Goal: Communication & Community: Answer question/provide support

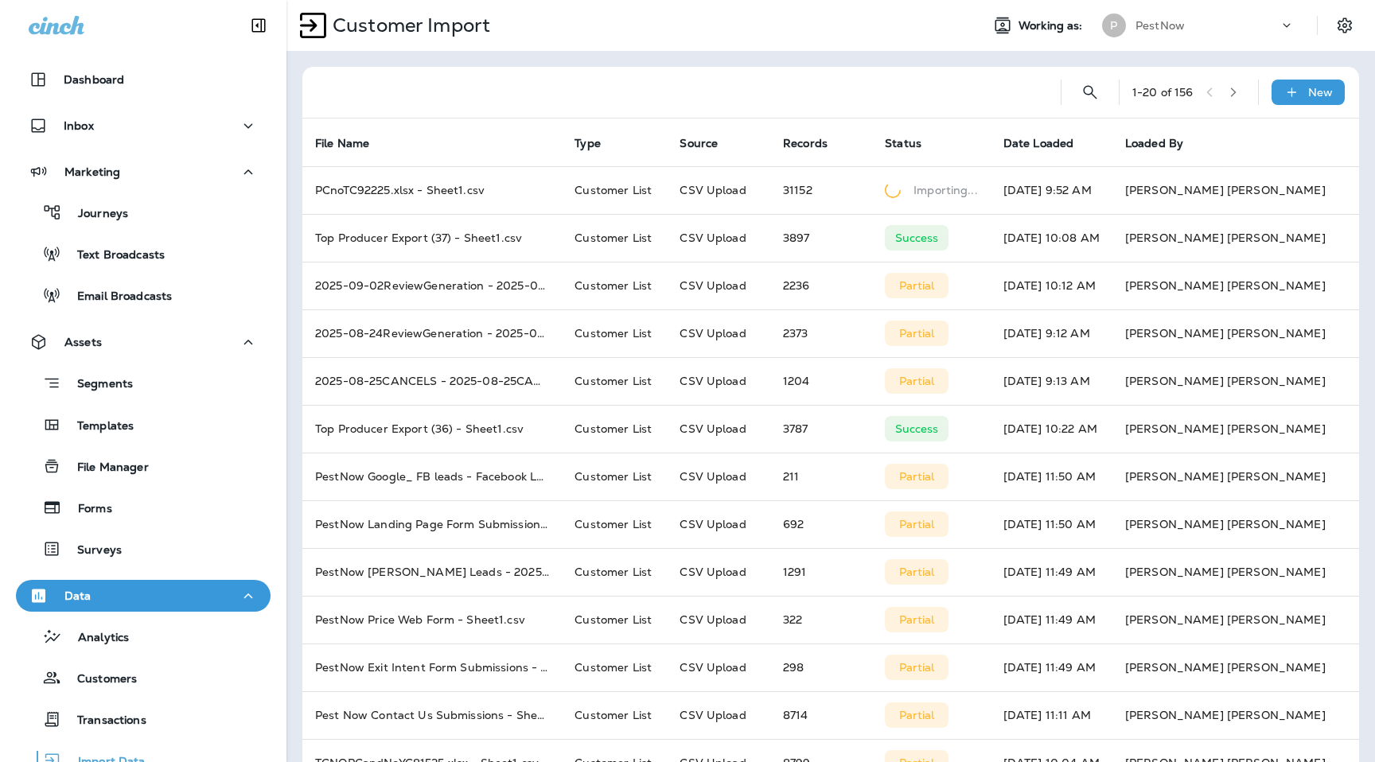
scroll to position [163, 0]
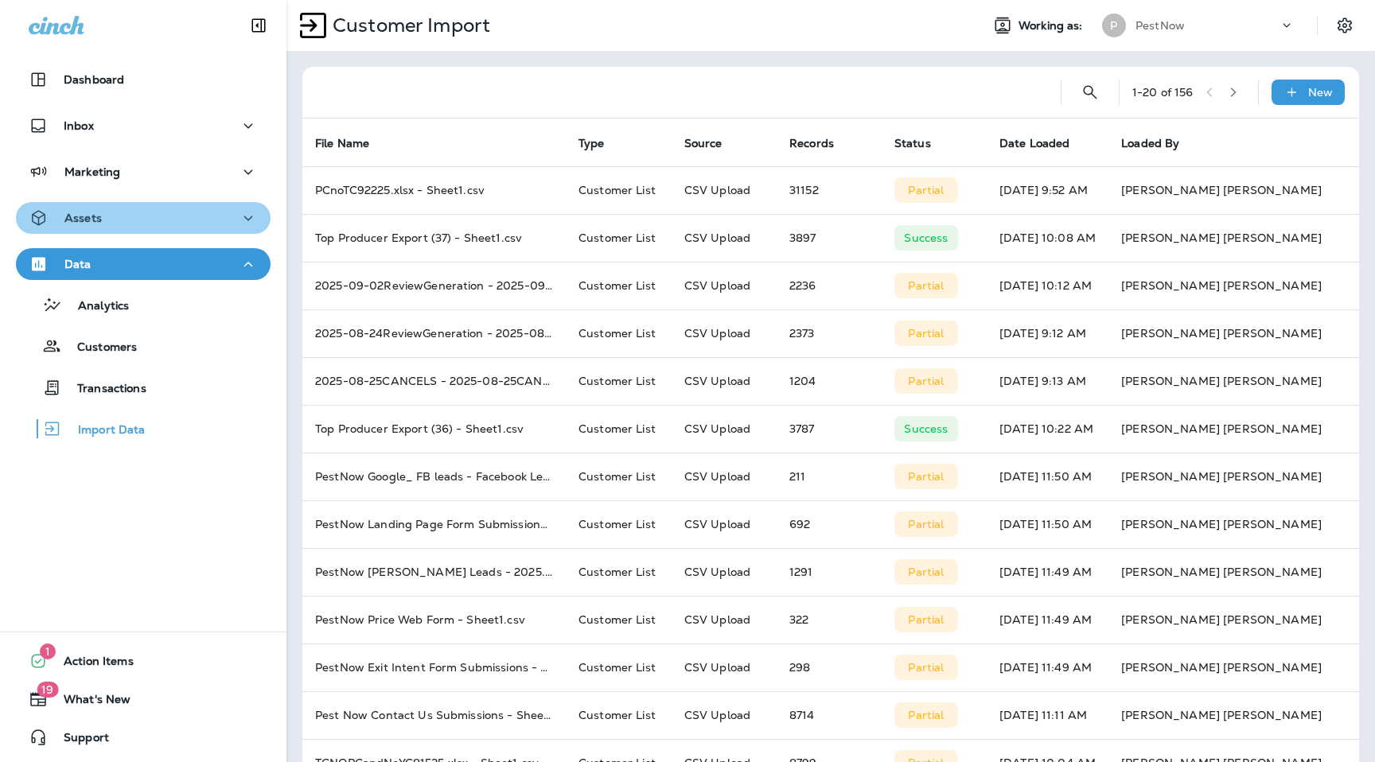
click at [113, 223] on div "Assets" at bounding box center [143, 218] width 229 height 20
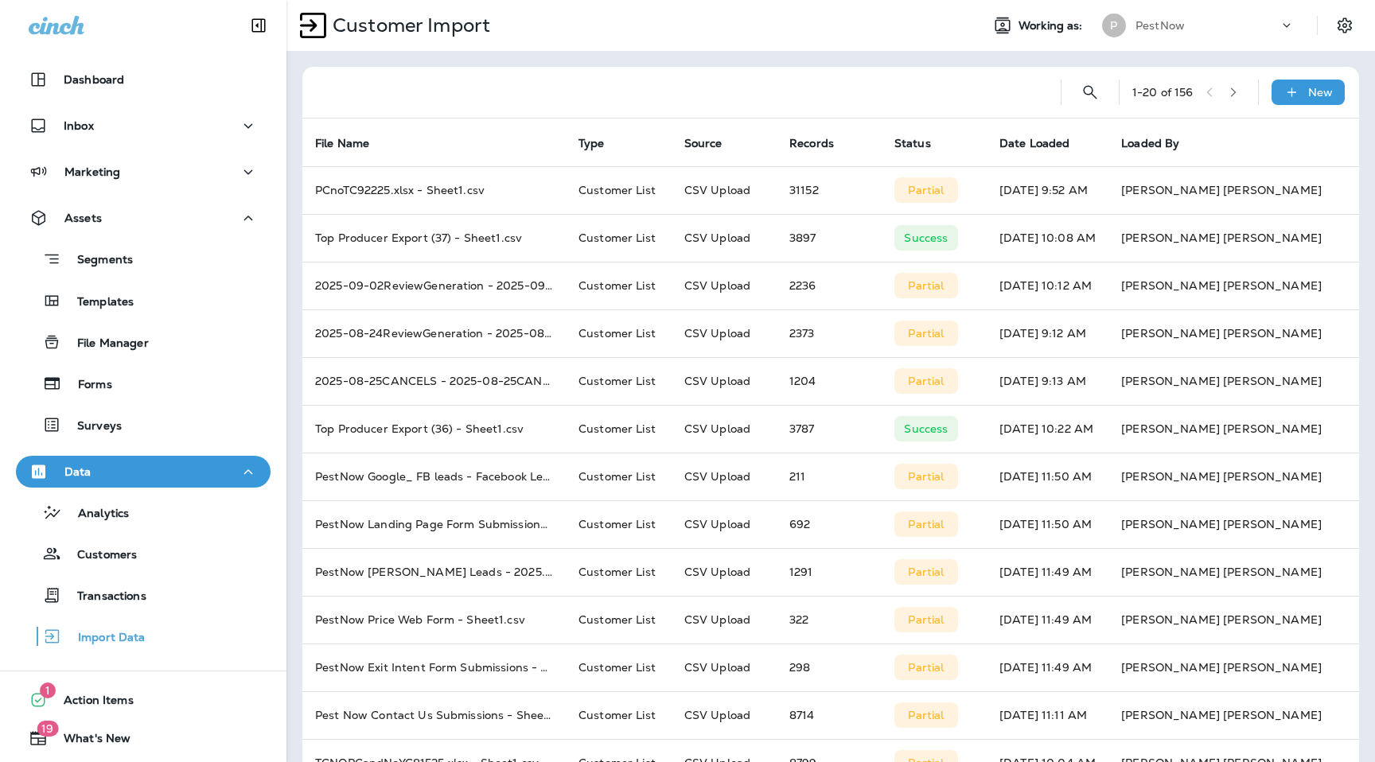
click at [122, 194] on div "Marketing" at bounding box center [143, 176] width 286 height 40
click at [123, 179] on div "Marketing" at bounding box center [143, 172] width 229 height 20
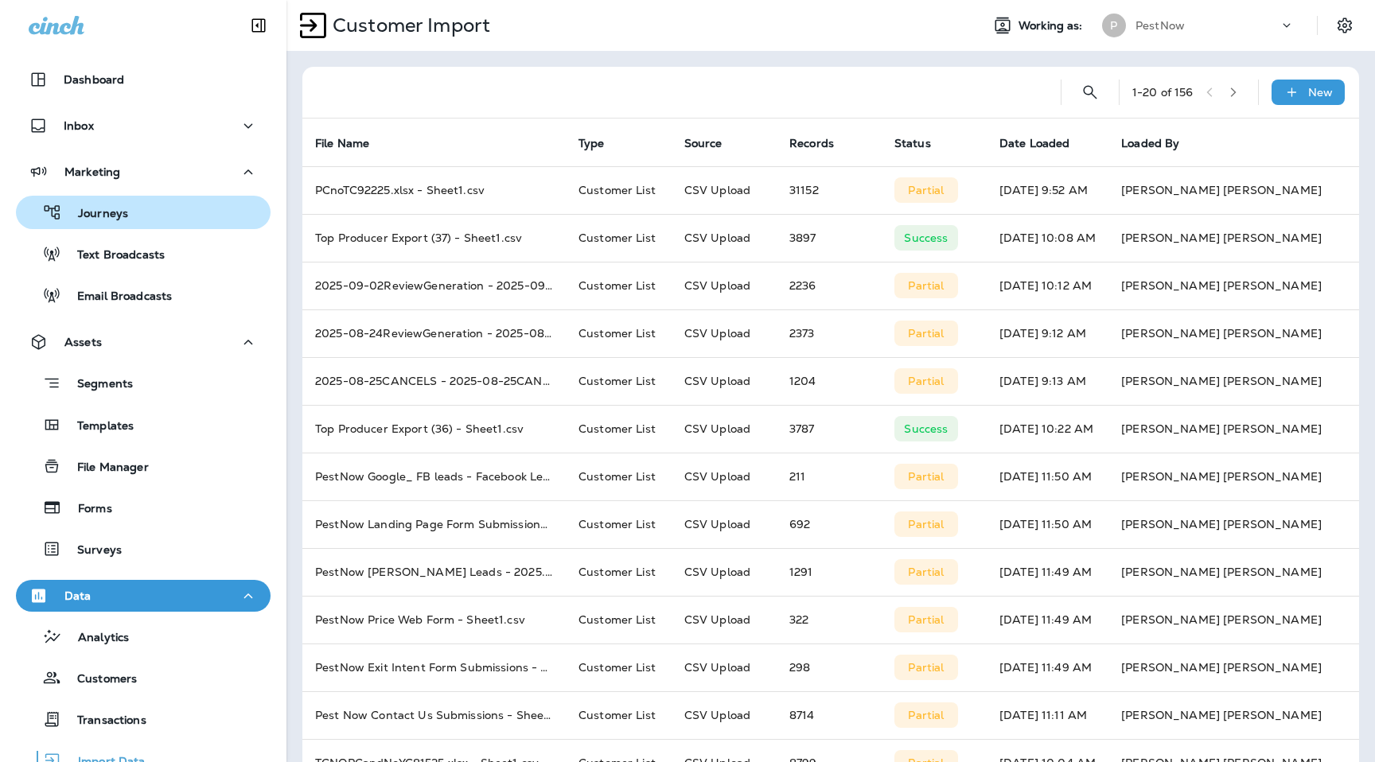
click at [123, 216] on p "Journeys" at bounding box center [95, 214] width 66 height 15
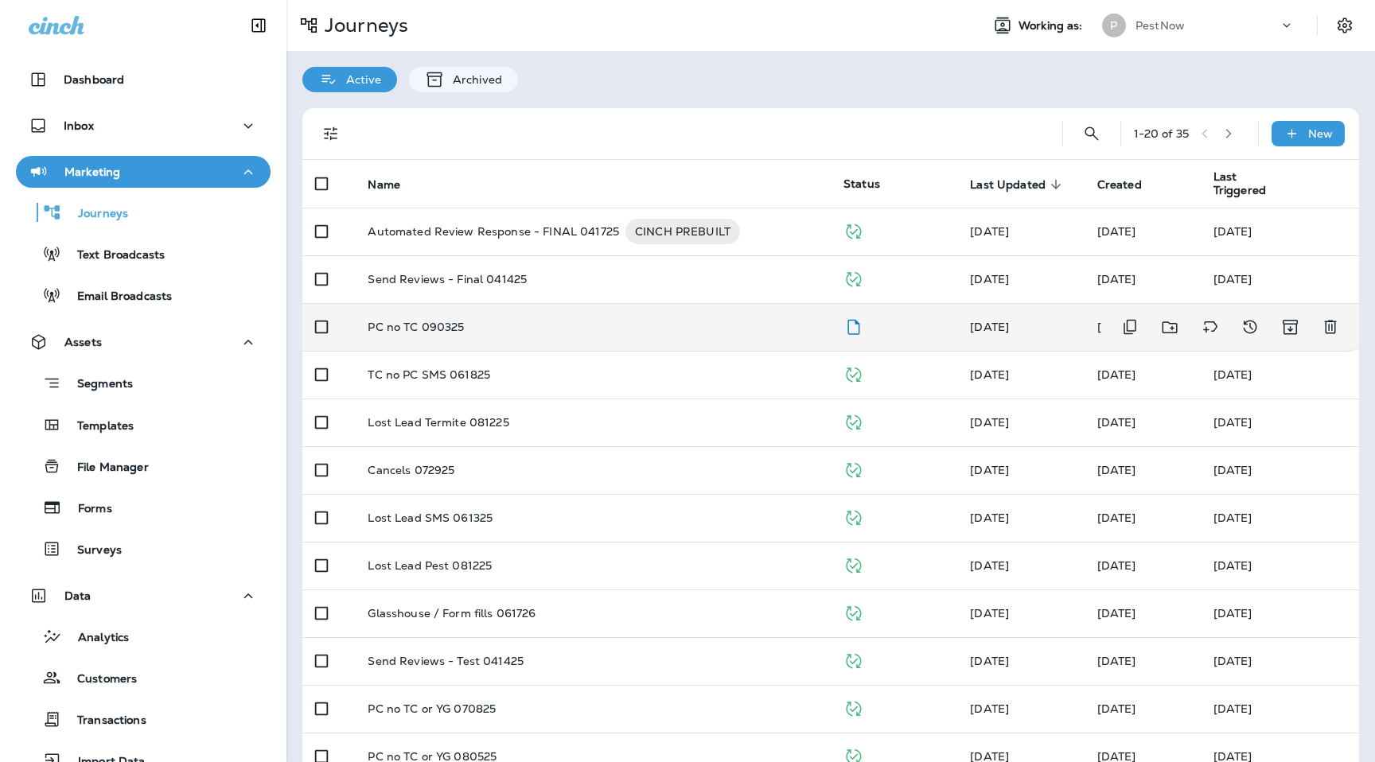
click at [469, 328] on div "PC no TC 090325" at bounding box center [593, 327] width 450 height 13
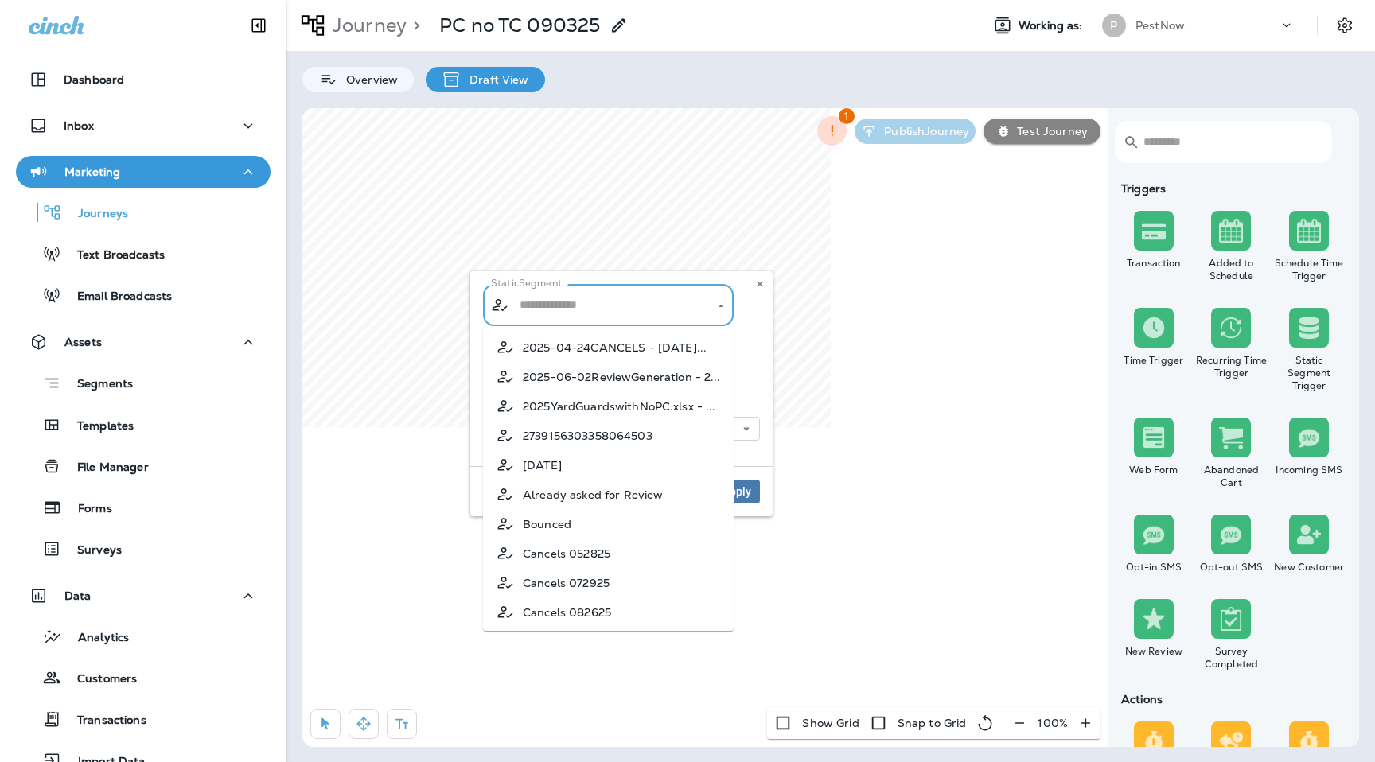
click at [671, 306] on input "text" at bounding box center [608, 305] width 187 height 28
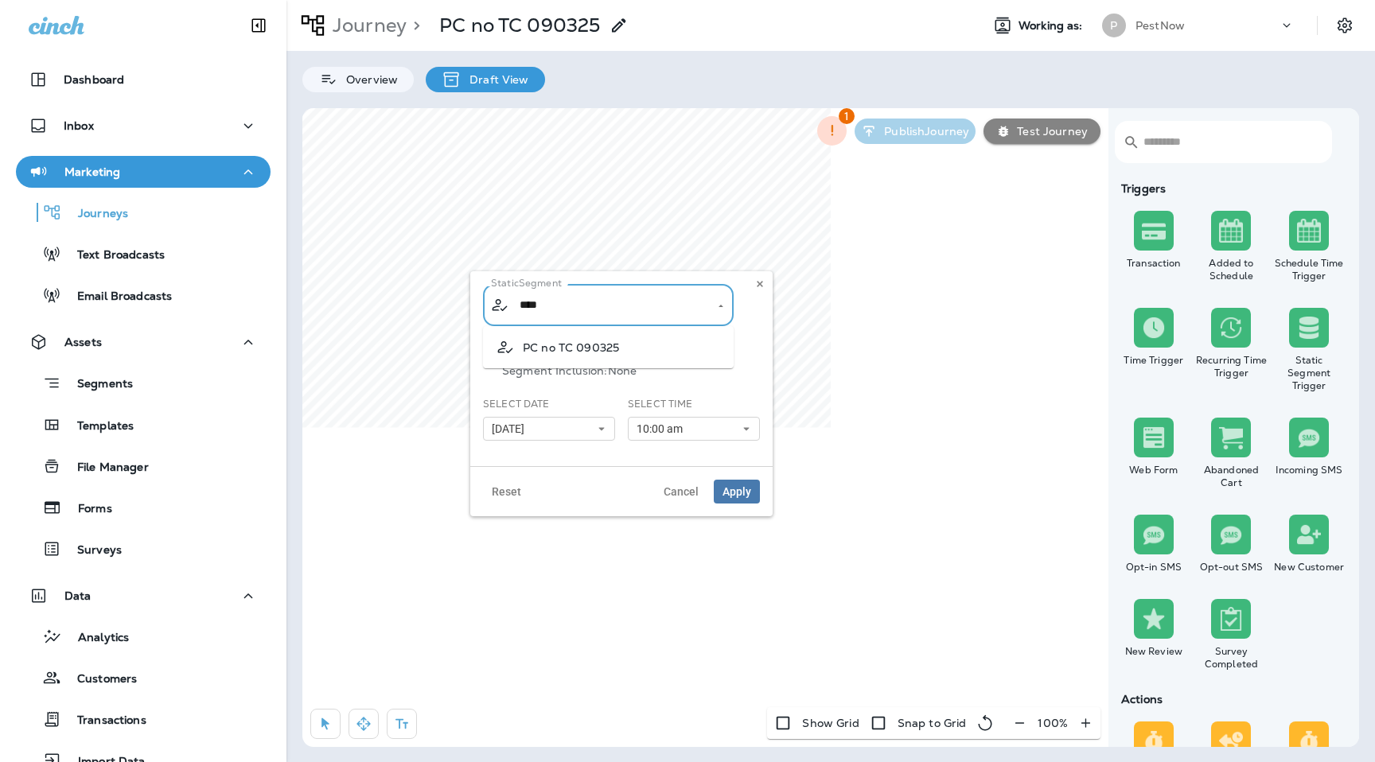
click at [666, 348] on li "PC no TC 090325" at bounding box center [608, 347] width 251 height 29
type input "**********"
click at [737, 480] on button "Apply" at bounding box center [737, 492] width 46 height 24
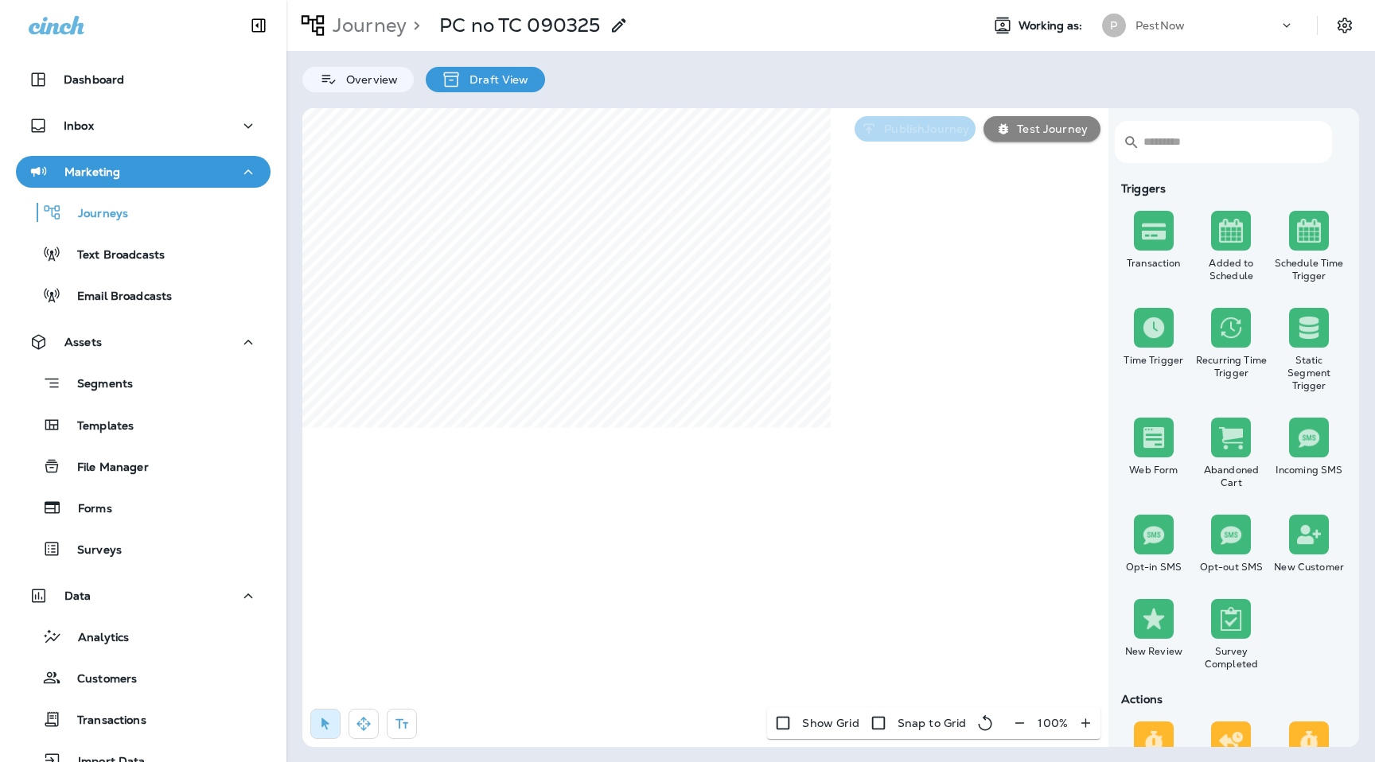
click at [950, 120] on button "Publish Journey" at bounding box center [914, 128] width 121 height 25
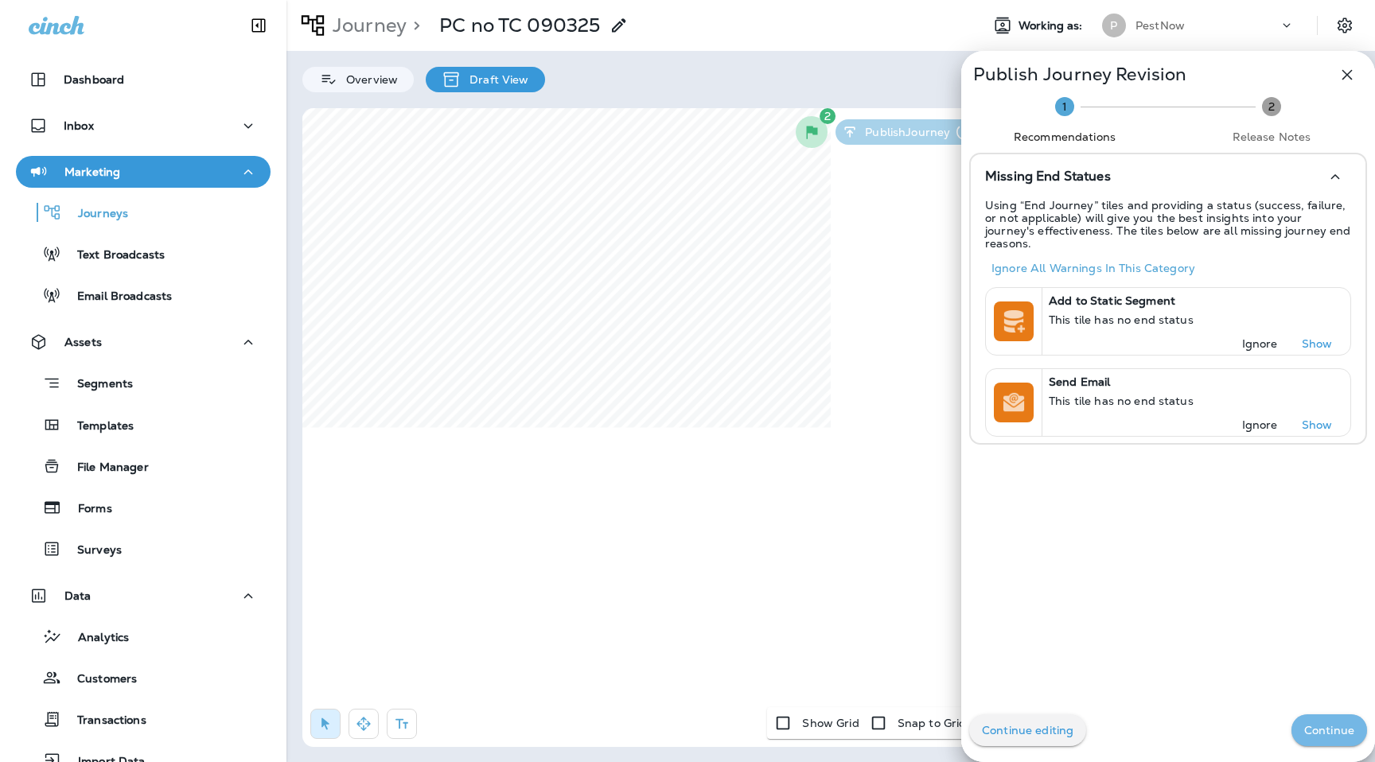
click at [1324, 729] on p "Continue" at bounding box center [1329, 730] width 50 height 13
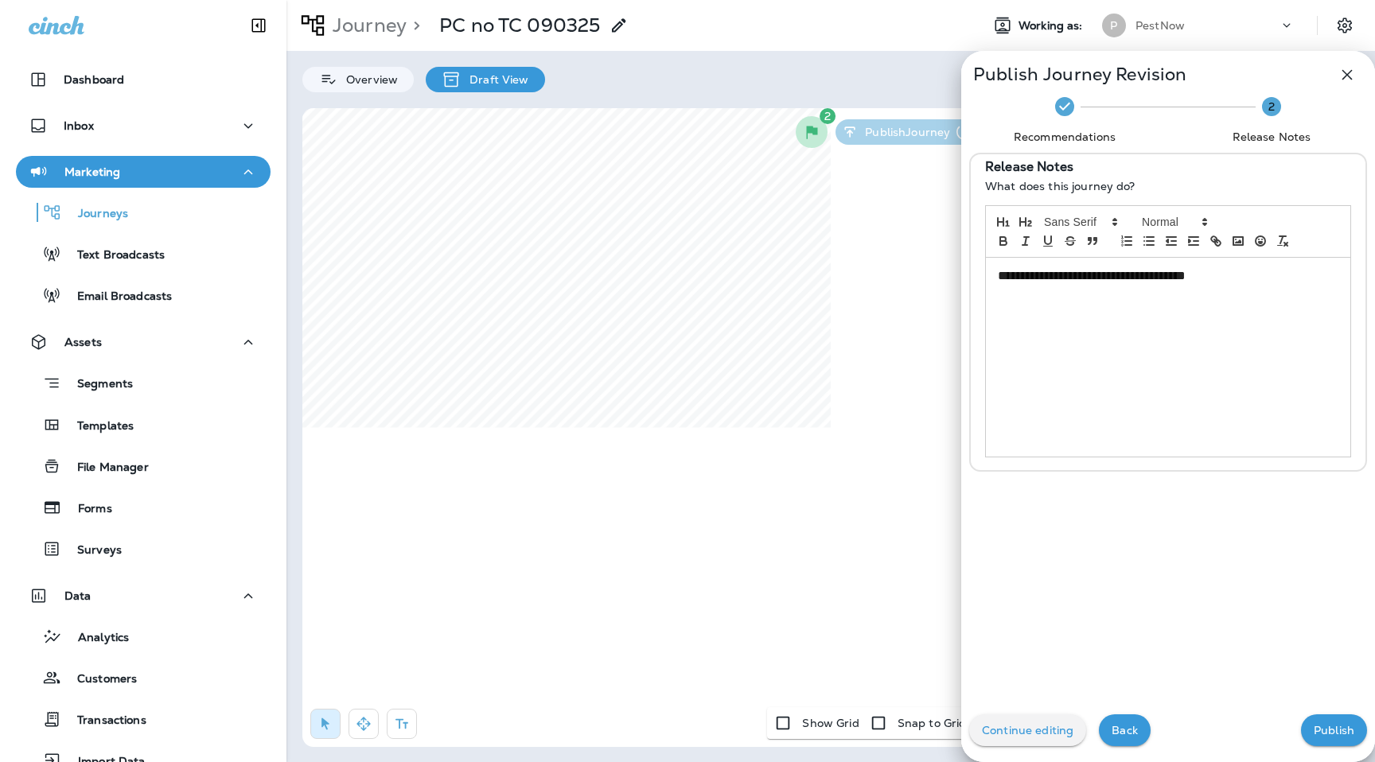
click at [1324, 729] on p "Publish" at bounding box center [1333, 730] width 41 height 13
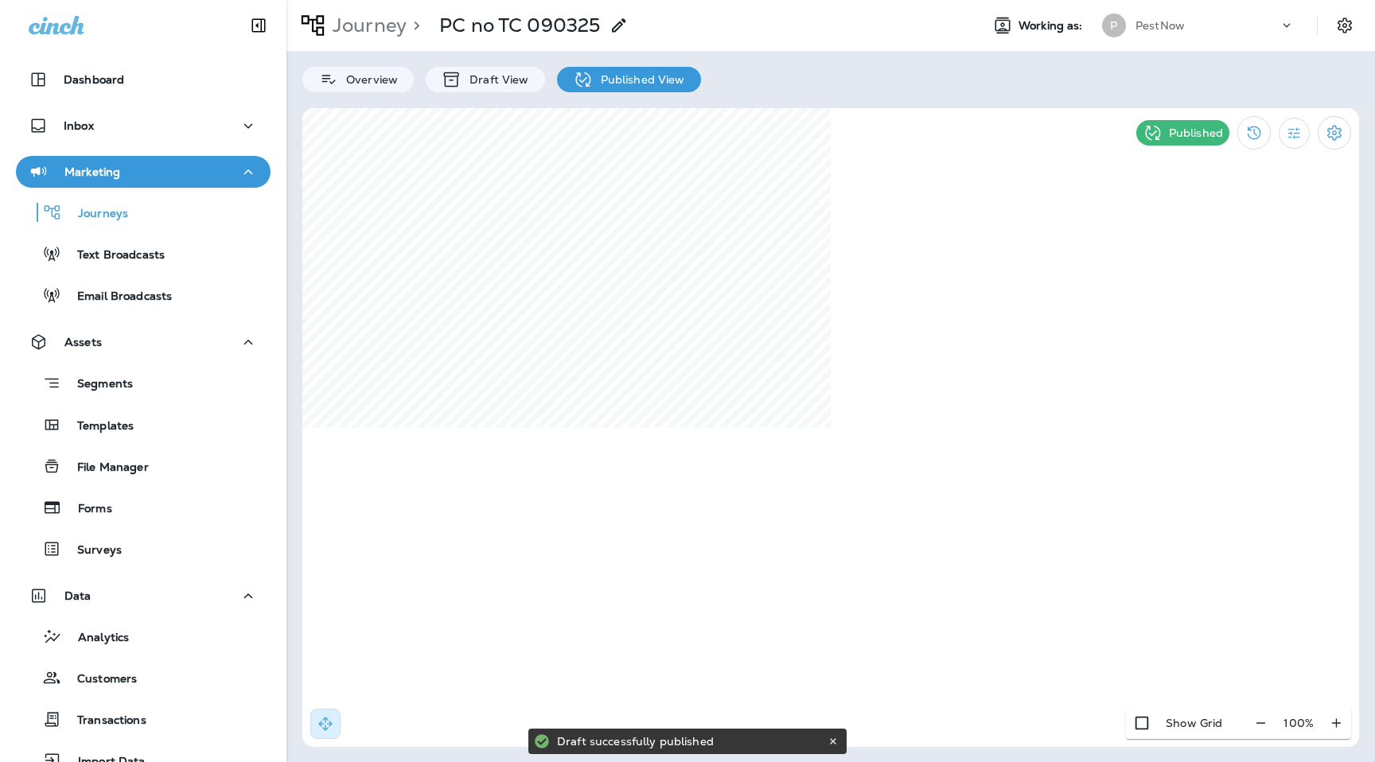
click at [49, 301] on icon "button" at bounding box center [51, 295] width 19 height 19
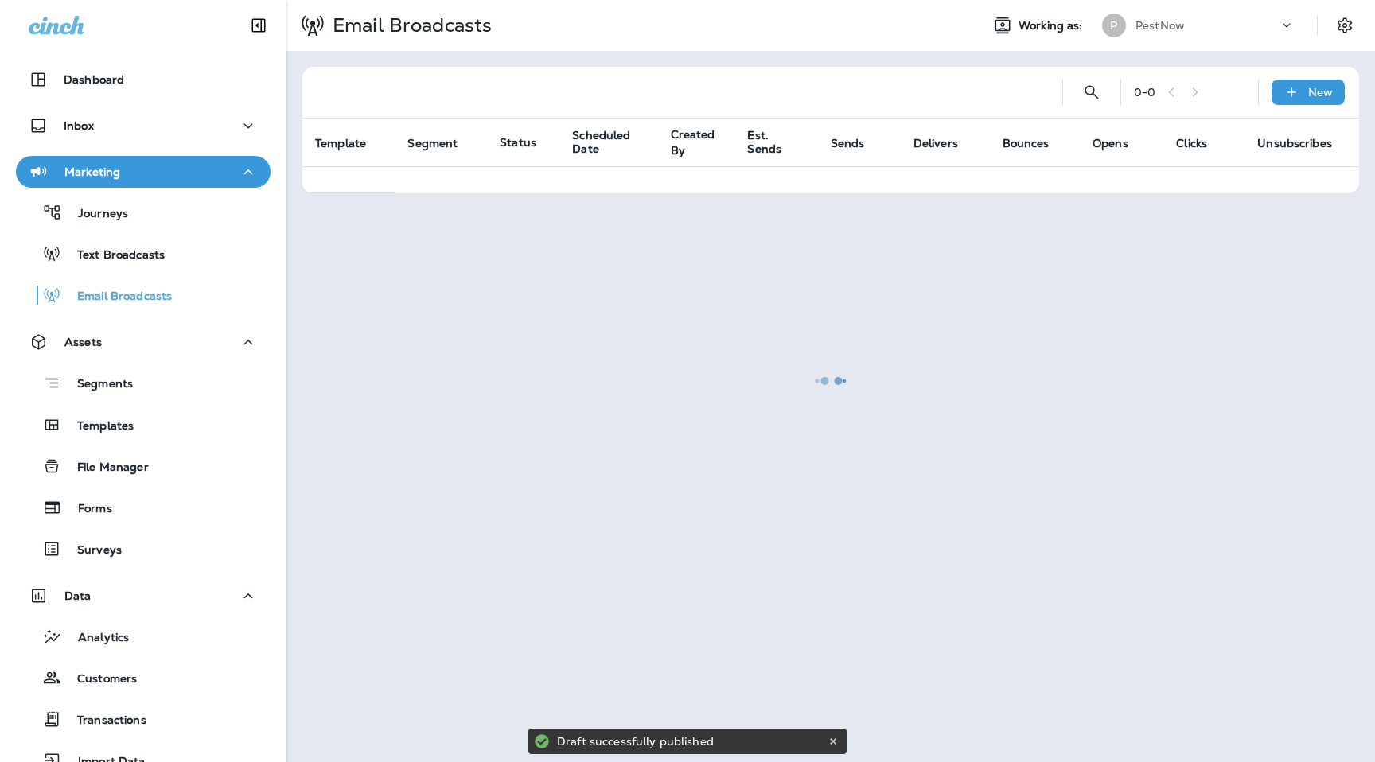
click at [1316, 109] on div "0 - 0 New" at bounding box center [833, 92] width 1037 height 51
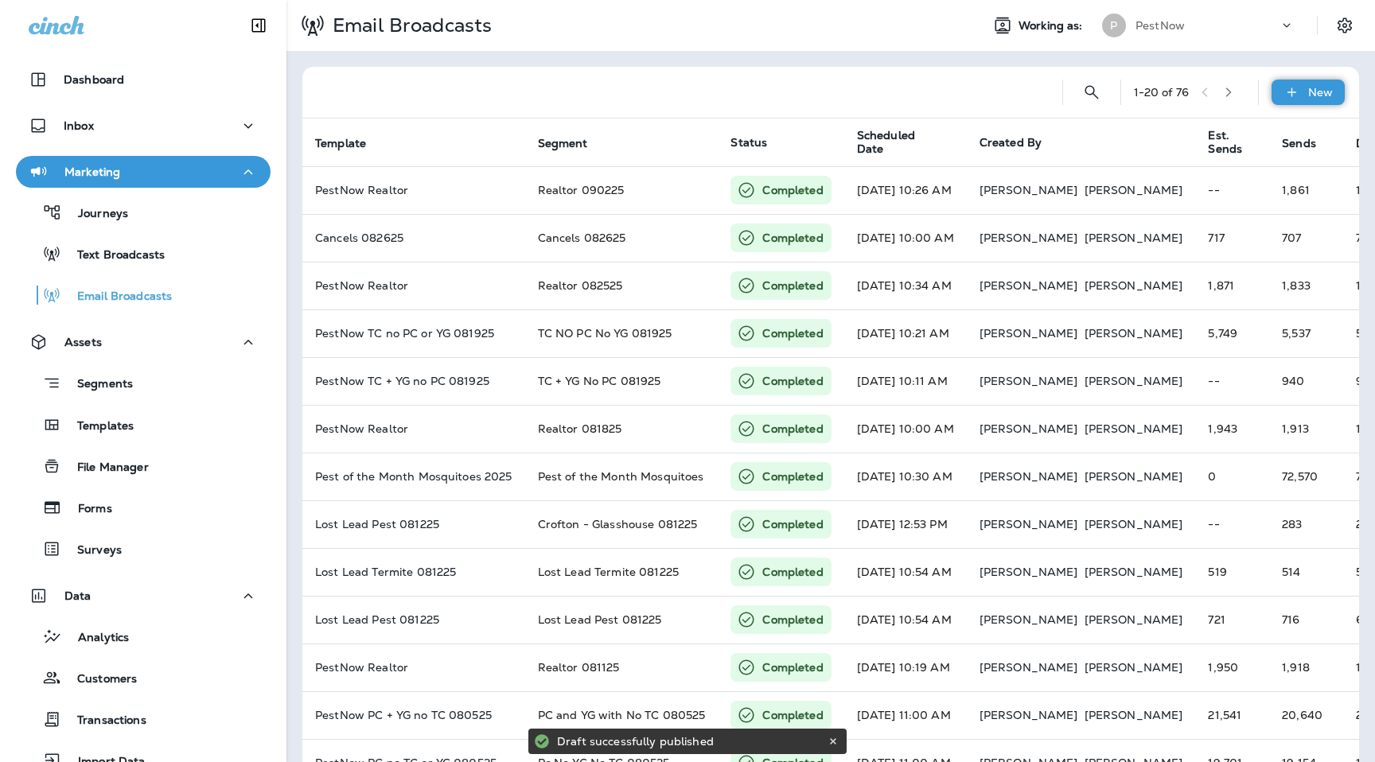
click at [1313, 96] on p "New" at bounding box center [1320, 92] width 25 height 13
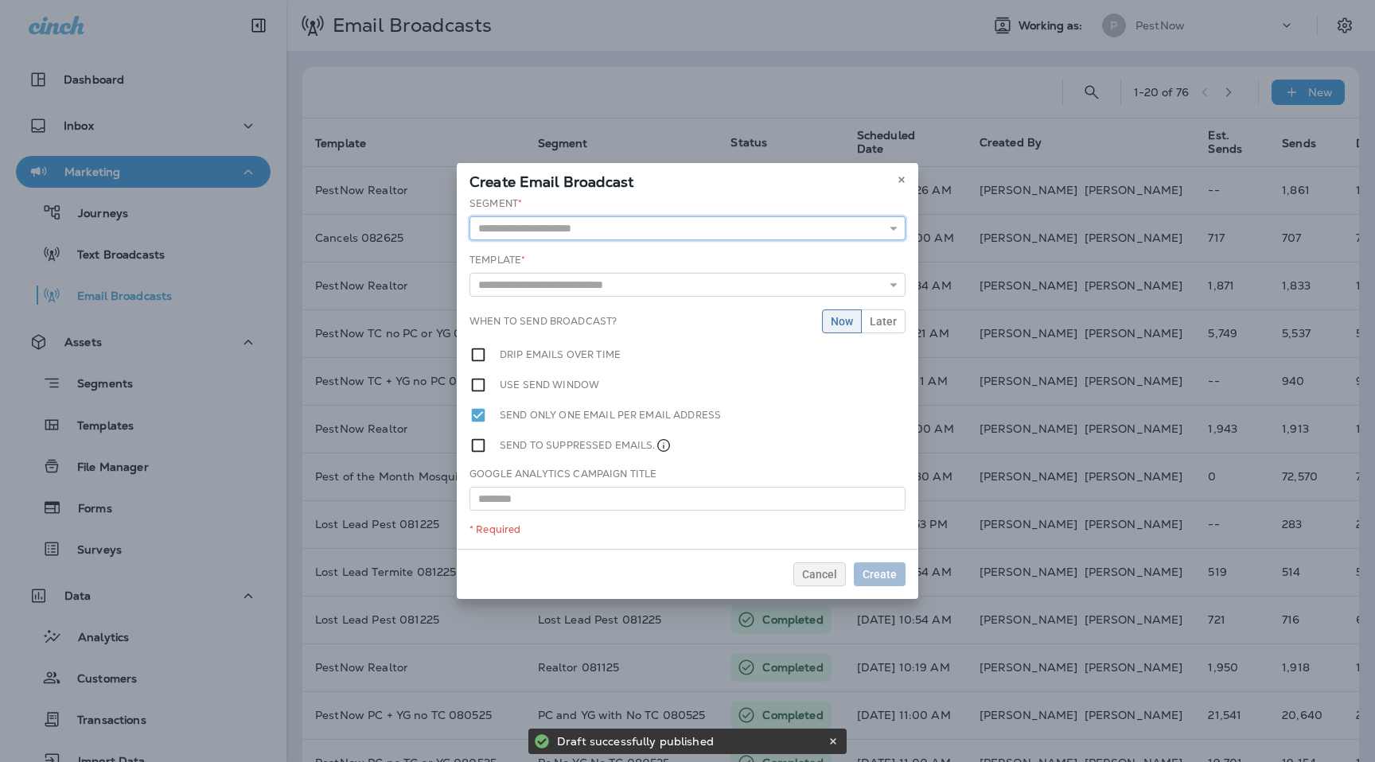
click at [787, 220] on input "text" at bounding box center [687, 228] width 436 height 24
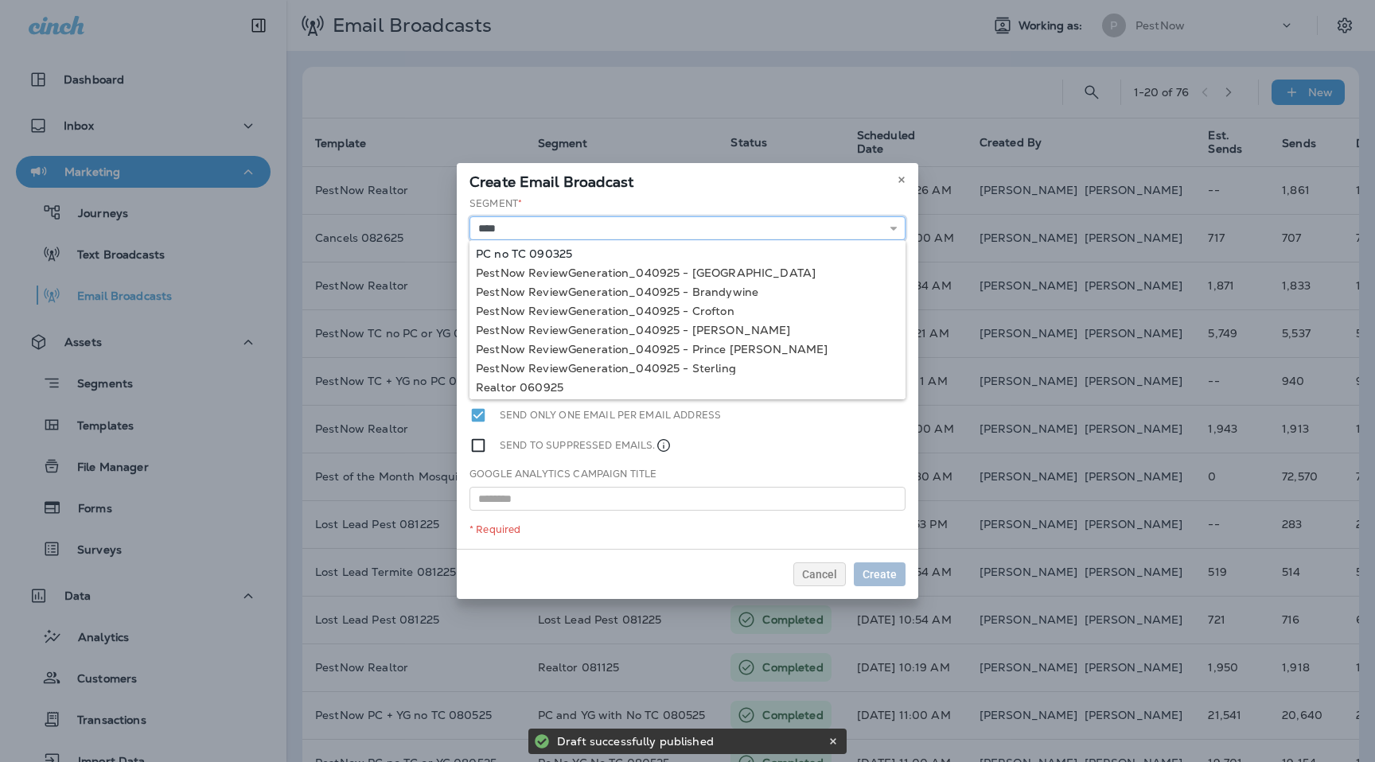
type input "**********"
click at [558, 252] on div "**********" at bounding box center [687, 372] width 461 height 352
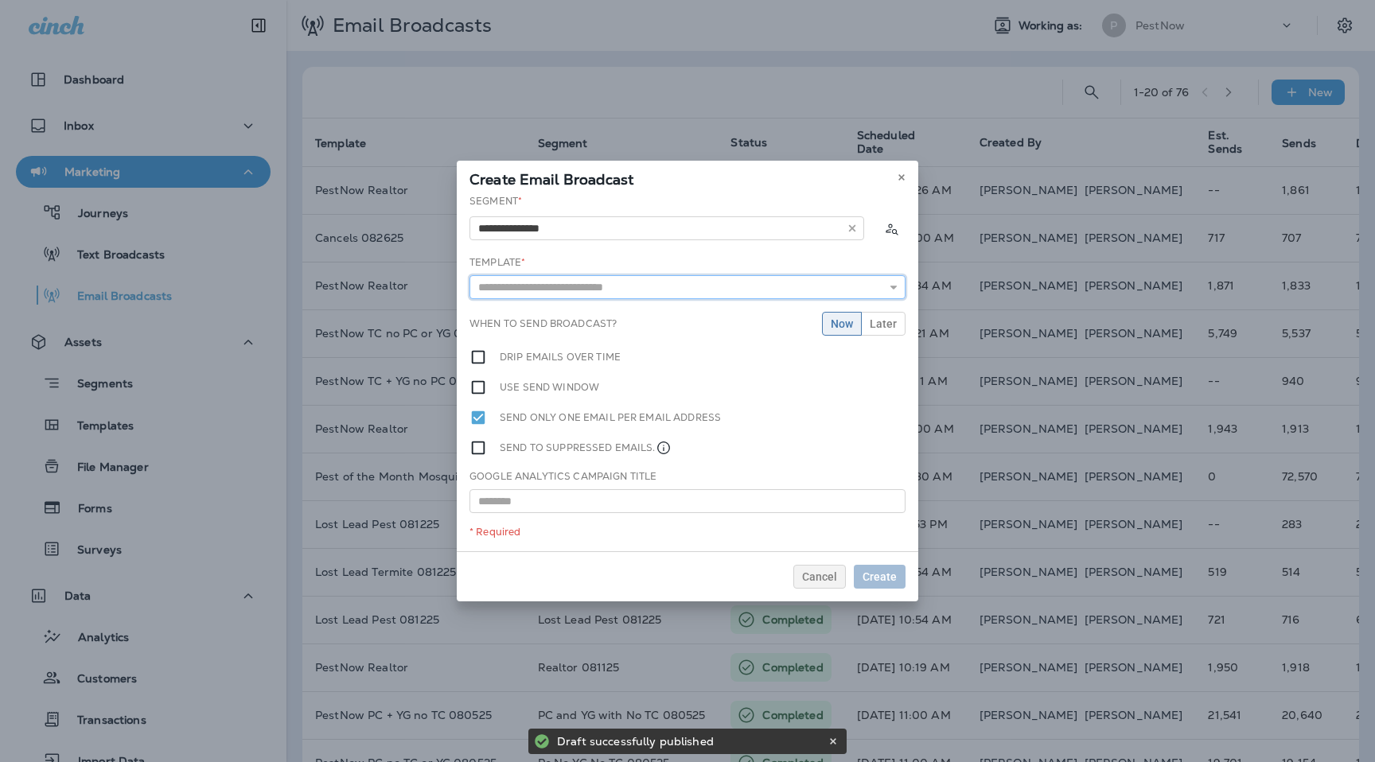
click at [565, 290] on input "text" at bounding box center [687, 287] width 436 height 24
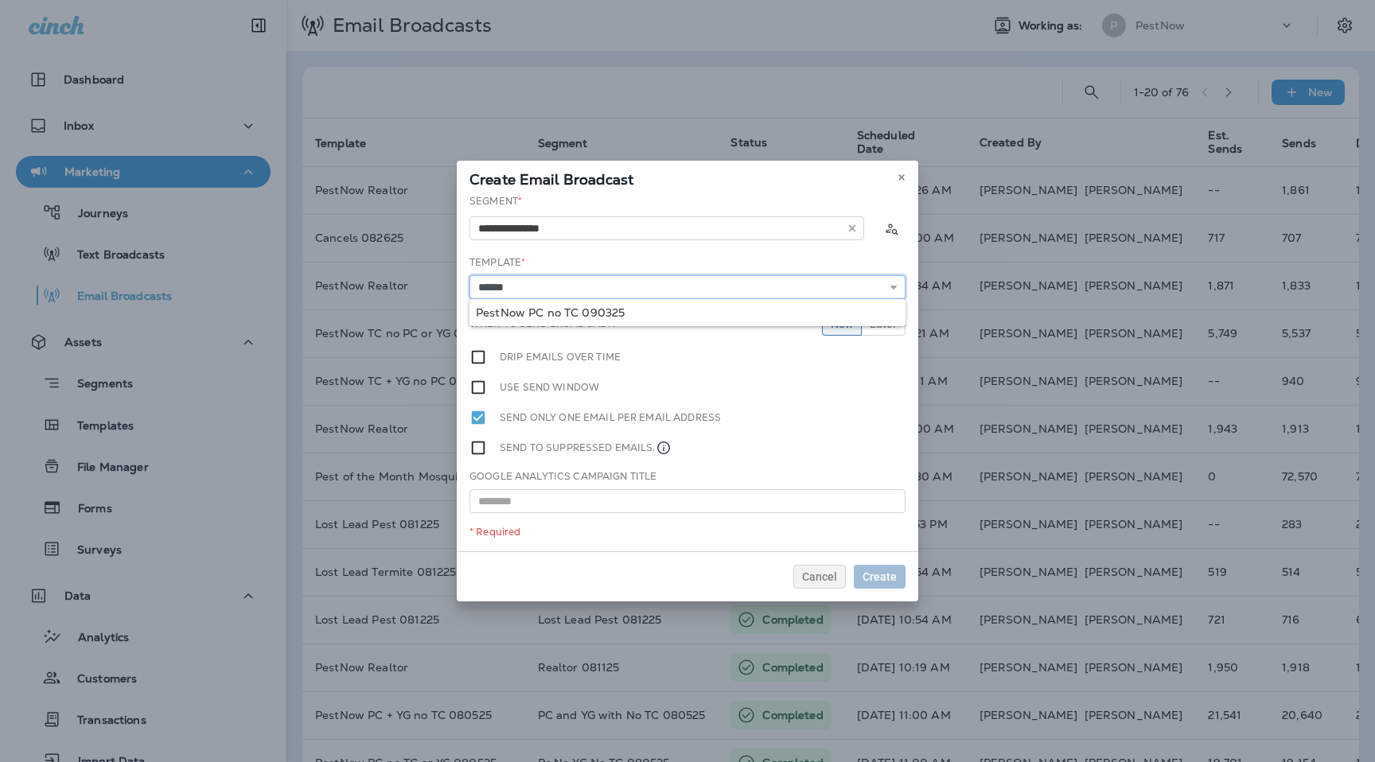
type input "**********"
click at [610, 311] on div "**********" at bounding box center [687, 372] width 461 height 357
click at [885, 575] on span "Create" at bounding box center [879, 576] width 34 height 11
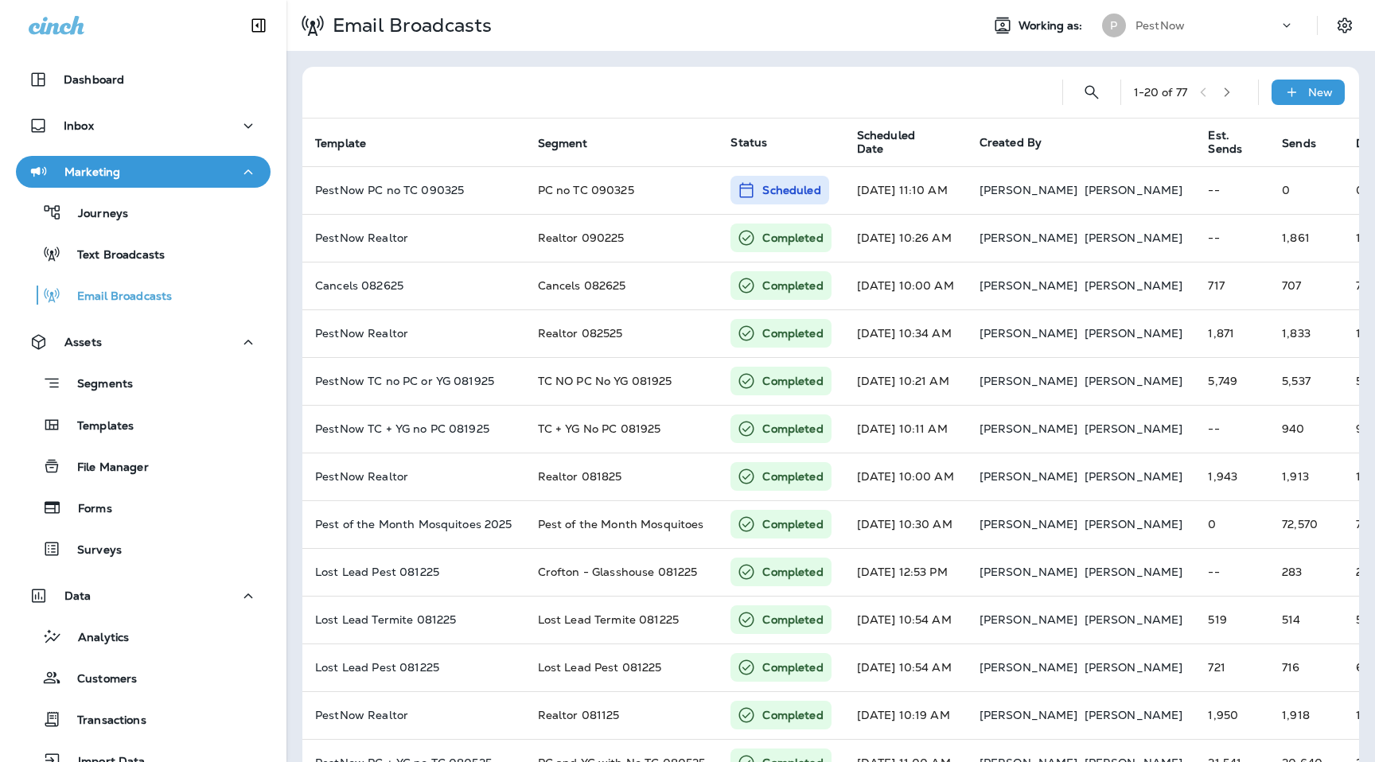
click at [818, 83] on div at bounding box center [682, 92] width 734 height 51
click at [1228, 11] on div "P PestNow" at bounding box center [1198, 26] width 212 height 32
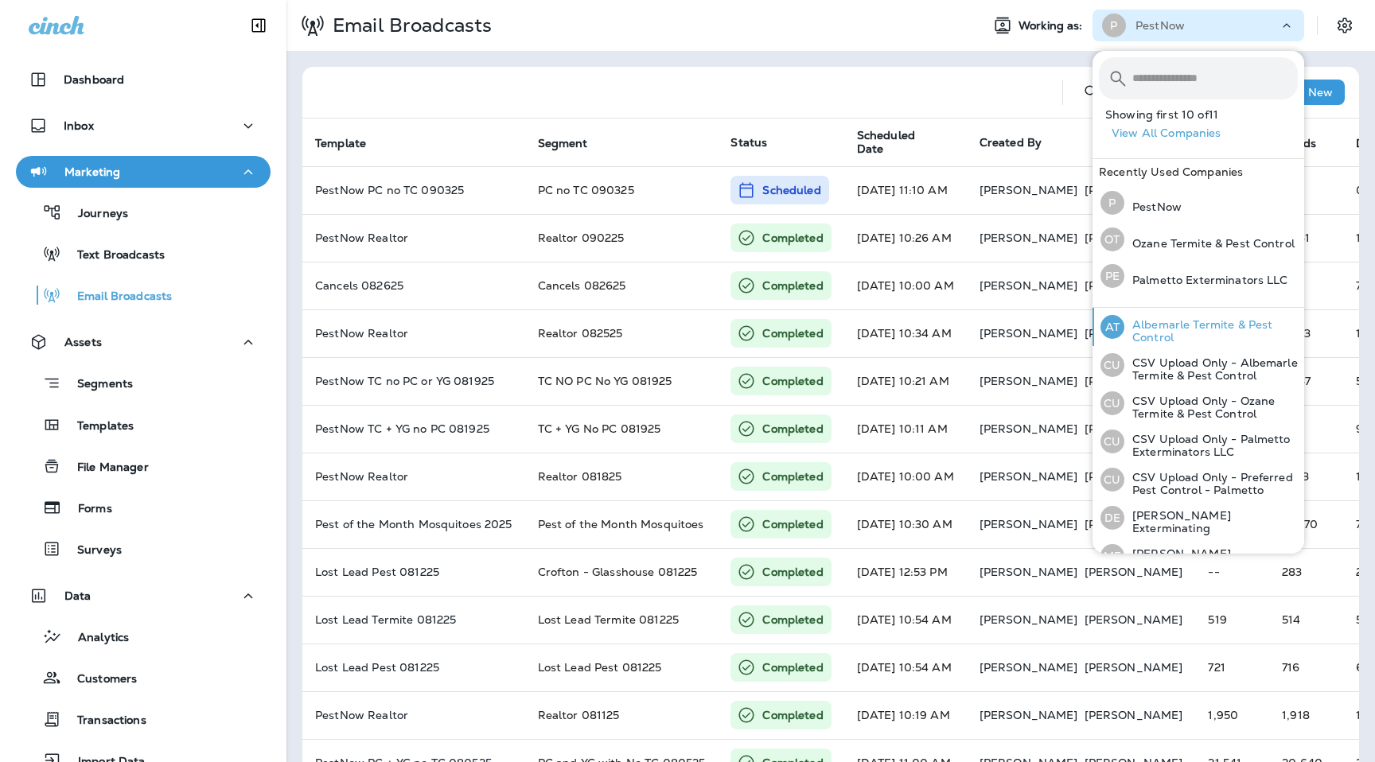
click at [1170, 325] on p "Albemarle Termite & Pest Control" at bounding box center [1210, 330] width 173 height 25
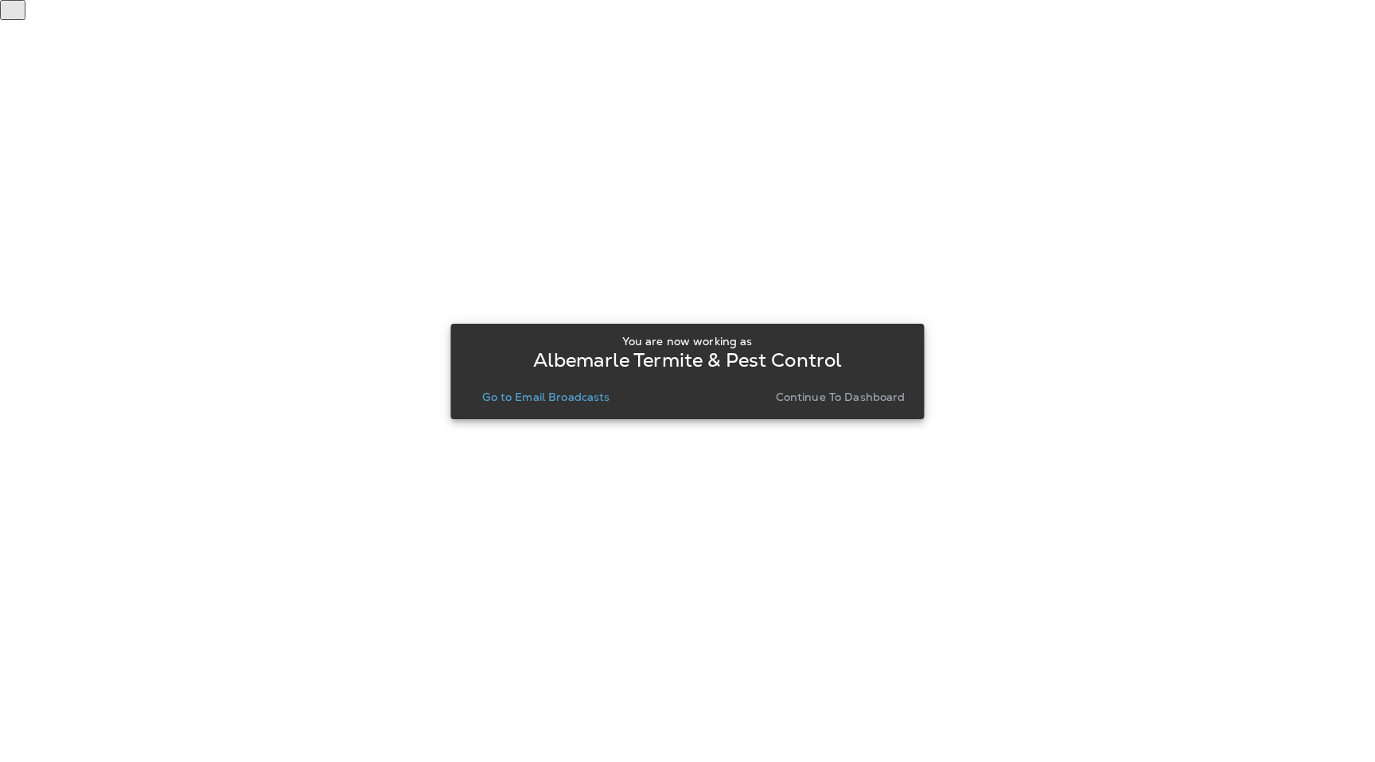
click at [585, 407] on button "Go to Email Broadcasts" at bounding box center [546, 397] width 140 height 22
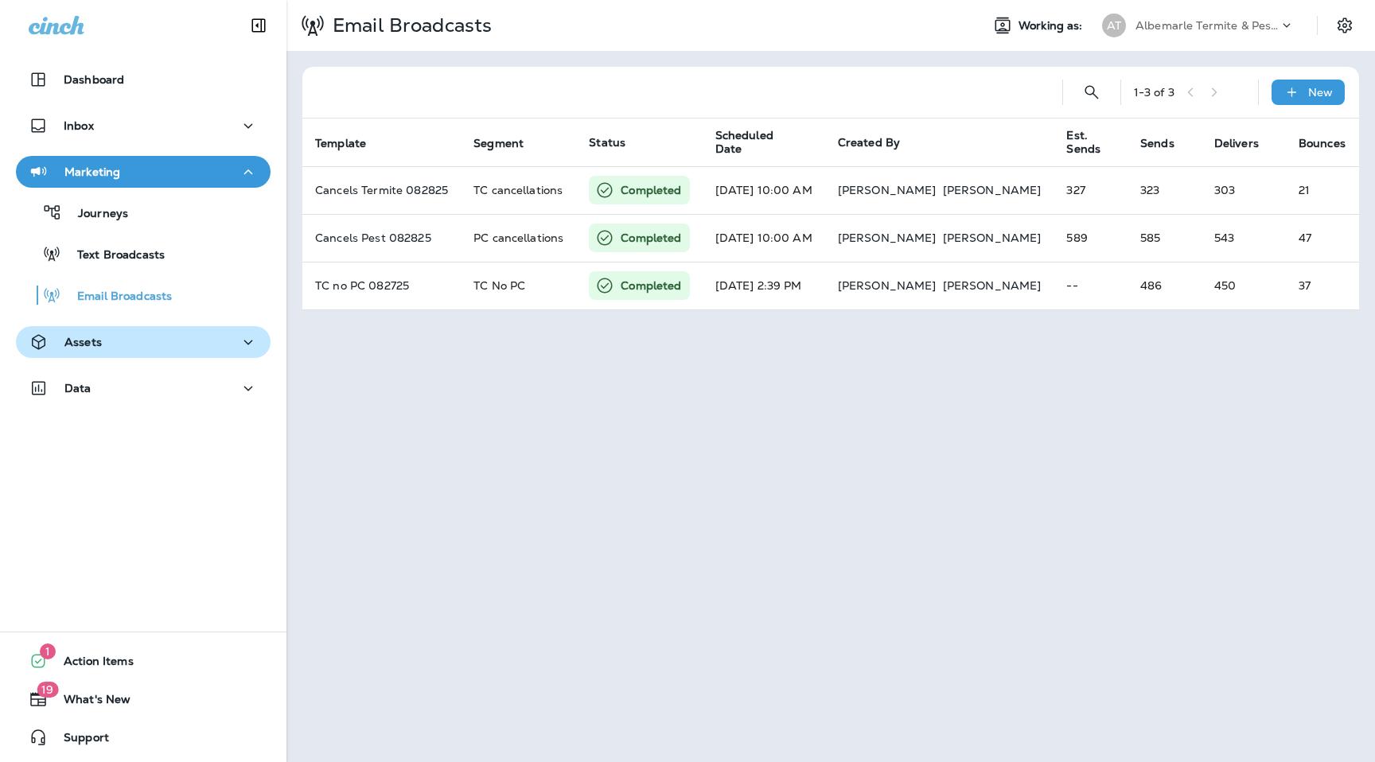
click at [117, 343] on div "Assets" at bounding box center [143, 343] width 229 height 20
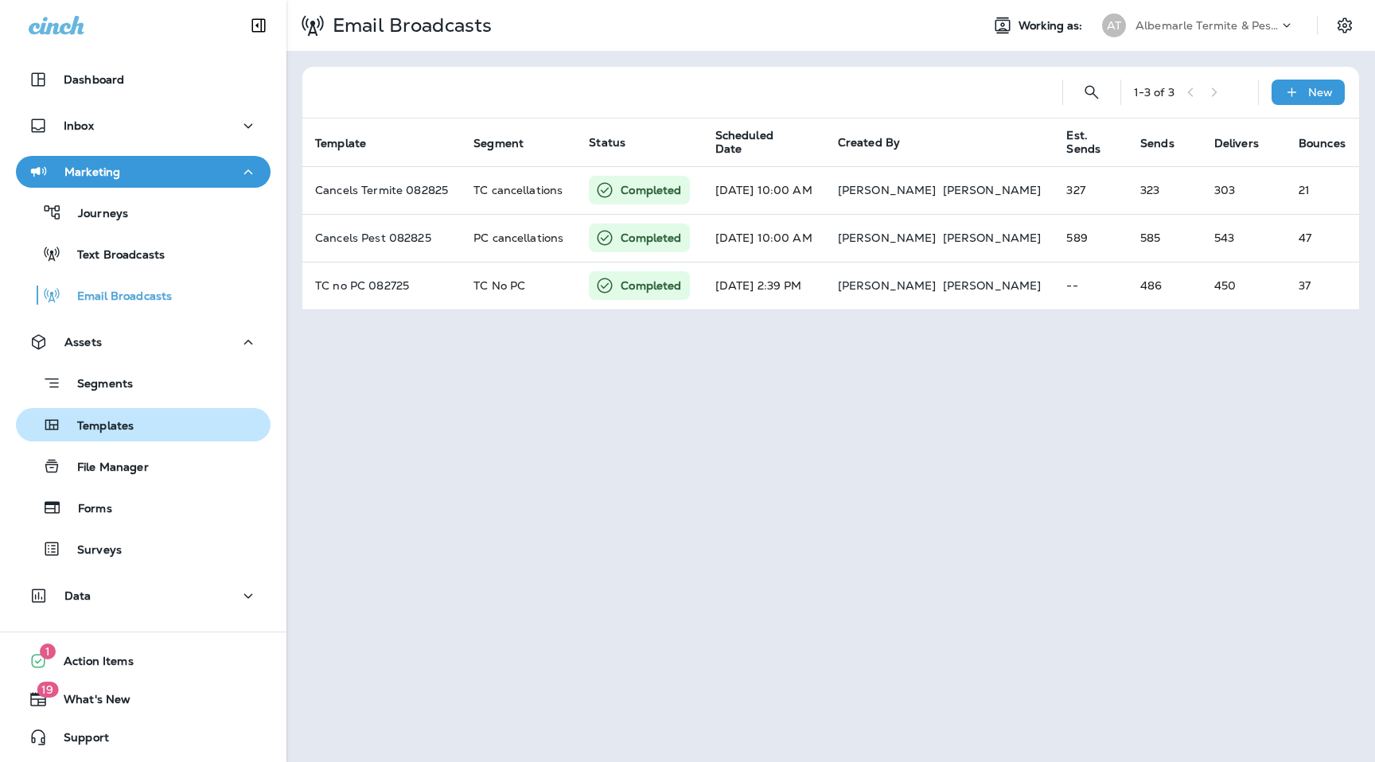
click at [129, 430] on p "Templates" at bounding box center [97, 426] width 72 height 15
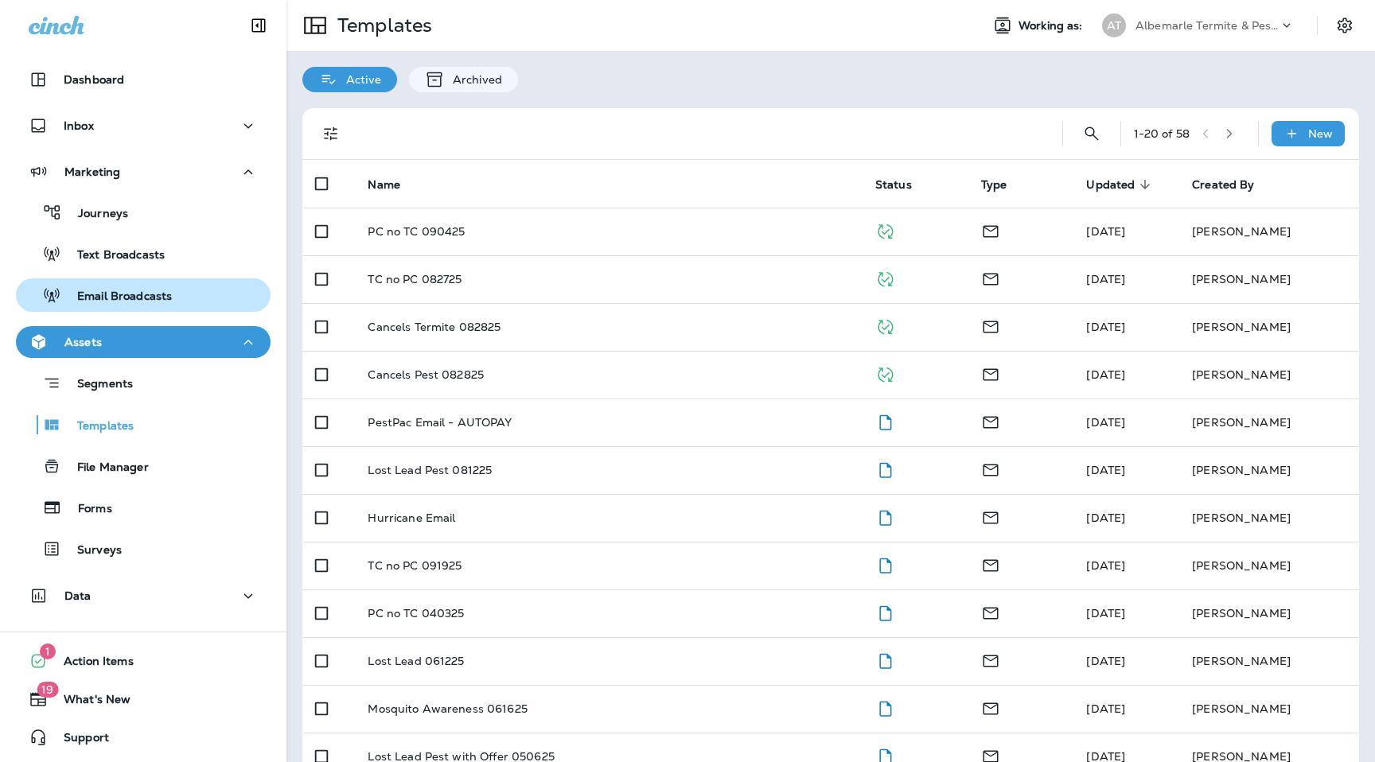
click at [166, 305] on div "Email Broadcasts" at bounding box center [97, 295] width 150 height 24
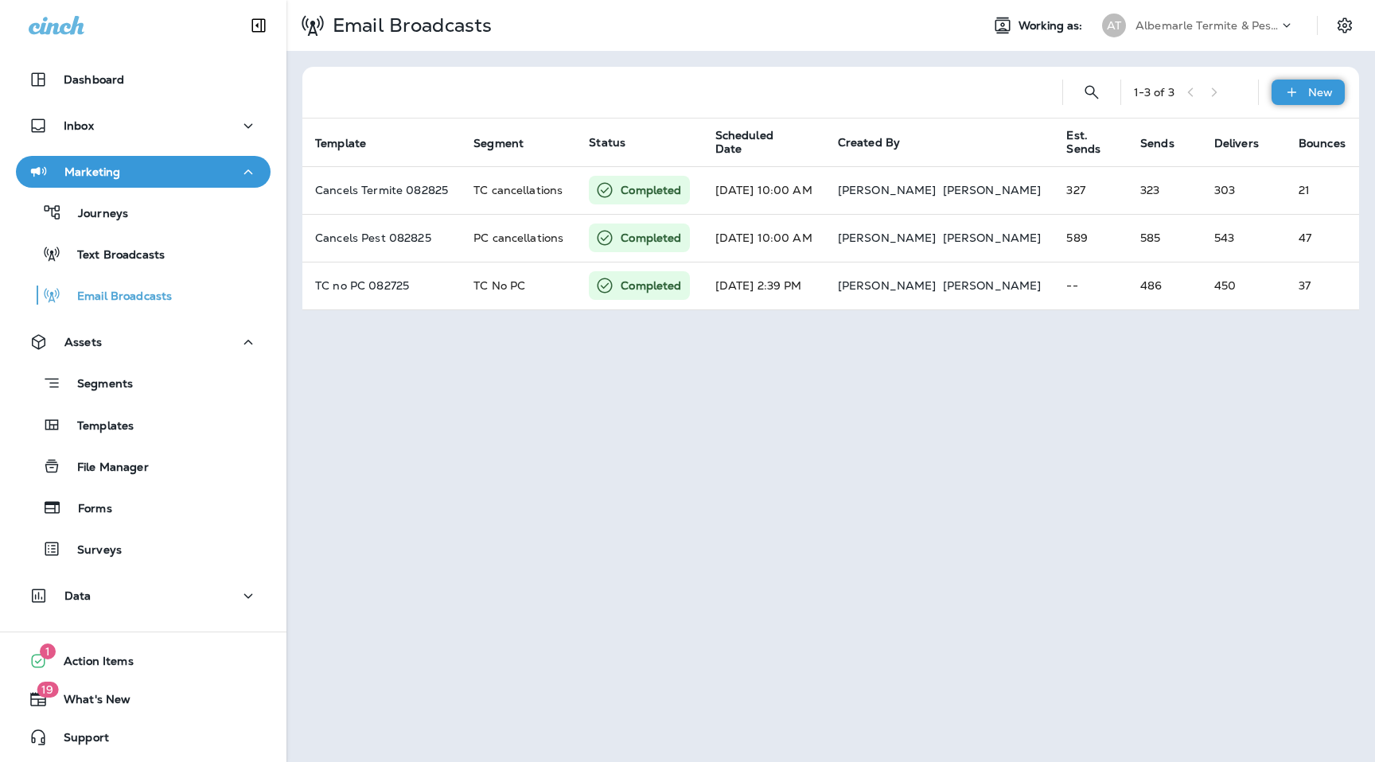
click at [1324, 95] on p "New" at bounding box center [1320, 92] width 25 height 13
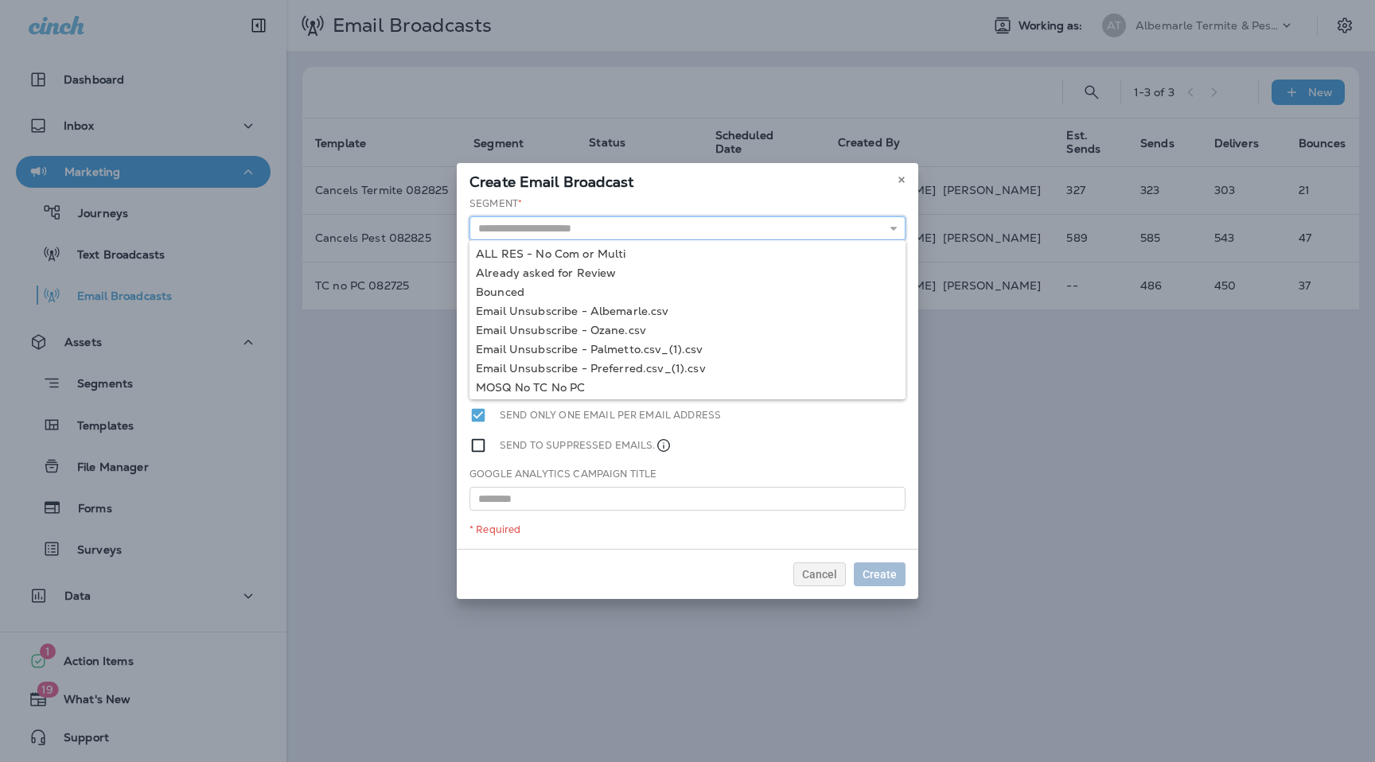
click at [658, 224] on input "text" at bounding box center [687, 228] width 436 height 24
type input "********"
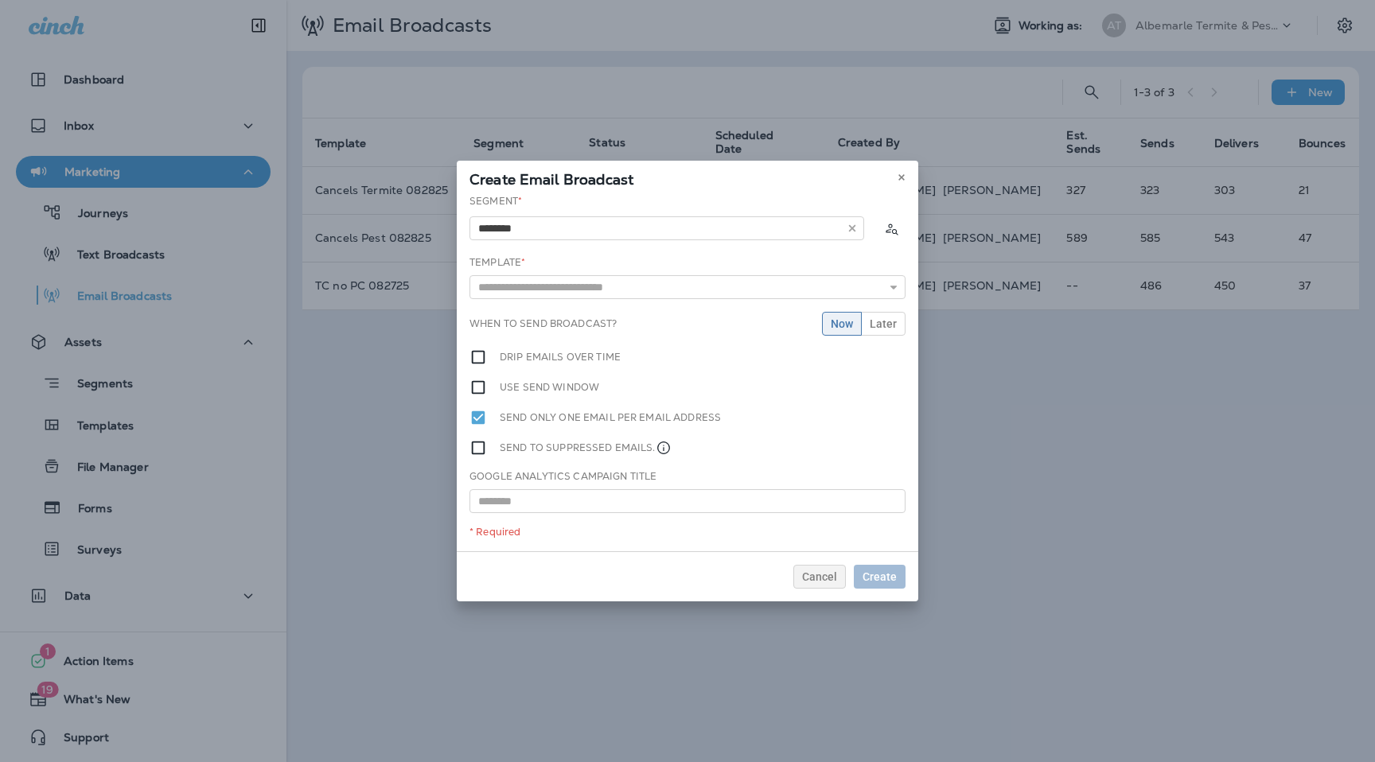
click at [510, 290] on div "Segment * ******** MOSQ No TC No PC PC & MOSQ No TC PC No TC PC No TC No MOSQ P…" at bounding box center [687, 372] width 461 height 357
click at [656, 294] on input "text" at bounding box center [687, 287] width 436 height 24
type input "**********"
click at [535, 353] on div "**********" at bounding box center [687, 372] width 461 height 357
click at [884, 577] on span "Create" at bounding box center [879, 576] width 34 height 11
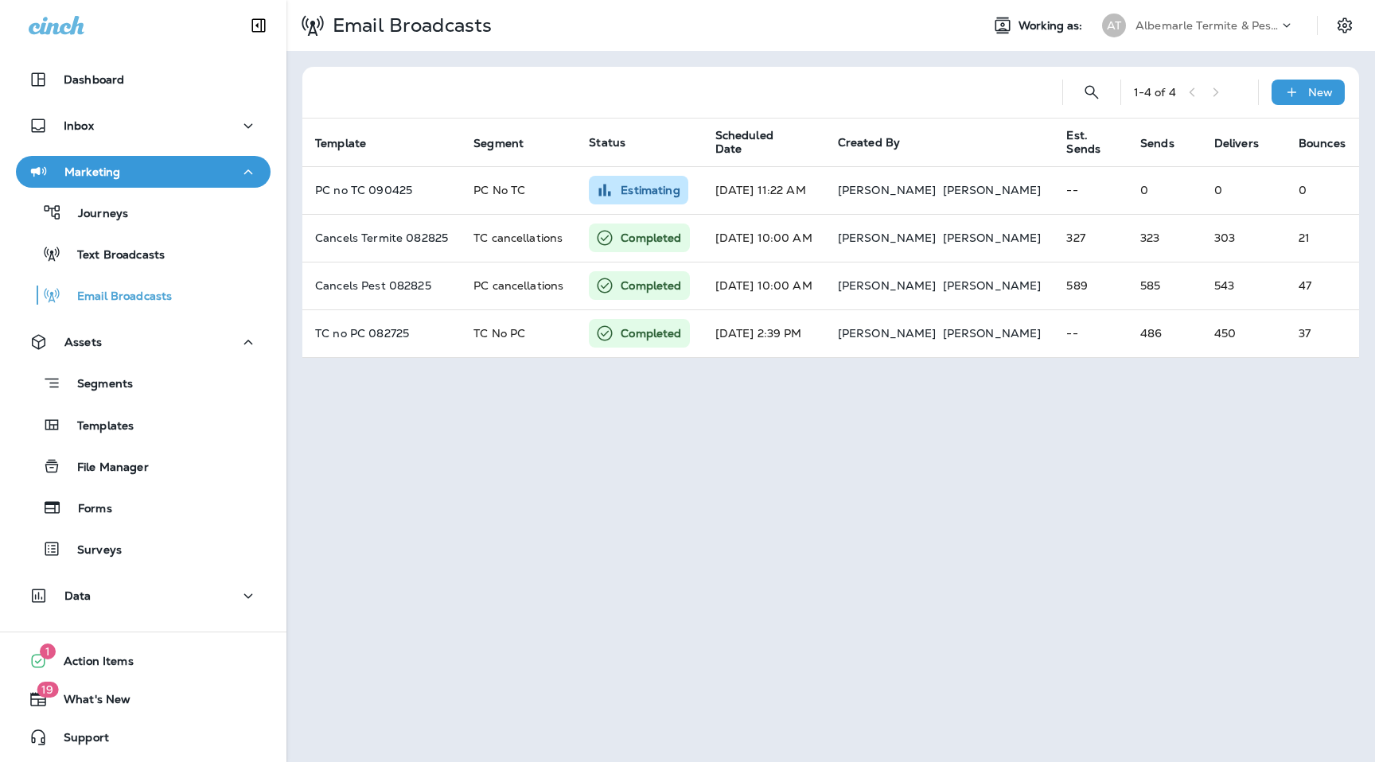
click at [1274, 17] on div "Albemarle Termite & Pest Control" at bounding box center [1206, 26] width 143 height 24
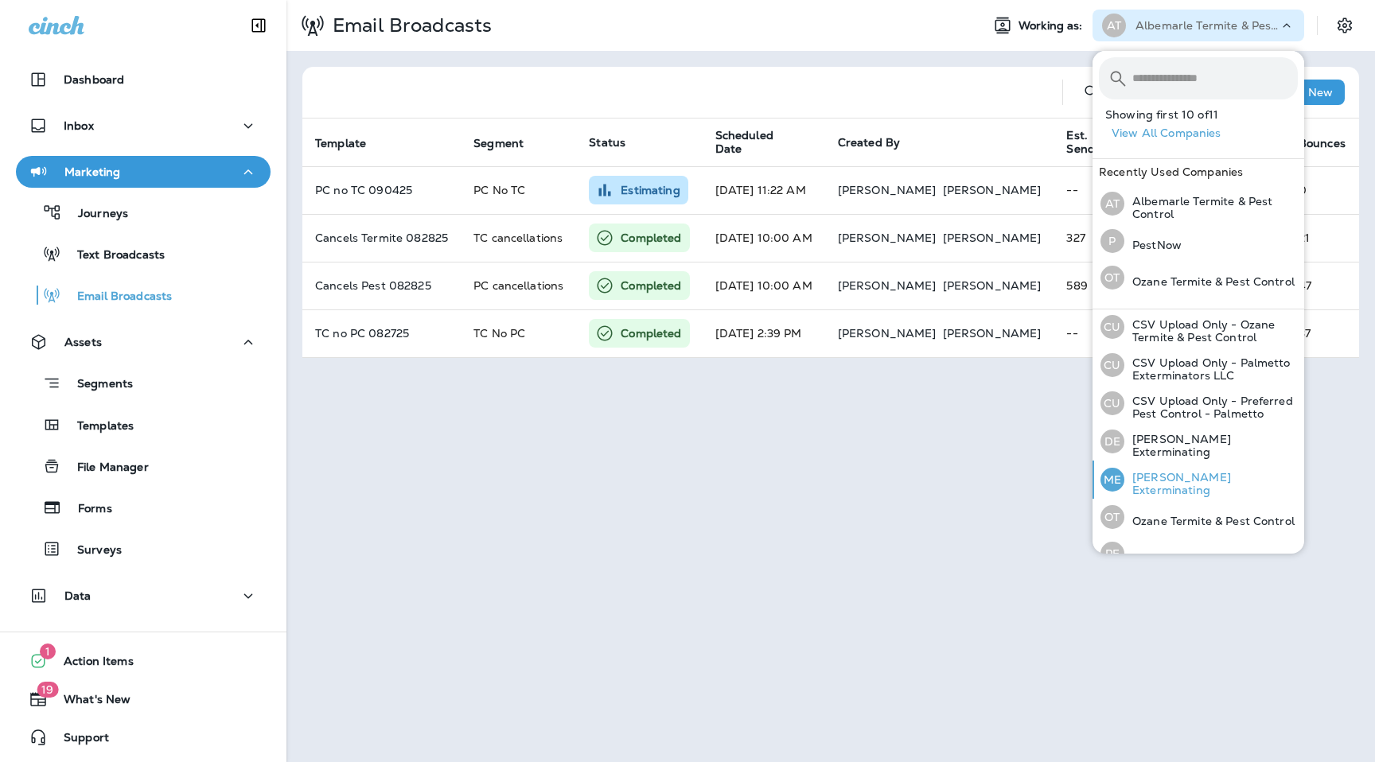
scroll to position [144, 0]
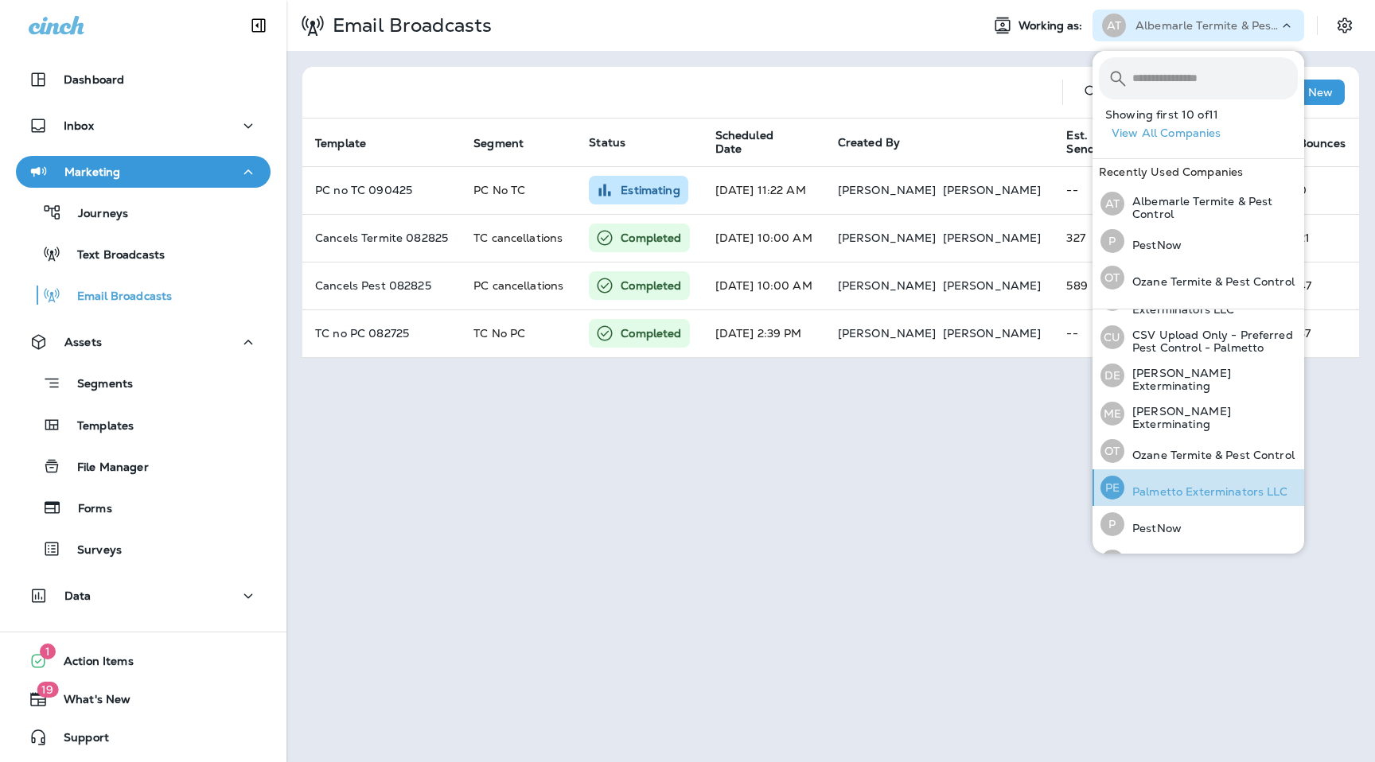
click at [1193, 492] on p "Palmetto Exterminators LLC" at bounding box center [1206, 491] width 164 height 13
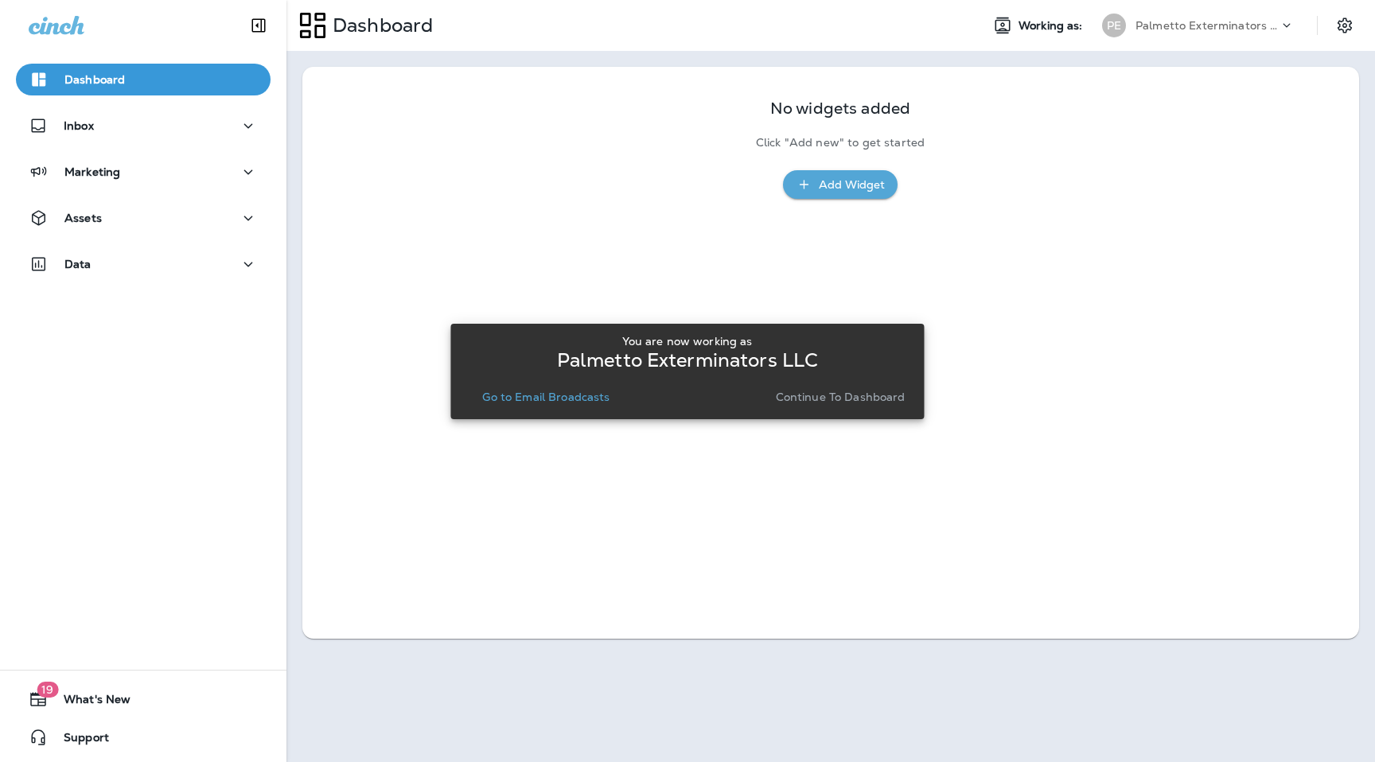
click at [543, 395] on p "Go to Email Broadcasts" at bounding box center [545, 397] width 127 height 13
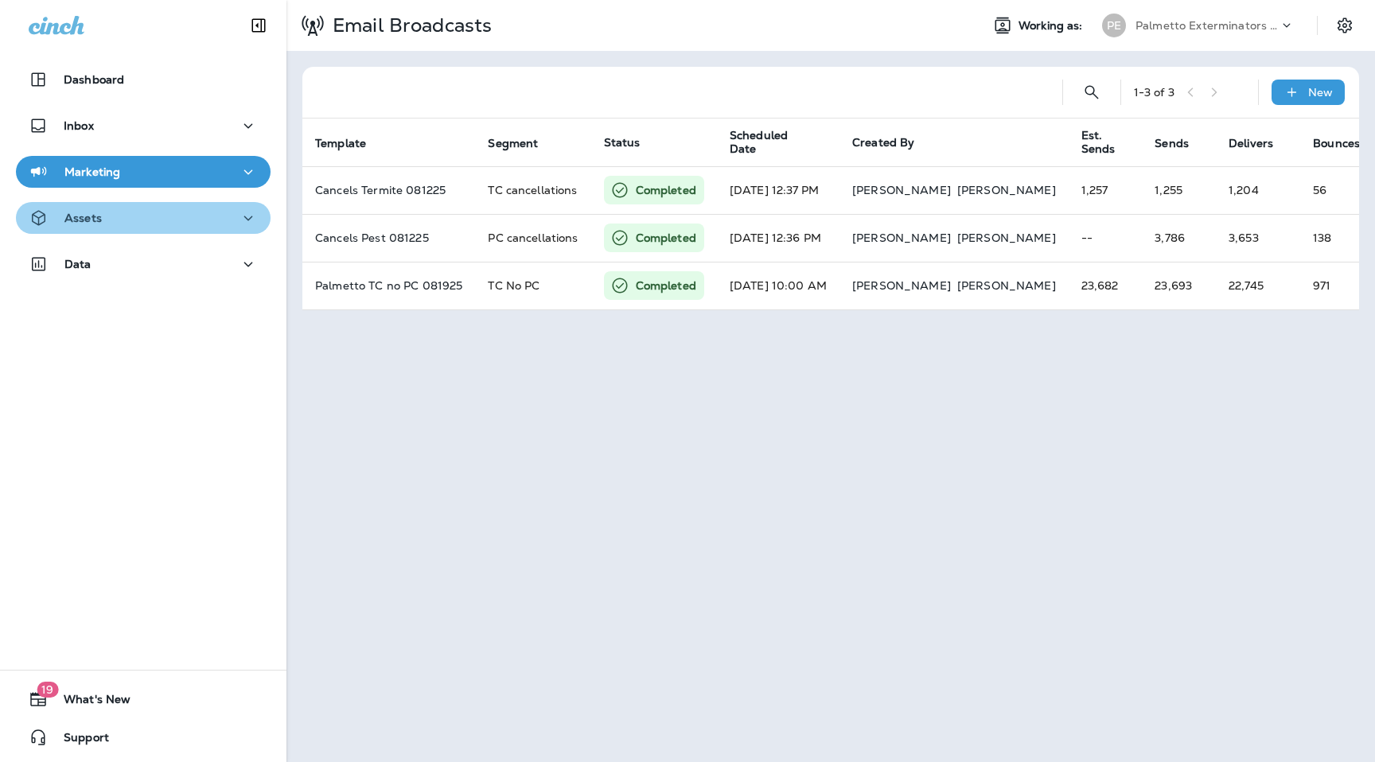
click at [168, 221] on div "Assets" at bounding box center [143, 218] width 229 height 20
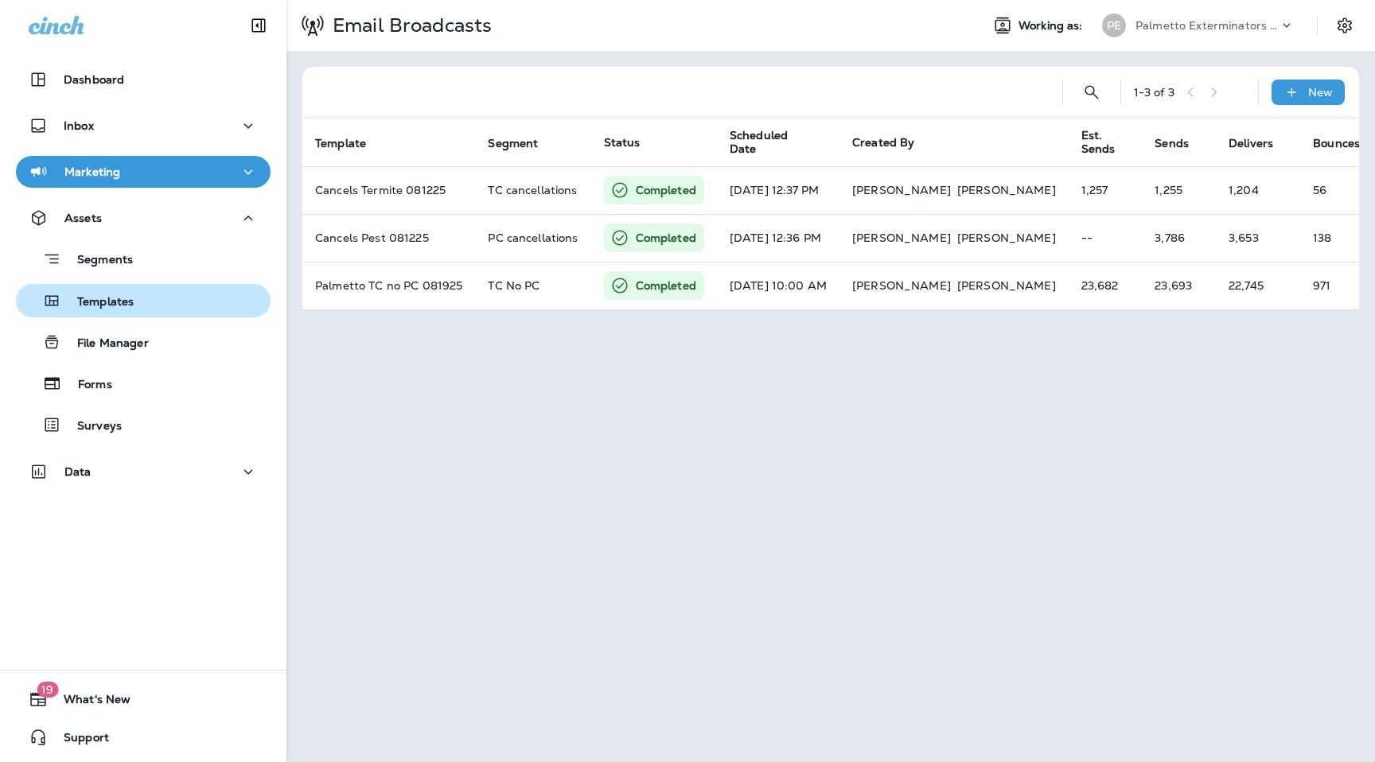
click at [149, 301] on div "Templates" at bounding box center [143, 301] width 242 height 24
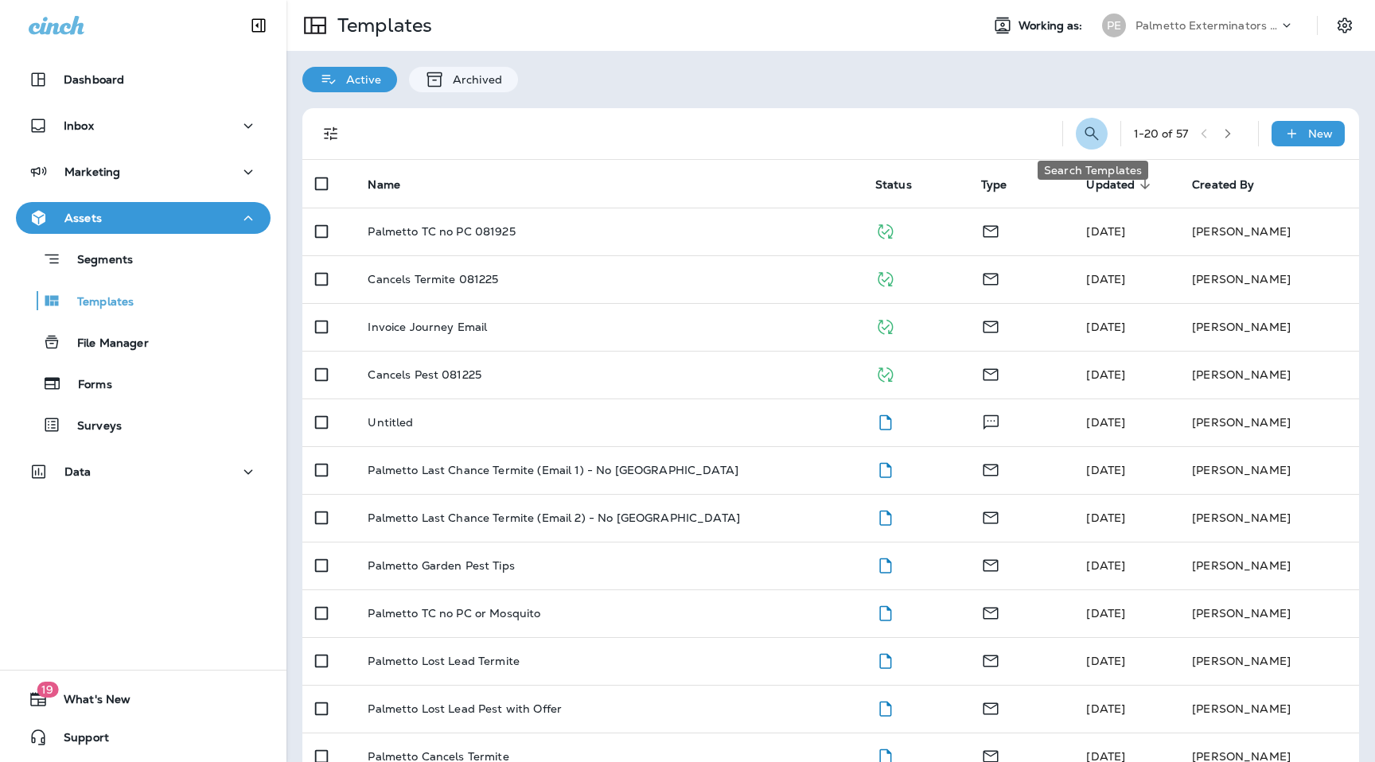
click at [1093, 127] on icon "Search Templates" at bounding box center [1091, 133] width 19 height 19
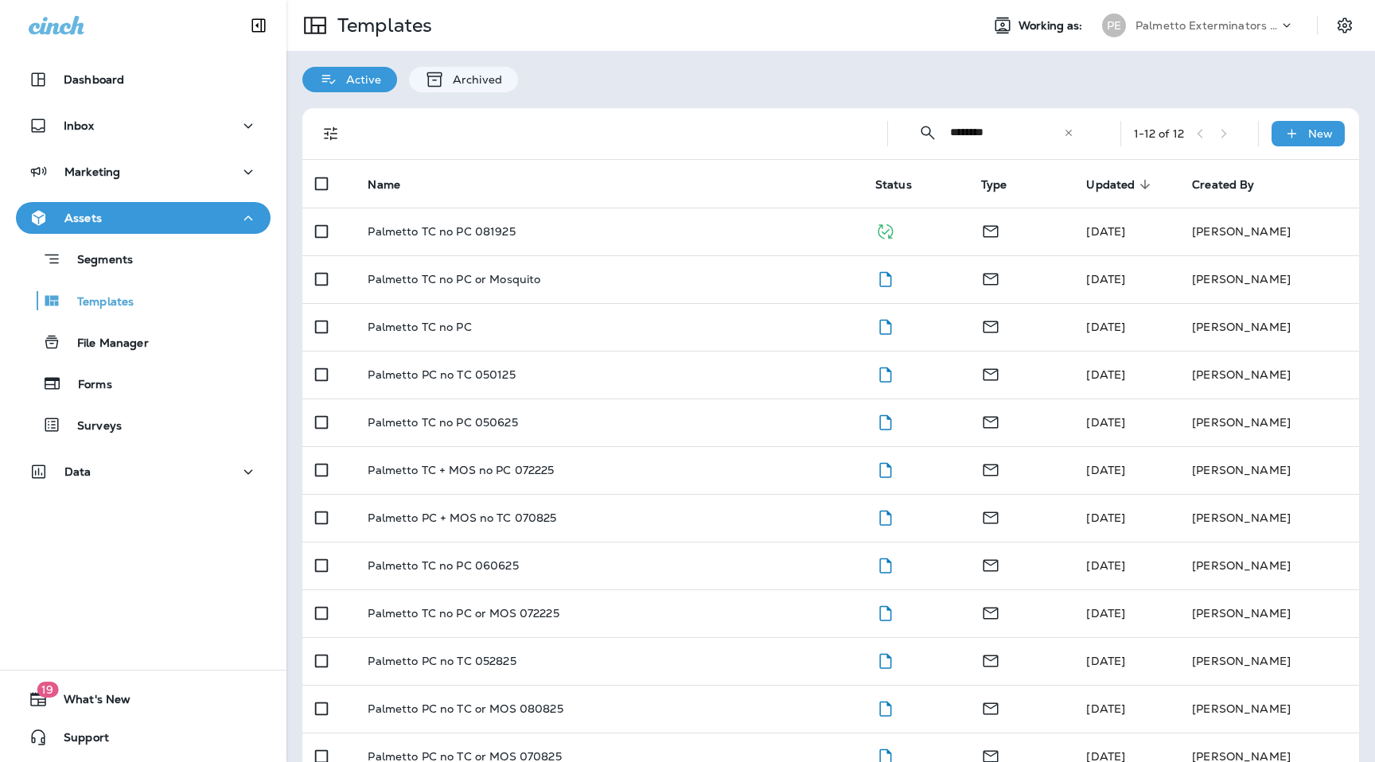
click at [1013, 136] on input "********" at bounding box center [1006, 132] width 113 height 42
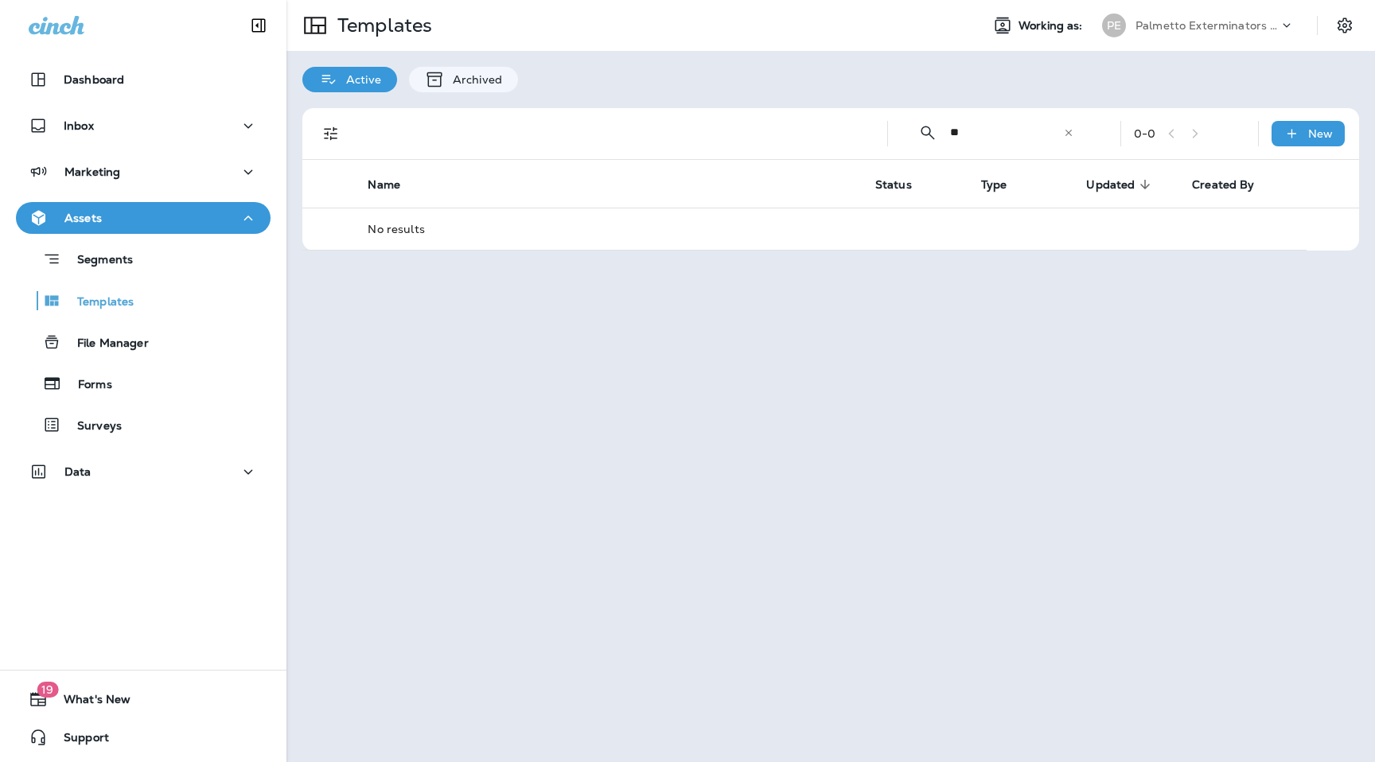
type input "*"
click at [1135, 86] on div "Active Archived" at bounding box center [830, 71] width 1088 height 41
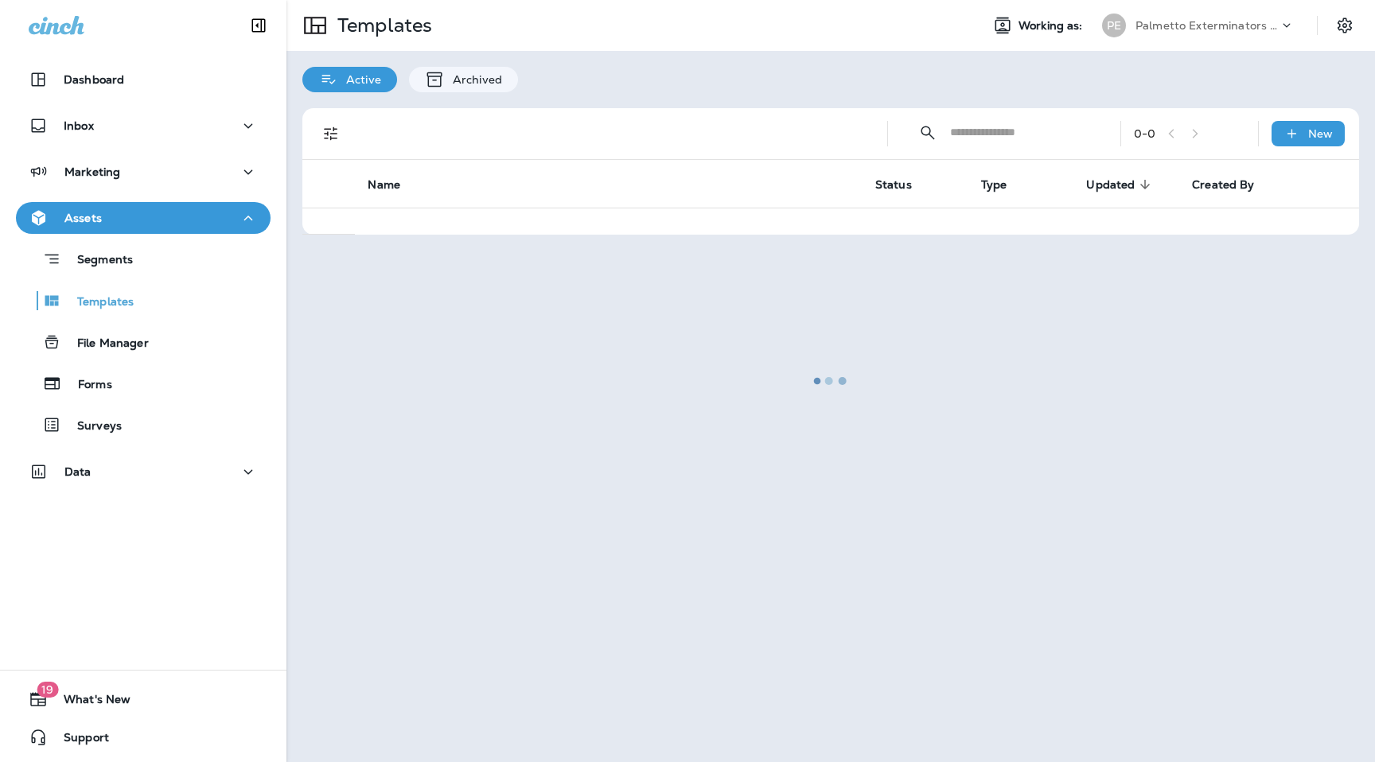
click at [1192, 35] on div at bounding box center [830, 381] width 1085 height 759
click at [1198, 25] on div at bounding box center [830, 381] width 1085 height 759
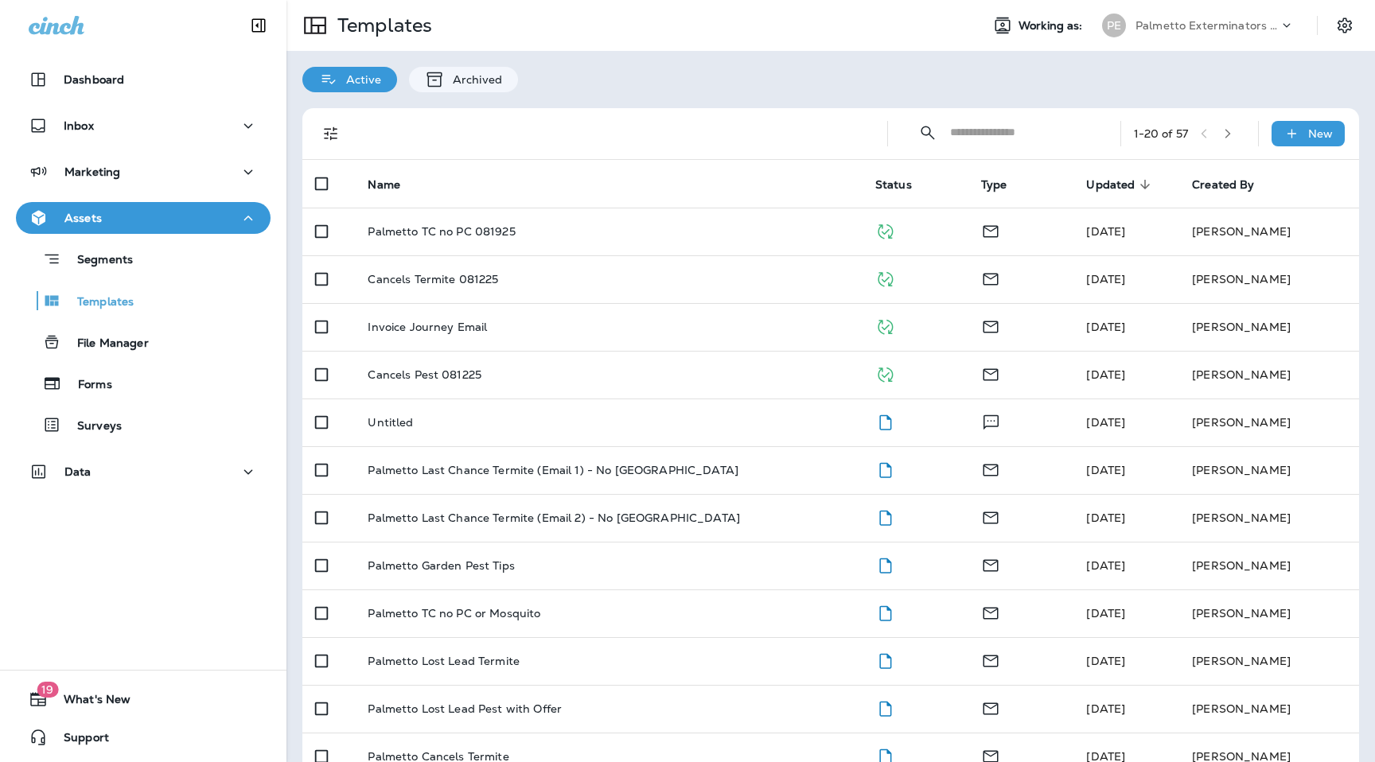
click at [1285, 27] on icon at bounding box center [1286, 26] width 16 height 16
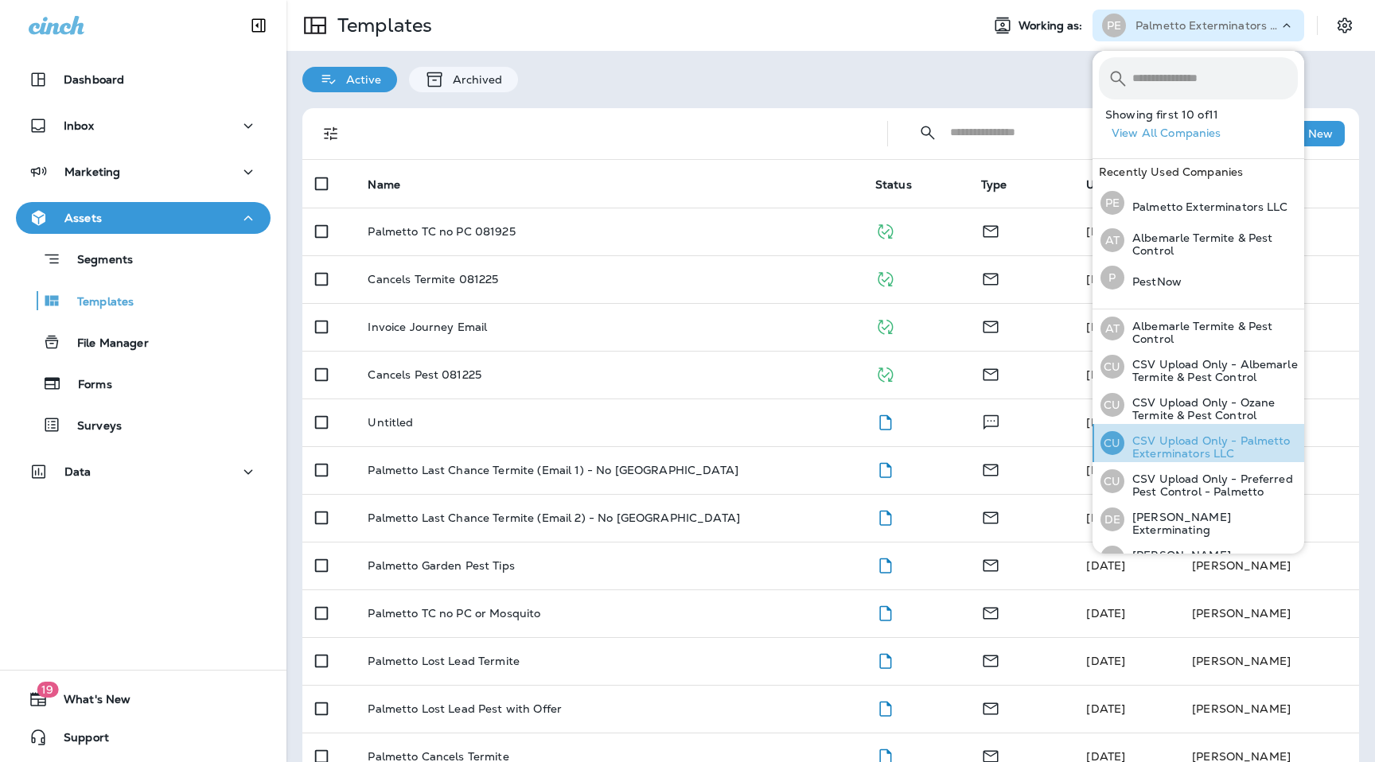
click at [1197, 458] on p "CSV Upload Only - Palmetto Exterminators LLC" at bounding box center [1210, 446] width 173 height 25
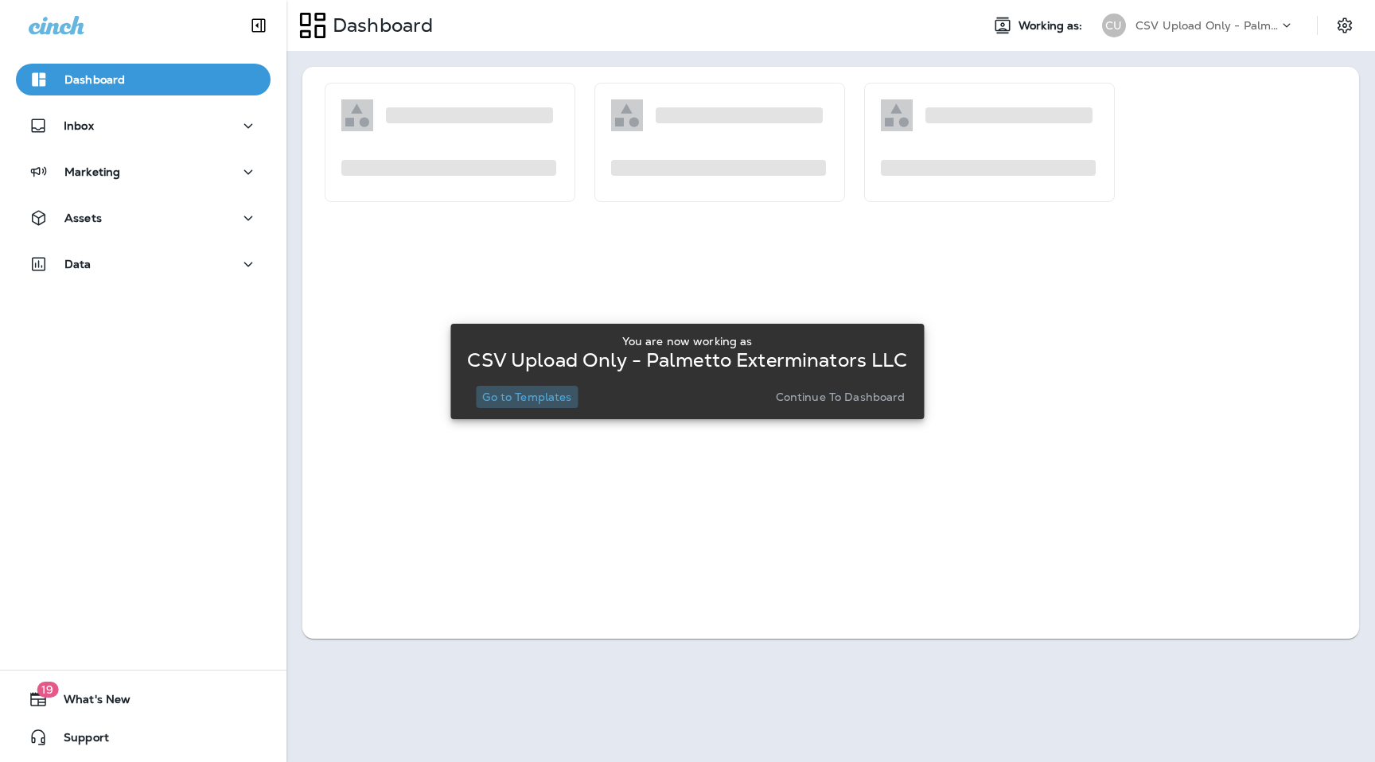
click at [549, 391] on p "Go to Templates" at bounding box center [526, 397] width 89 height 13
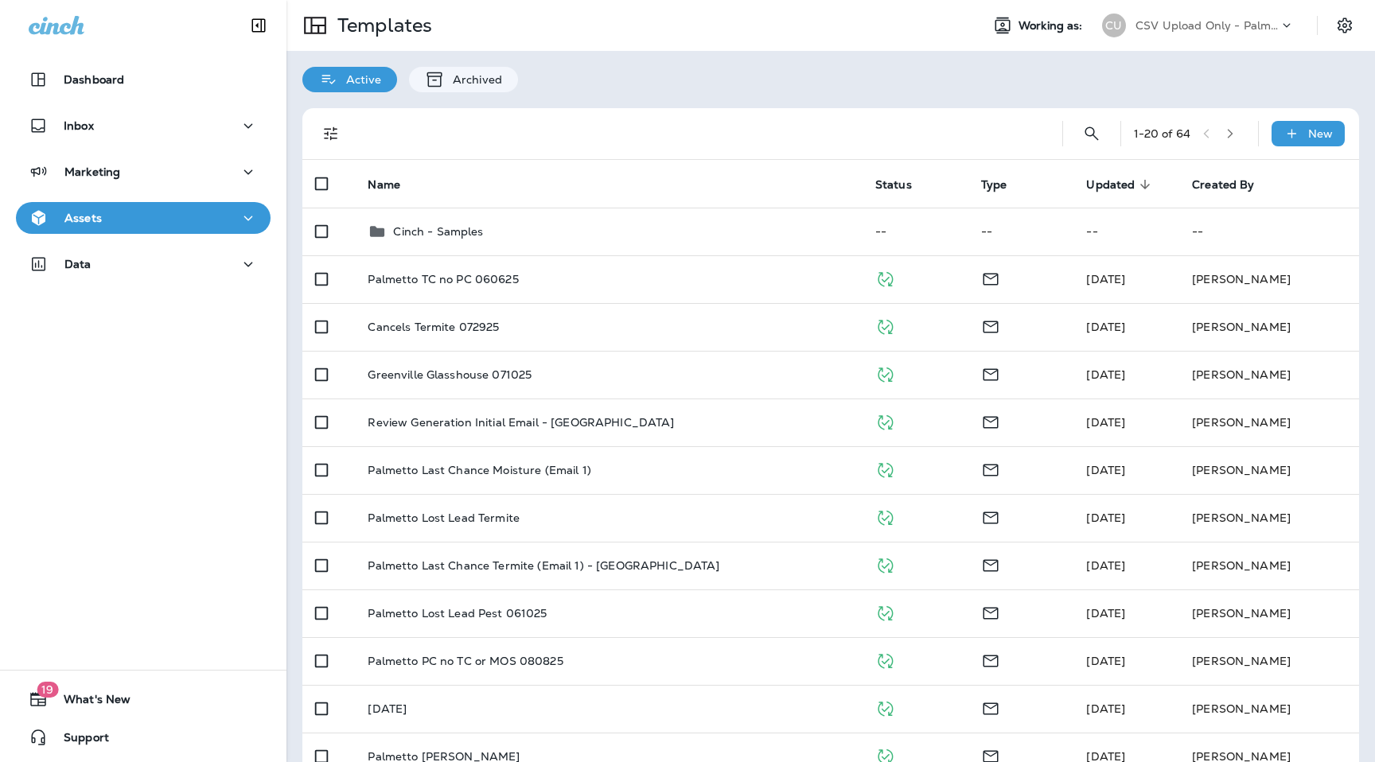
click at [1220, 29] on p "CSV Upload Only - Palmetto Exterminators LLC" at bounding box center [1206, 25] width 143 height 13
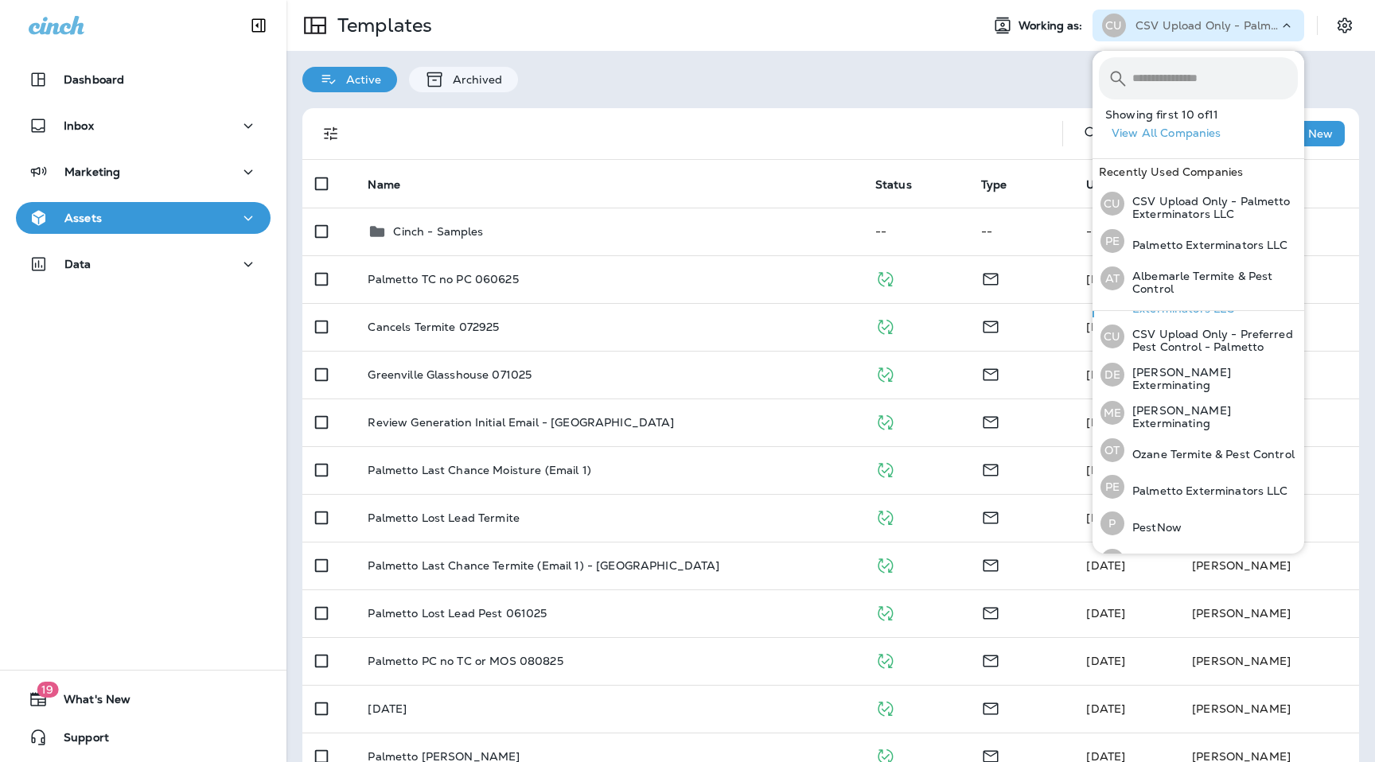
scroll to position [175, 0]
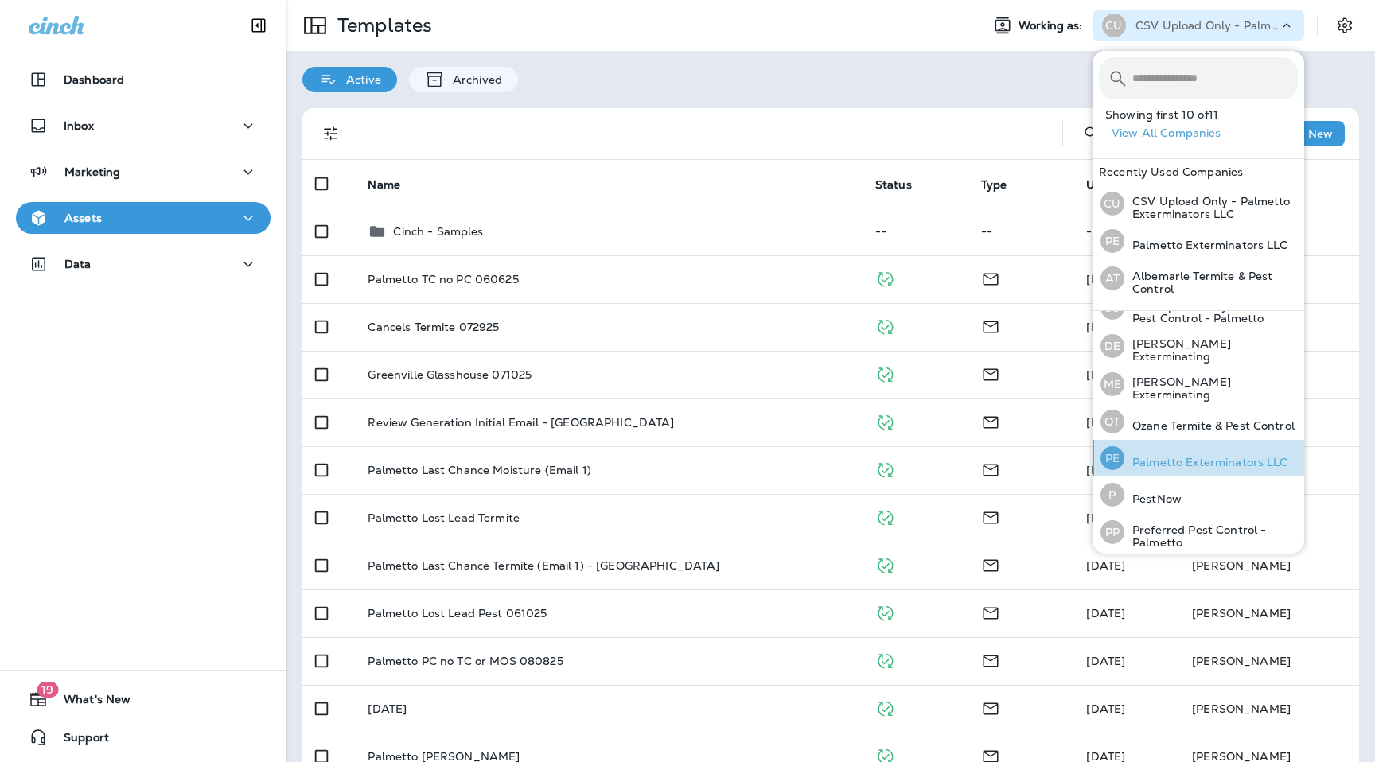
click at [1192, 457] on p "Palmetto Exterminators LLC" at bounding box center [1206, 462] width 164 height 13
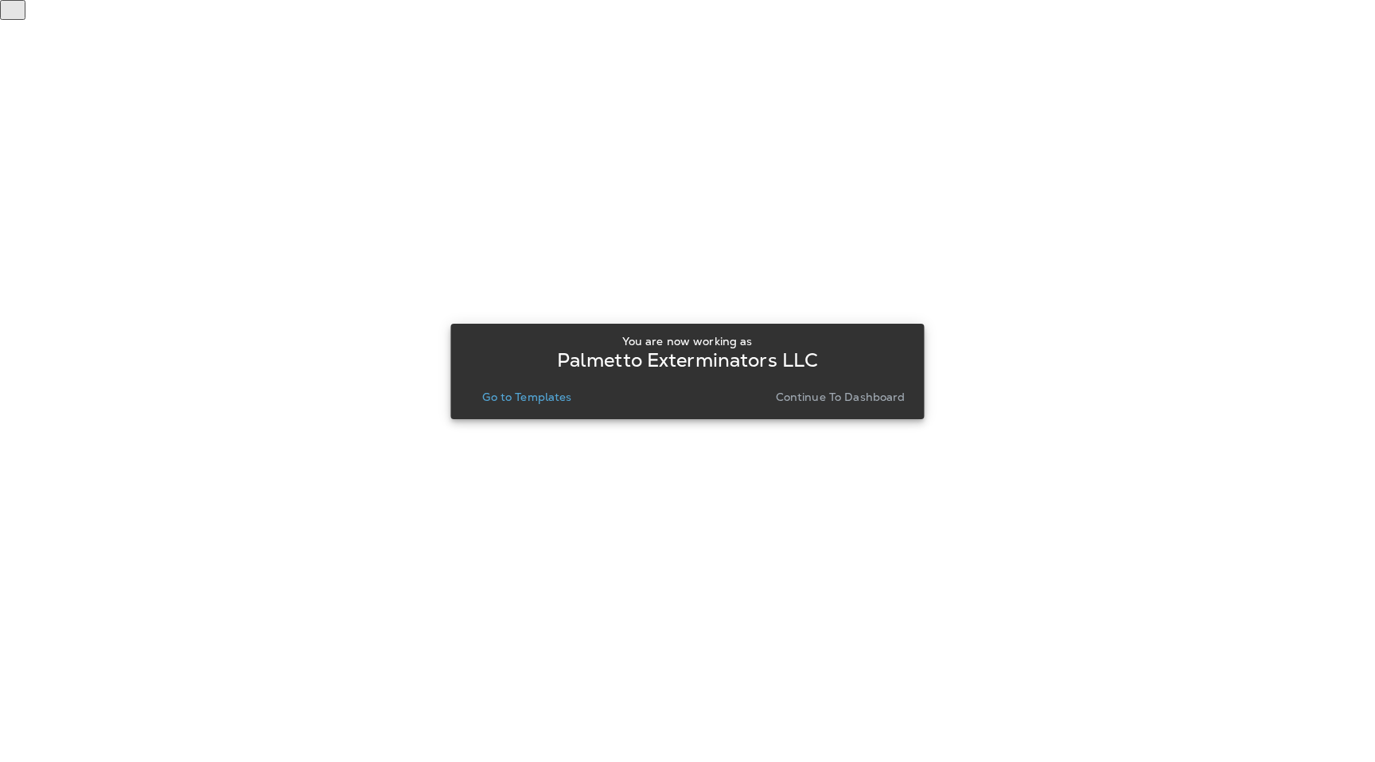
click at [543, 406] on button "Go to Templates" at bounding box center [527, 397] width 102 height 22
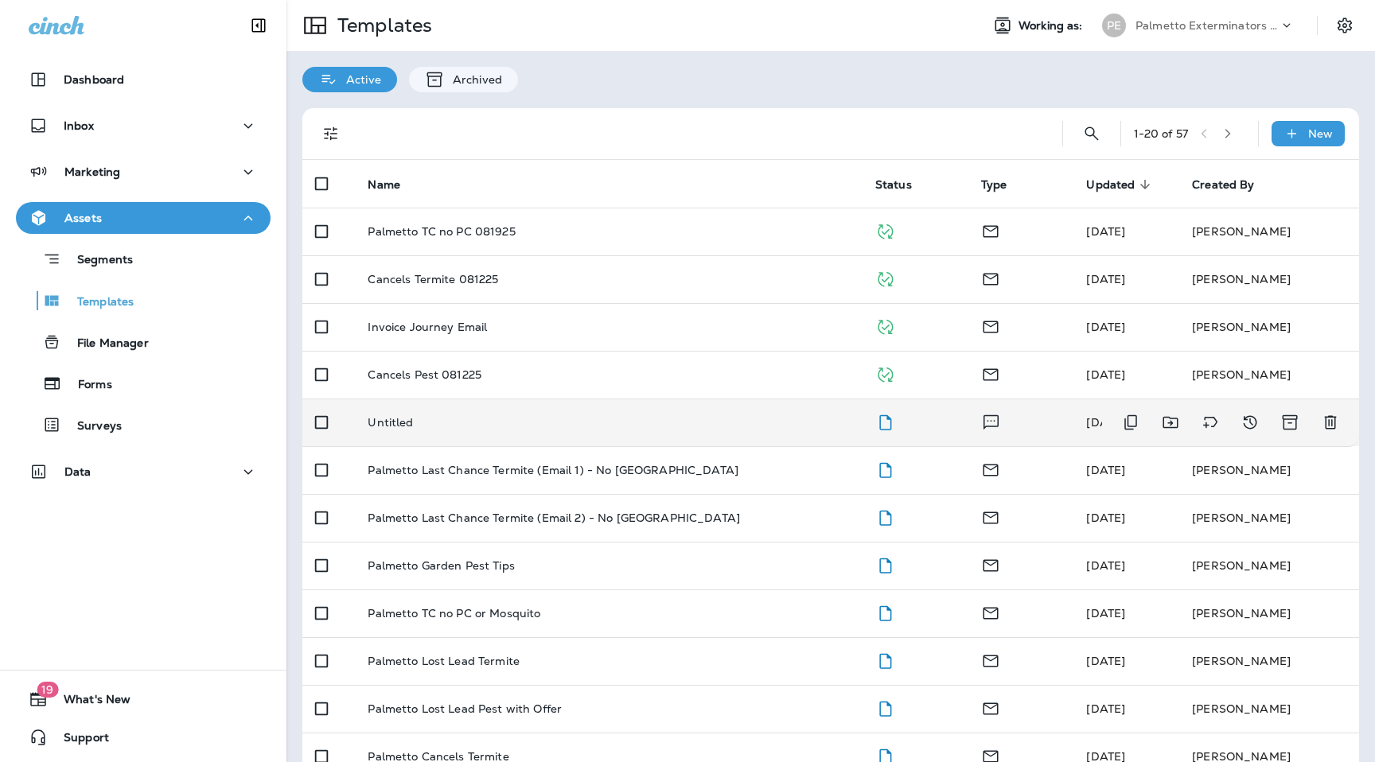
click at [389, 425] on p "Untitled" at bounding box center [390, 422] width 45 height 13
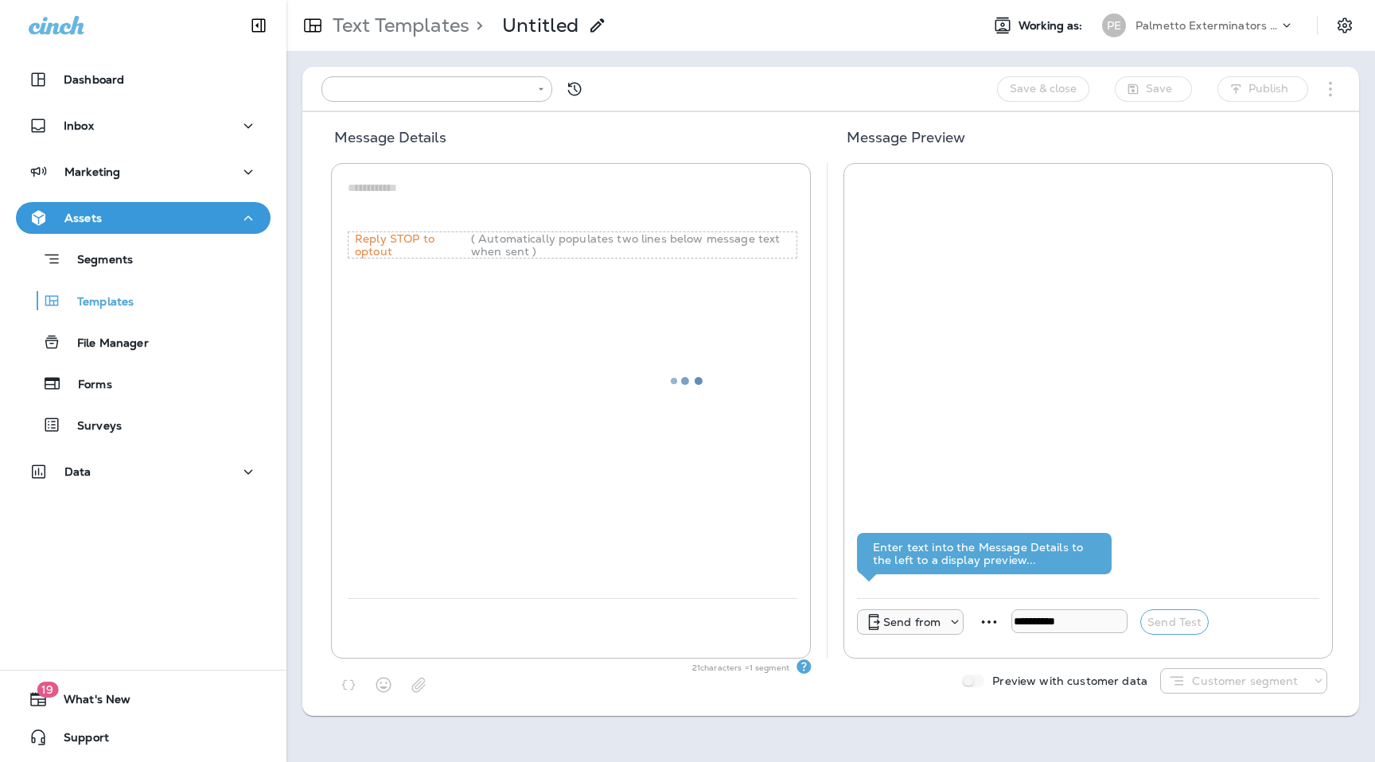
type input "**********"
type textarea "*"
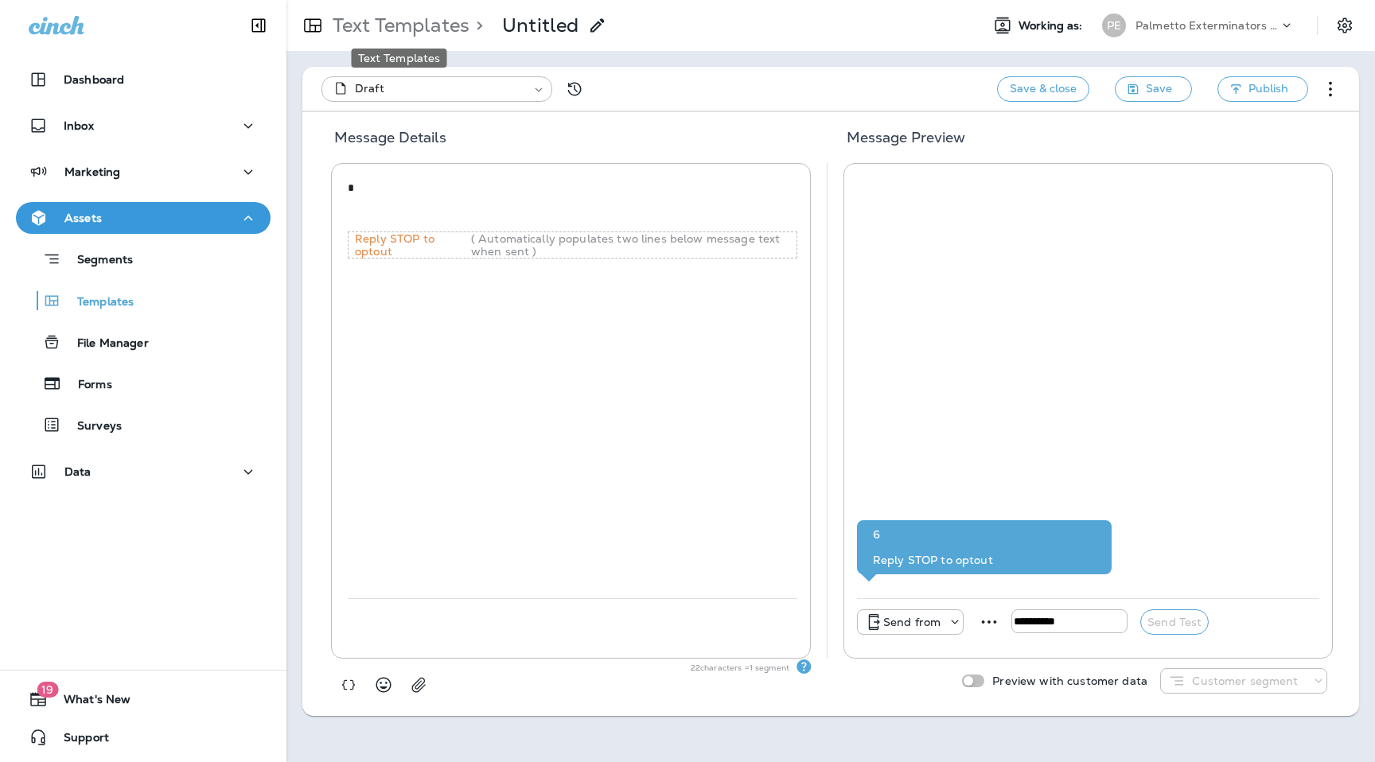
click at [413, 16] on p "Text Templates" at bounding box center [397, 26] width 143 height 24
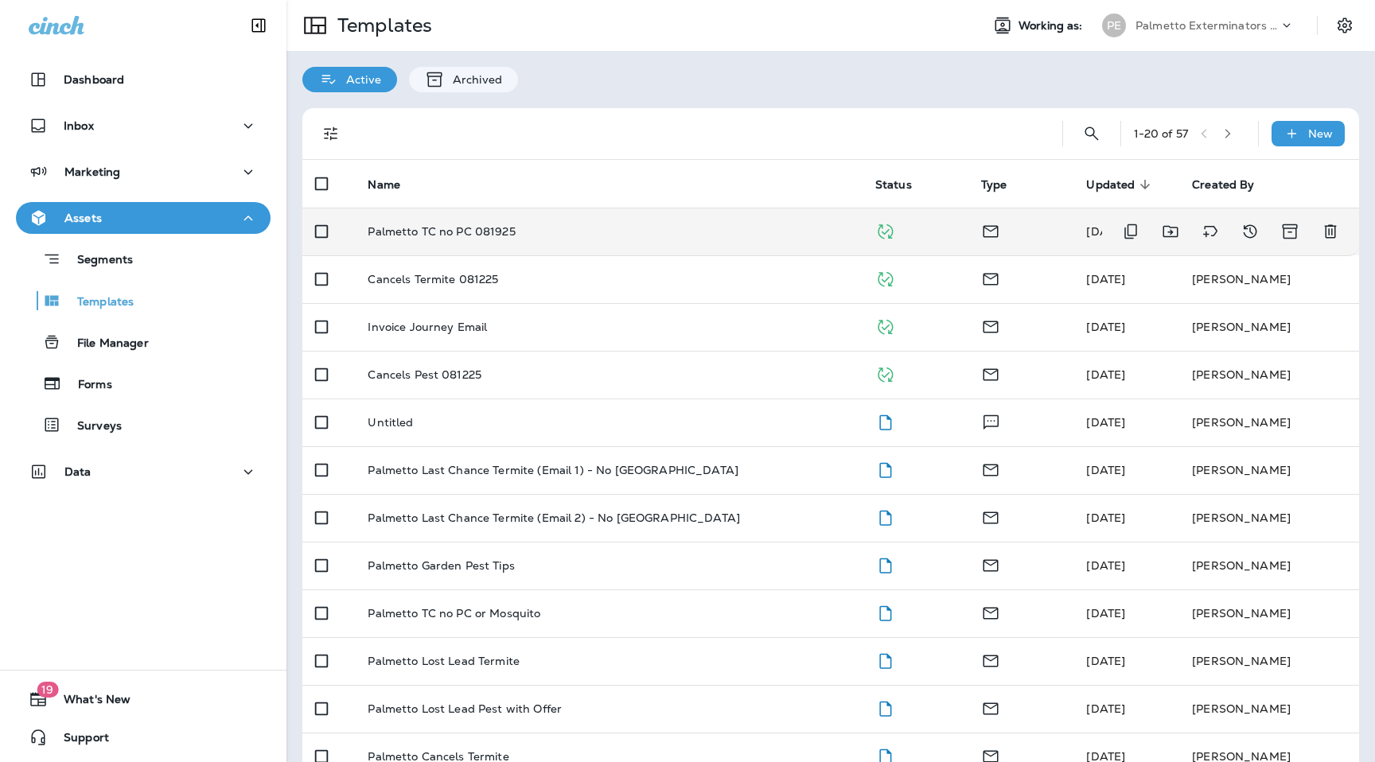
click at [440, 231] on p "Palmetto TC no PC 081925" at bounding box center [441, 231] width 147 height 13
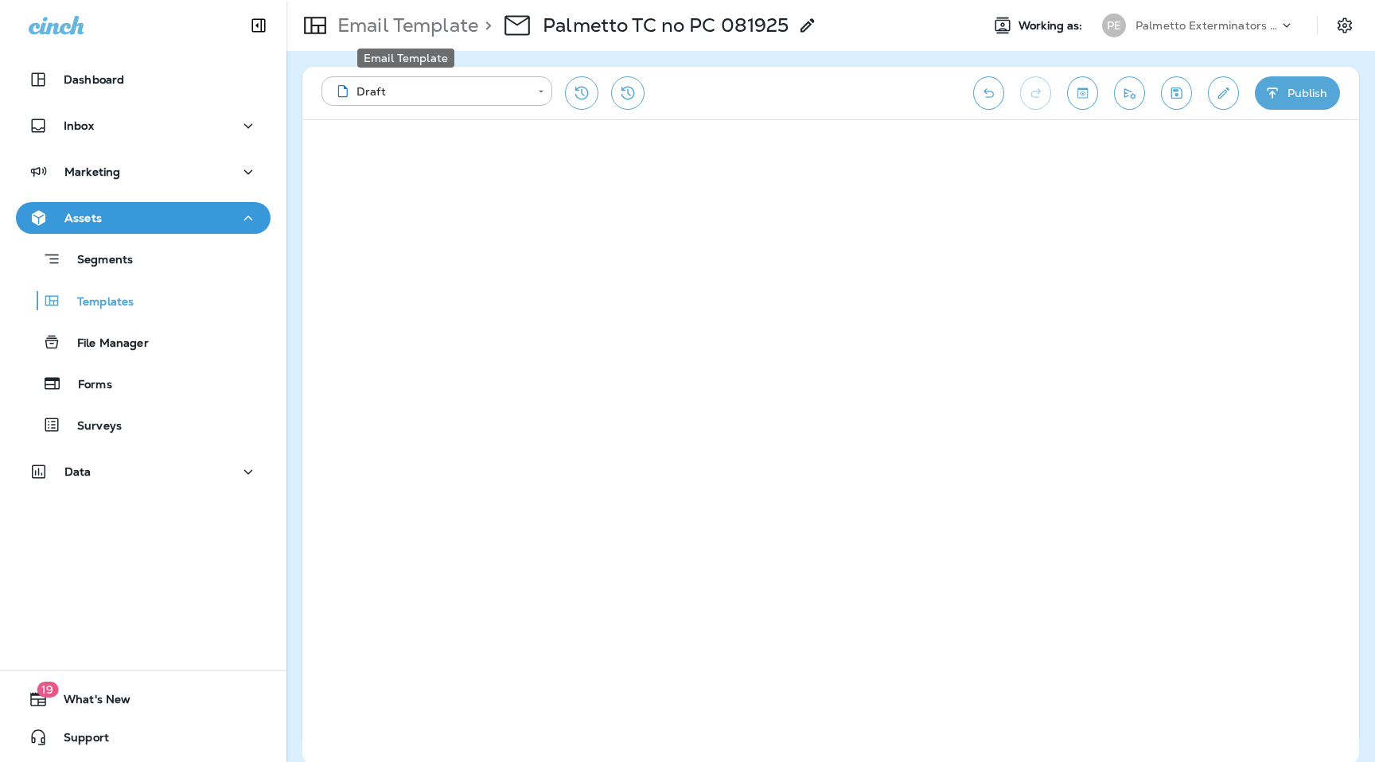
click at [372, 33] on p "Email Template" at bounding box center [404, 26] width 147 height 24
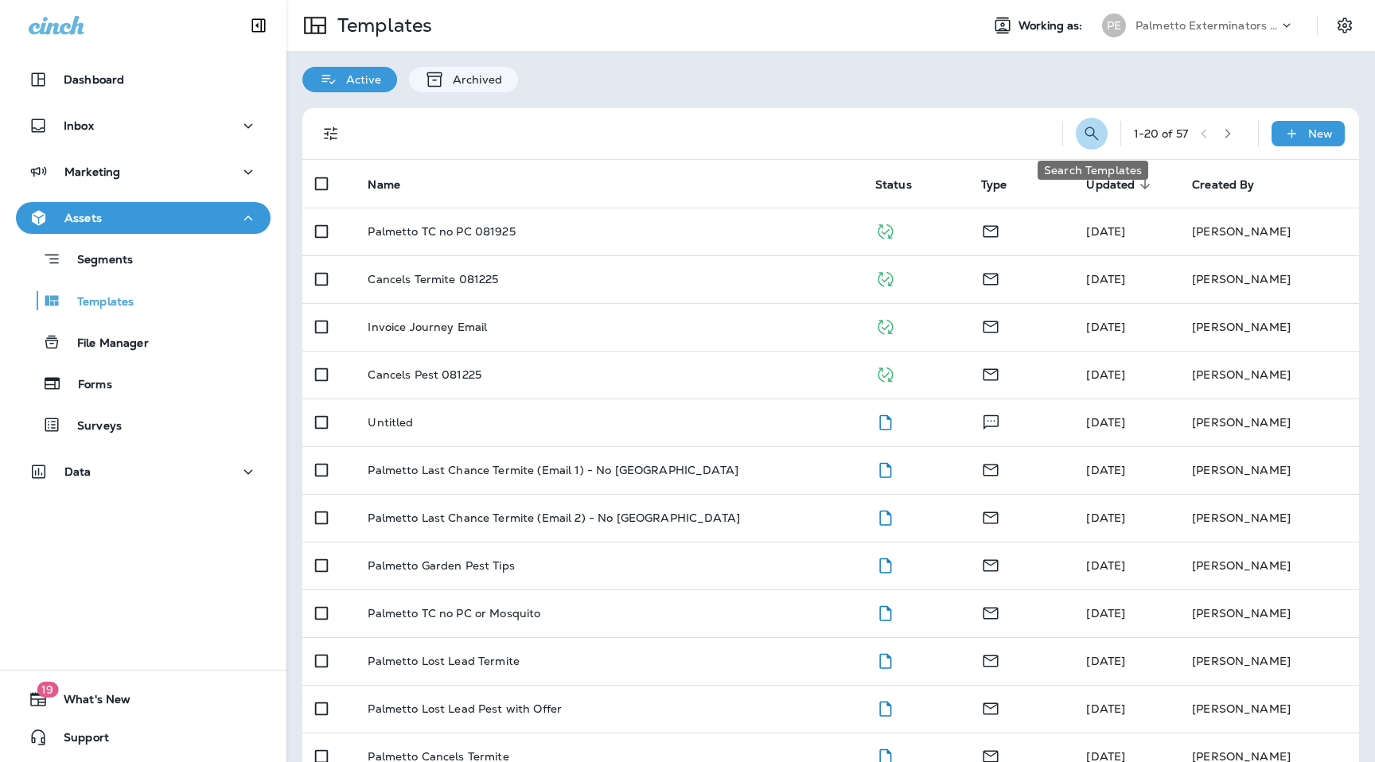
click at [1091, 135] on icon "Search Templates" at bounding box center [1091, 133] width 14 height 14
type input "********"
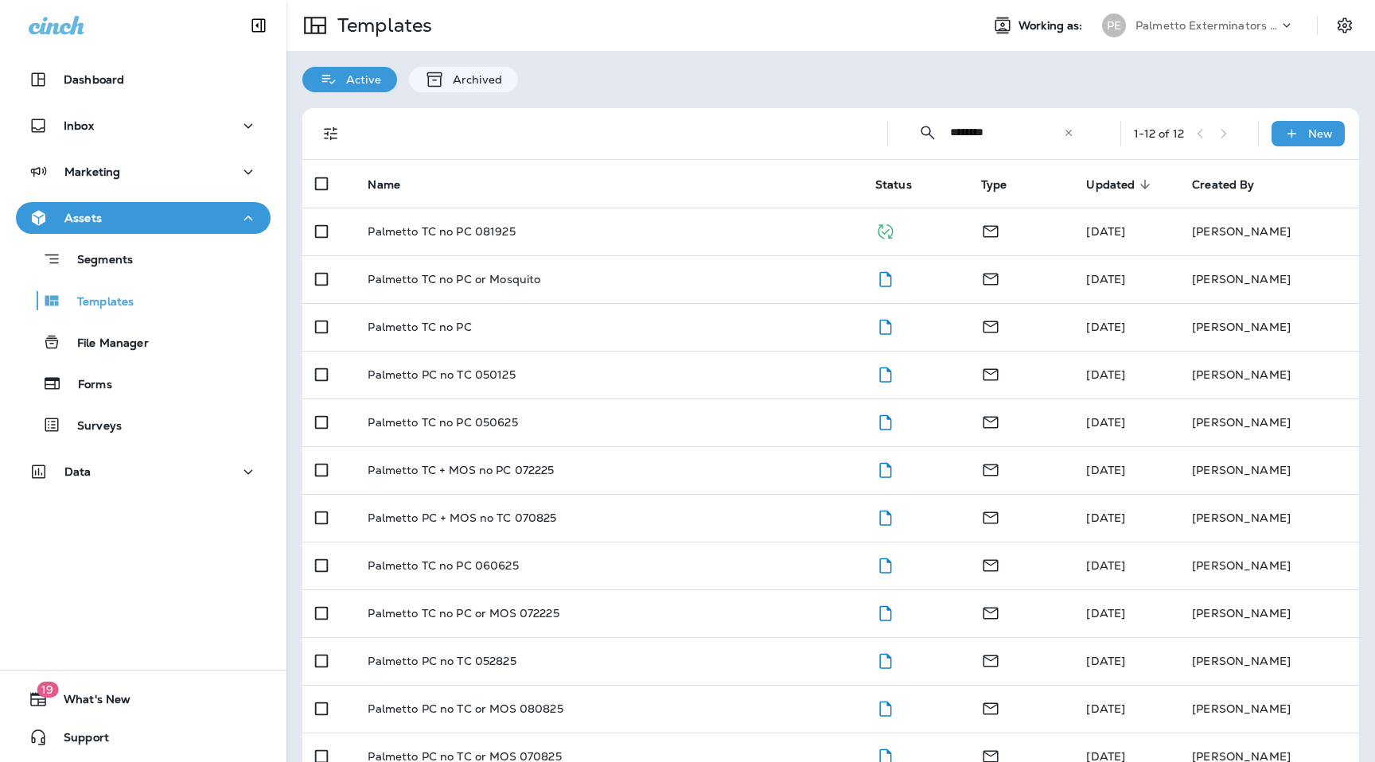
click at [1254, 27] on p "Palmetto Exterminators LLC" at bounding box center [1206, 25] width 143 height 13
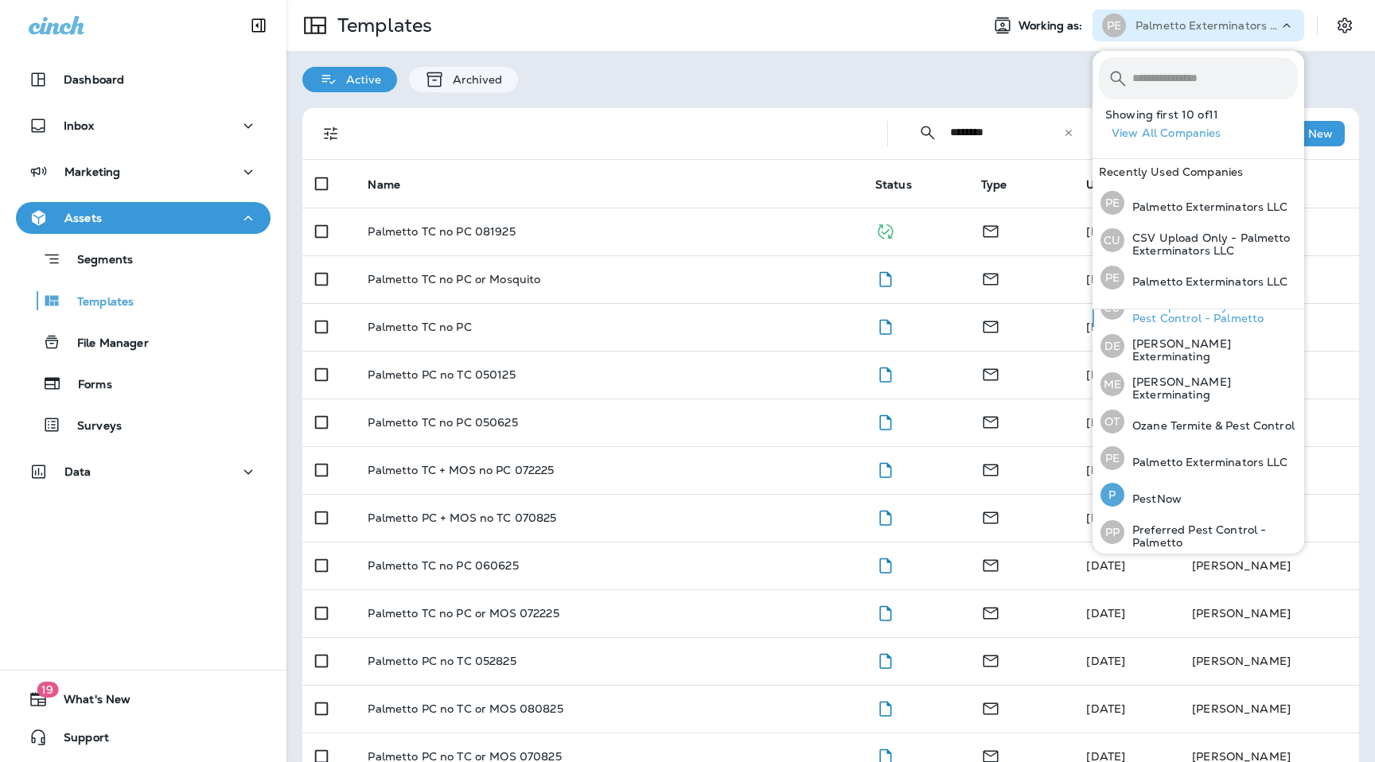
scroll to position [95, 0]
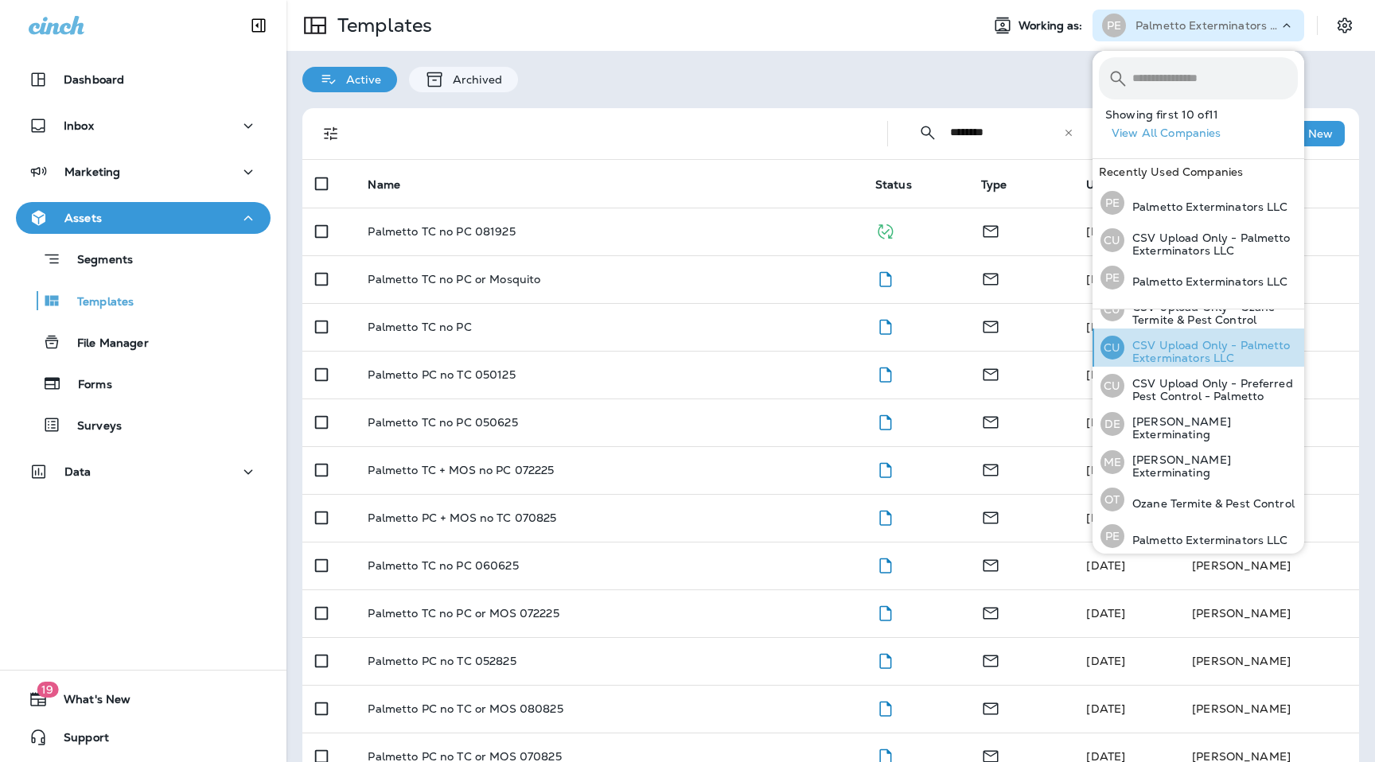
click at [1214, 342] on p "CSV Upload Only - Palmetto Exterminators LLC" at bounding box center [1210, 351] width 173 height 25
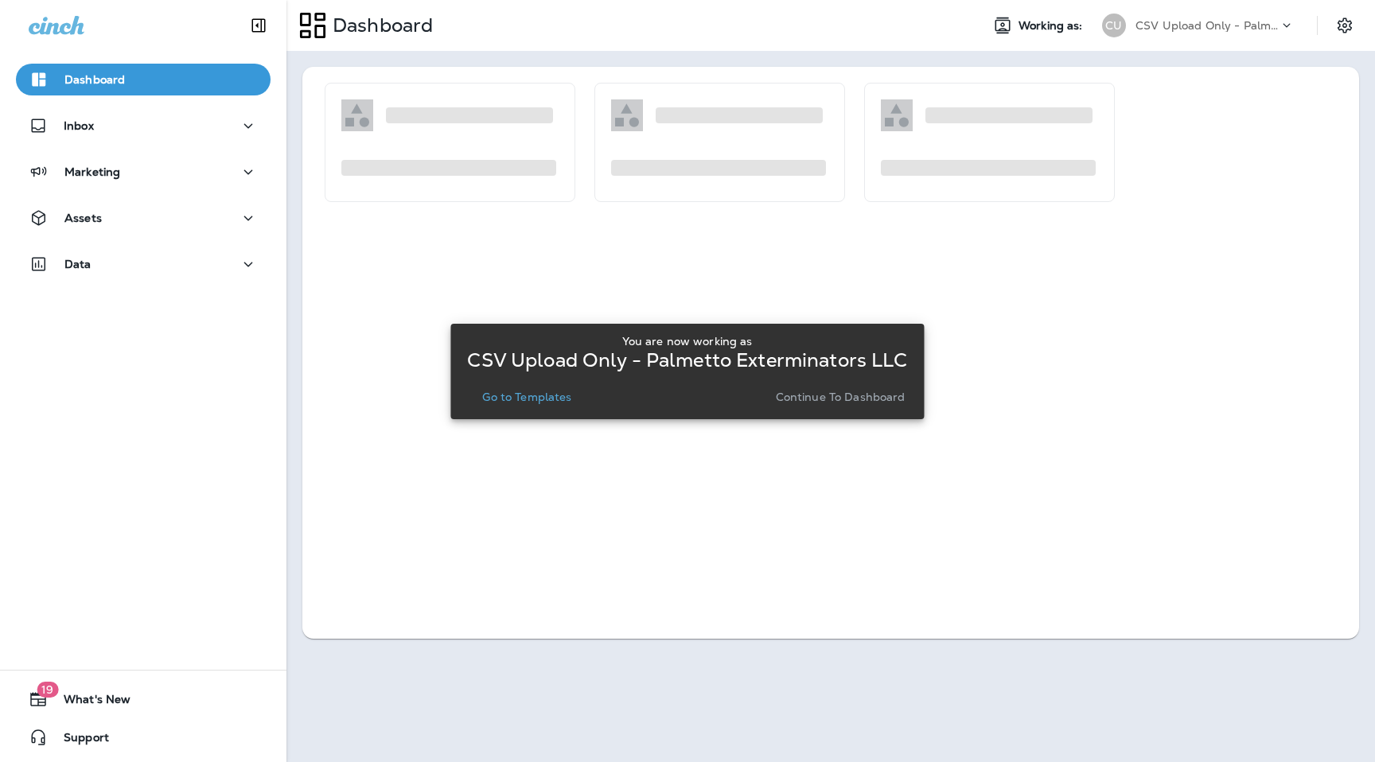
click at [560, 396] on p "Go to Templates" at bounding box center [526, 397] width 89 height 13
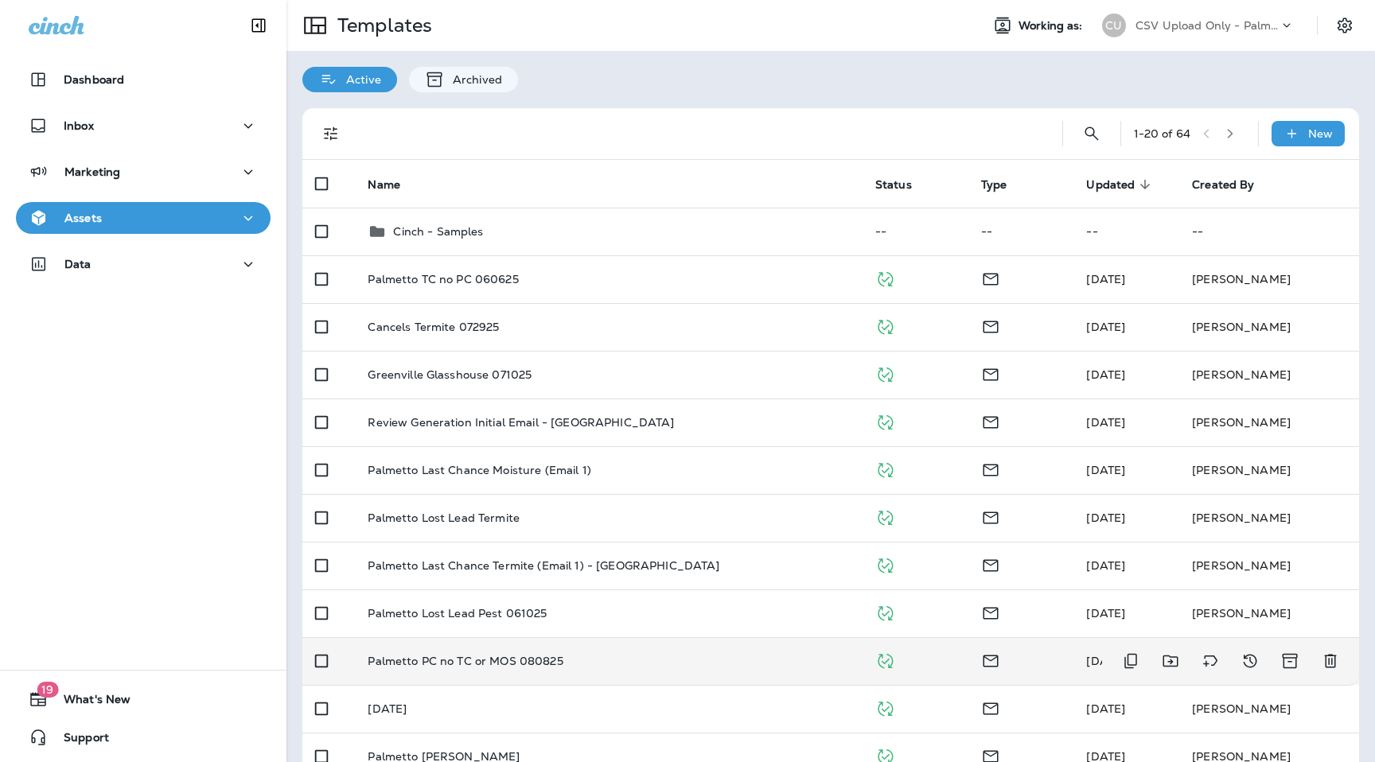
click at [551, 664] on p "Palmetto PC no TC or MOS 080825" at bounding box center [465, 661] width 195 height 13
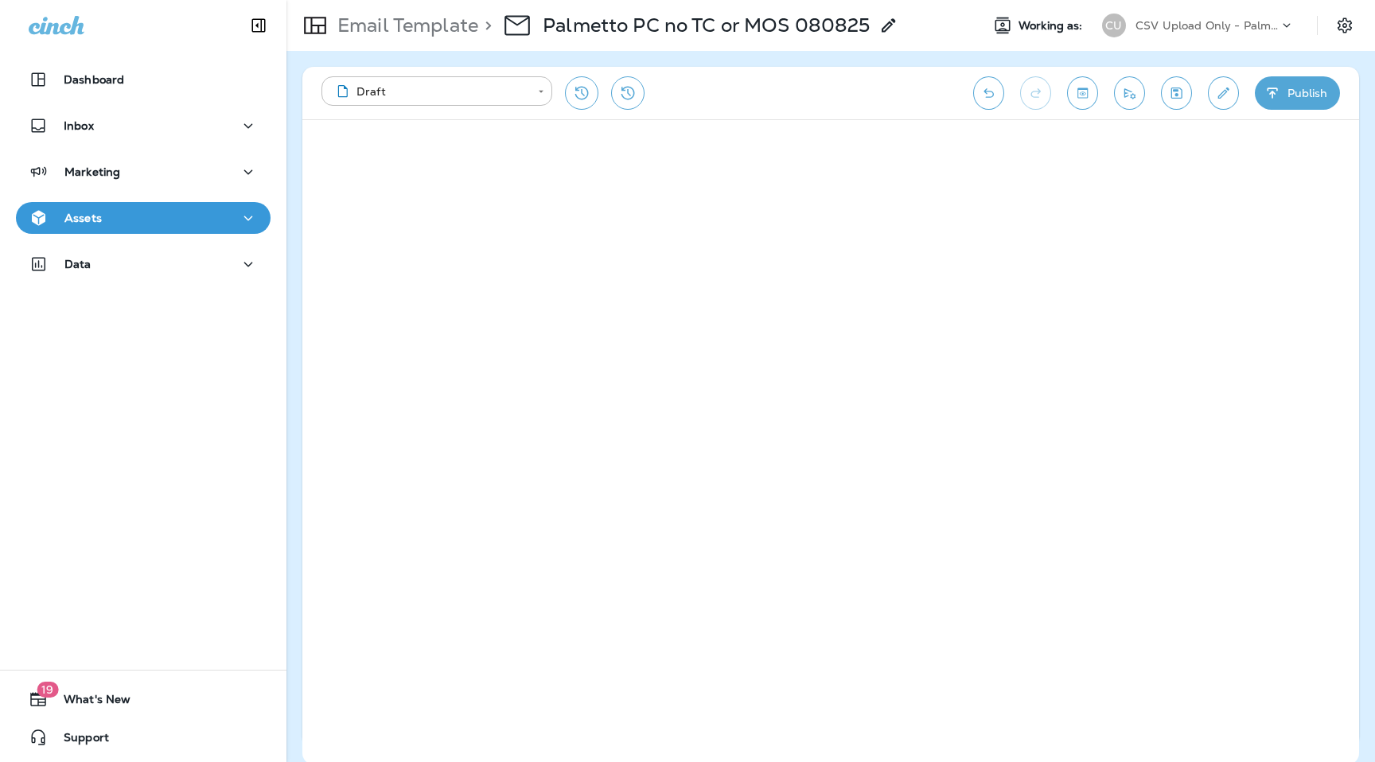
click at [420, 20] on p "Email Template" at bounding box center [404, 26] width 147 height 24
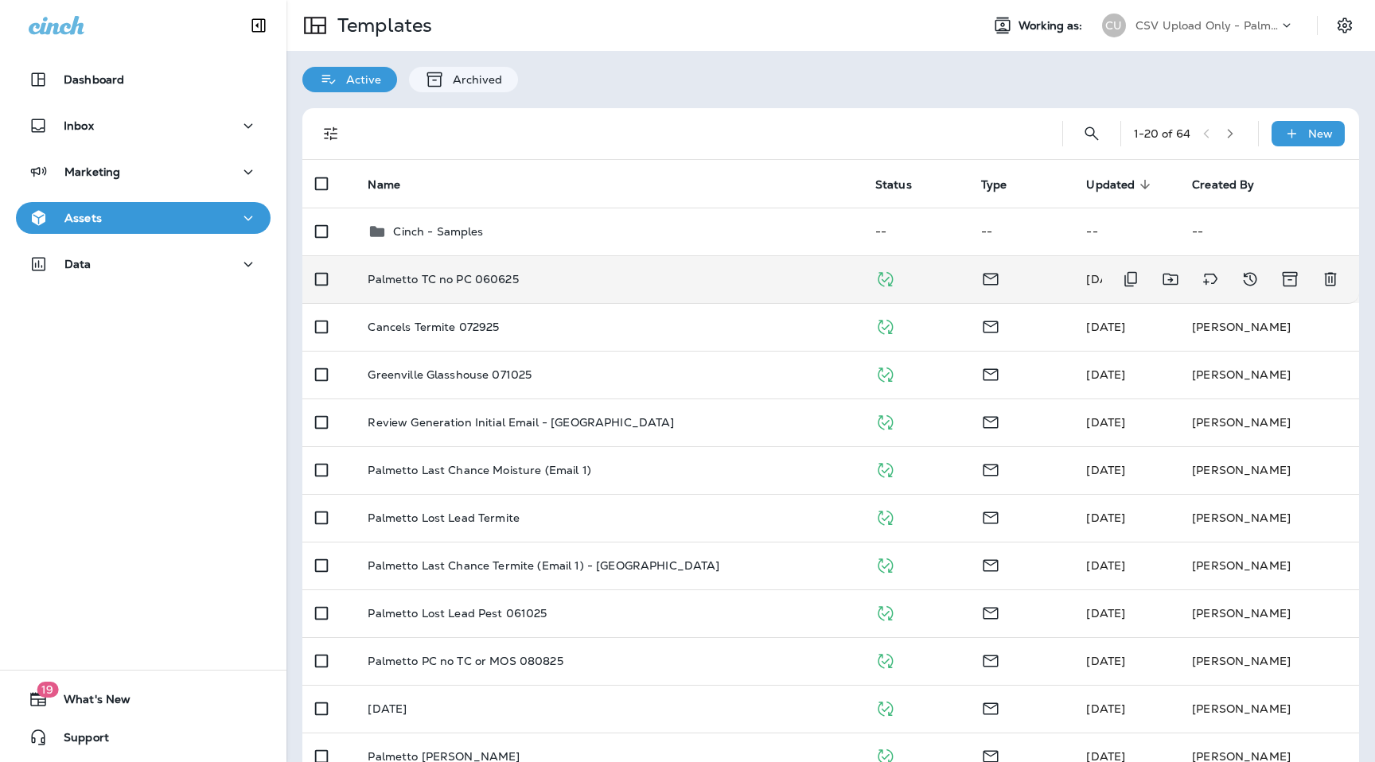
click at [457, 287] on td "Palmetto TC no PC 060625" at bounding box center [608, 279] width 507 height 48
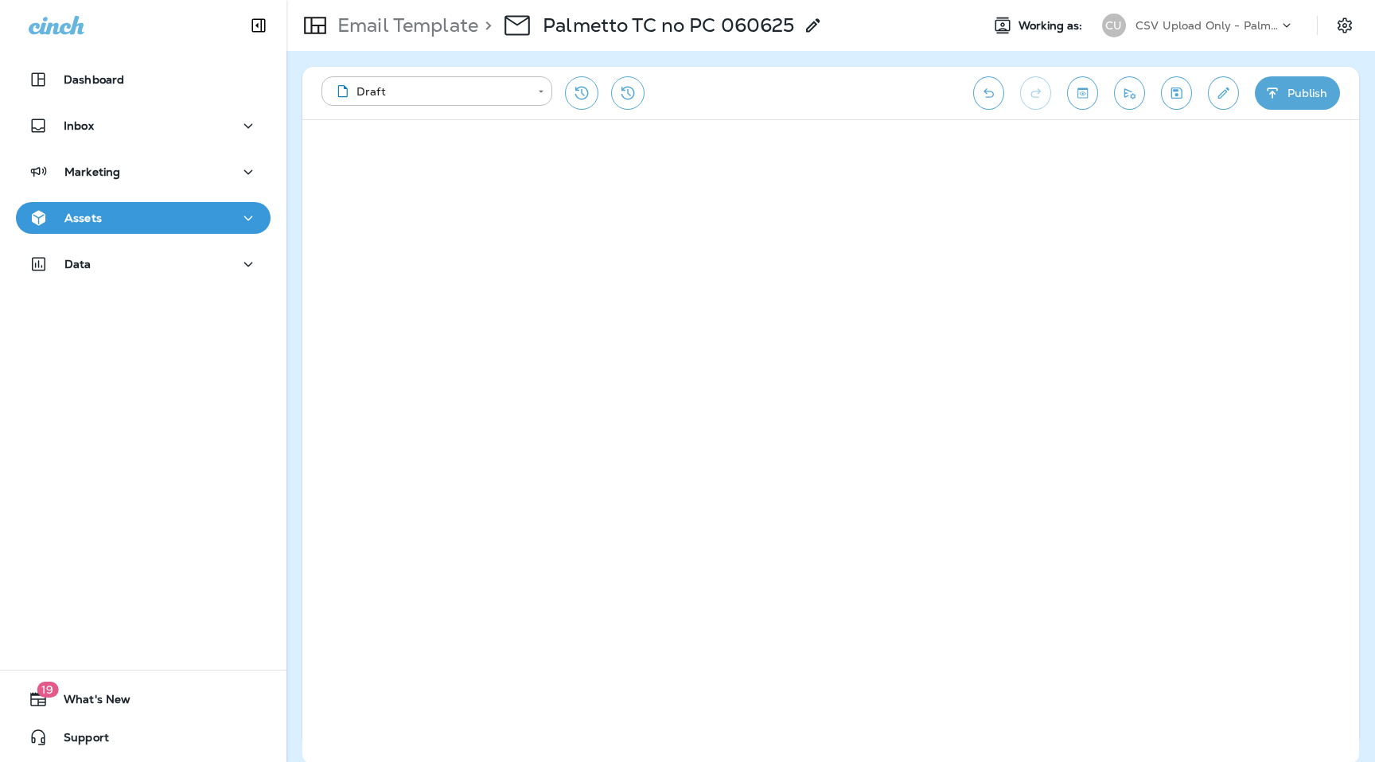
click at [483, 25] on p ">" at bounding box center [485, 26] width 14 height 24
click at [438, 27] on p "Email Template" at bounding box center [404, 26] width 147 height 24
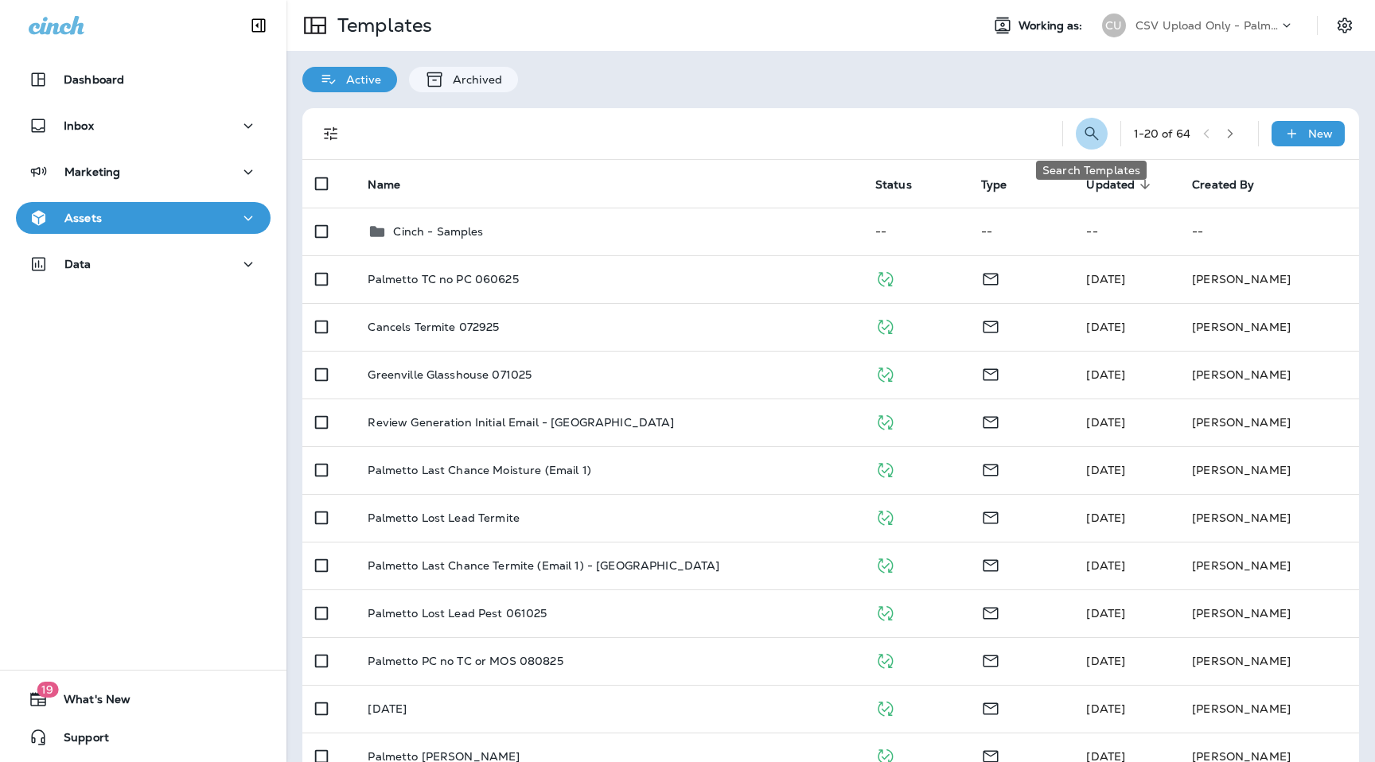
click at [1089, 126] on icon "Search Templates" at bounding box center [1091, 133] width 19 height 19
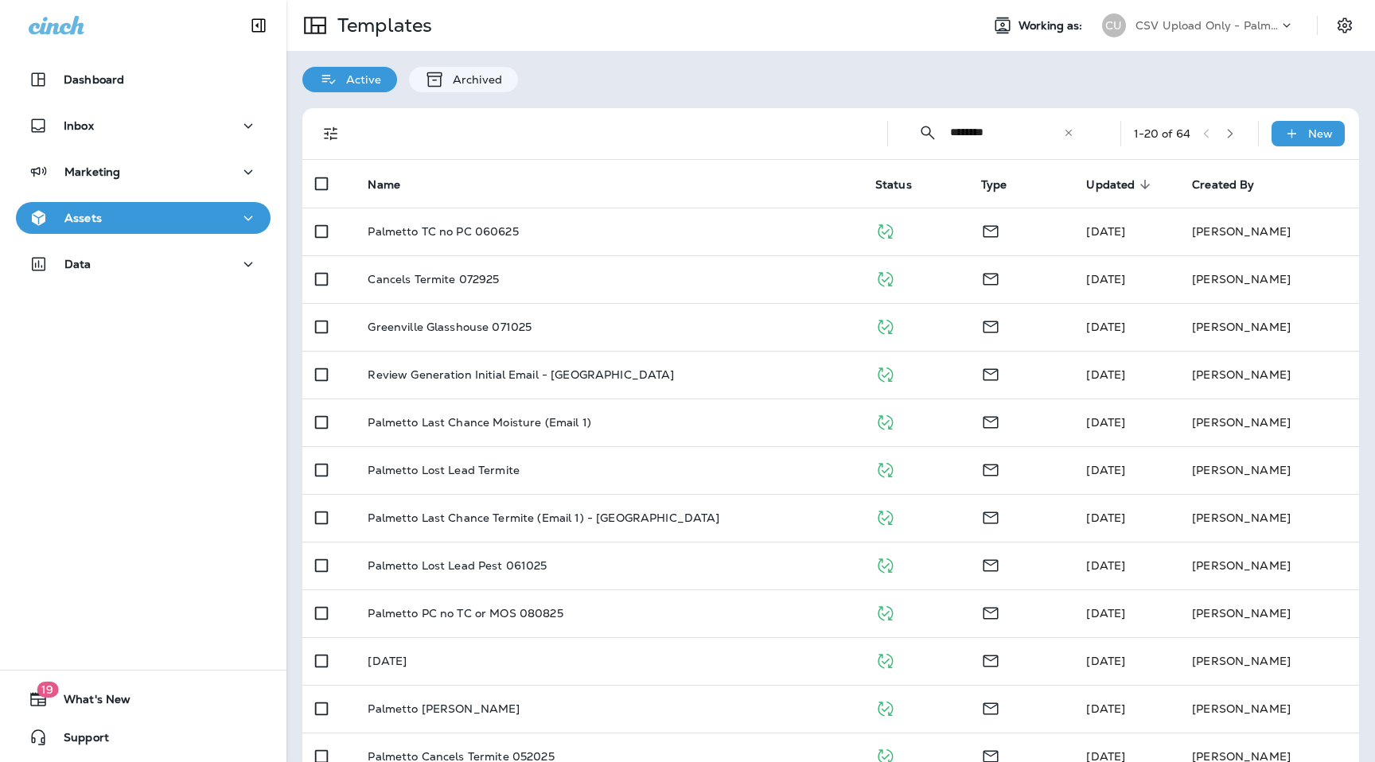
type input "********"
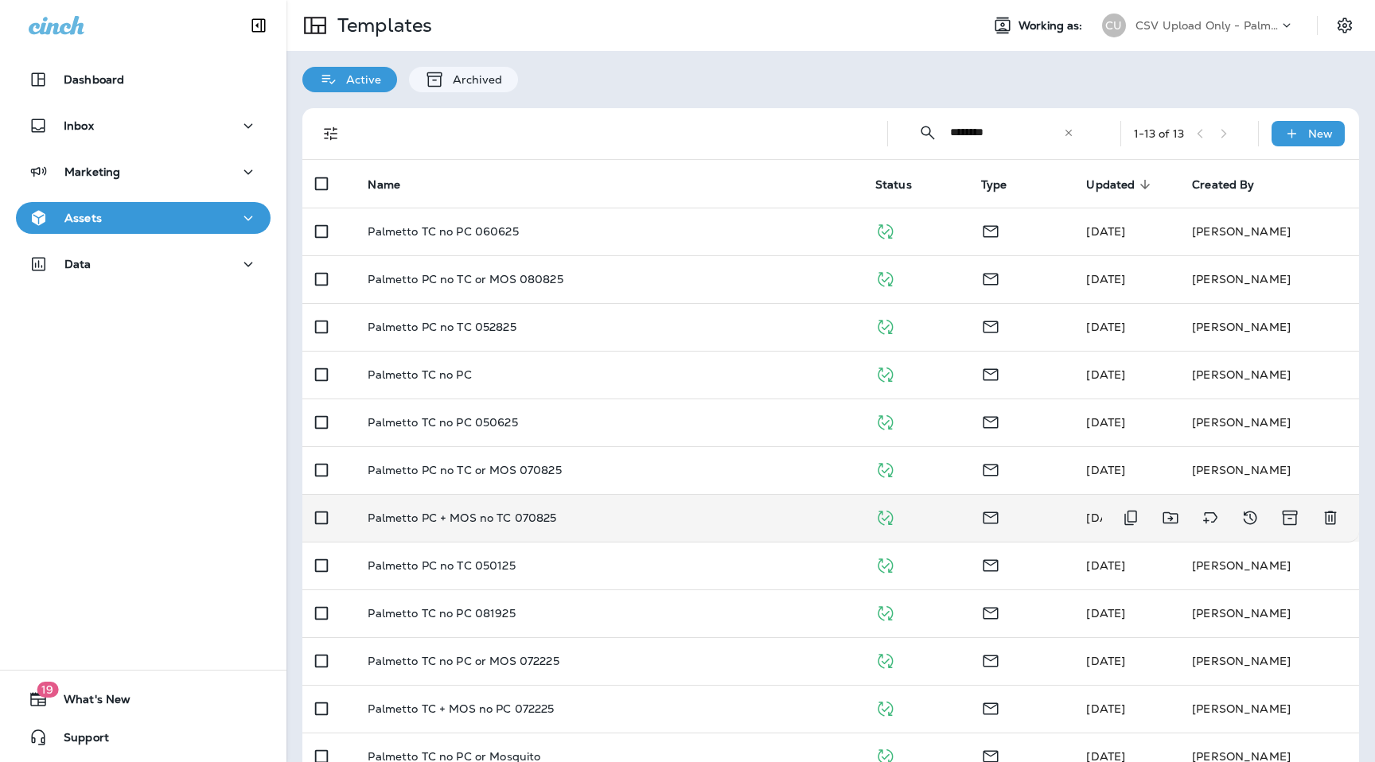
scroll to position [82, 0]
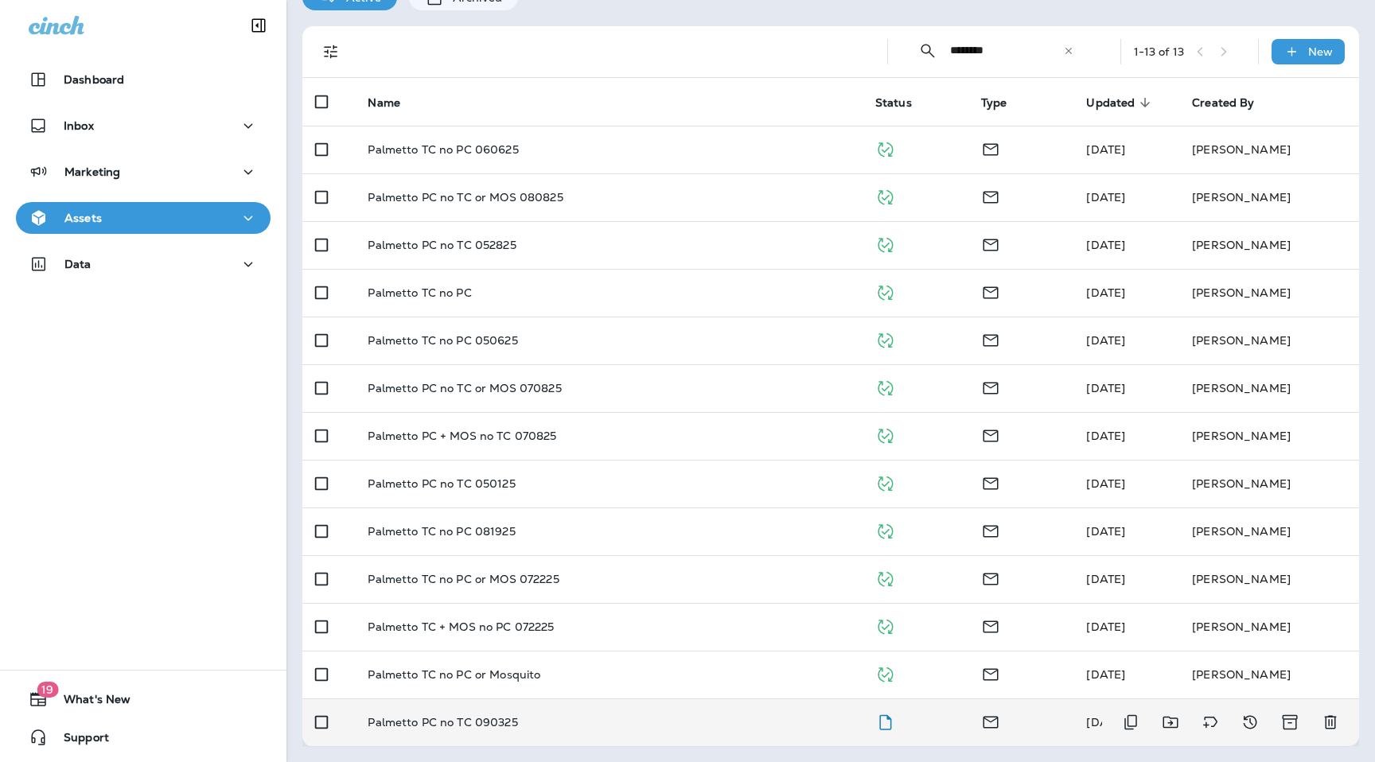
click at [466, 718] on p "Palmetto PC no TC 090325" at bounding box center [443, 722] width 150 height 13
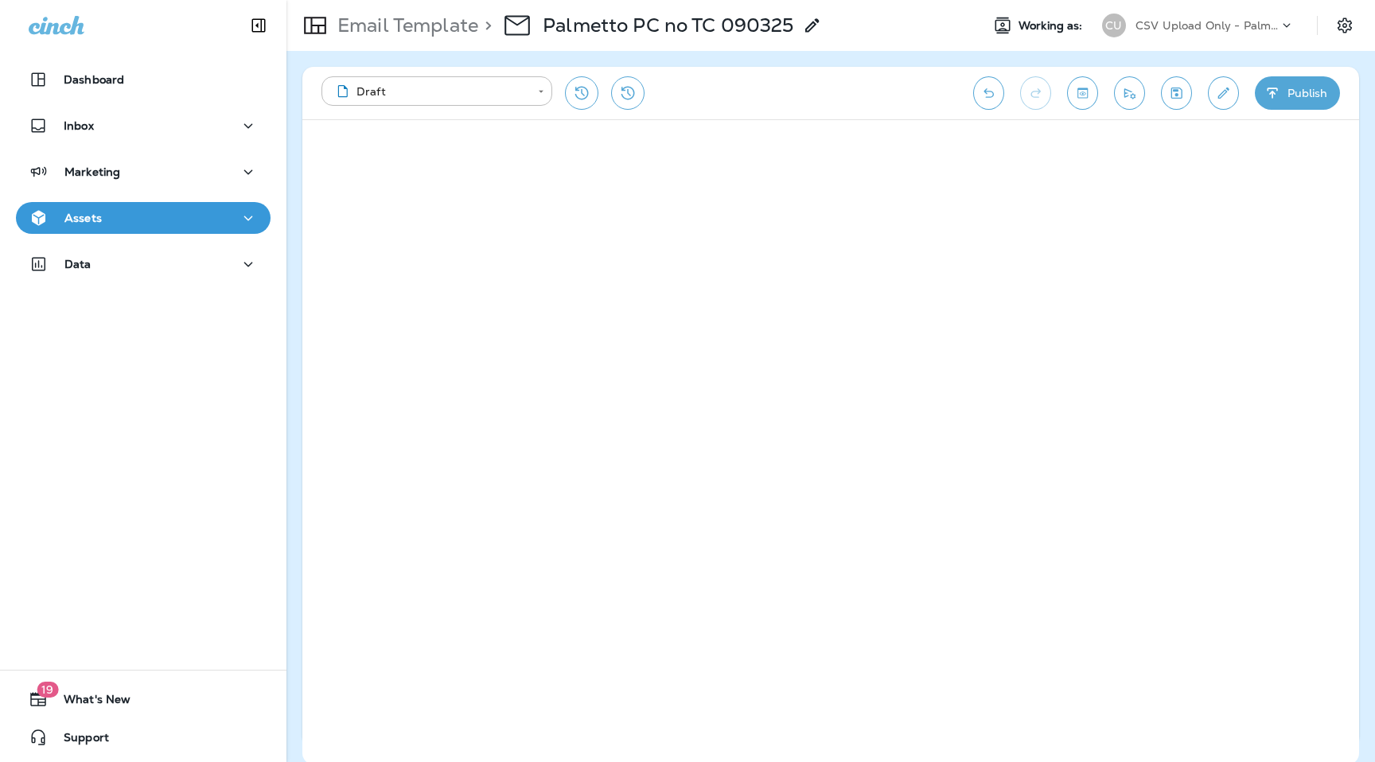
click at [1293, 95] on button "Publish" at bounding box center [1296, 92] width 85 height 33
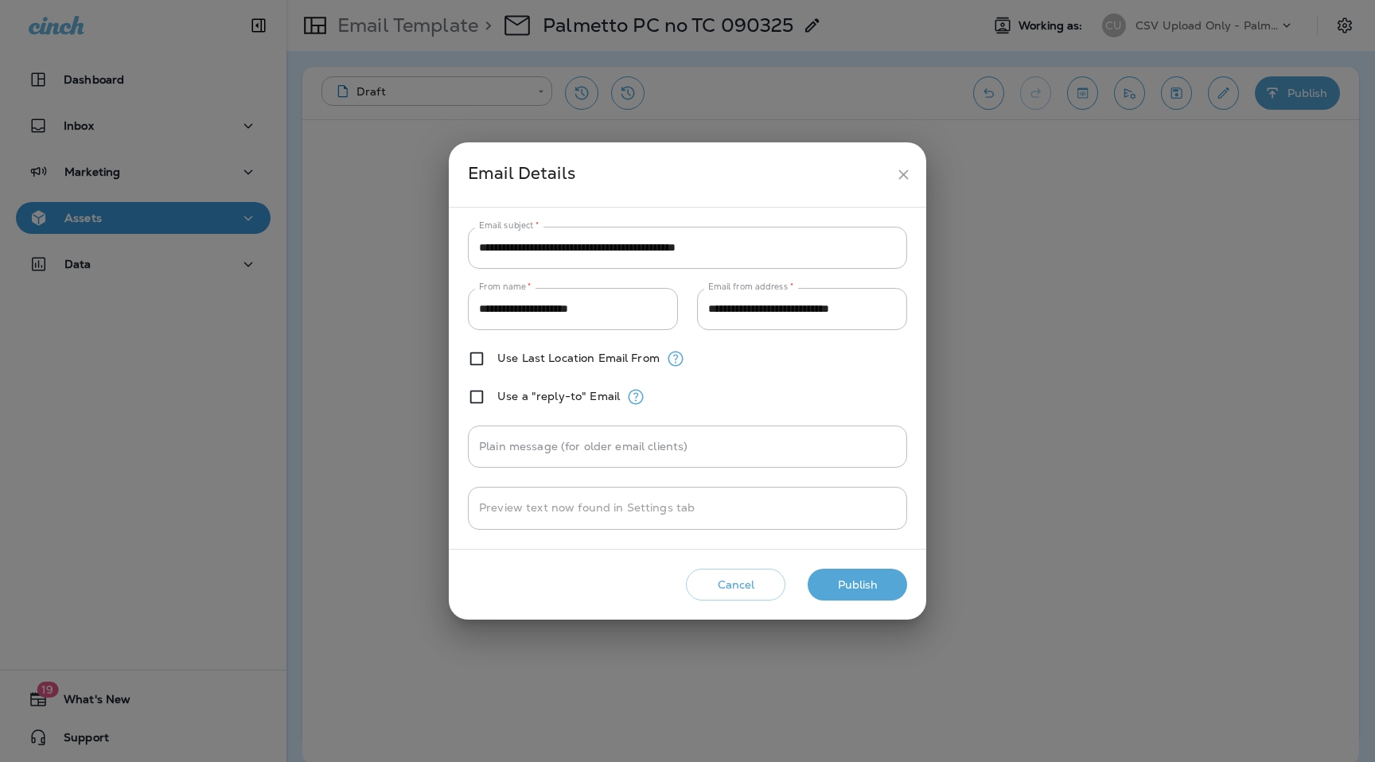
click at [878, 581] on button "Publish" at bounding box center [856, 585] width 99 height 33
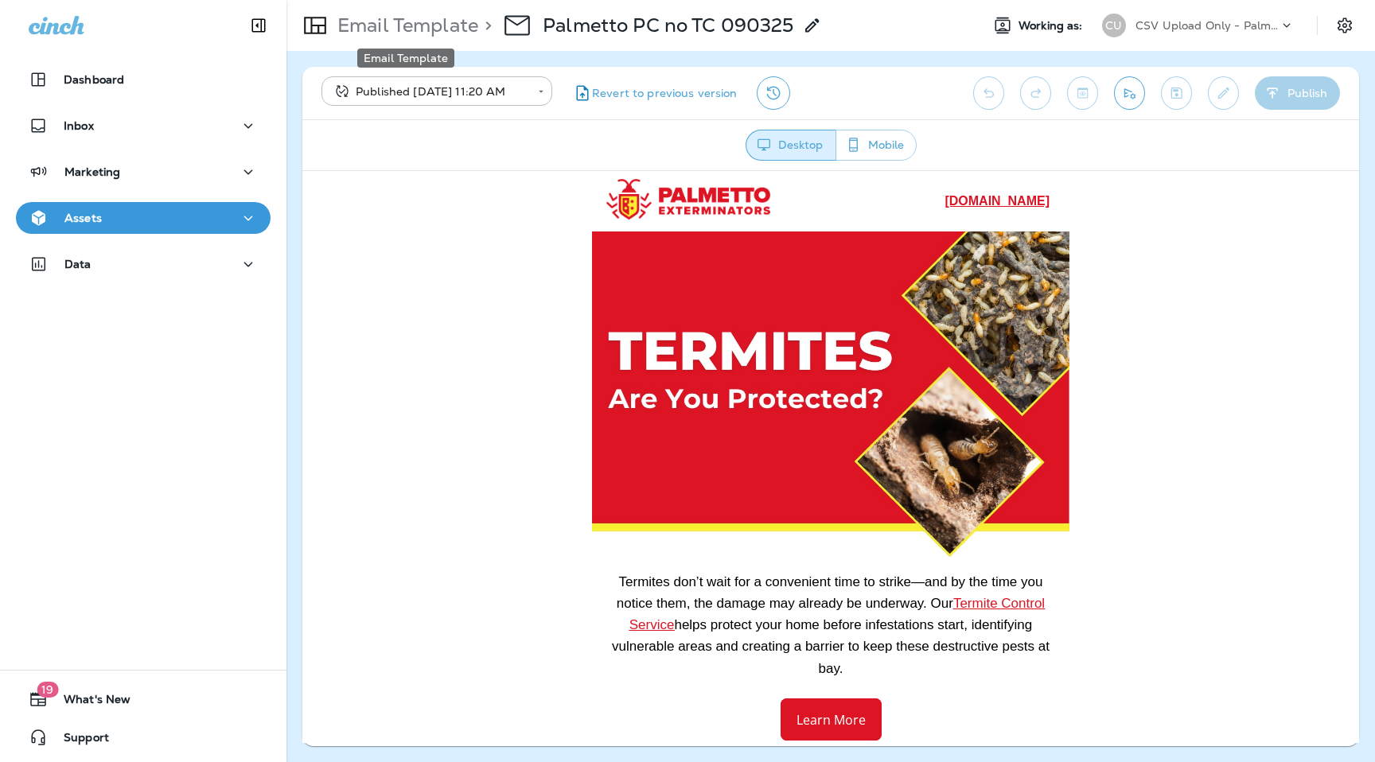
click at [406, 27] on p "Email Template" at bounding box center [404, 26] width 147 height 24
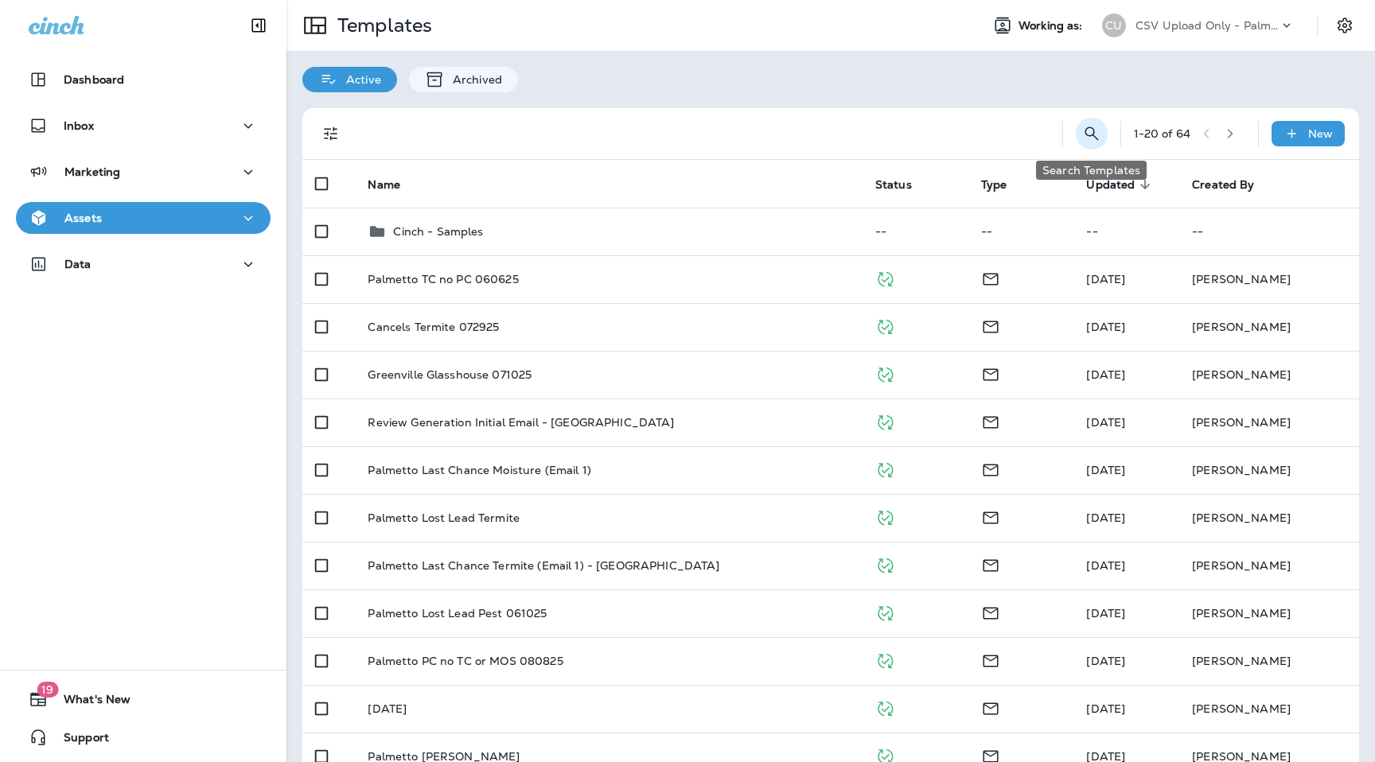
click at [1097, 134] on icon "Search Templates" at bounding box center [1091, 133] width 19 height 19
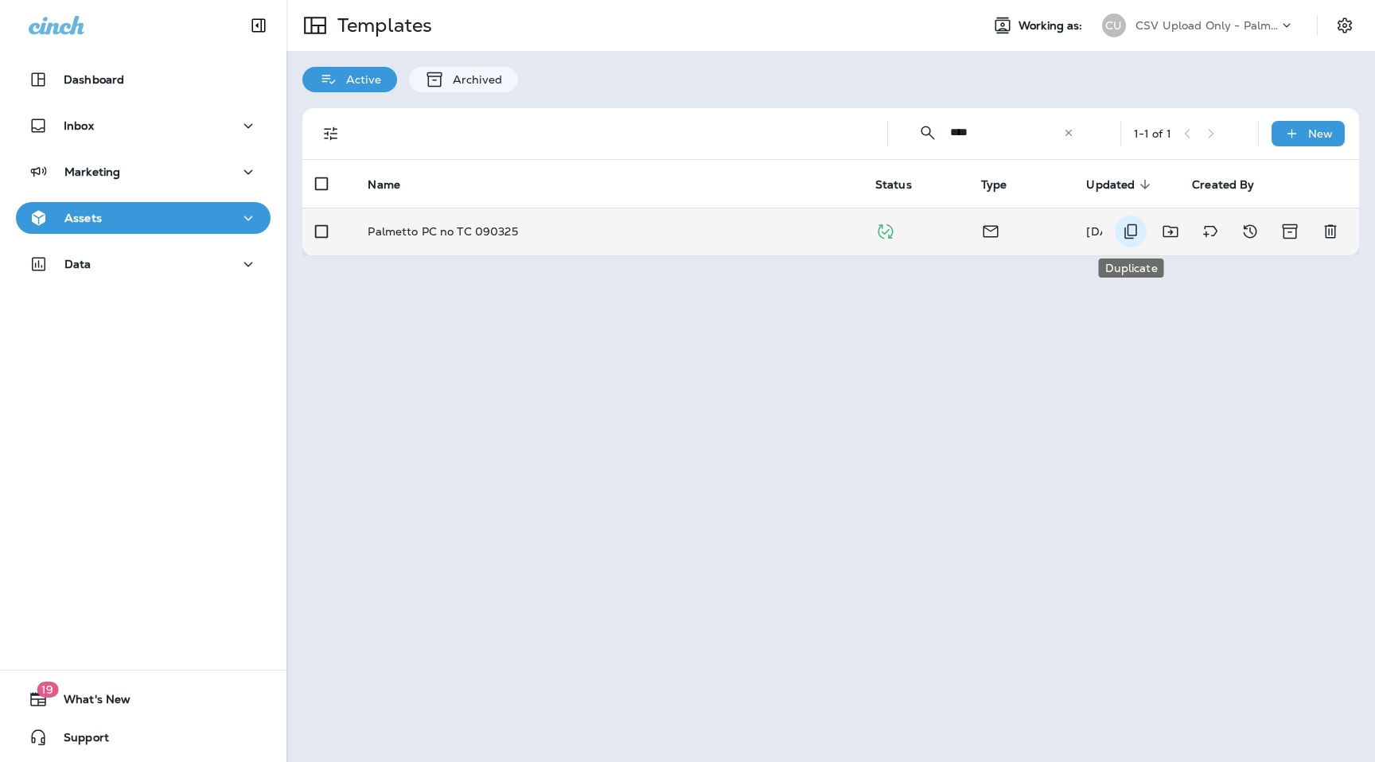
type input "****"
click at [1129, 231] on icon "Duplicate" at bounding box center [1130, 231] width 19 height 19
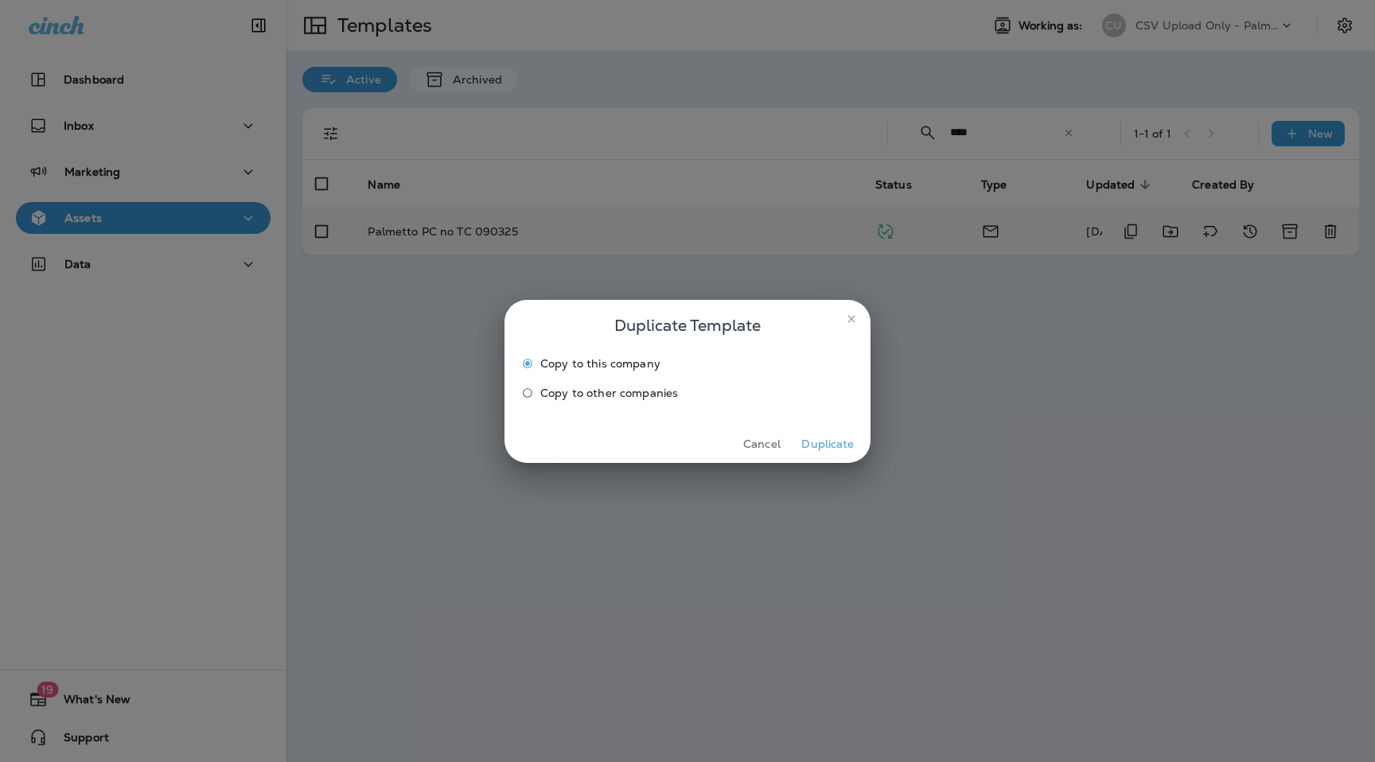
click at [566, 398] on span "Copy to other companies" at bounding box center [609, 393] width 138 height 13
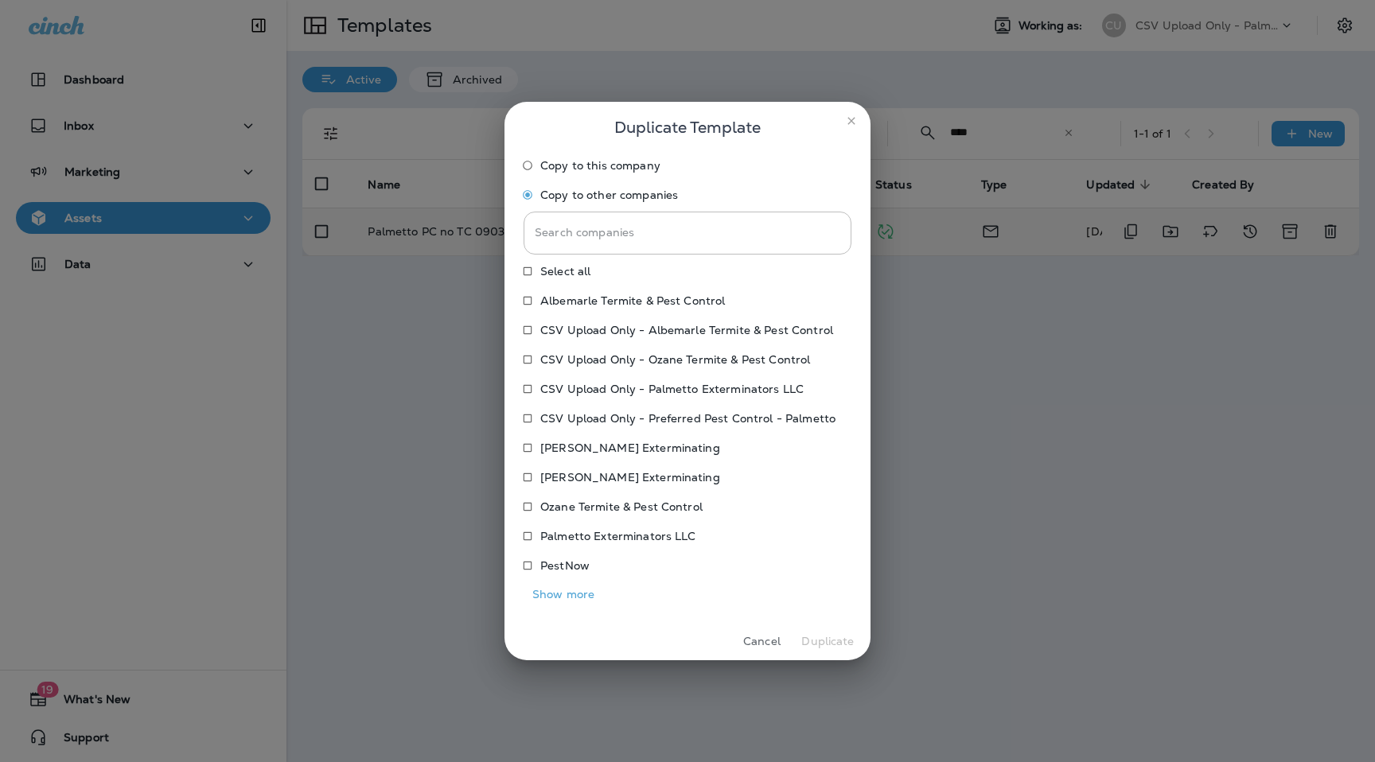
click at [591, 533] on p "Palmetto Exterminators LLC" at bounding box center [618, 536] width 156 height 13
click at [830, 645] on button "Duplicate" at bounding box center [828, 641] width 60 height 25
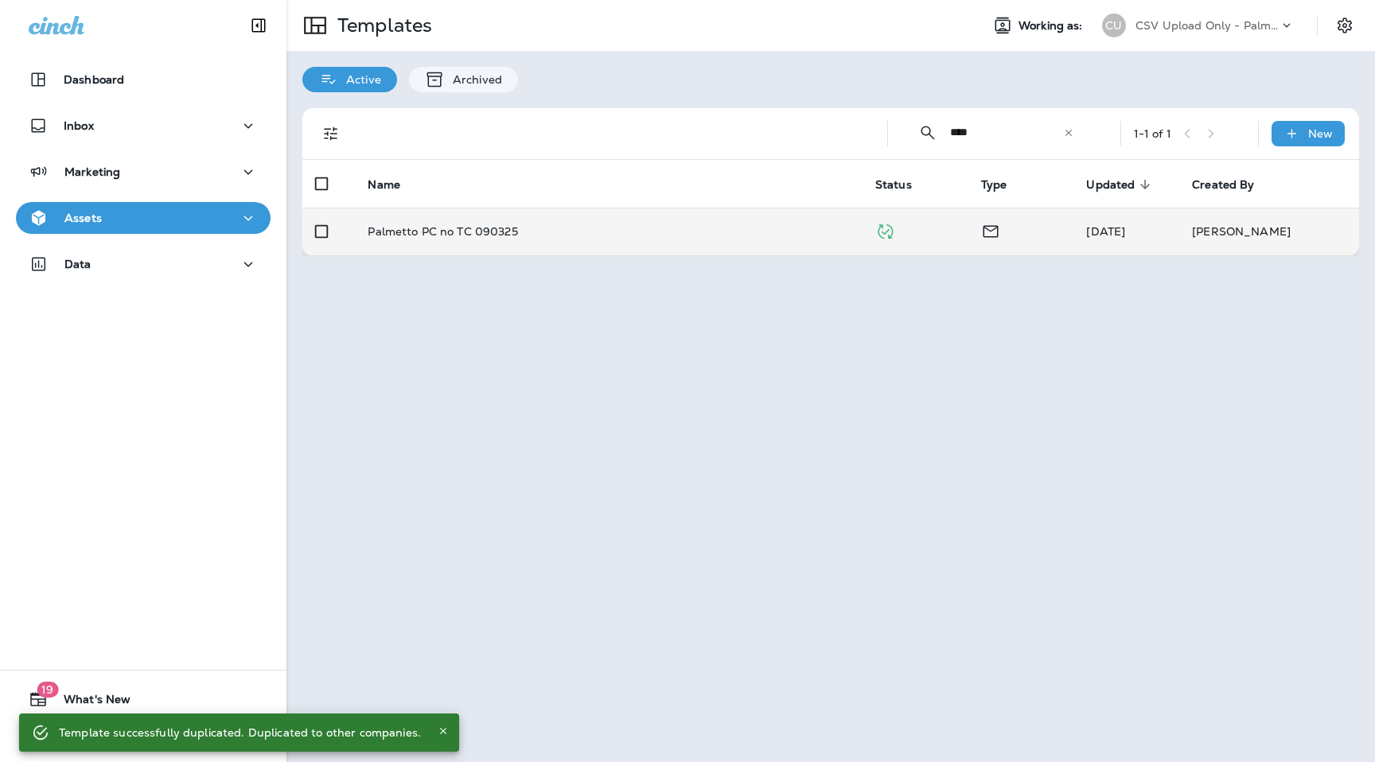
click at [1223, 29] on p "CSV Upload Only - Palmetto Exterminators LLC" at bounding box center [1206, 25] width 143 height 13
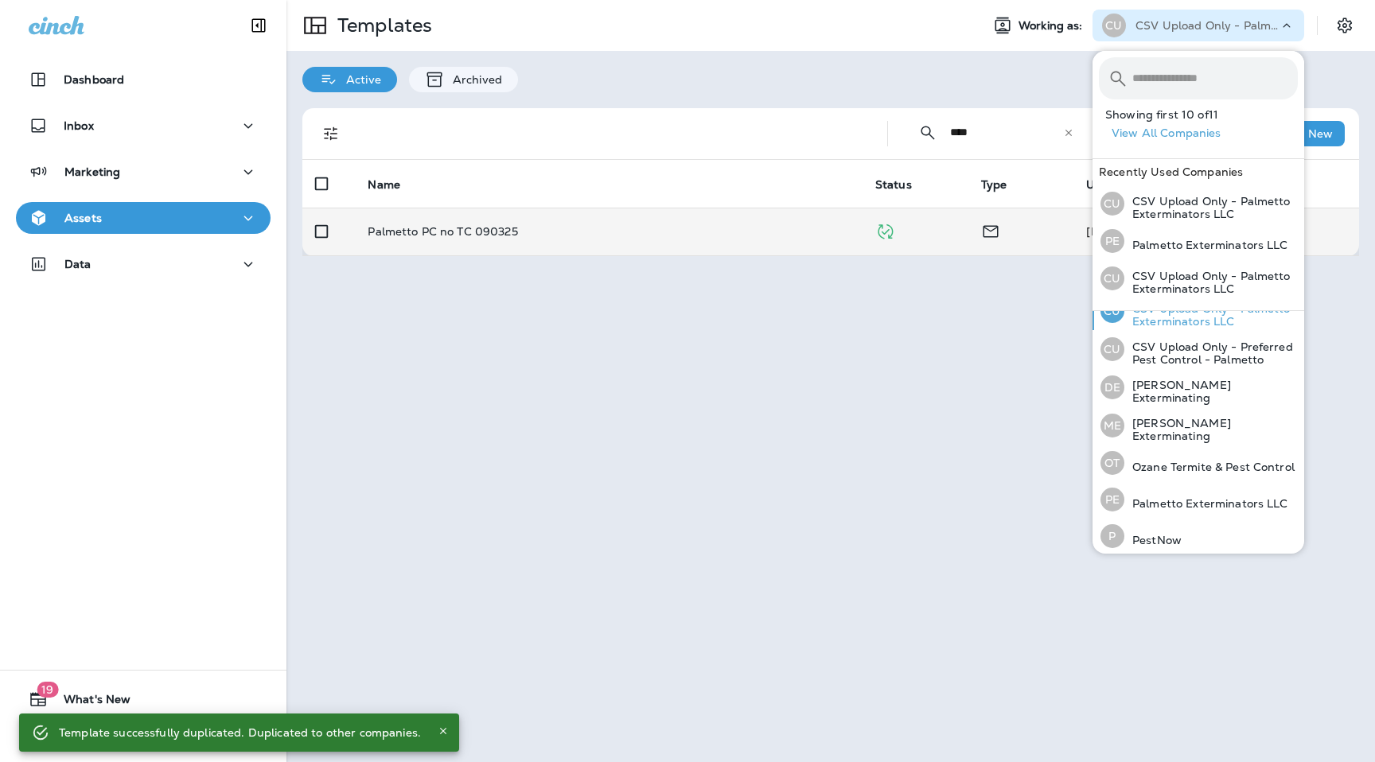
scroll to position [145, 0]
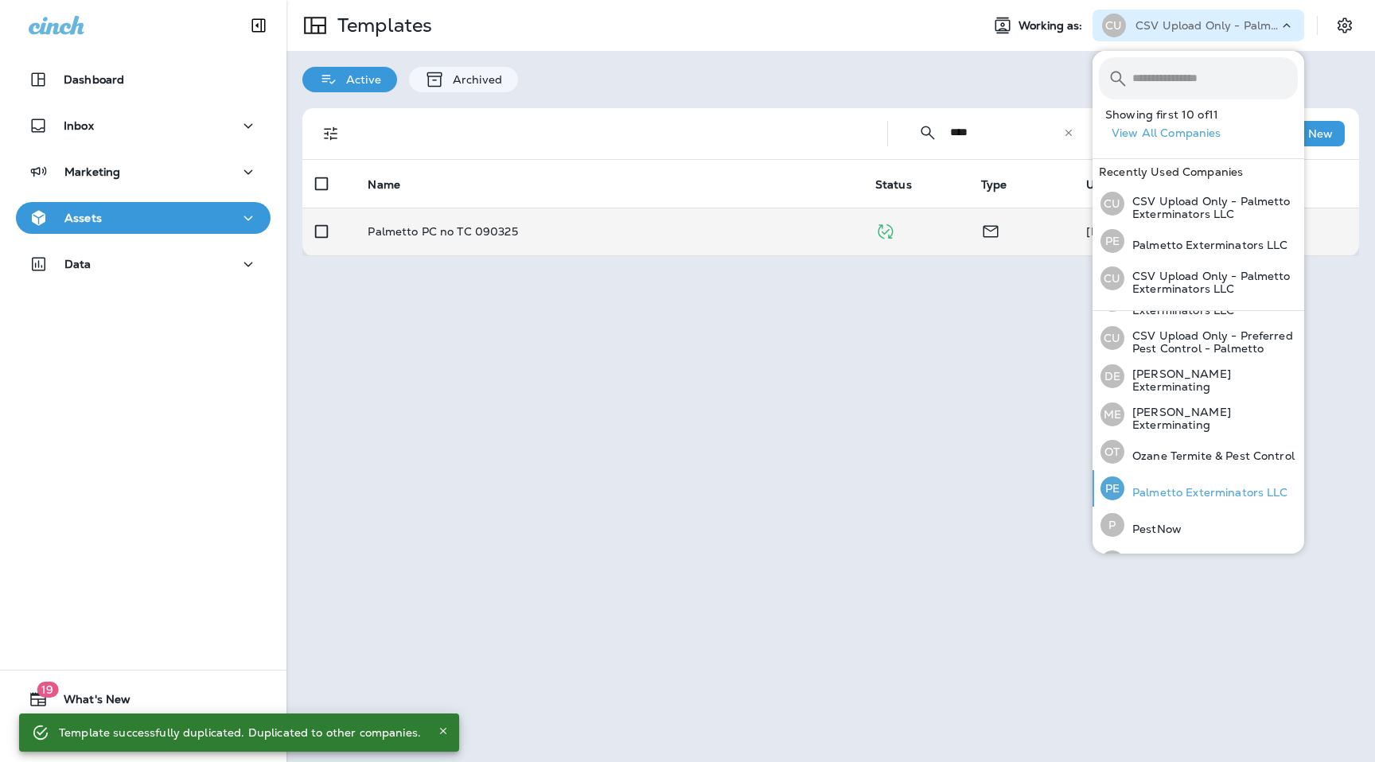
click at [1173, 486] on p "Palmetto Exterminators LLC" at bounding box center [1206, 492] width 164 height 13
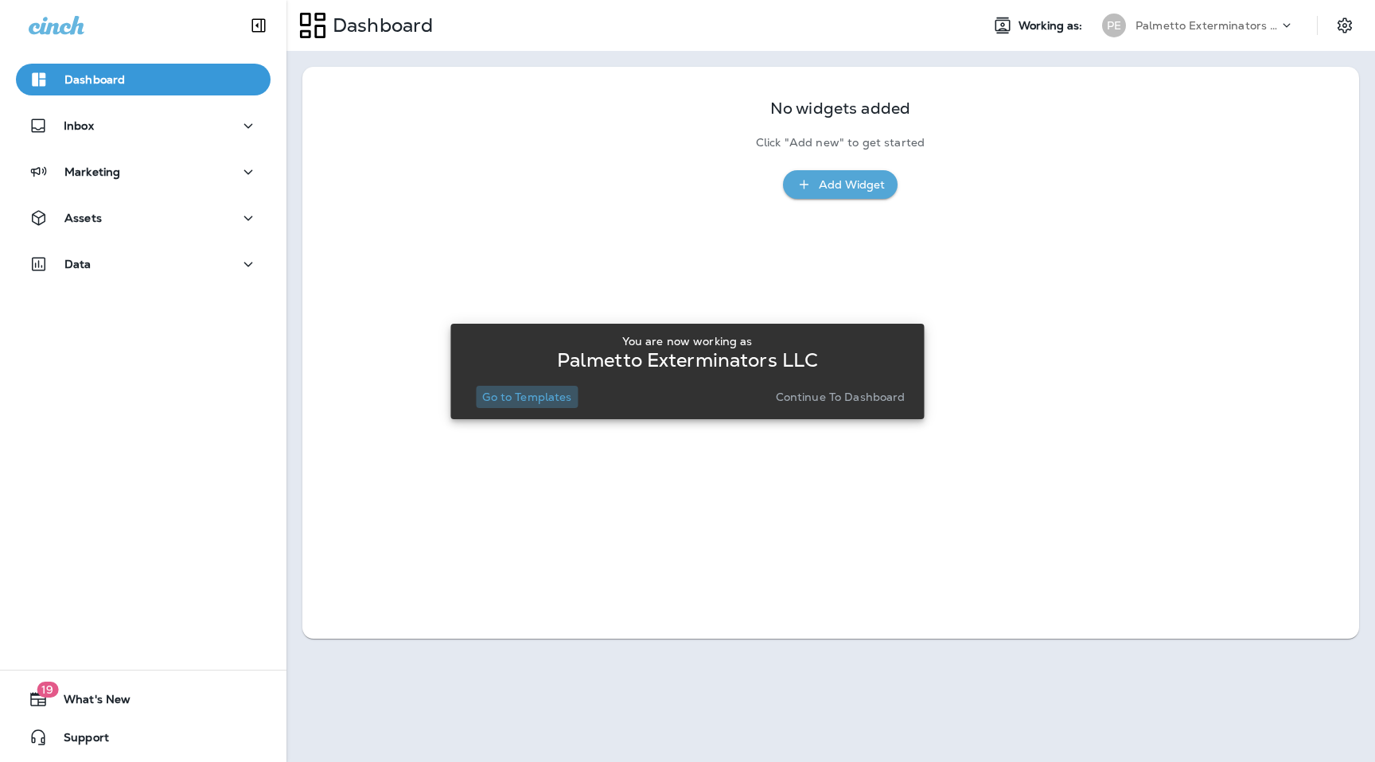
click at [536, 403] on p "Go to Templates" at bounding box center [526, 397] width 89 height 13
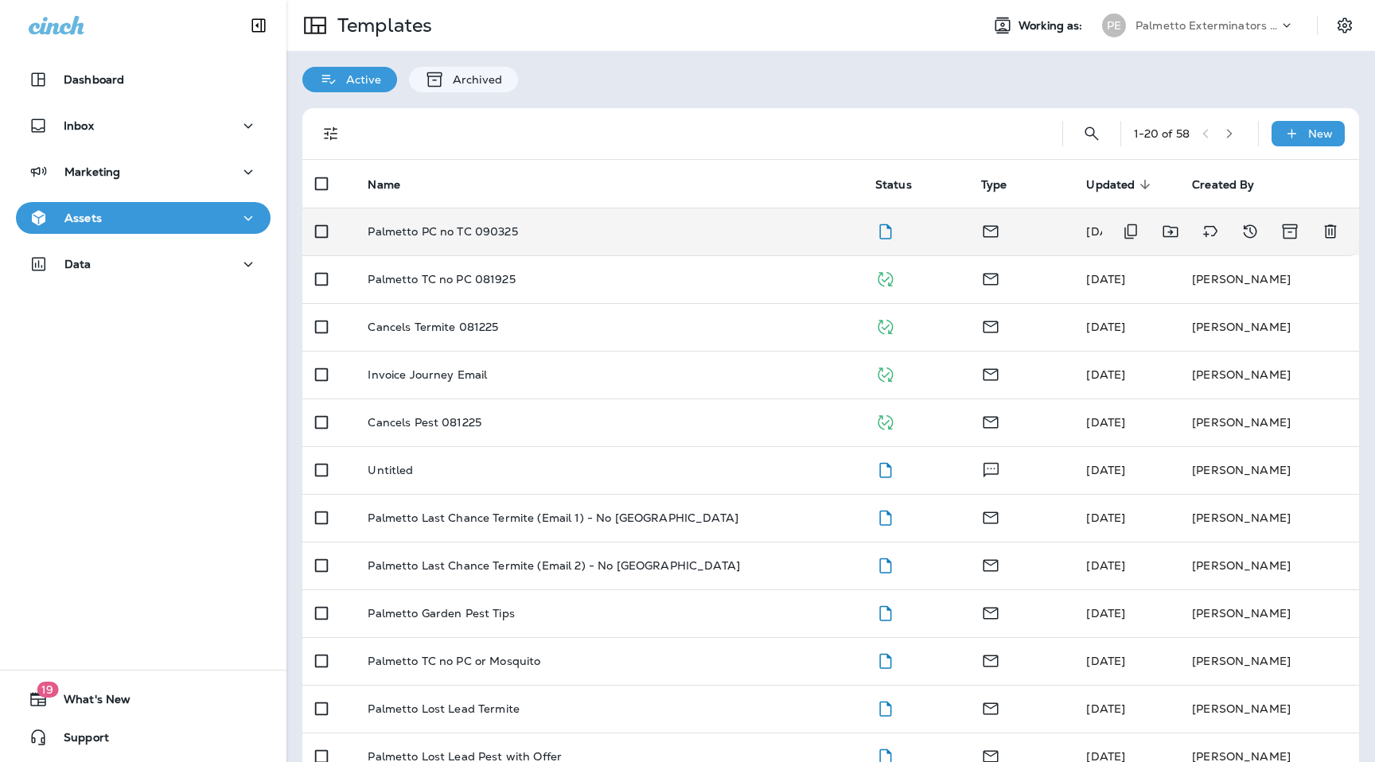
click at [458, 231] on p "Palmetto PC no TC 090325" at bounding box center [443, 231] width 150 height 13
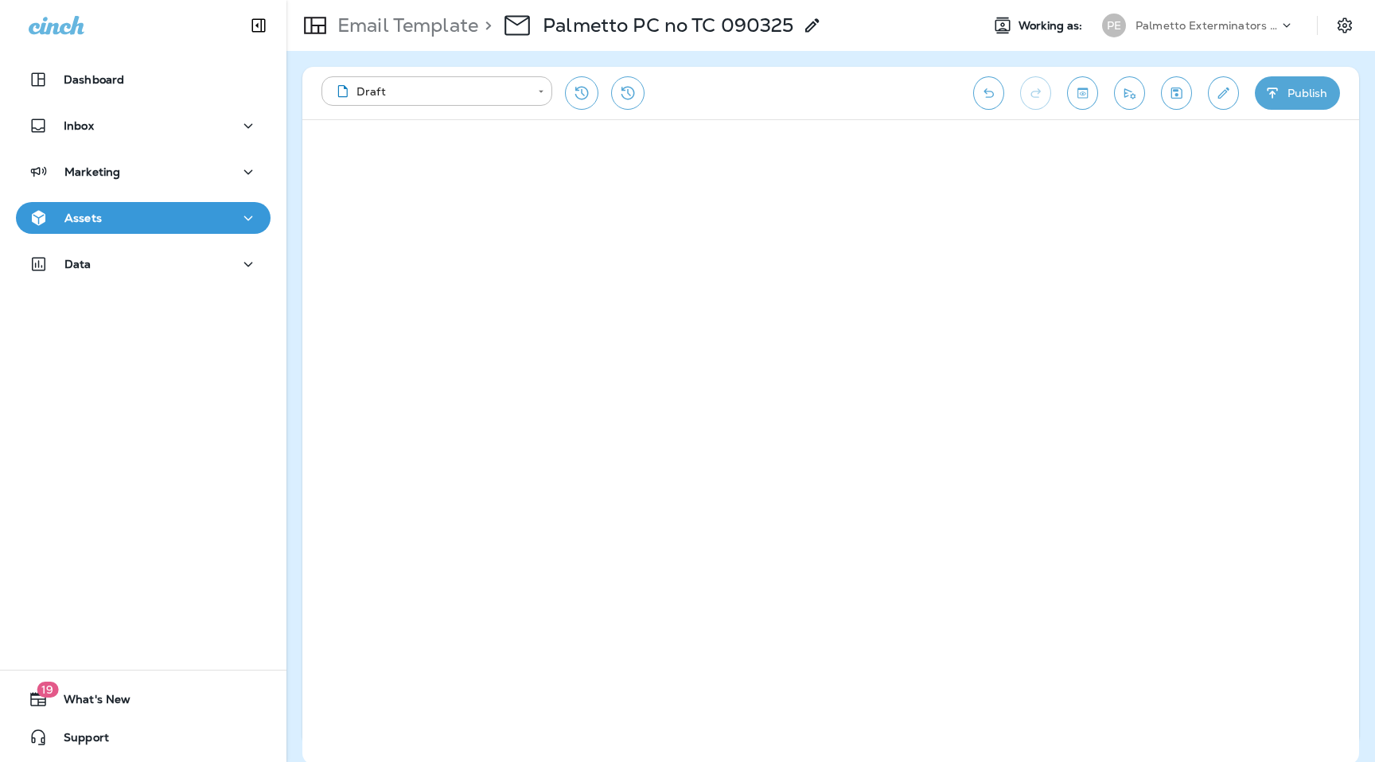
click at [1272, 96] on icon "button" at bounding box center [1271, 93] width 10 height 10
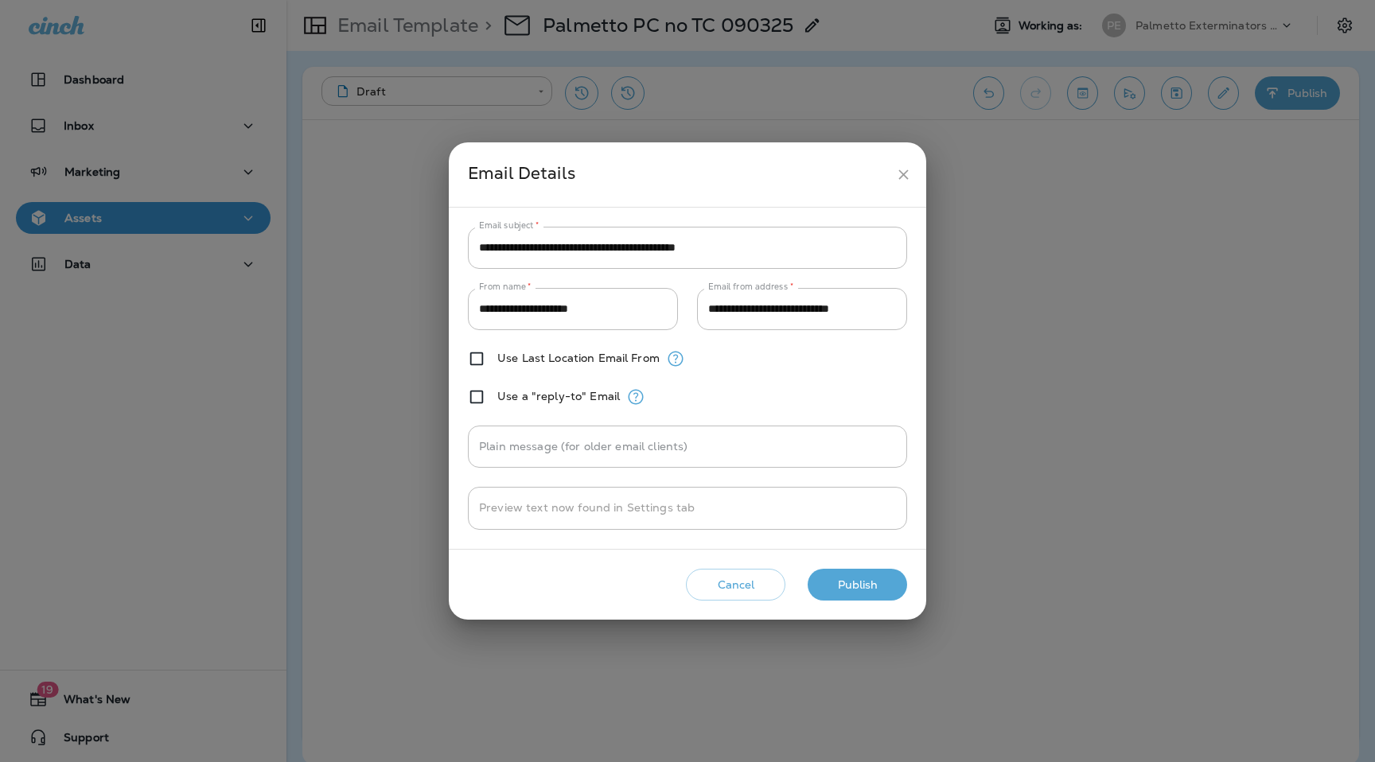
click at [871, 582] on button "Publish" at bounding box center [856, 585] width 99 height 33
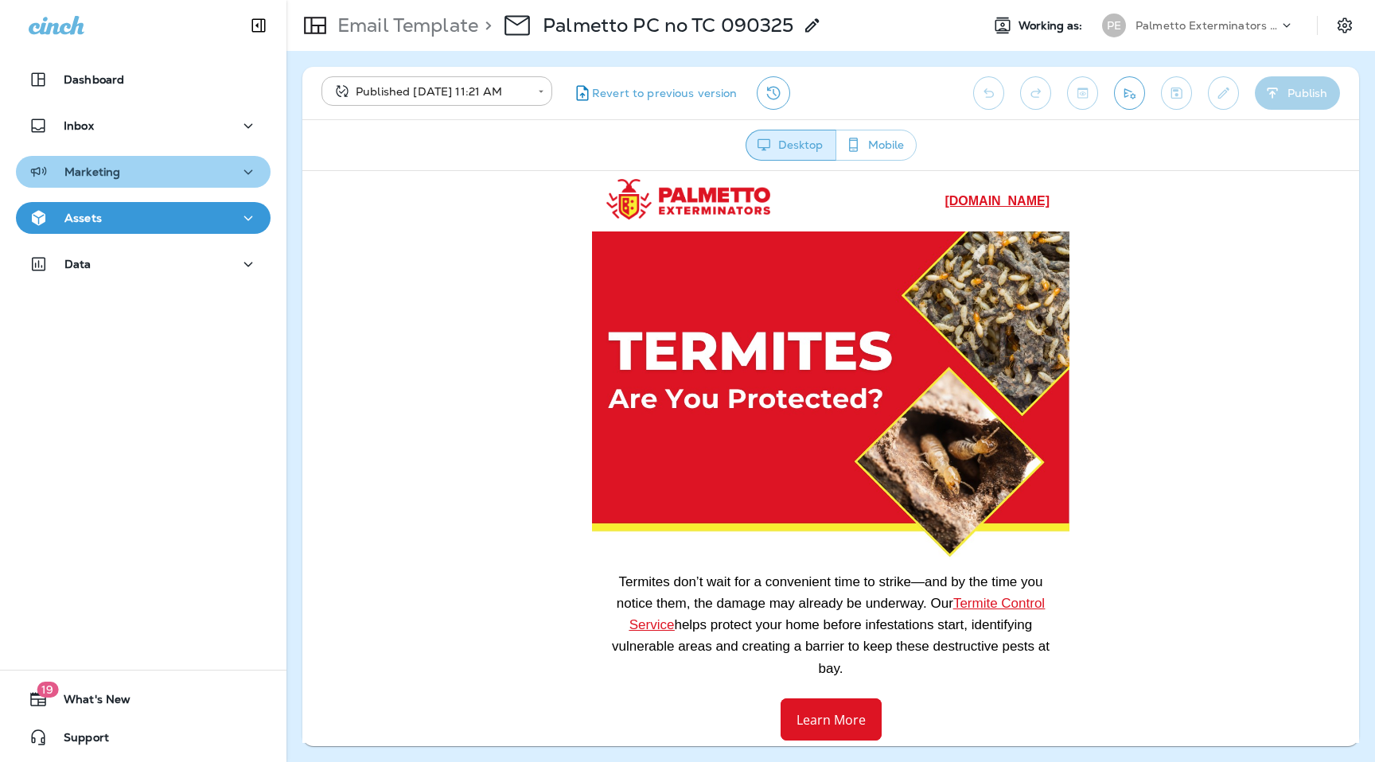
click at [107, 175] on p "Marketing" at bounding box center [92, 171] width 56 height 13
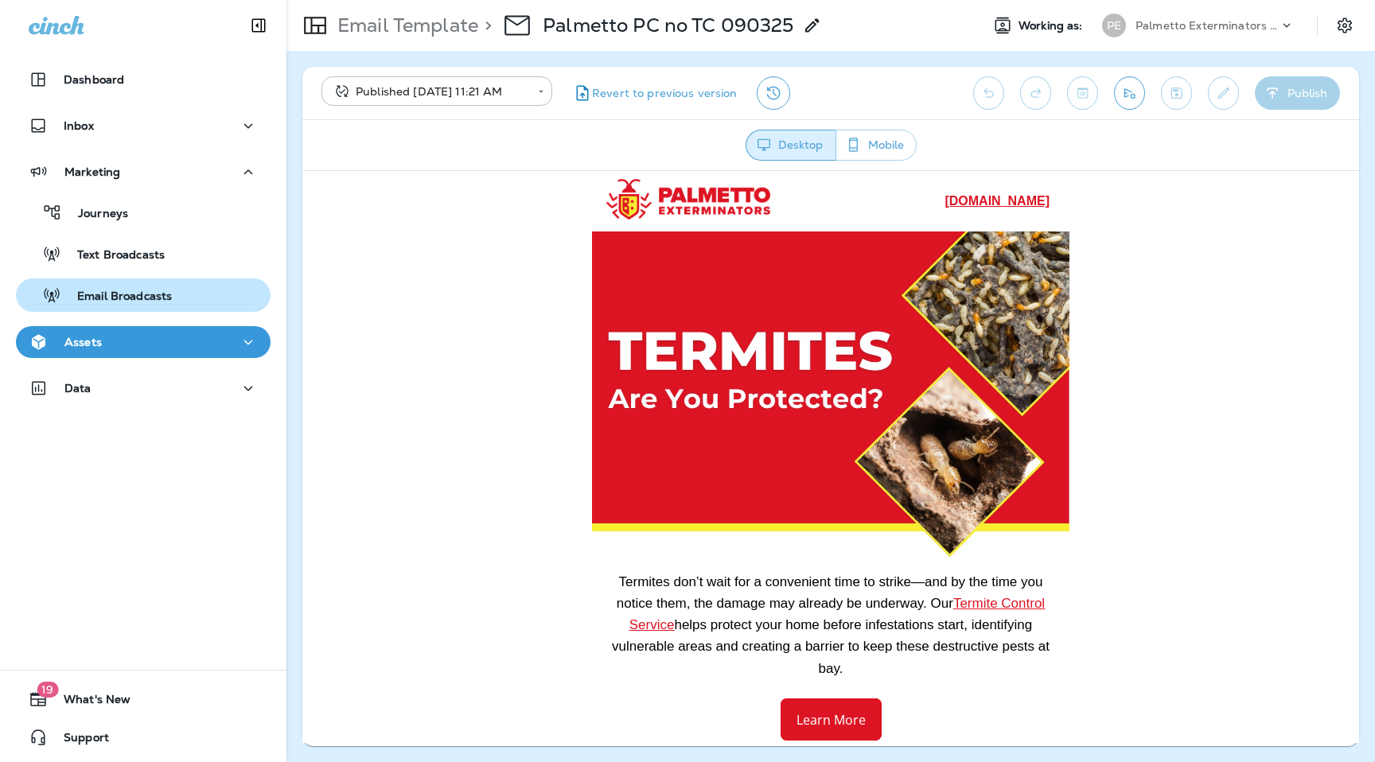
click at [121, 301] on p "Email Broadcasts" at bounding box center [116, 297] width 111 height 15
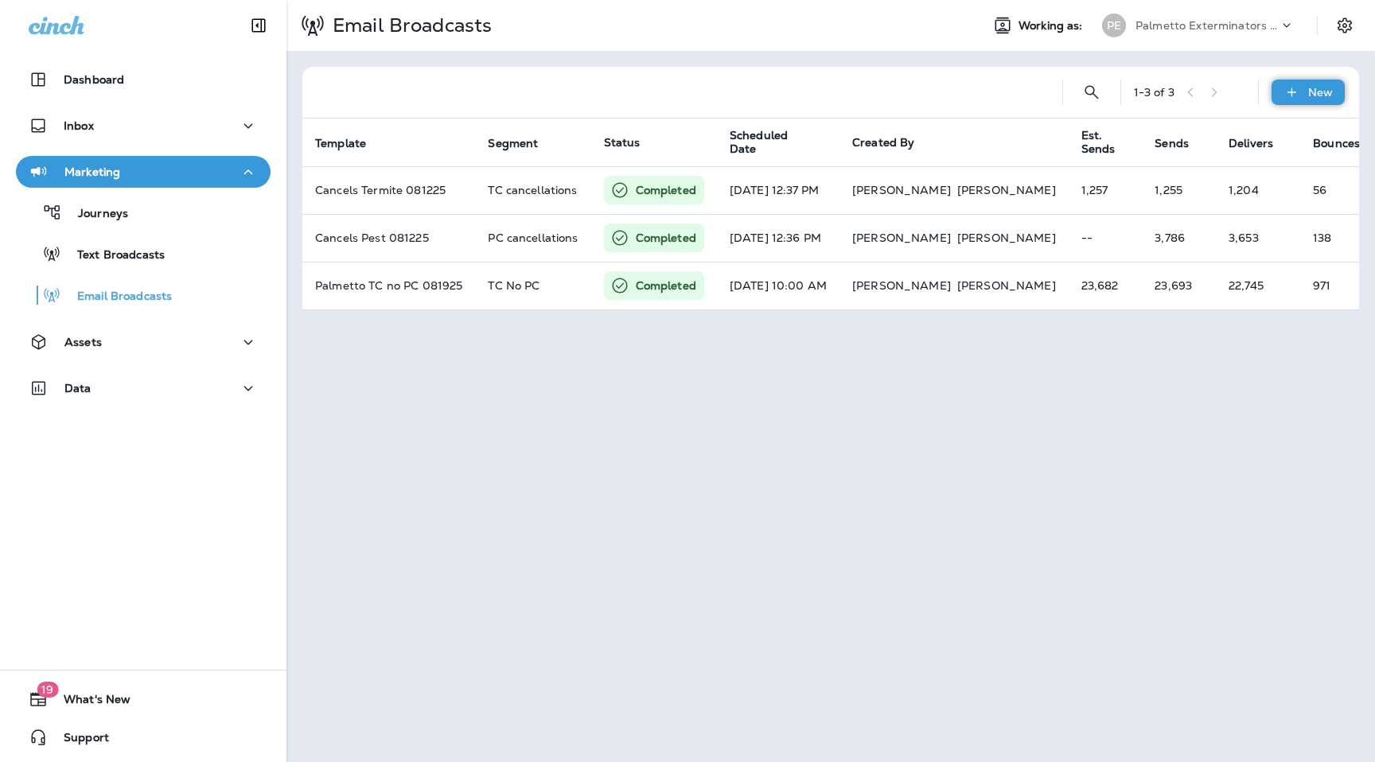
click at [1294, 84] on icon at bounding box center [1291, 92] width 17 height 16
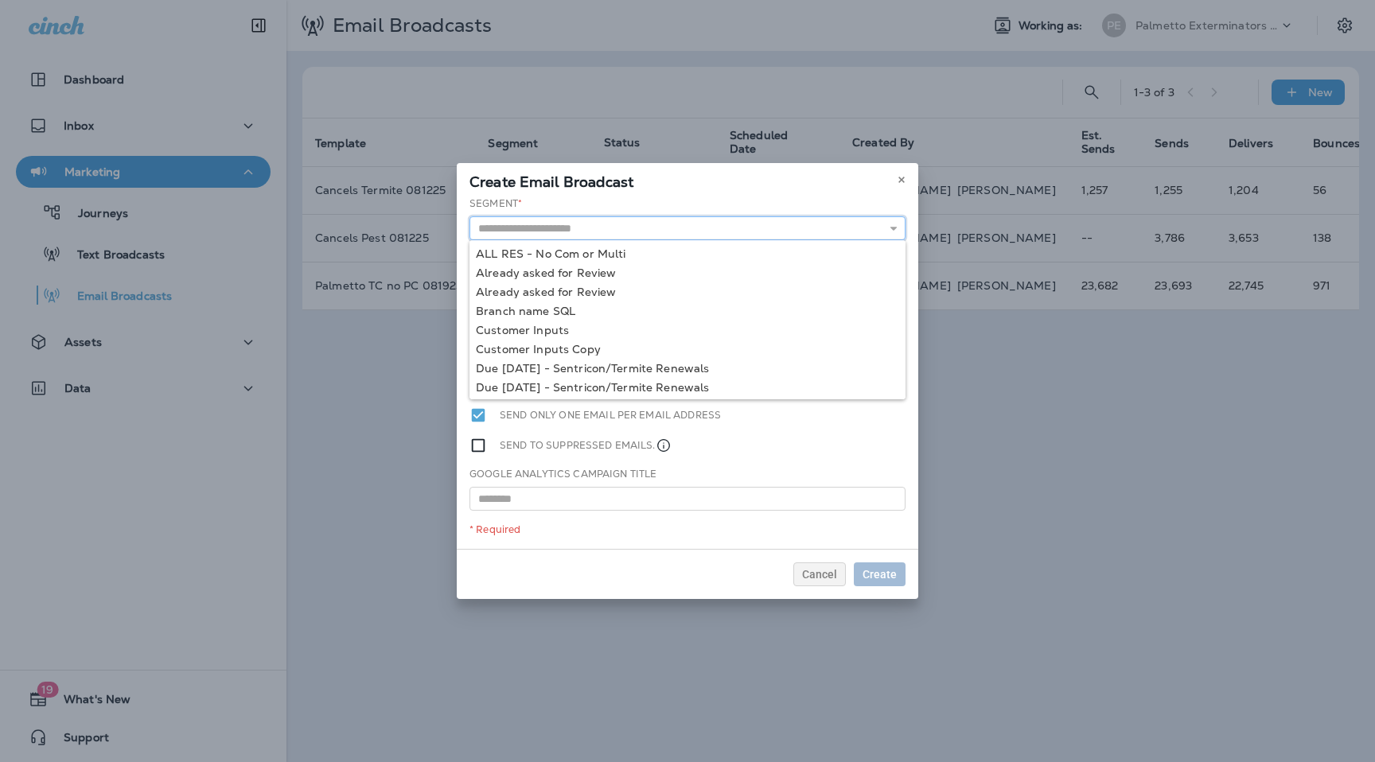
click at [745, 228] on input "text" at bounding box center [687, 228] width 436 height 24
type input "********"
click at [492, 305] on div "Segment * ******** MOSQ No TC No PC PC & MOSQ No TC PC & MOSQ NO TC - SQL Input…" at bounding box center [687, 372] width 461 height 352
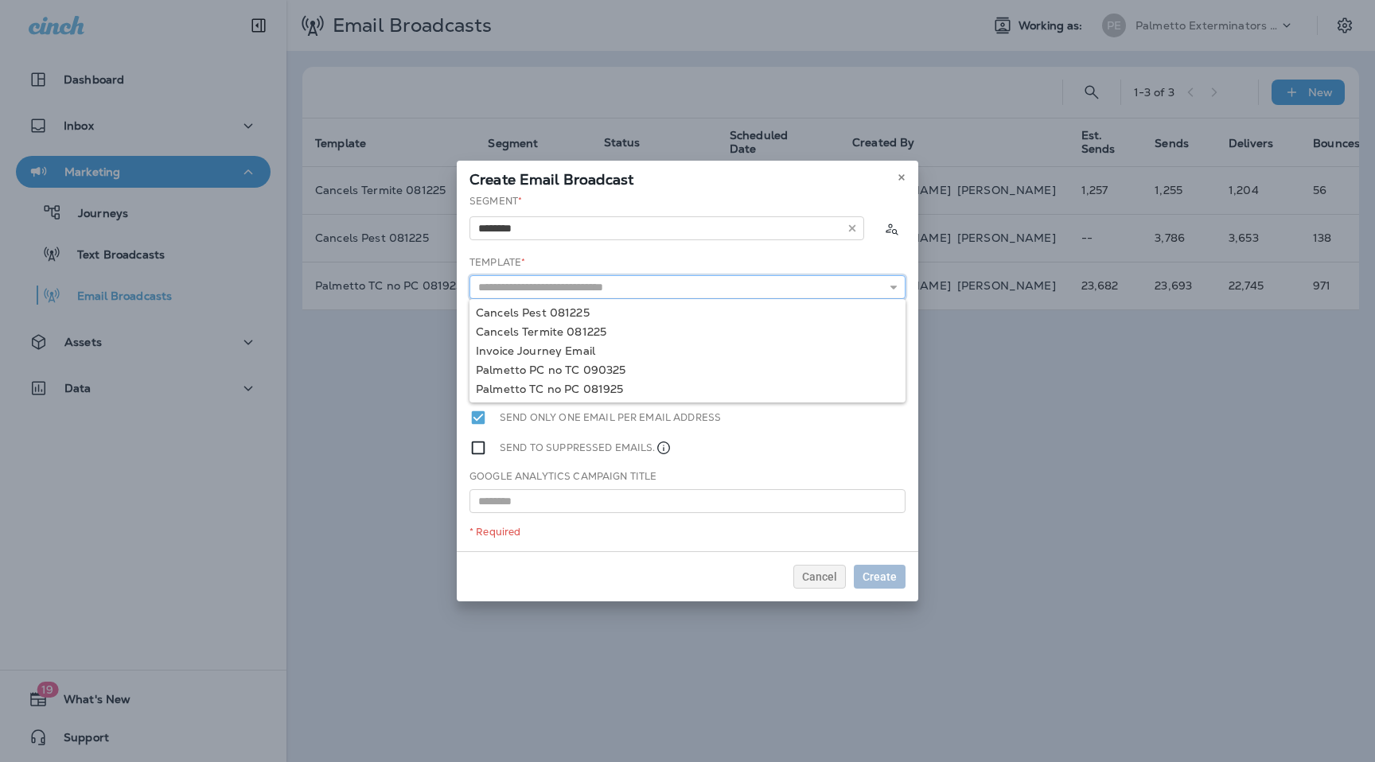
click at [534, 289] on input "text" at bounding box center [687, 287] width 436 height 24
type input "**********"
click at [560, 315] on div "**********" at bounding box center [687, 372] width 461 height 357
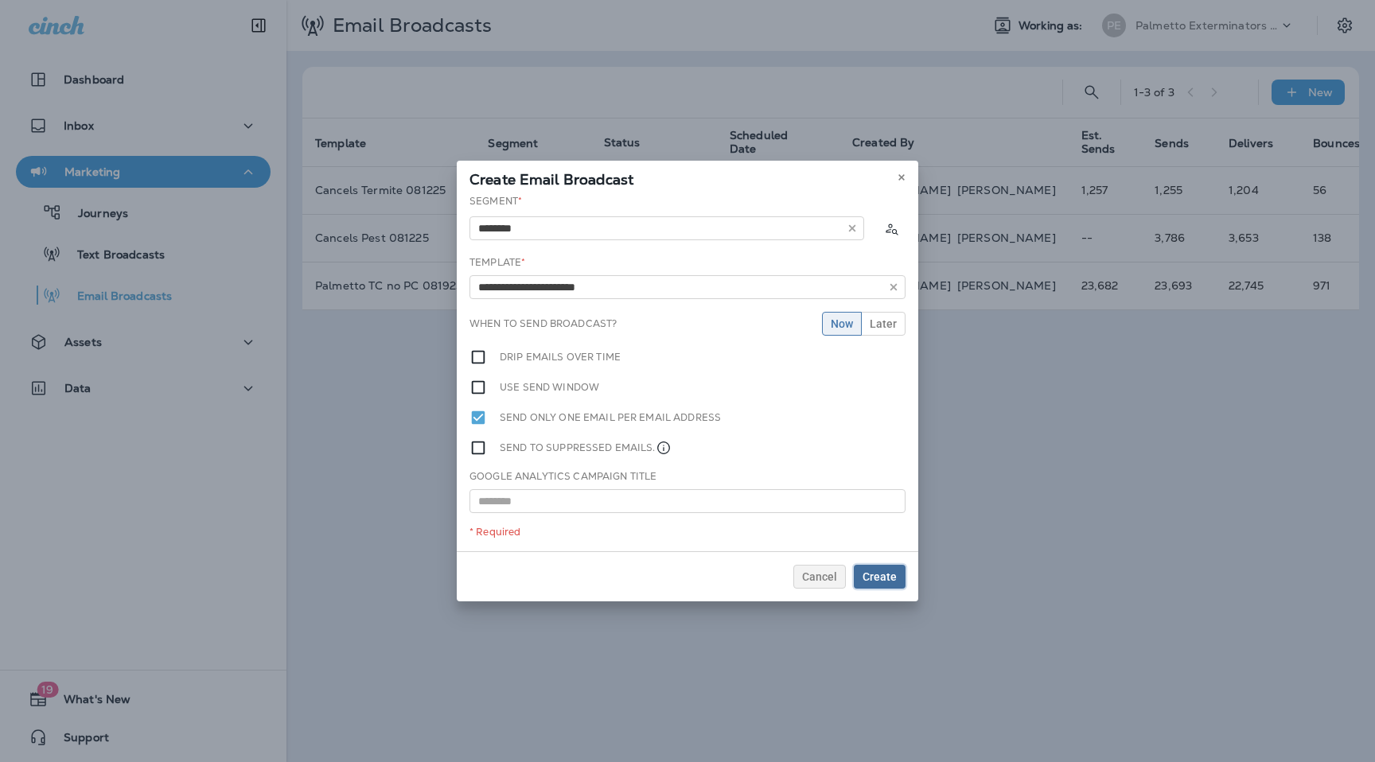
click at [891, 571] on span "Create" at bounding box center [879, 576] width 34 height 11
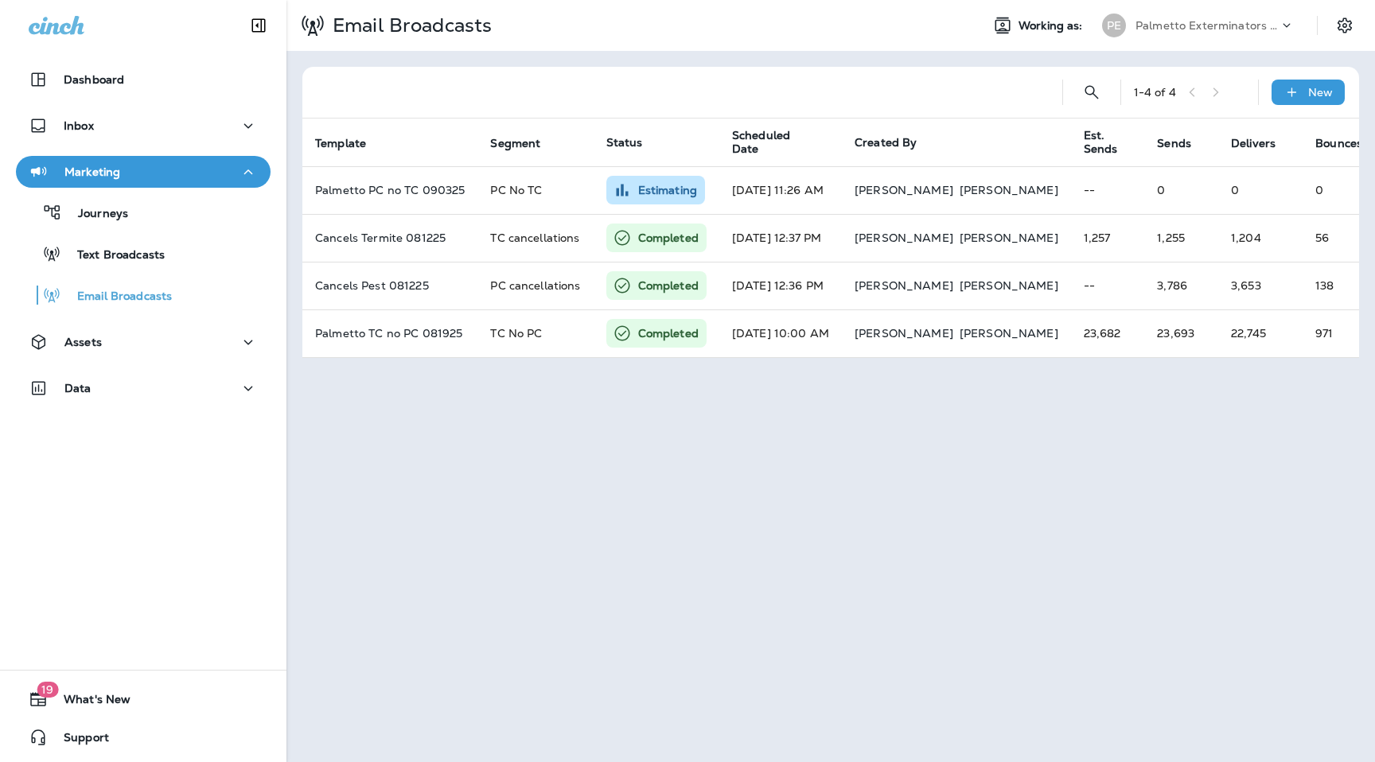
click at [1205, 14] on div "Palmetto Exterminators LLC" at bounding box center [1206, 26] width 143 height 24
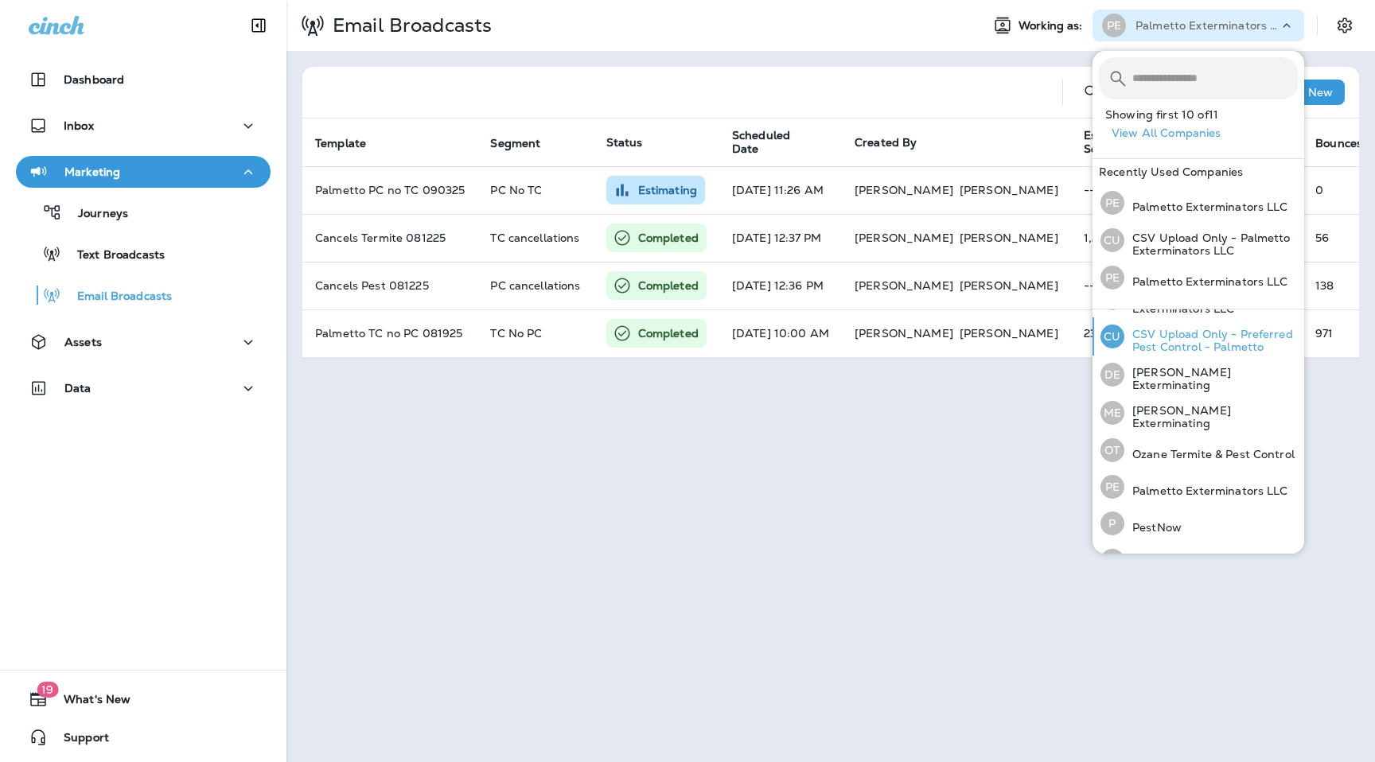
scroll to position [173, 0]
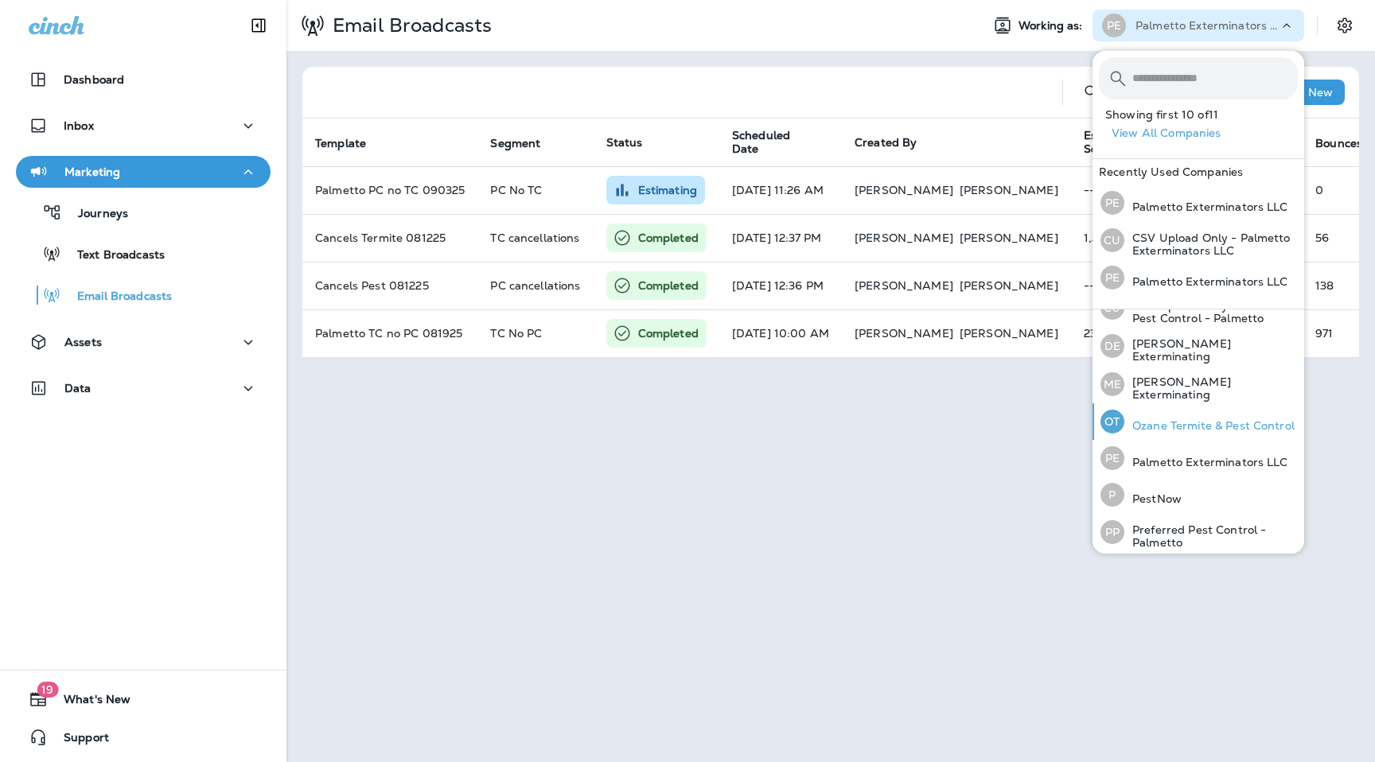
click at [1174, 419] on p "Ozane Termite & Pest Control" at bounding box center [1209, 425] width 170 height 13
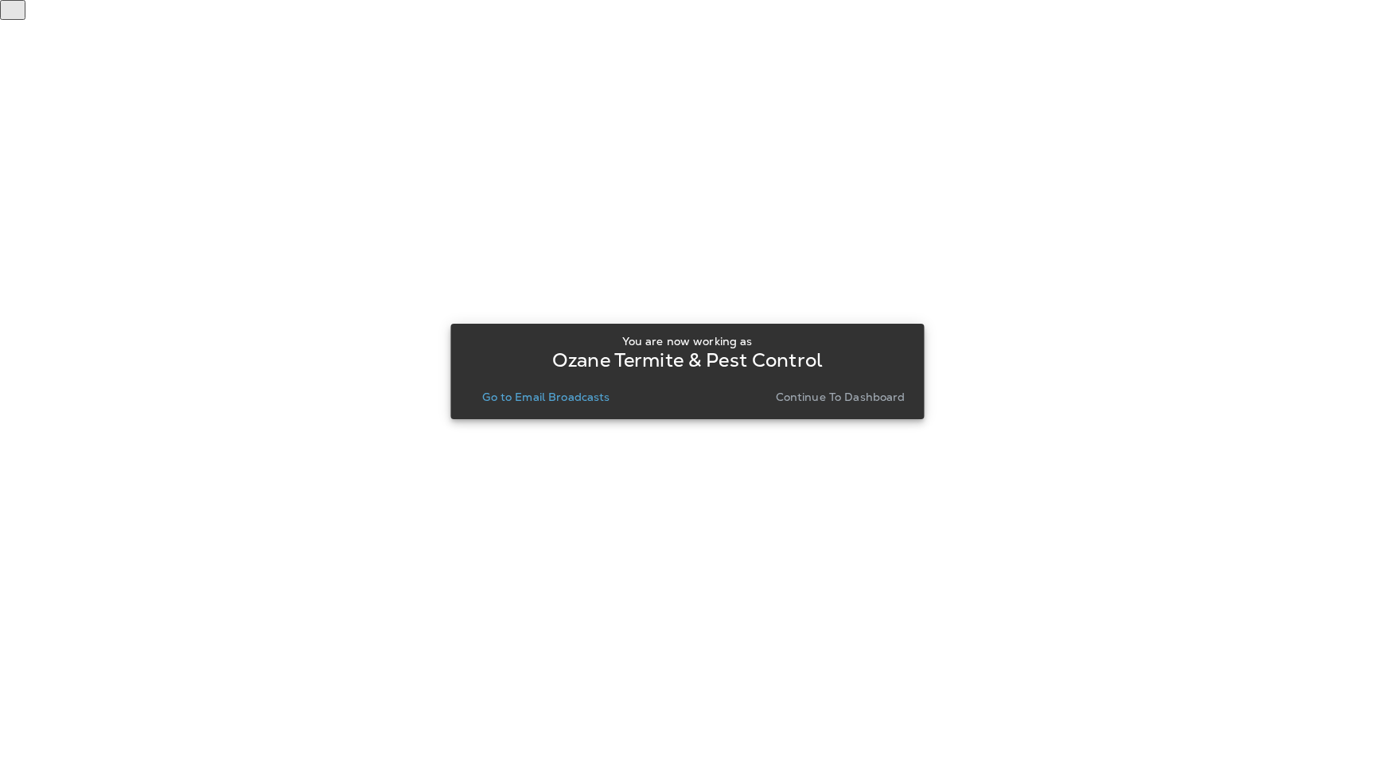
click at [559, 379] on div "You are now working as Ozane Termite & Pest Control Go to Email Broadcasts Cont…" at bounding box center [687, 371] width 448 height 73
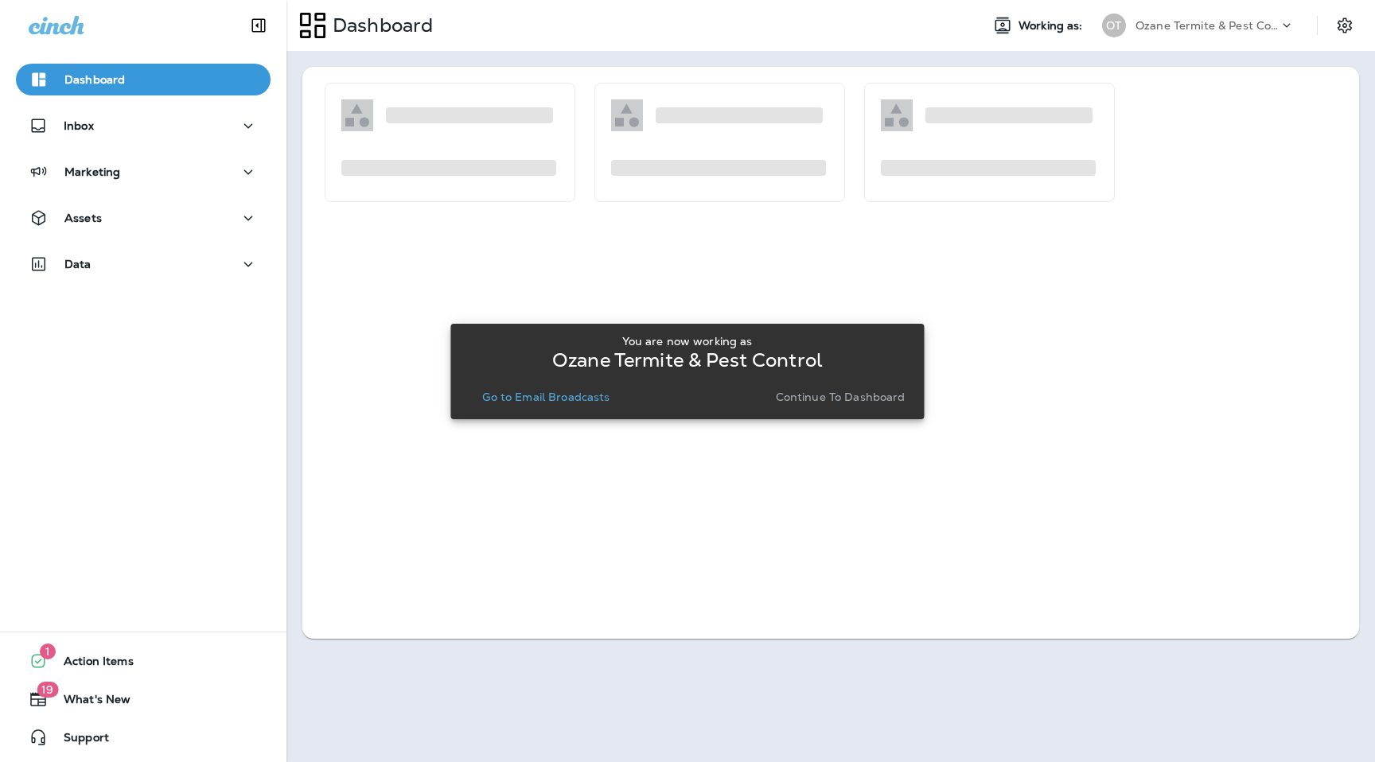
click at [559, 395] on p "Go to Email Broadcasts" at bounding box center [545, 397] width 127 height 13
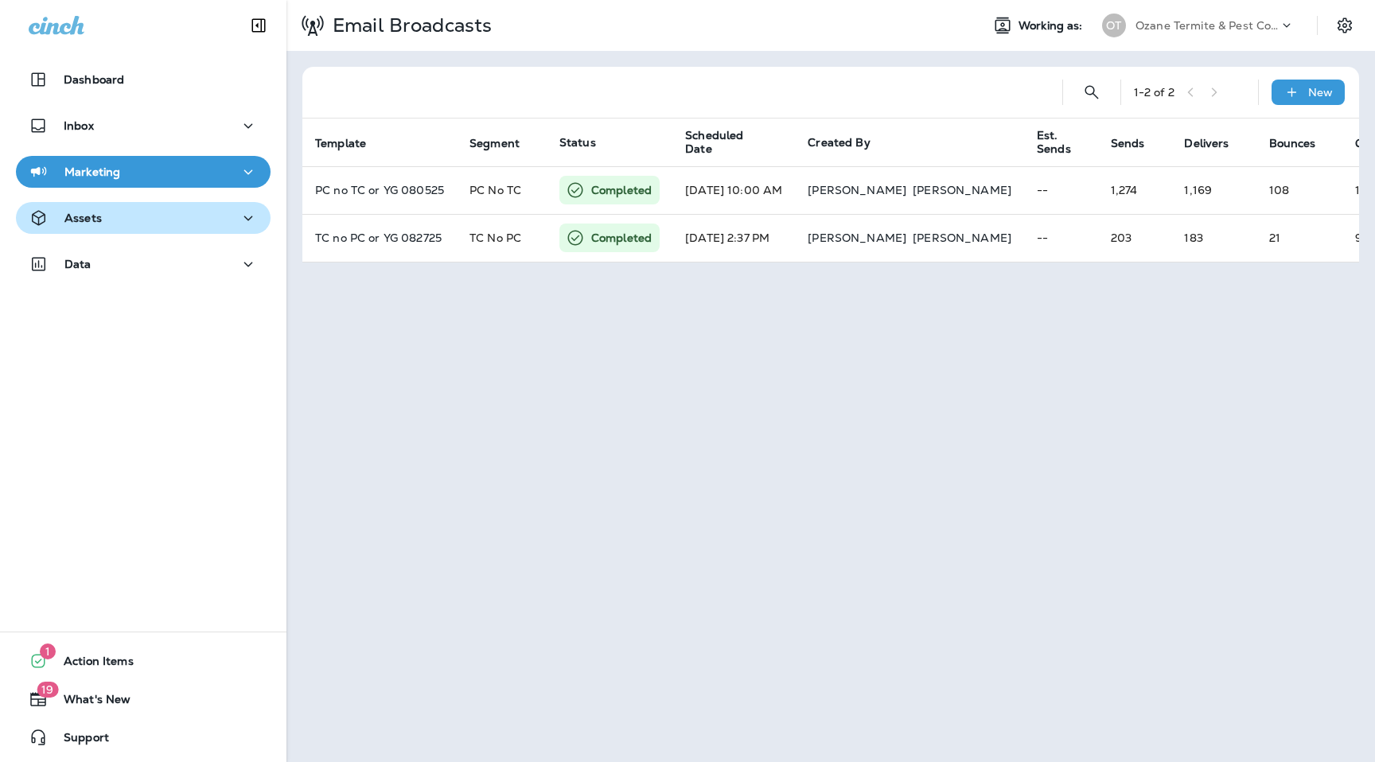
click at [185, 217] on div "Assets" at bounding box center [143, 218] width 229 height 20
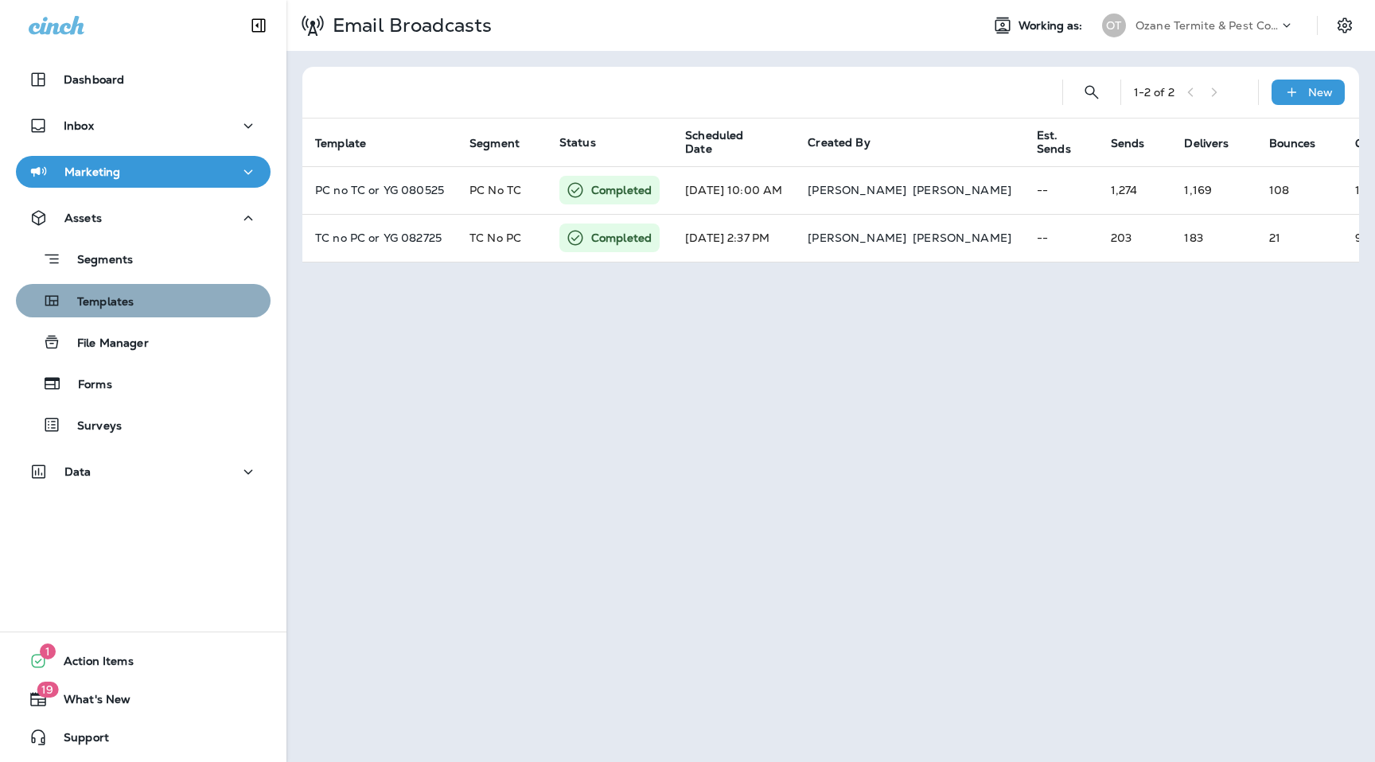
click at [184, 295] on div "Templates" at bounding box center [143, 301] width 242 height 24
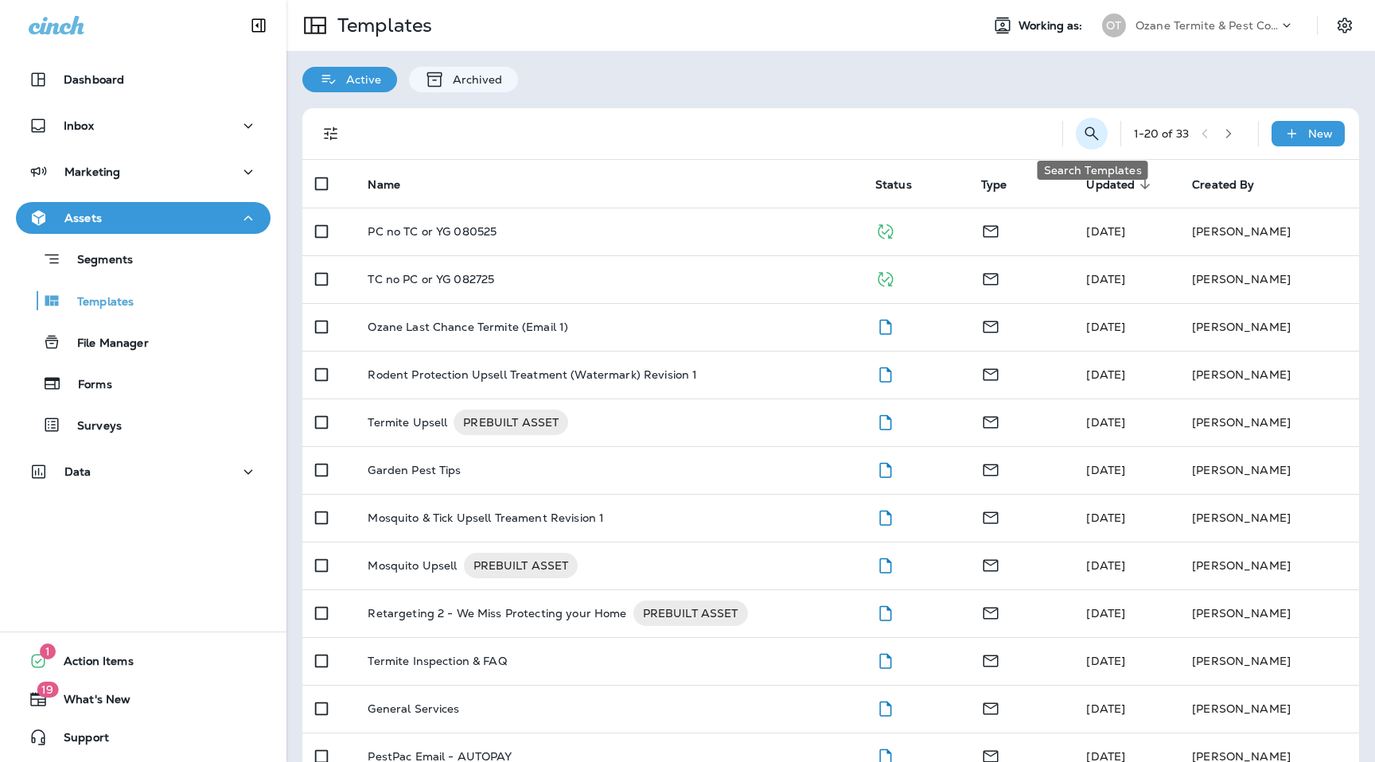
click at [1098, 132] on icon "Search Templates" at bounding box center [1091, 133] width 19 height 19
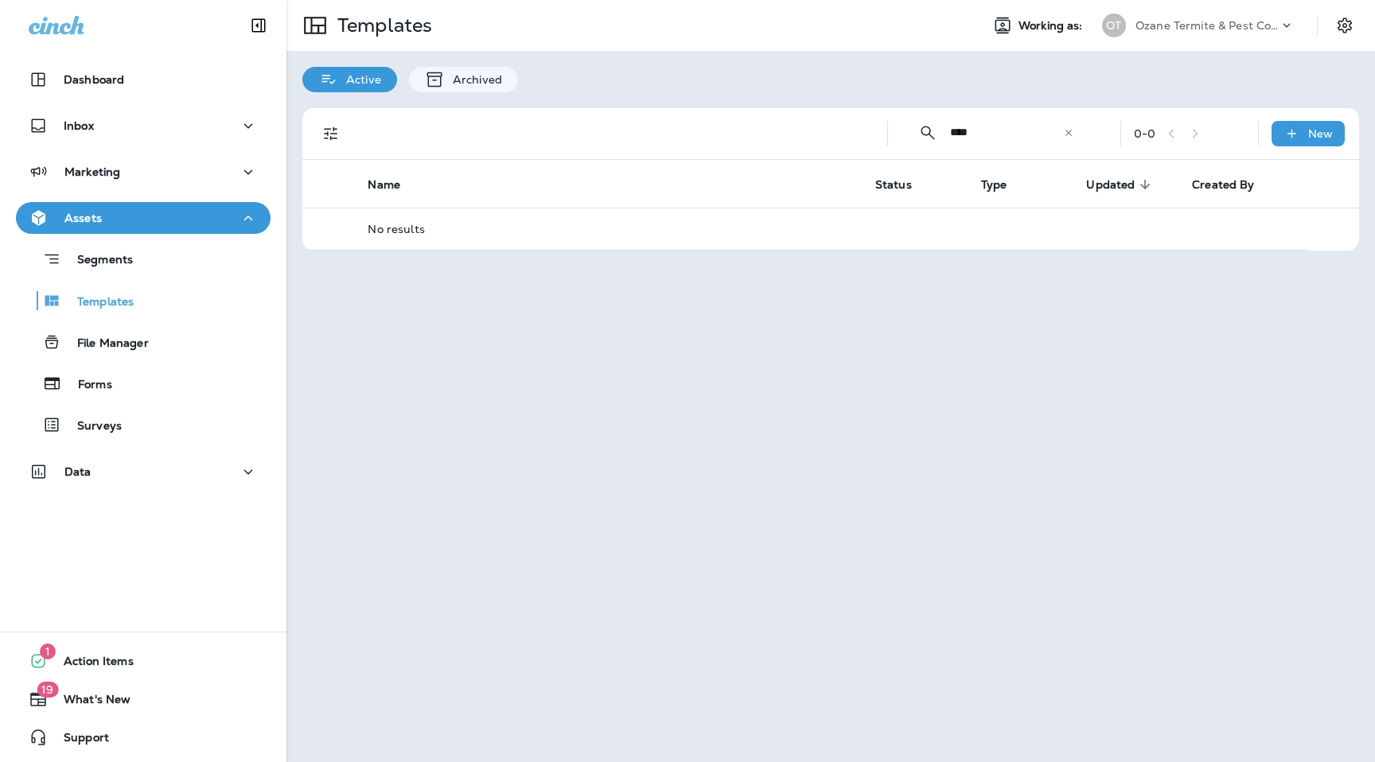
type input "****"
click at [1261, 27] on p "Ozane Termite & Pest Control" at bounding box center [1206, 25] width 143 height 13
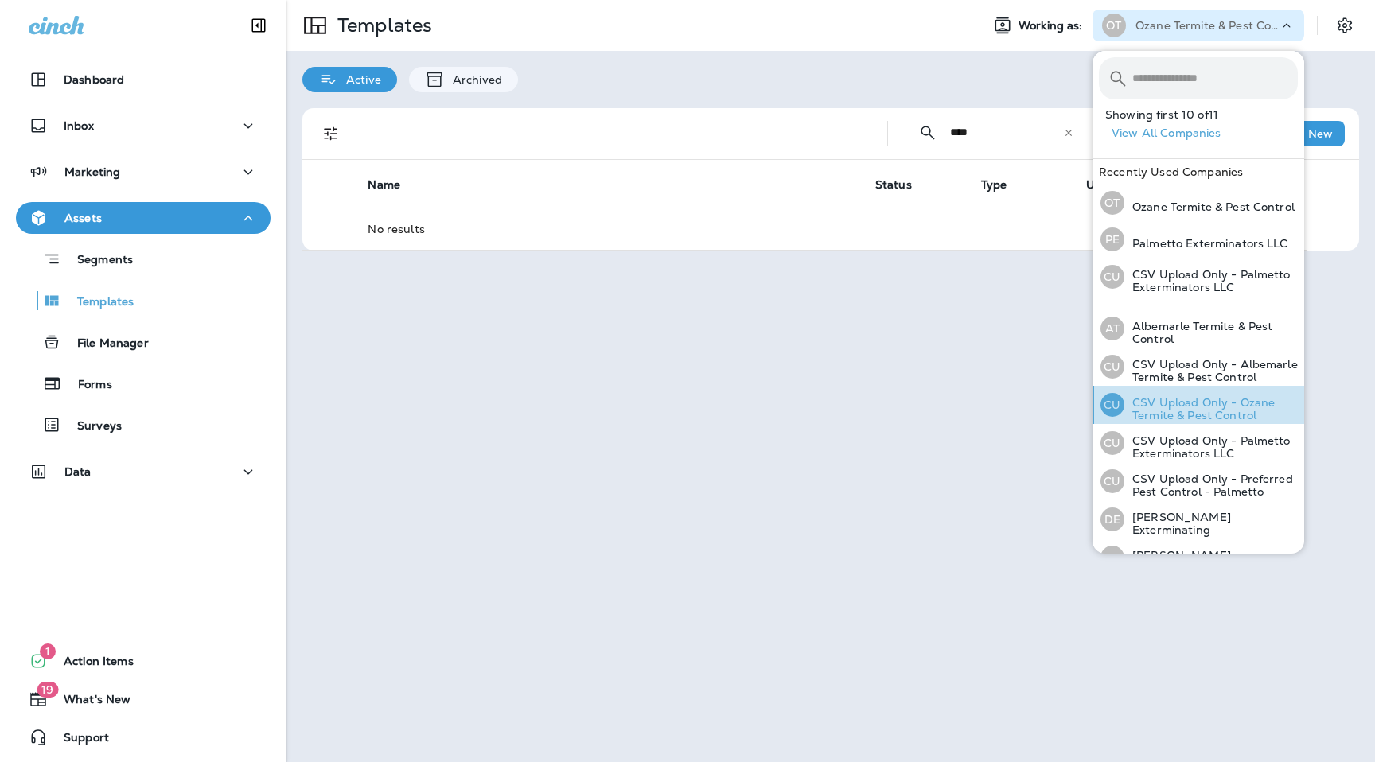
click at [1178, 415] on p "CSV Upload Only - Ozane Termite & Pest Control" at bounding box center [1210, 408] width 173 height 25
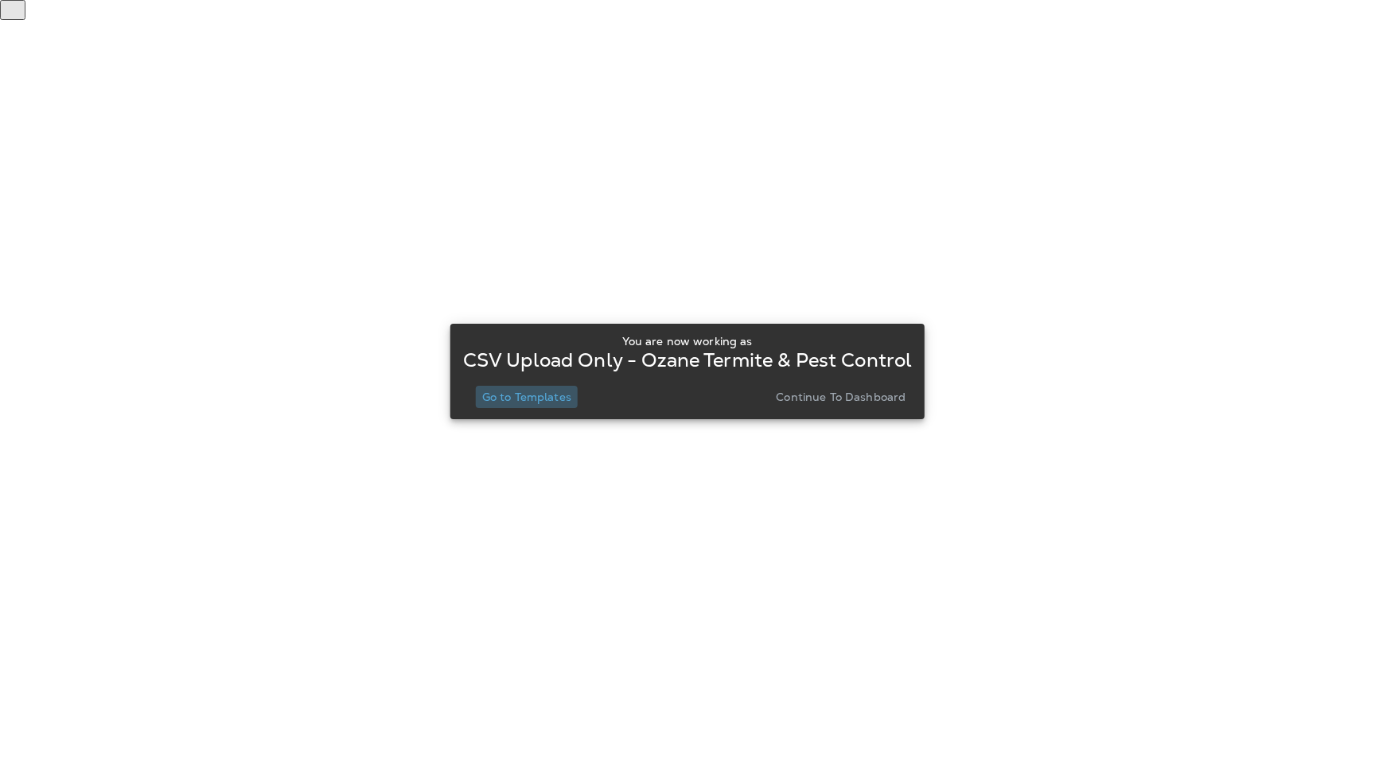
click at [539, 397] on p "Go to Templates" at bounding box center [526, 397] width 89 height 13
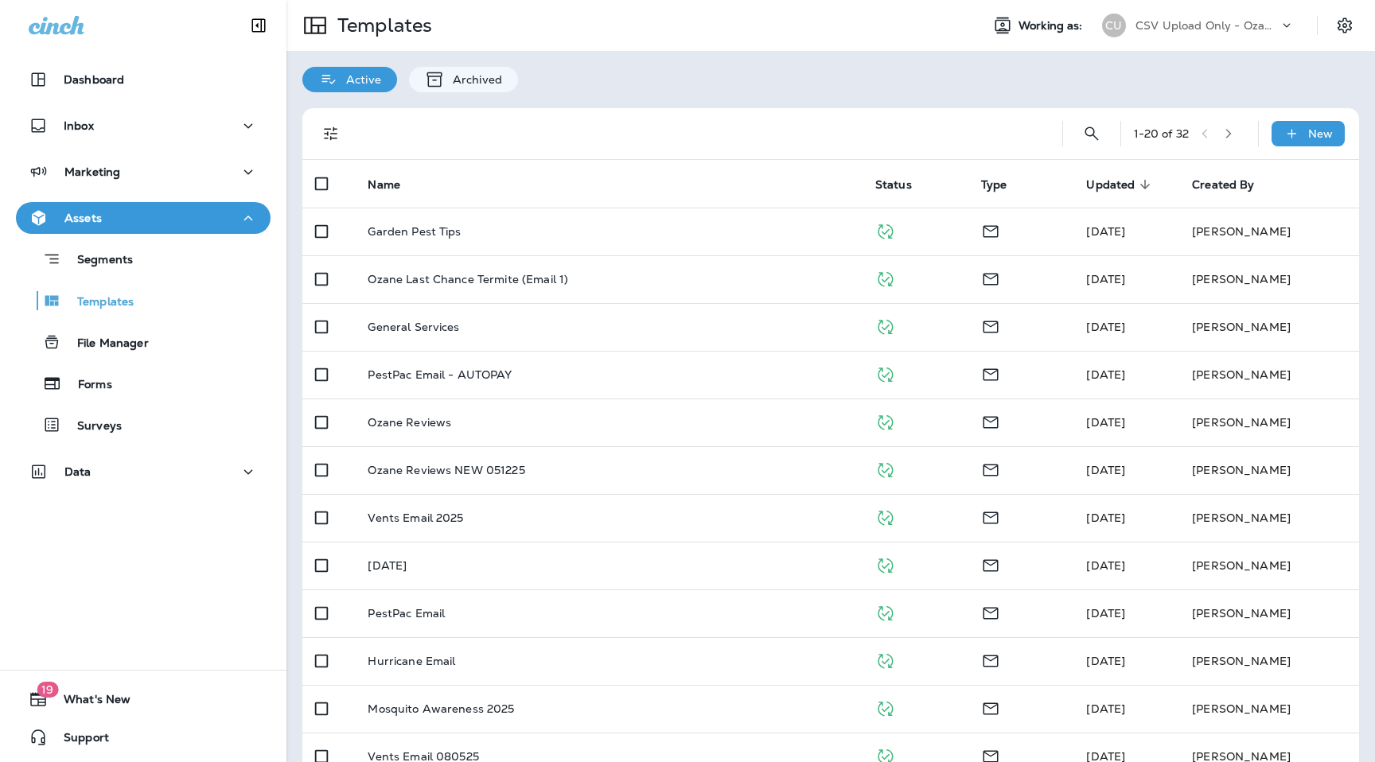
click at [1163, 32] on div "CSV Upload Only - Ozane Termite & Pest Control" at bounding box center [1206, 26] width 143 height 24
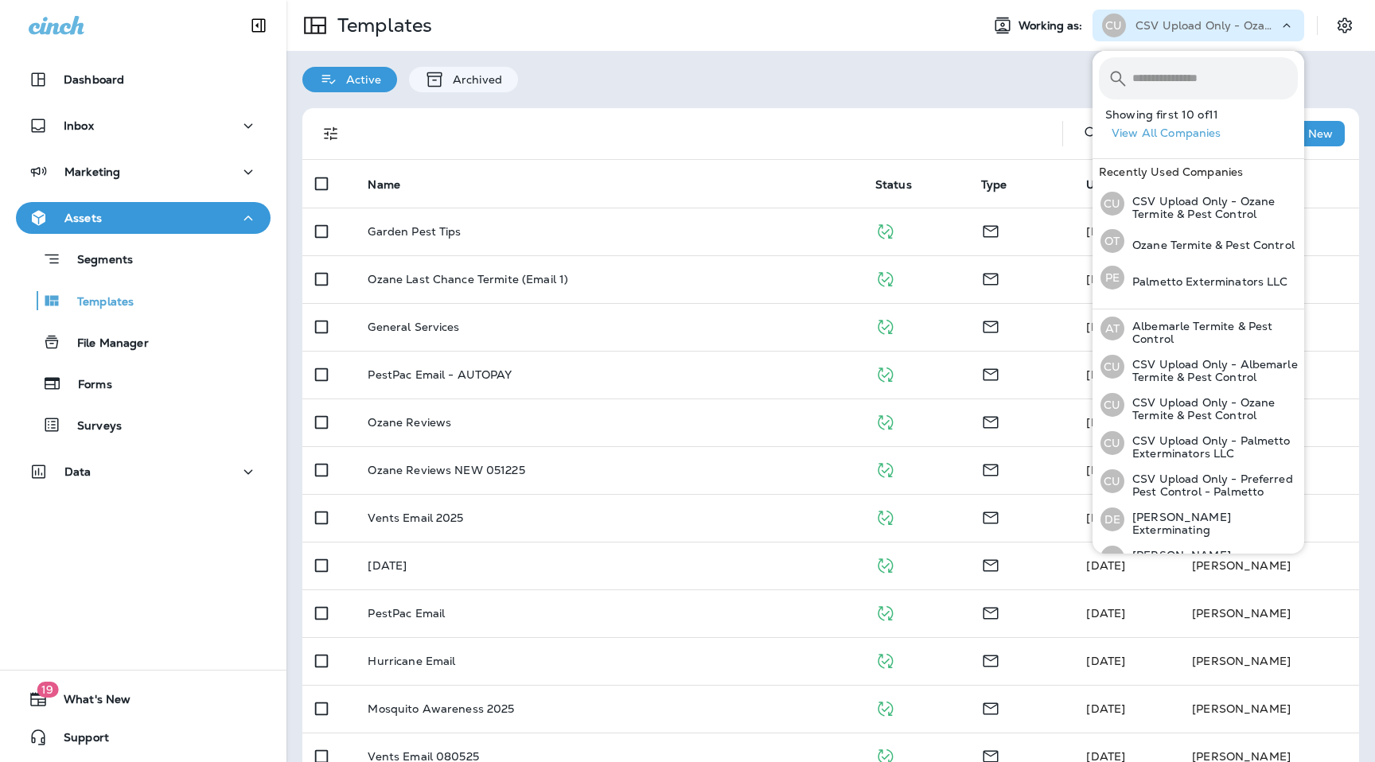
click at [973, 65] on div "Active Archived" at bounding box center [830, 71] width 1088 height 41
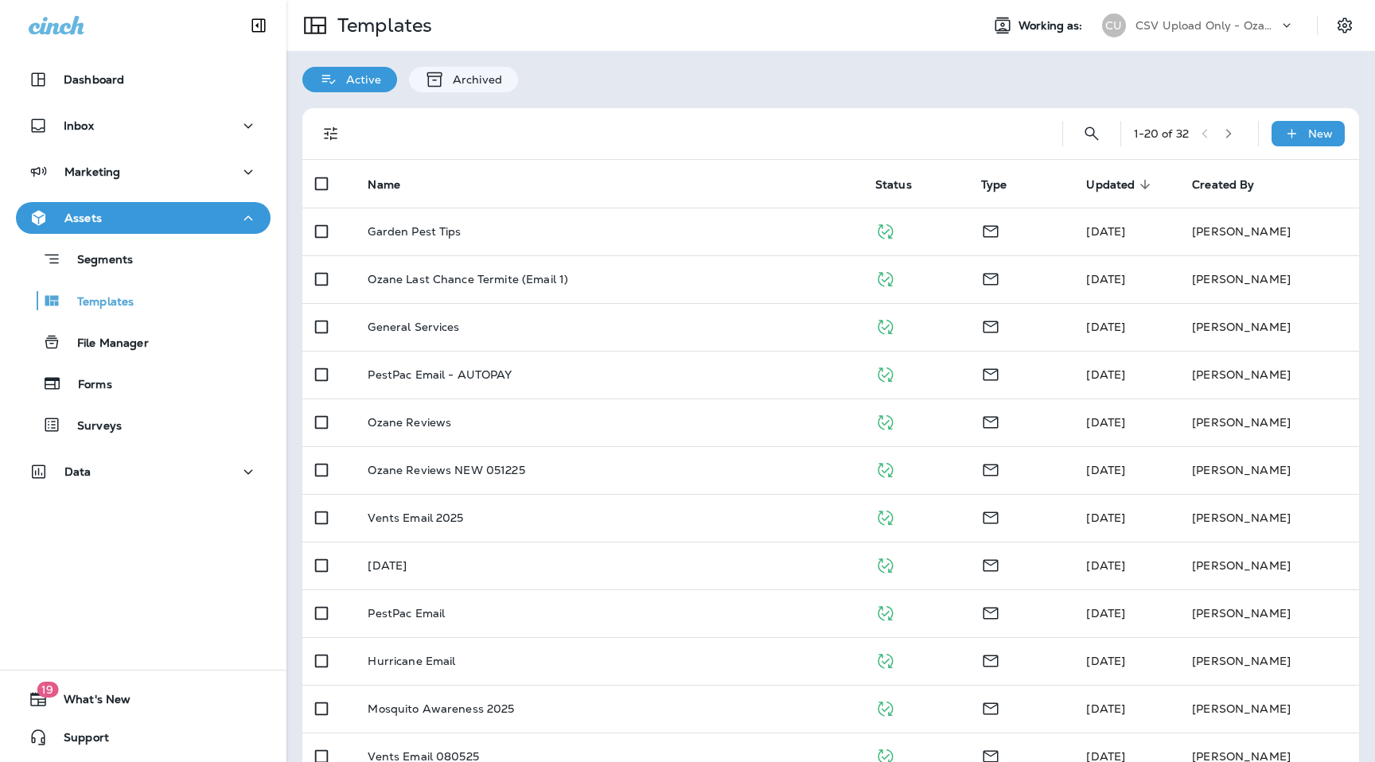
click at [1214, 26] on p "CSV Upload Only - Ozane Termite & Pest Control" at bounding box center [1206, 25] width 143 height 13
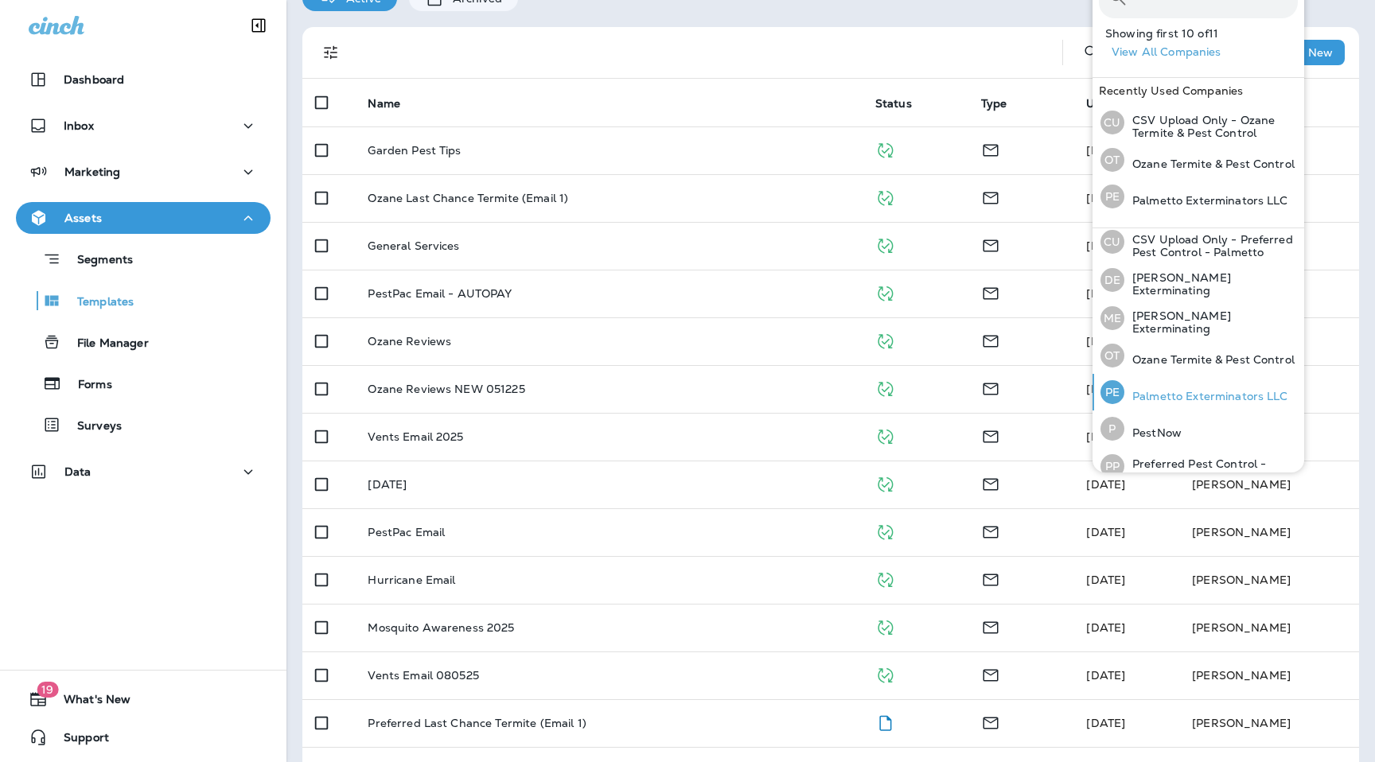
scroll to position [173, 0]
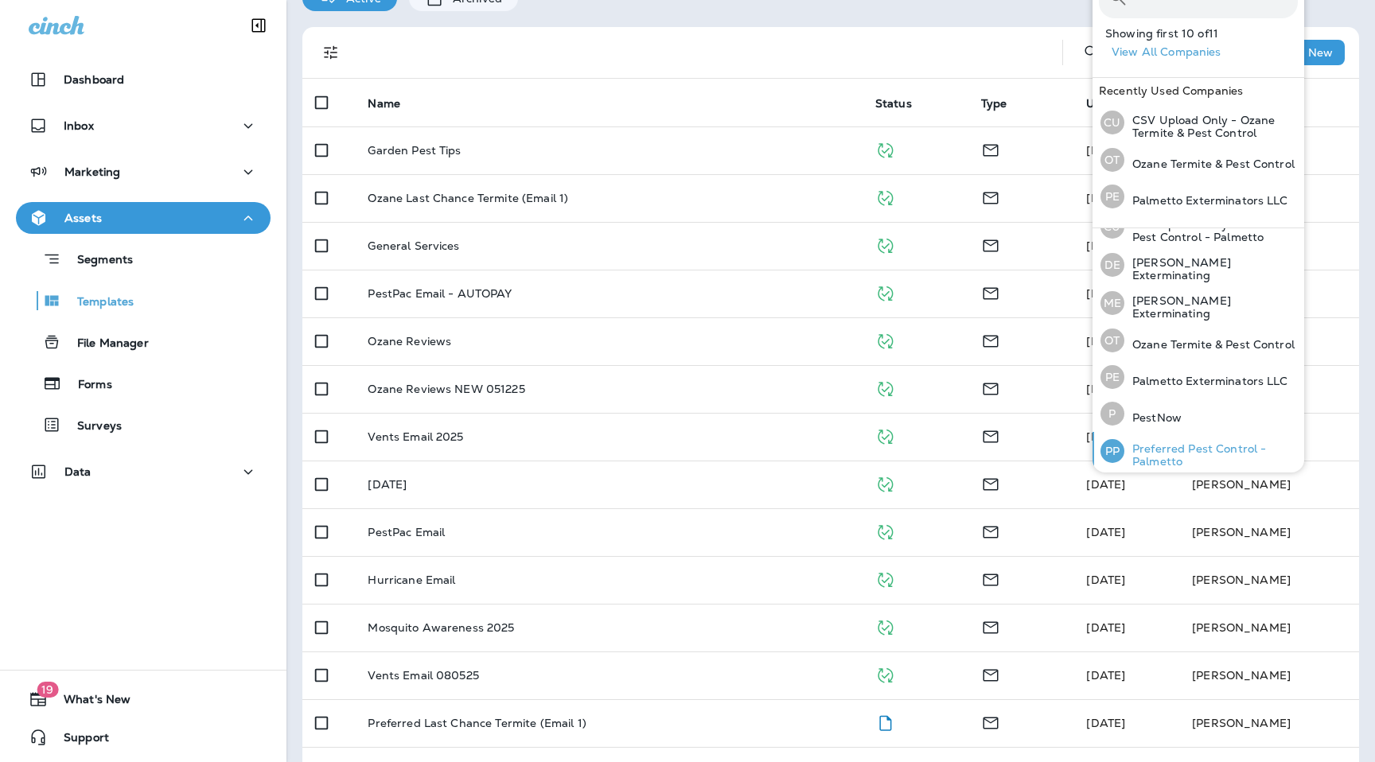
click at [1174, 453] on p "Preferred Pest Control - Palmetto" at bounding box center [1210, 454] width 173 height 25
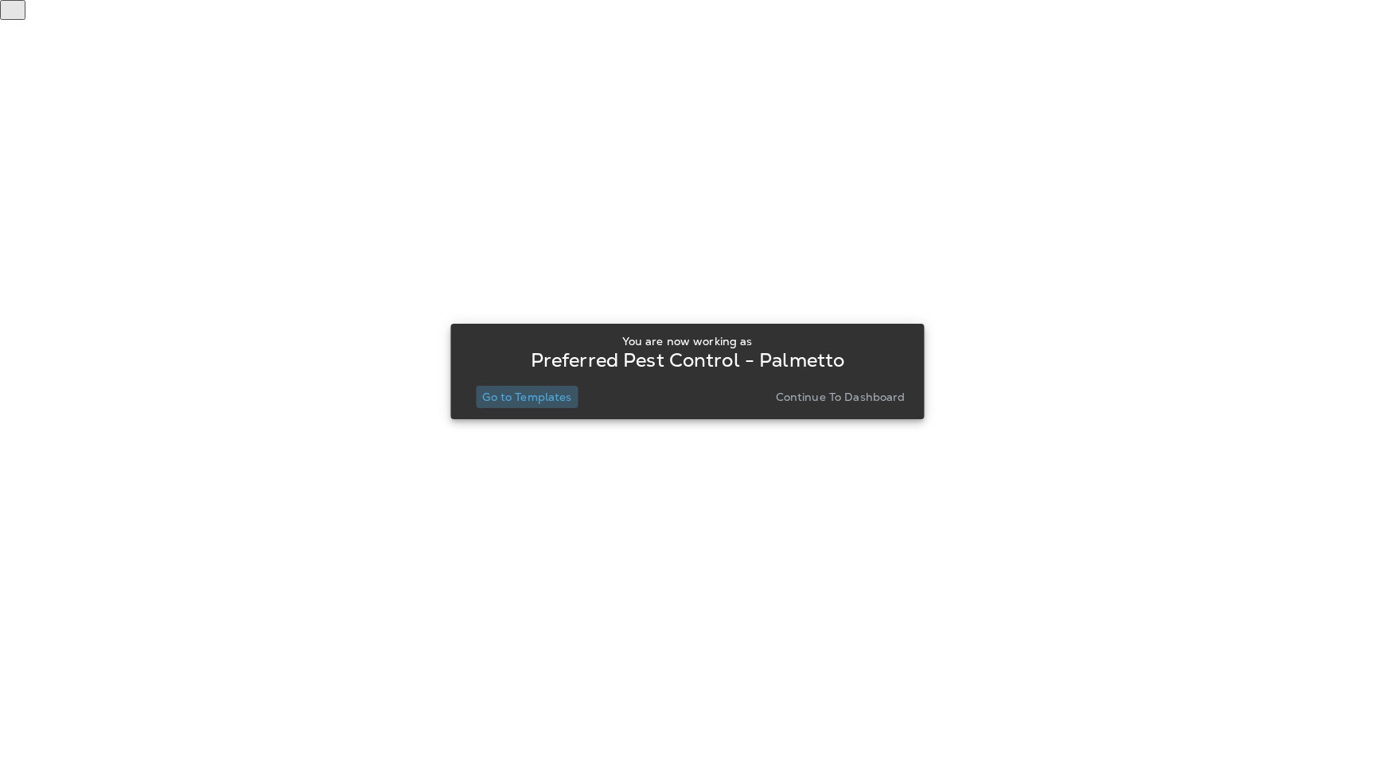
click at [554, 395] on p "Go to Templates" at bounding box center [526, 397] width 89 height 13
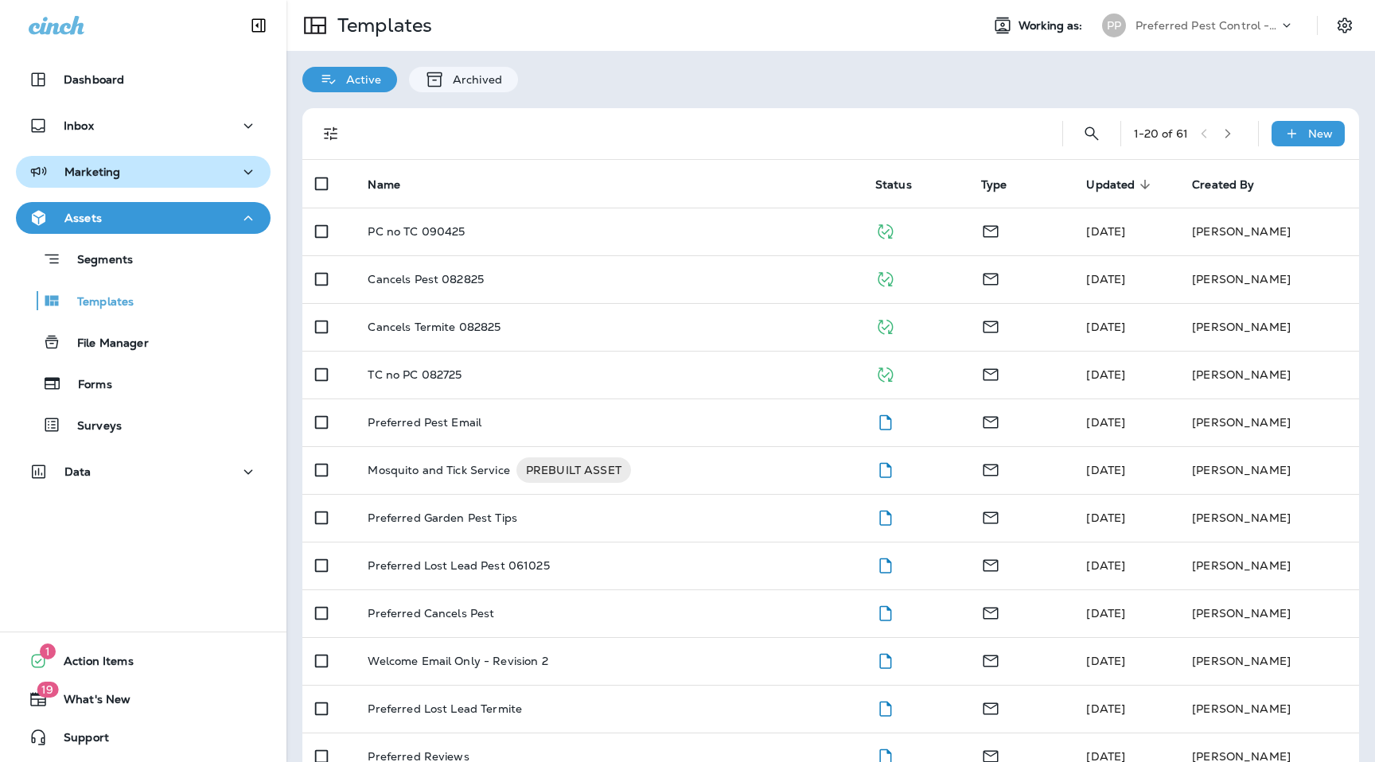
click at [149, 182] on button "Marketing" at bounding box center [143, 172] width 255 height 32
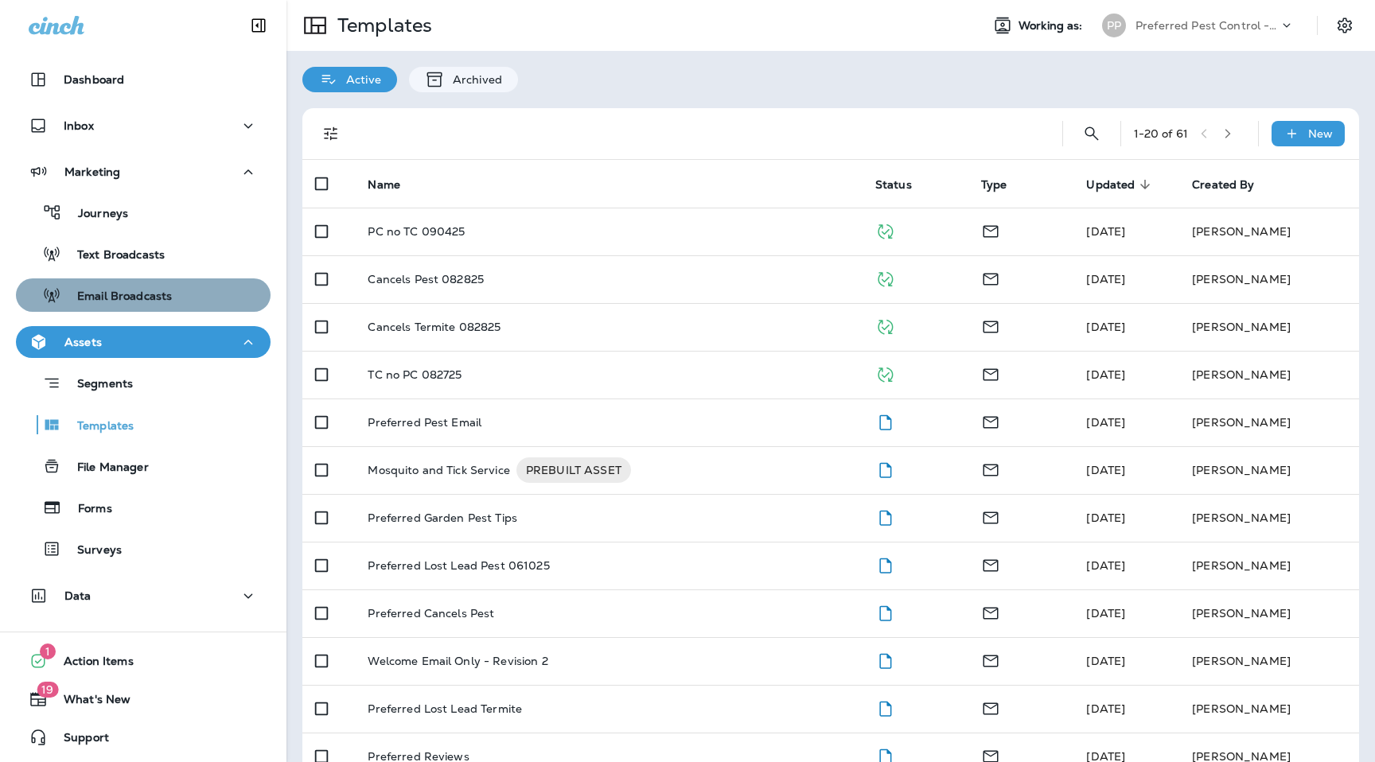
click at [162, 290] on p "Email Broadcasts" at bounding box center [116, 297] width 111 height 15
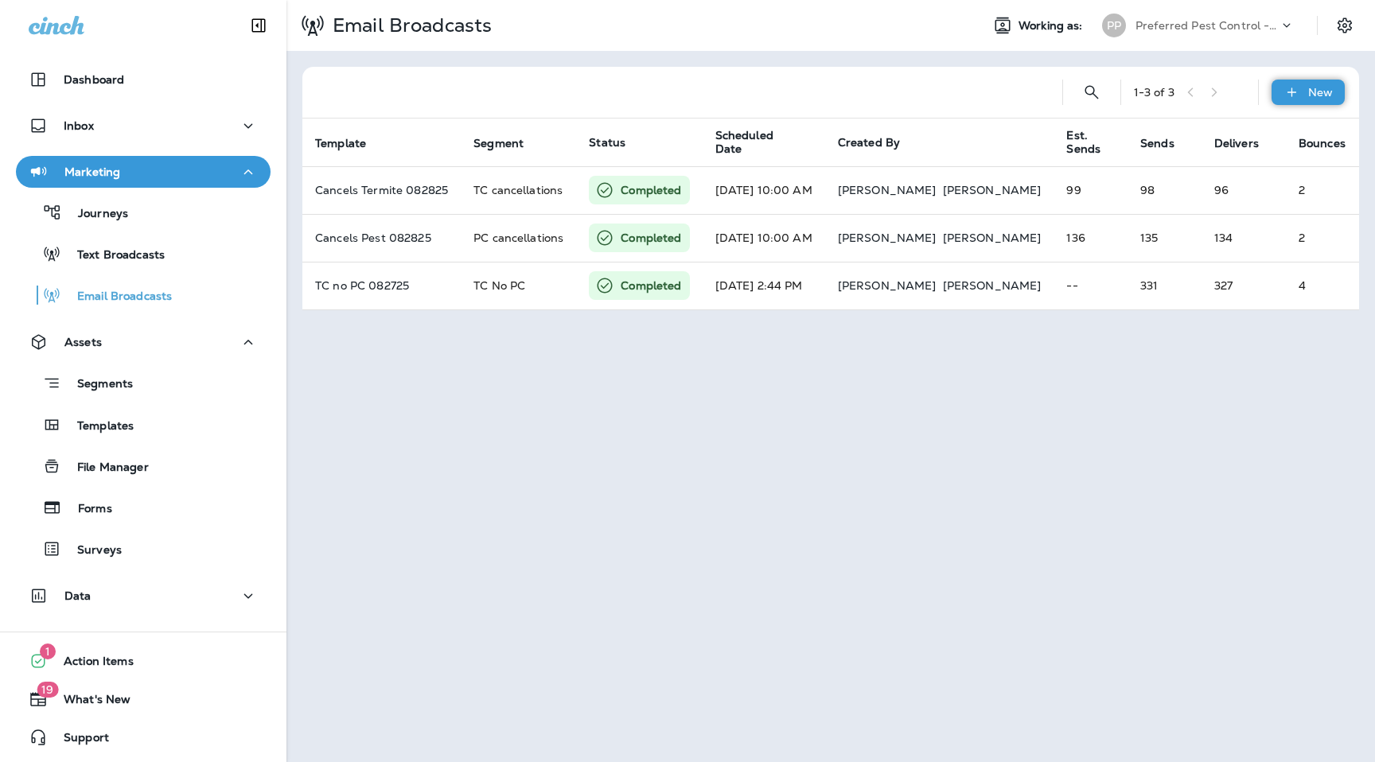
click at [1296, 88] on icon at bounding box center [1291, 92] width 17 height 16
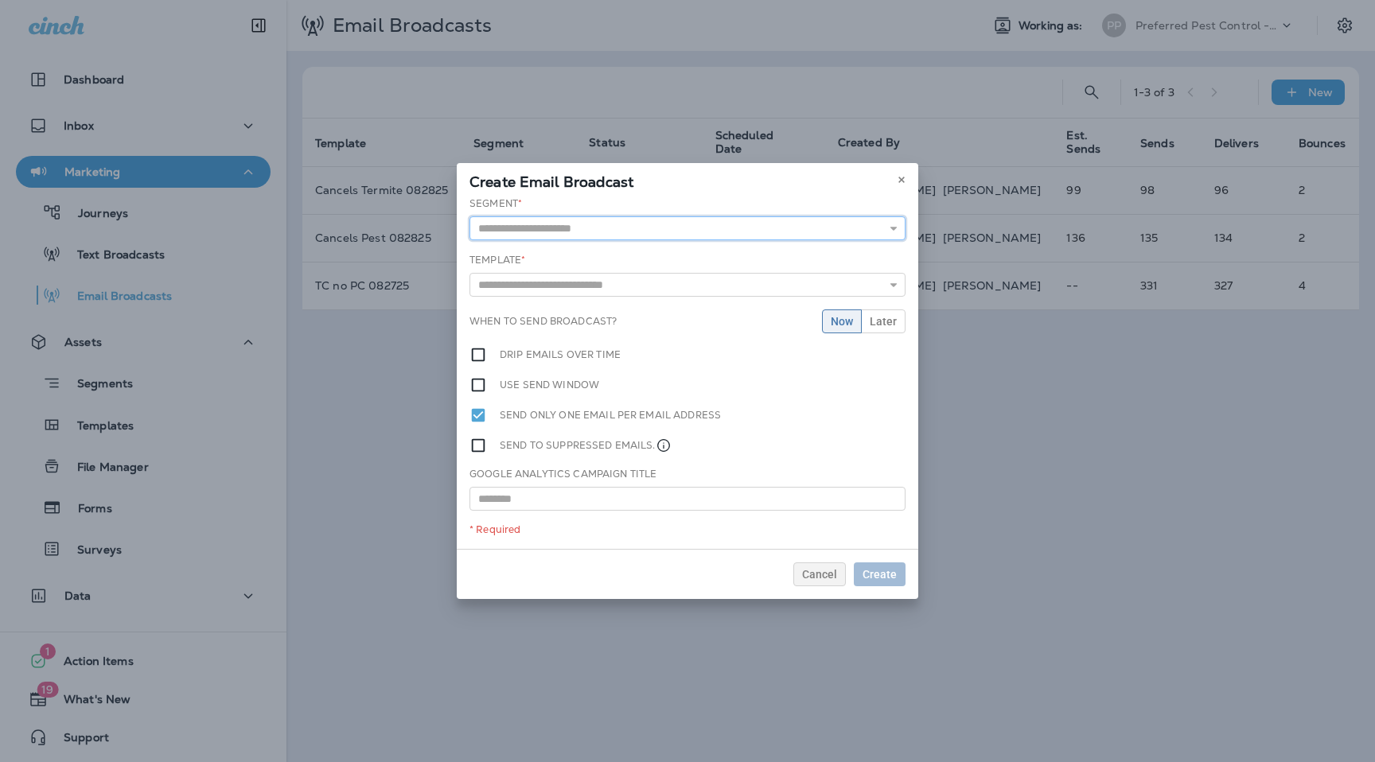
click at [820, 220] on input "text" at bounding box center [687, 228] width 436 height 24
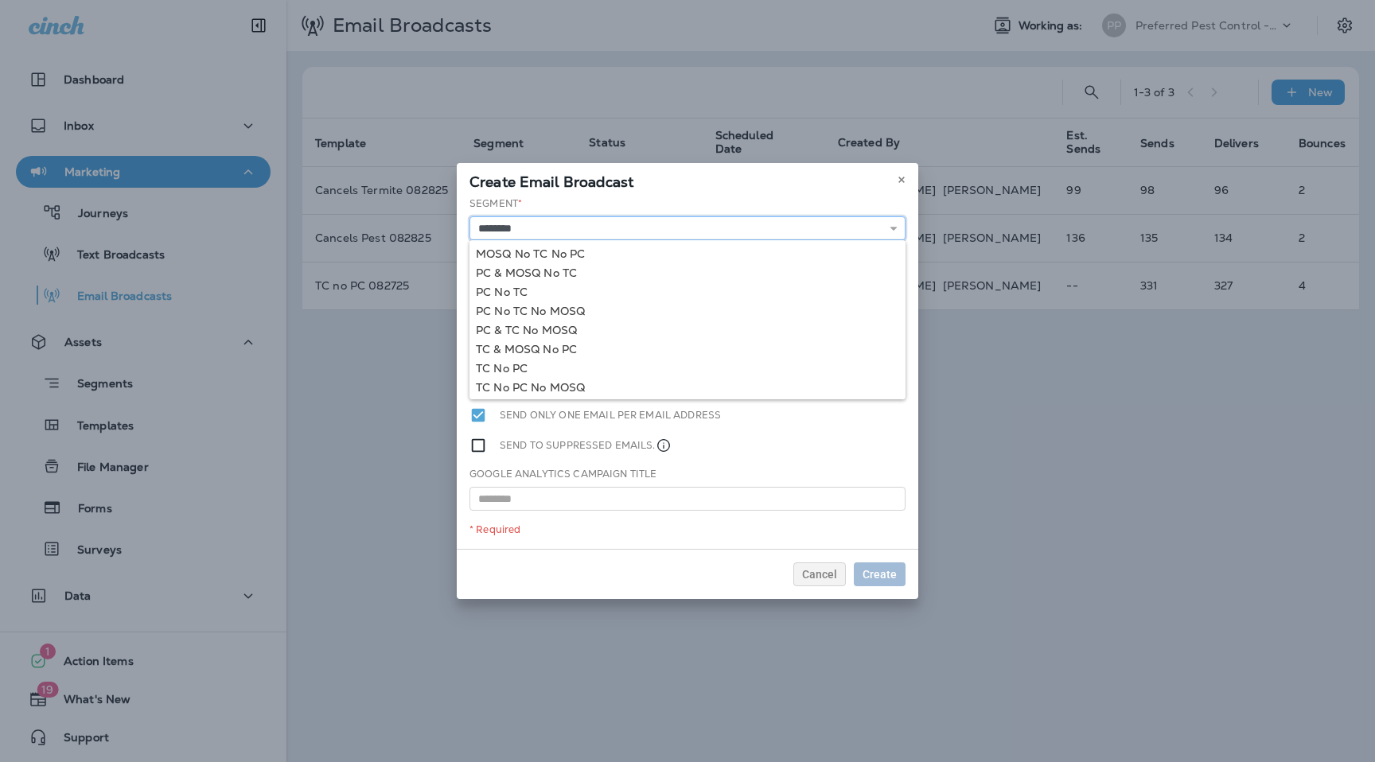
type input "********"
click at [519, 290] on div "Segment * ******** MOSQ No TC No PC PC & MOSQ No TC PC No TC PC No TC No MOSQ P…" at bounding box center [687, 372] width 461 height 352
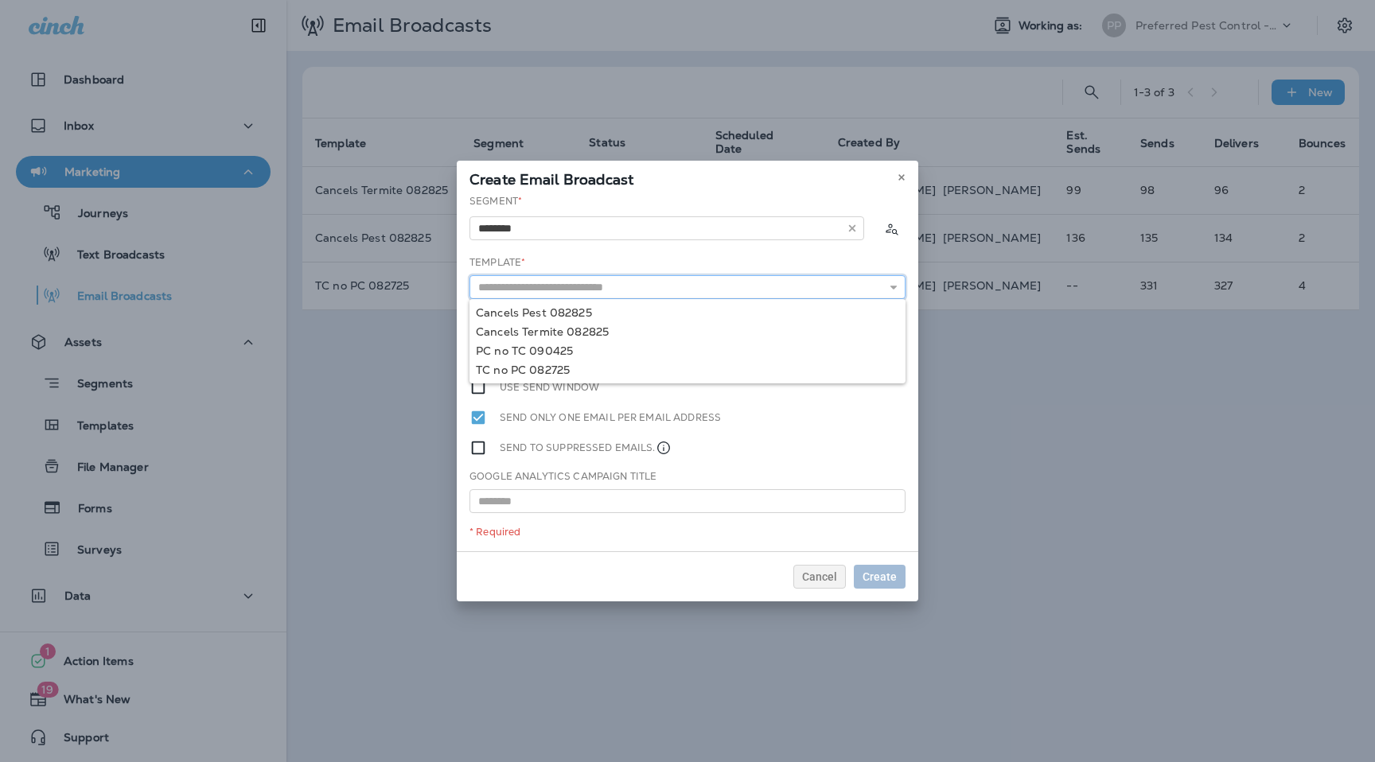
click at [566, 294] on input "text" at bounding box center [687, 287] width 436 height 24
type input "**********"
click at [554, 309] on div "**********" at bounding box center [687, 372] width 461 height 357
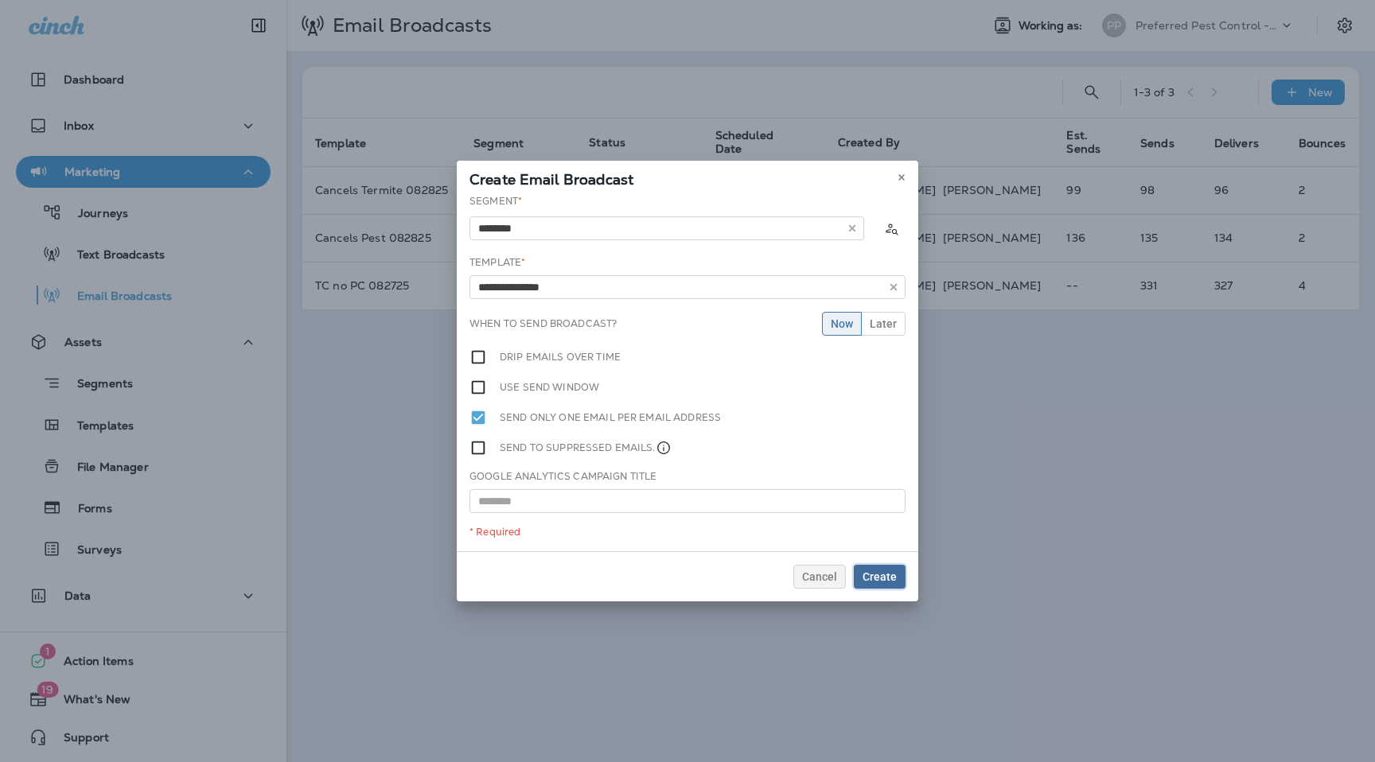
click at [883, 581] on span "Create" at bounding box center [879, 576] width 34 height 11
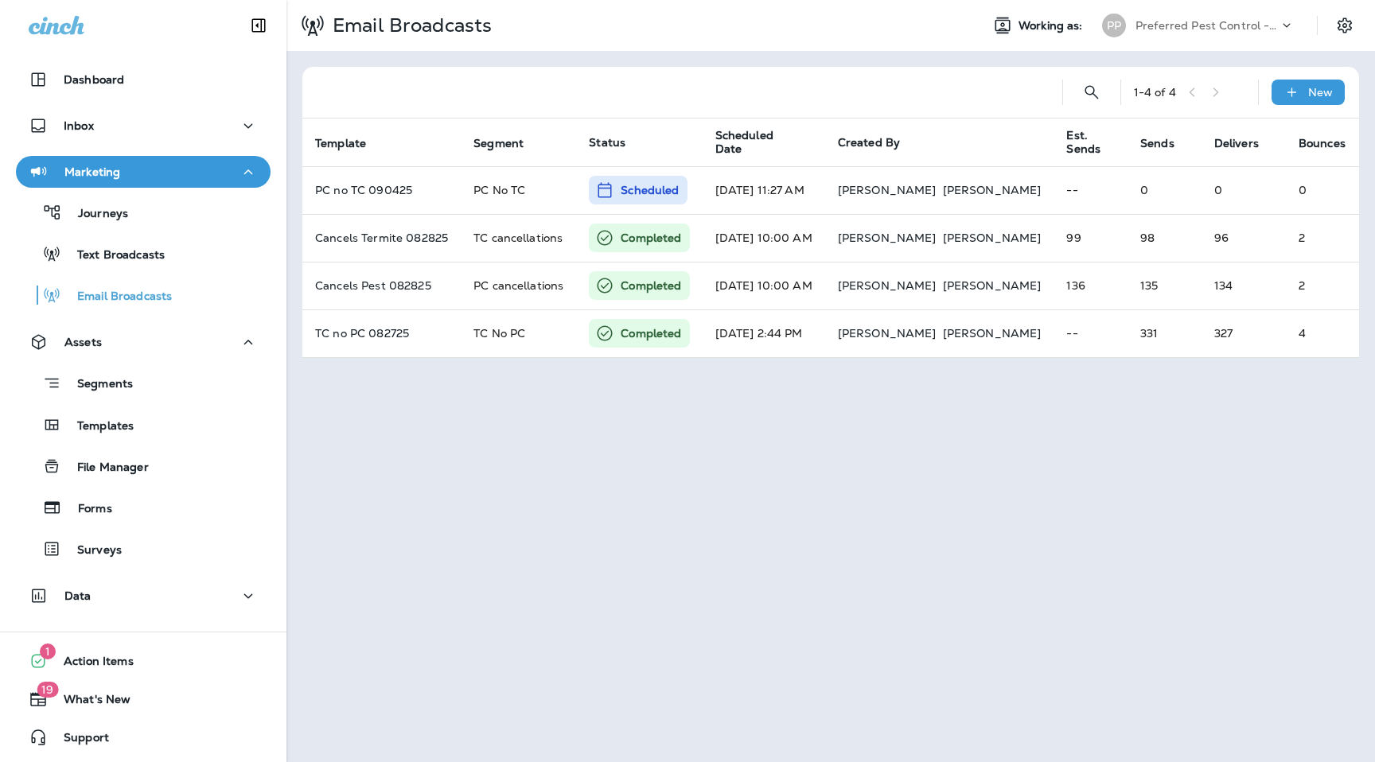
click at [804, 84] on div at bounding box center [682, 92] width 734 height 51
click at [1235, 29] on p "Preferred Pest Control - Palmetto" at bounding box center [1206, 25] width 143 height 13
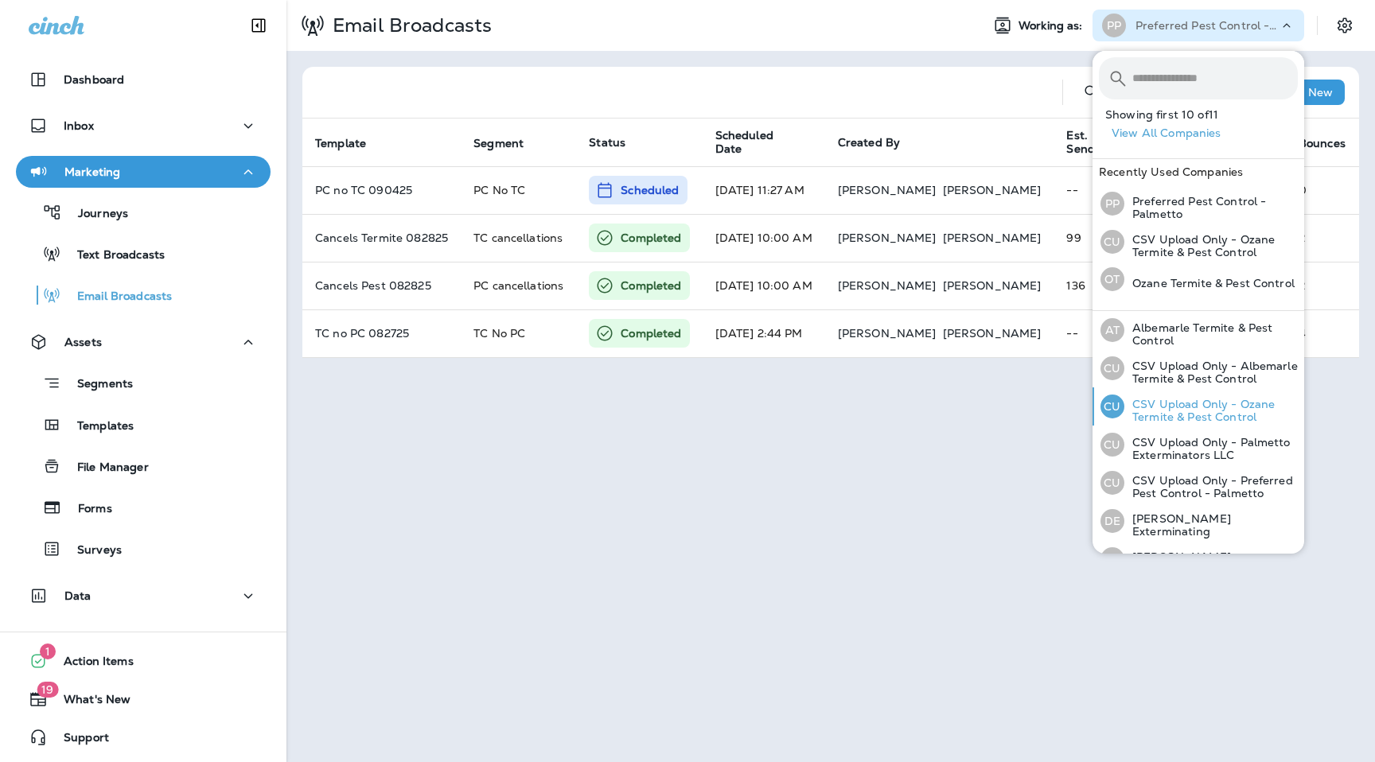
scroll to position [175, 0]
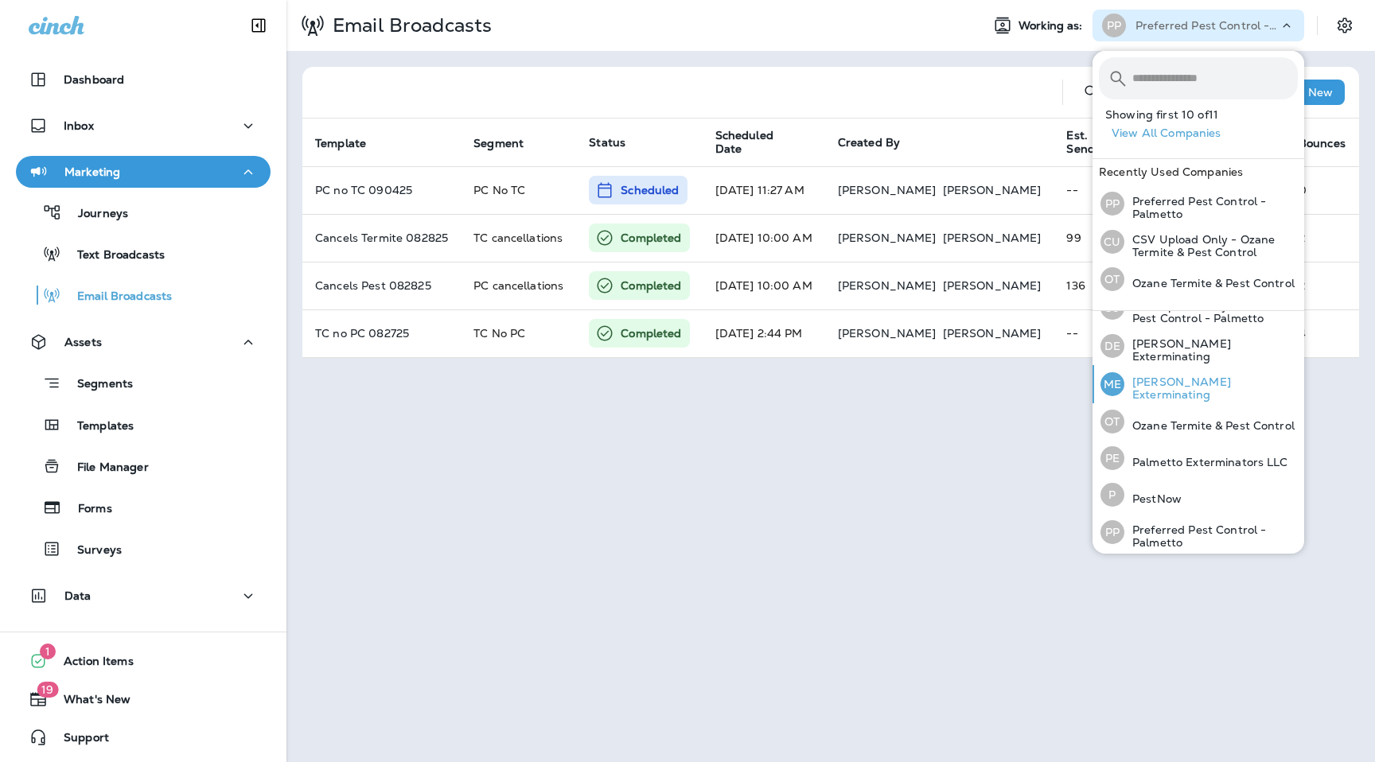
click at [1159, 381] on p "[PERSON_NAME] Exterminating" at bounding box center [1210, 387] width 173 height 25
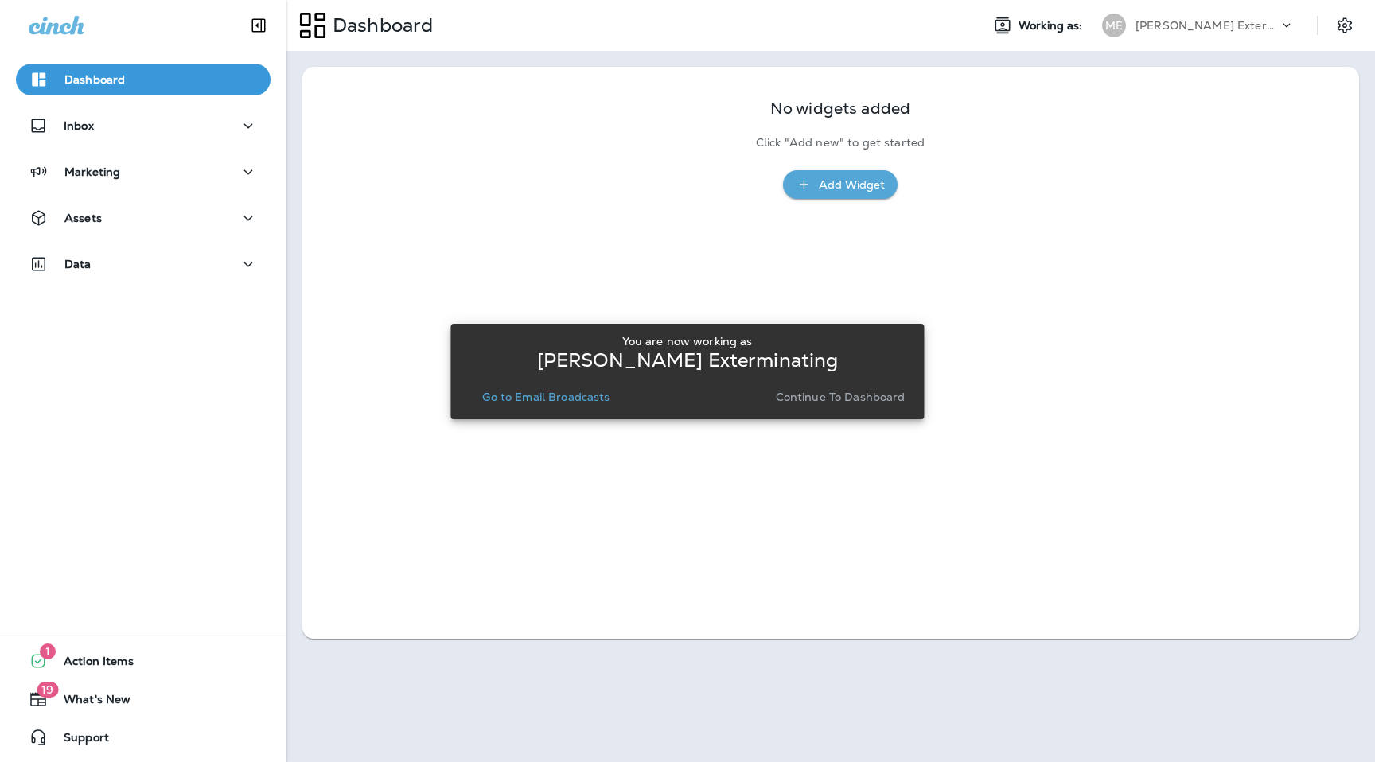
click at [840, 401] on p "Continue to Dashboard" at bounding box center [841, 397] width 130 height 13
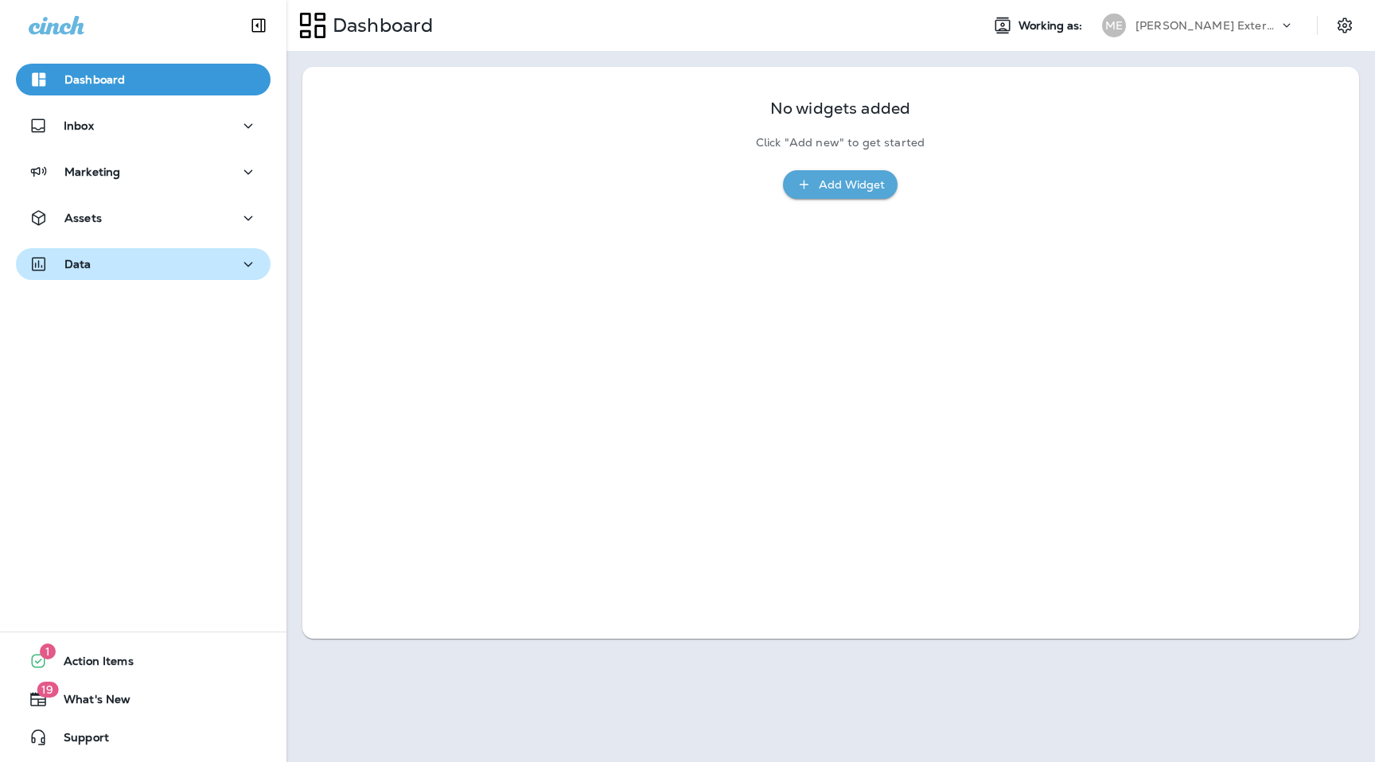
click at [185, 263] on div "Data" at bounding box center [143, 265] width 229 height 20
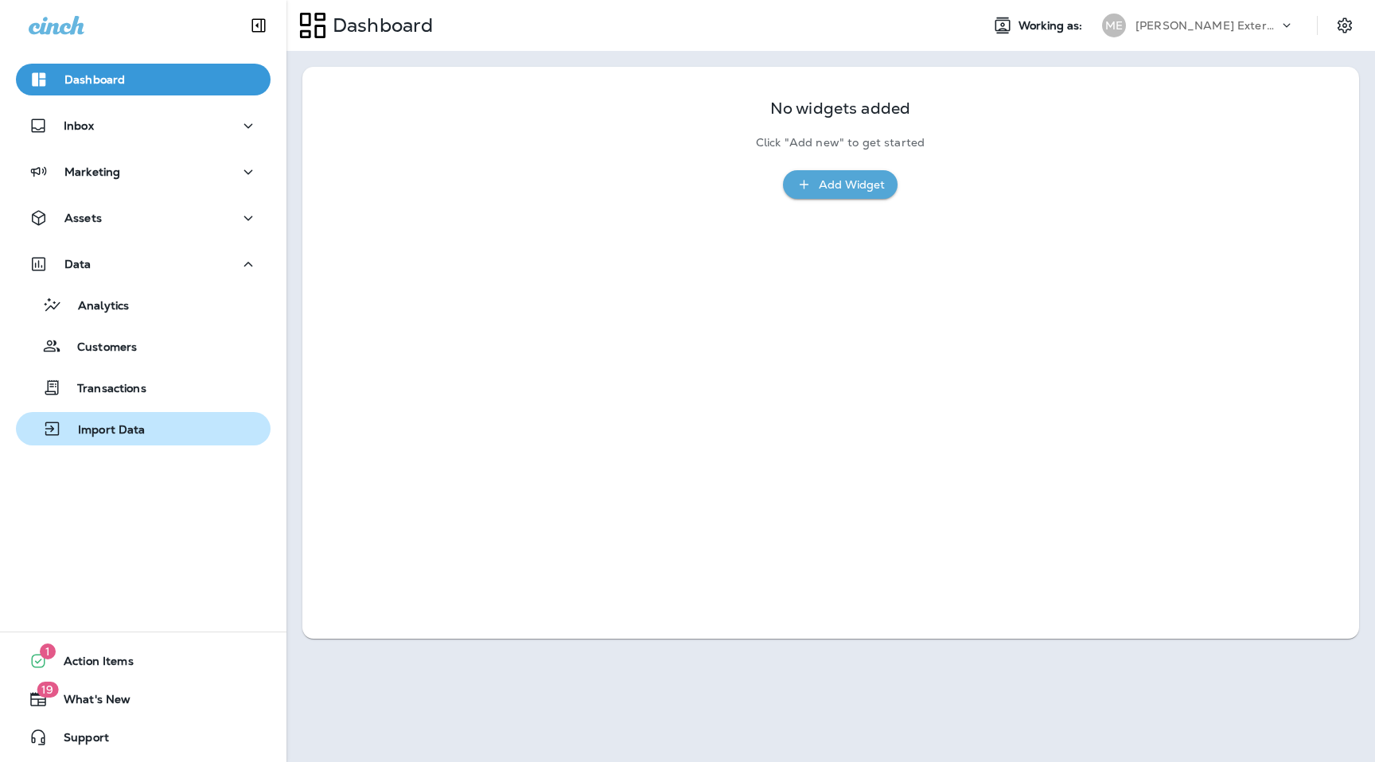
click at [150, 442] on button "Import Data" at bounding box center [143, 428] width 255 height 33
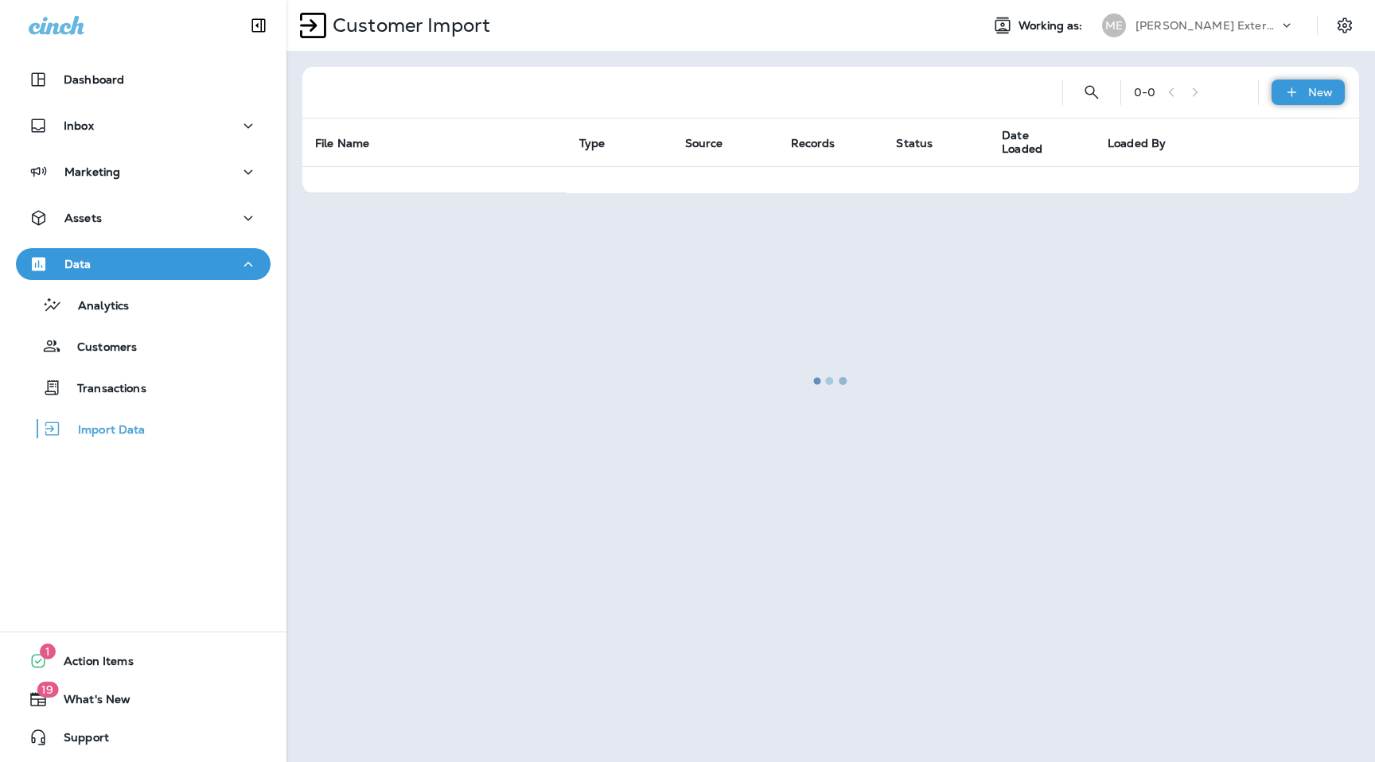
click at [1320, 92] on p "New" at bounding box center [1320, 92] width 25 height 13
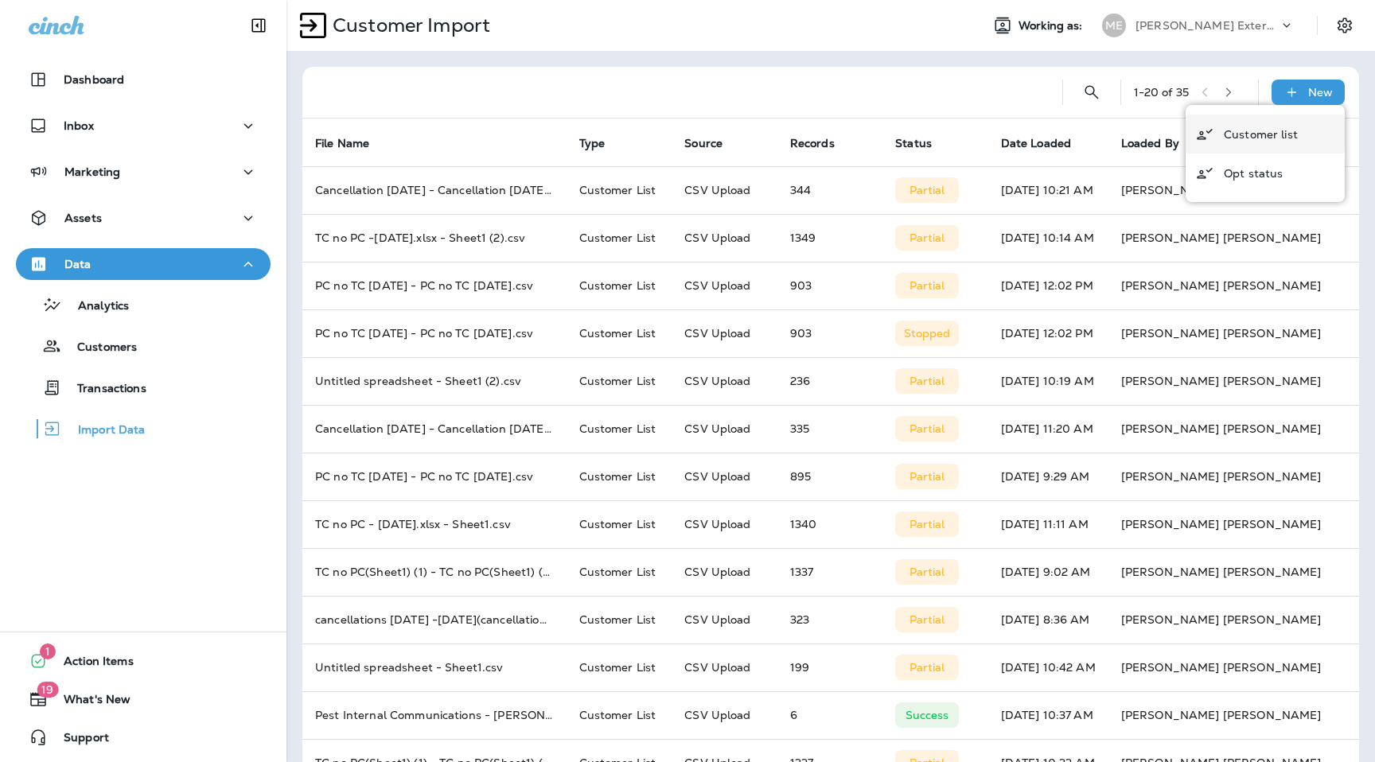
click at [1221, 142] on div "button" at bounding box center [1204, 134] width 38 height 39
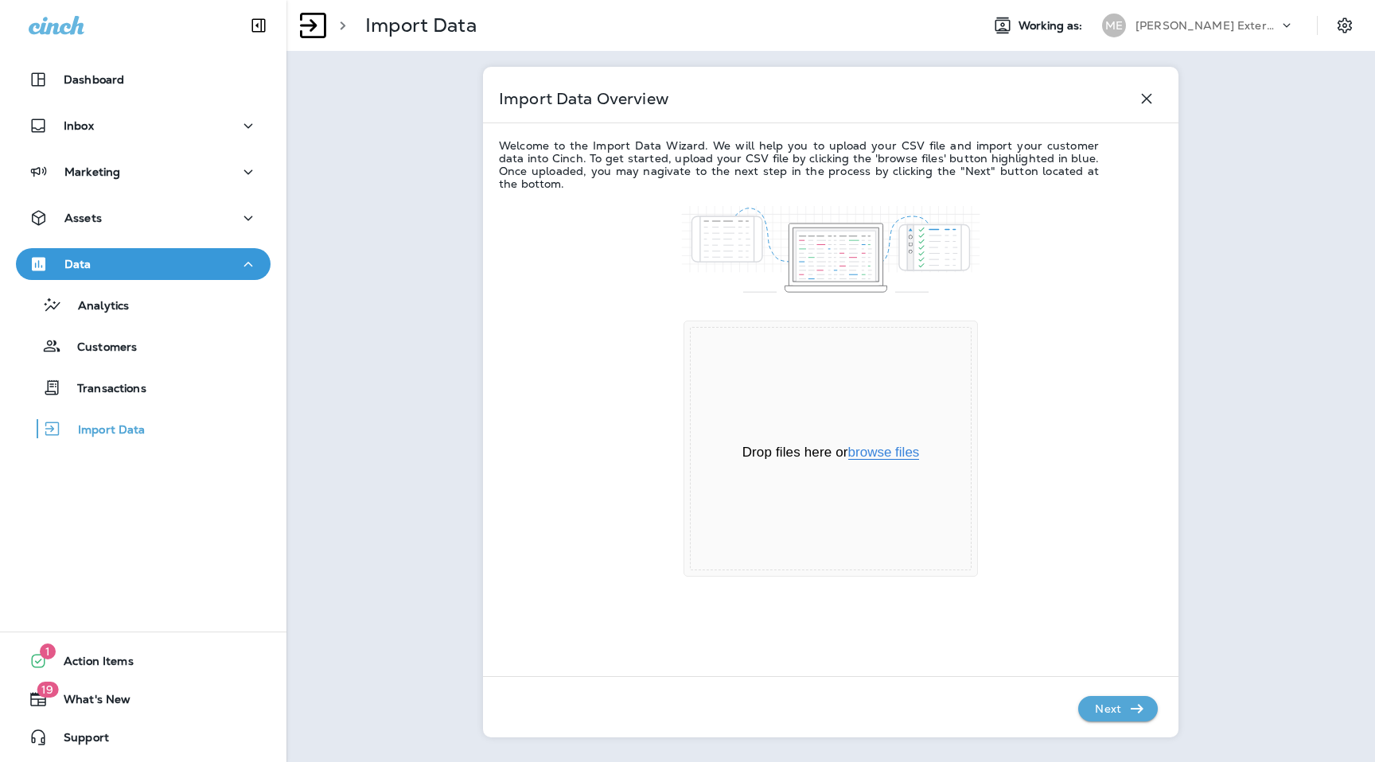
click at [866, 449] on button "browse files" at bounding box center [884, 452] width 72 height 14
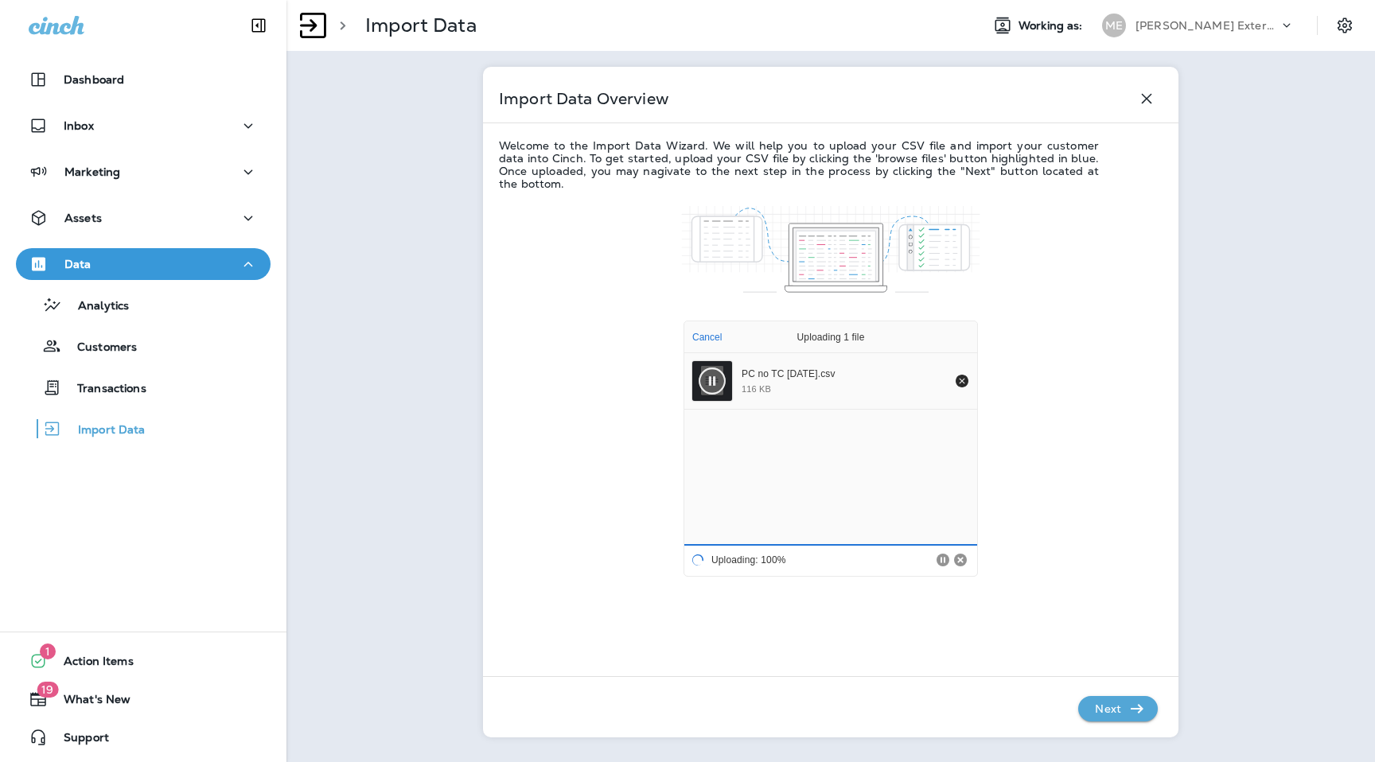
click at [1127, 709] on icon "button" at bounding box center [1136, 708] width 19 height 19
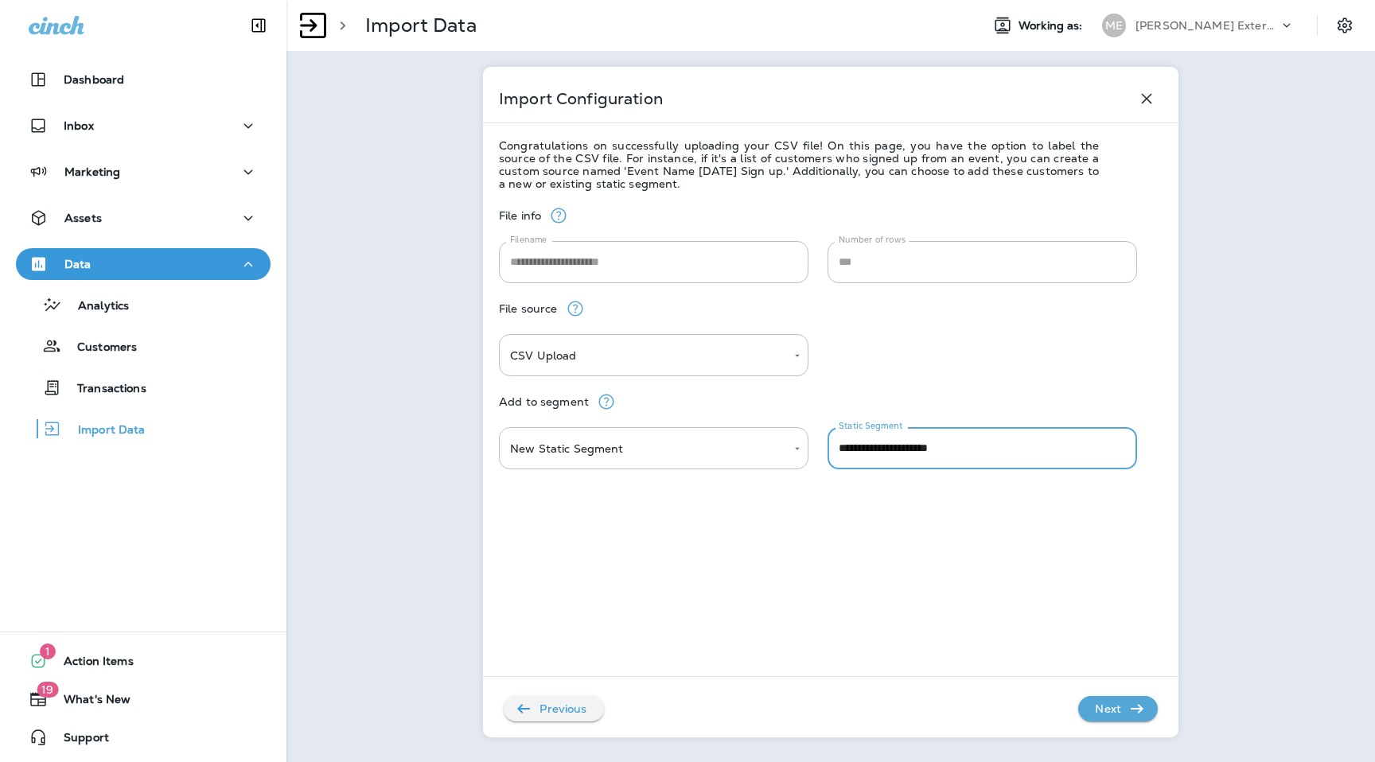
drag, startPoint x: 890, startPoint y: 452, endPoint x: 1201, endPoint y: 465, distance: 311.3
click at [1201, 465] on div "**********" at bounding box center [830, 381] width 1088 height 762
type input "**********"
click at [1142, 706] on icon "button" at bounding box center [1136, 708] width 19 height 19
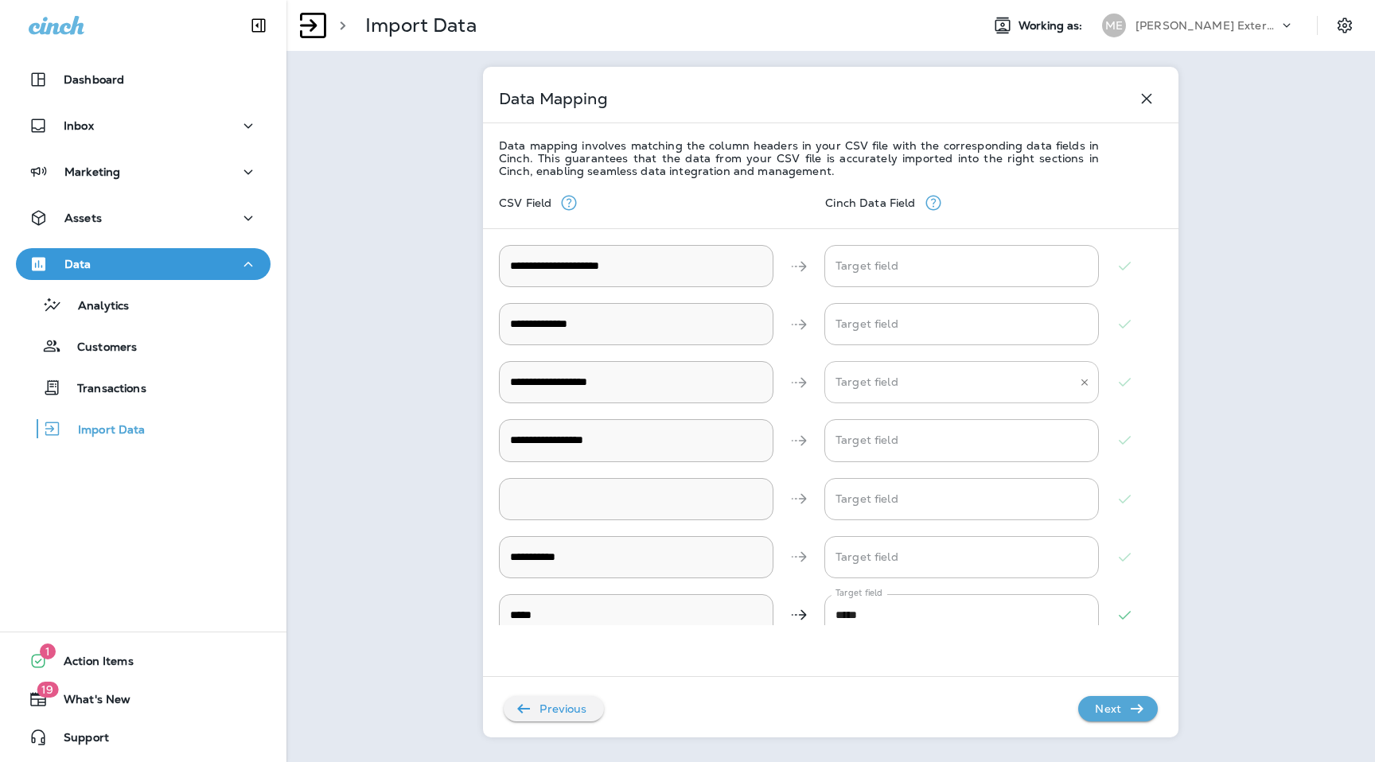
click at [908, 392] on Name "Target field" at bounding box center [949, 382] width 236 height 28
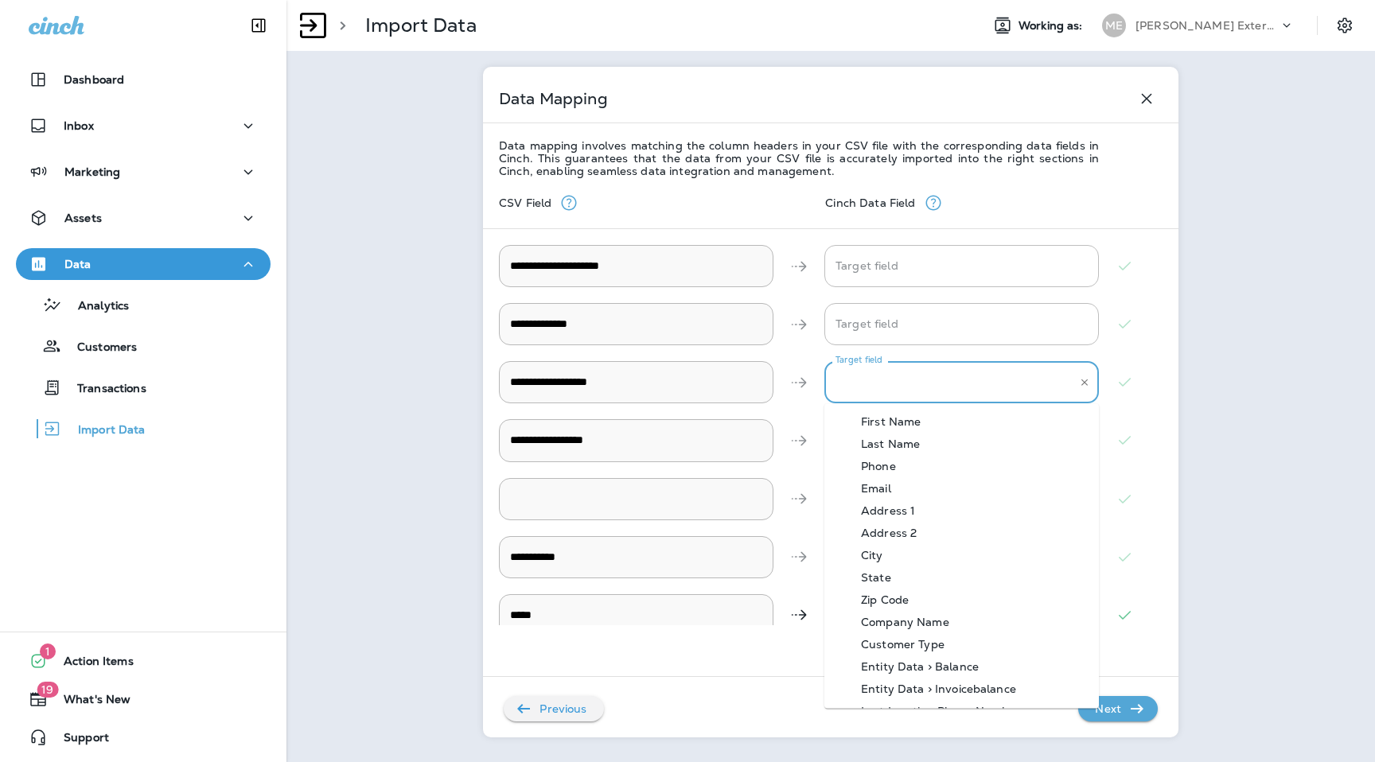
click at [900, 430] on Name-option-0 "First Name" at bounding box center [961, 421] width 274 height 22
type Name "**********"
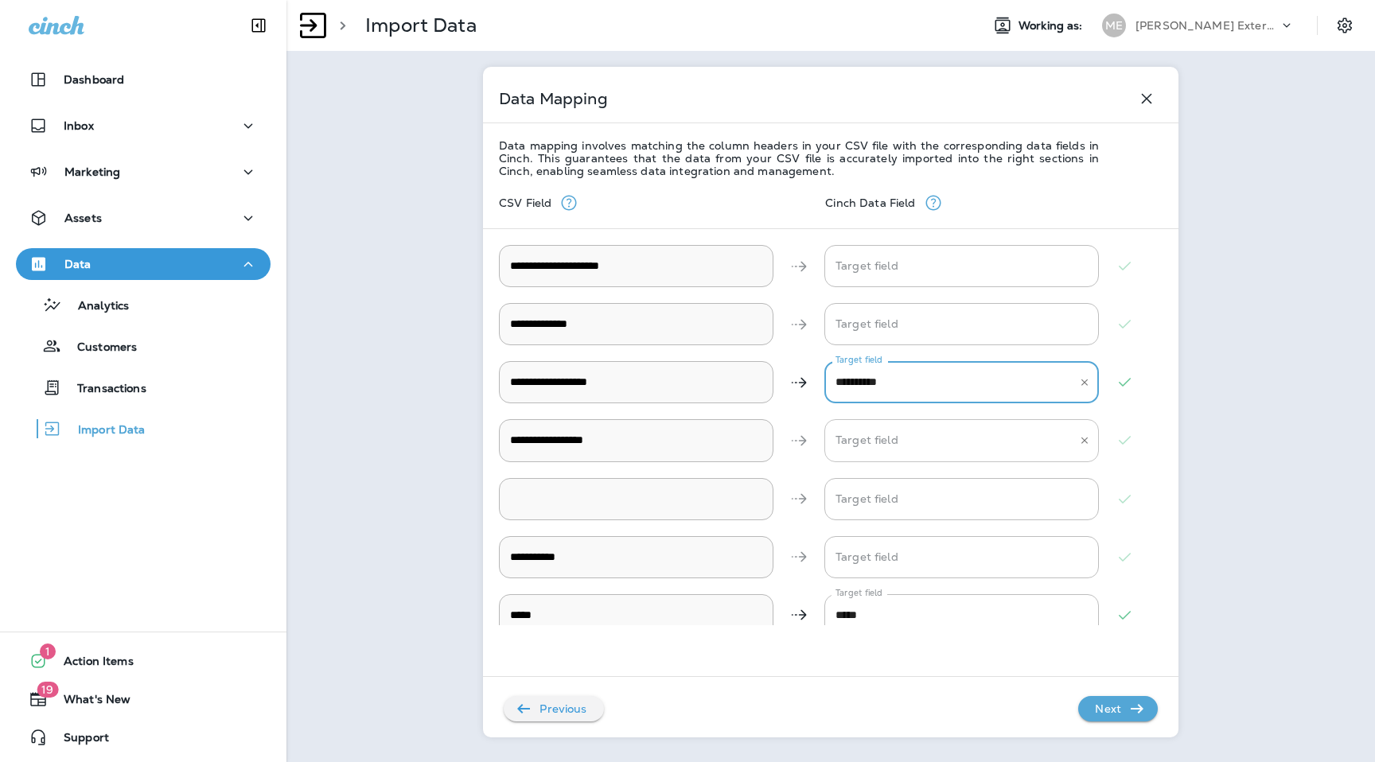
click at [900, 433] on Name "Target field" at bounding box center [949, 440] width 236 height 28
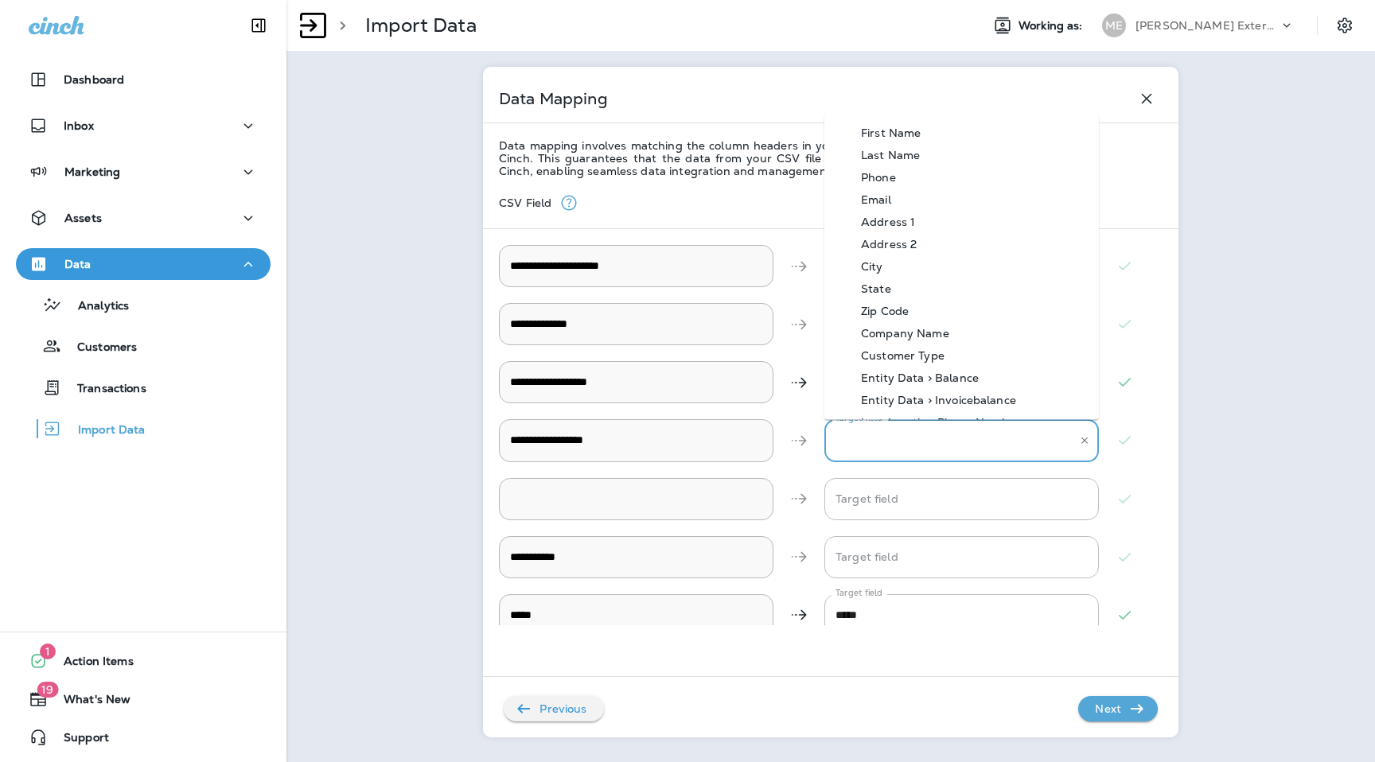
click at [915, 154] on div "Last Name" at bounding box center [890, 154] width 107 height 13
type Name "*********"
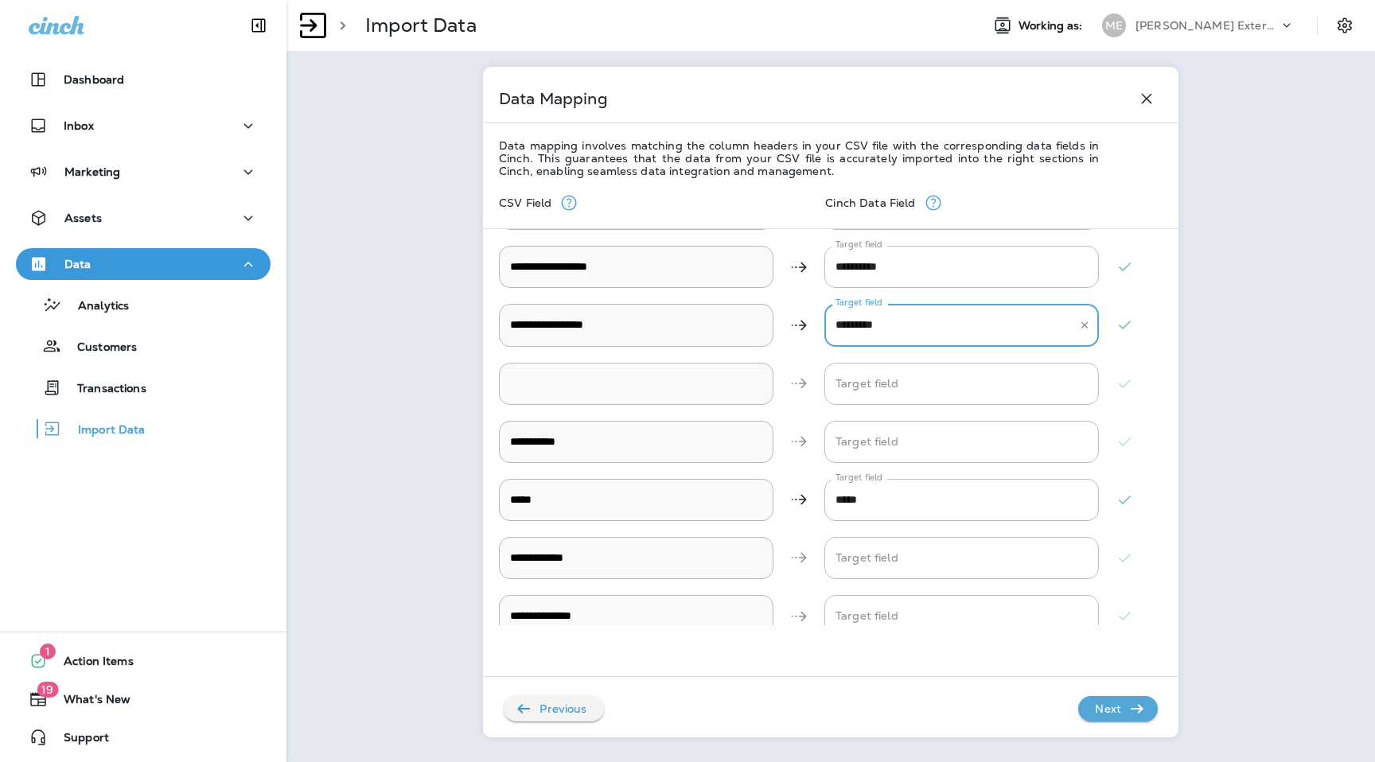
scroll to position [130, 0]
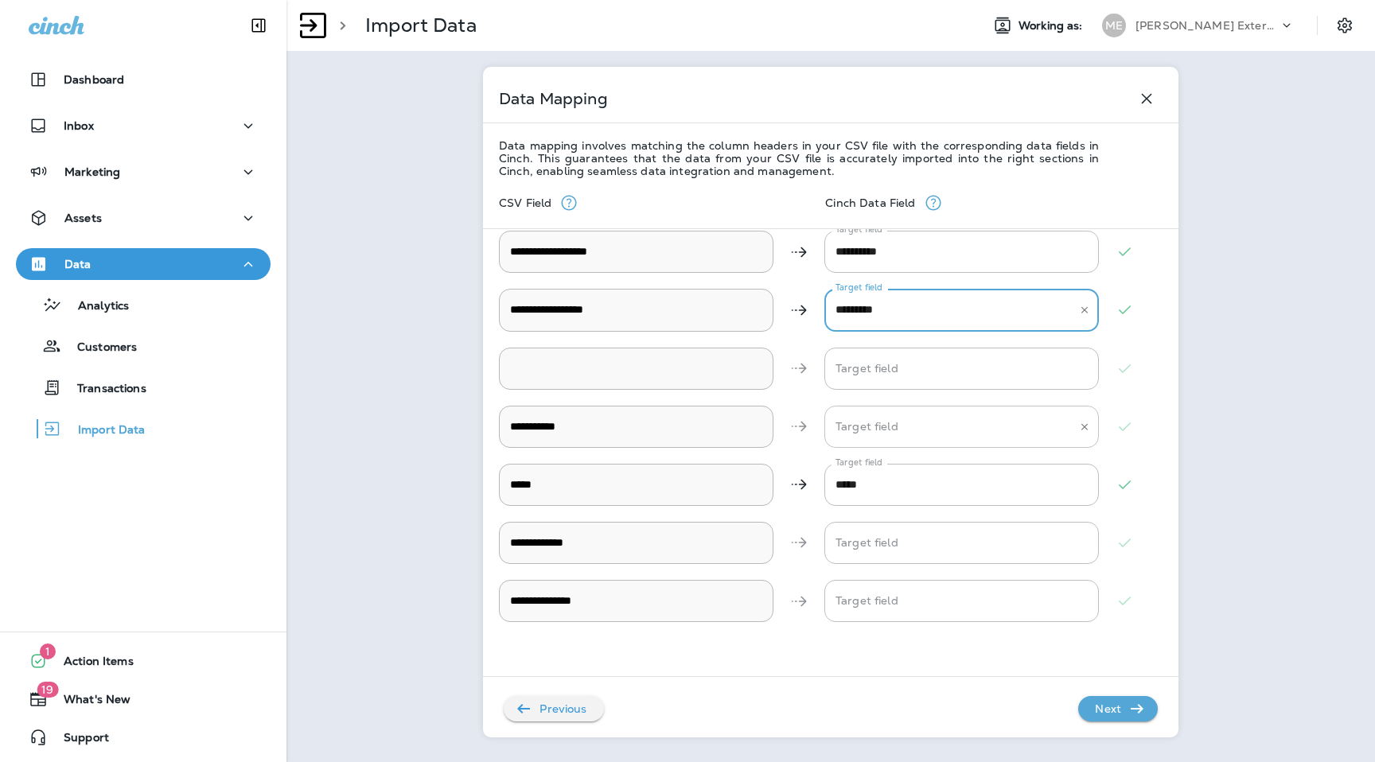
click at [915, 406] on div "Target field" at bounding box center [961, 427] width 274 height 42
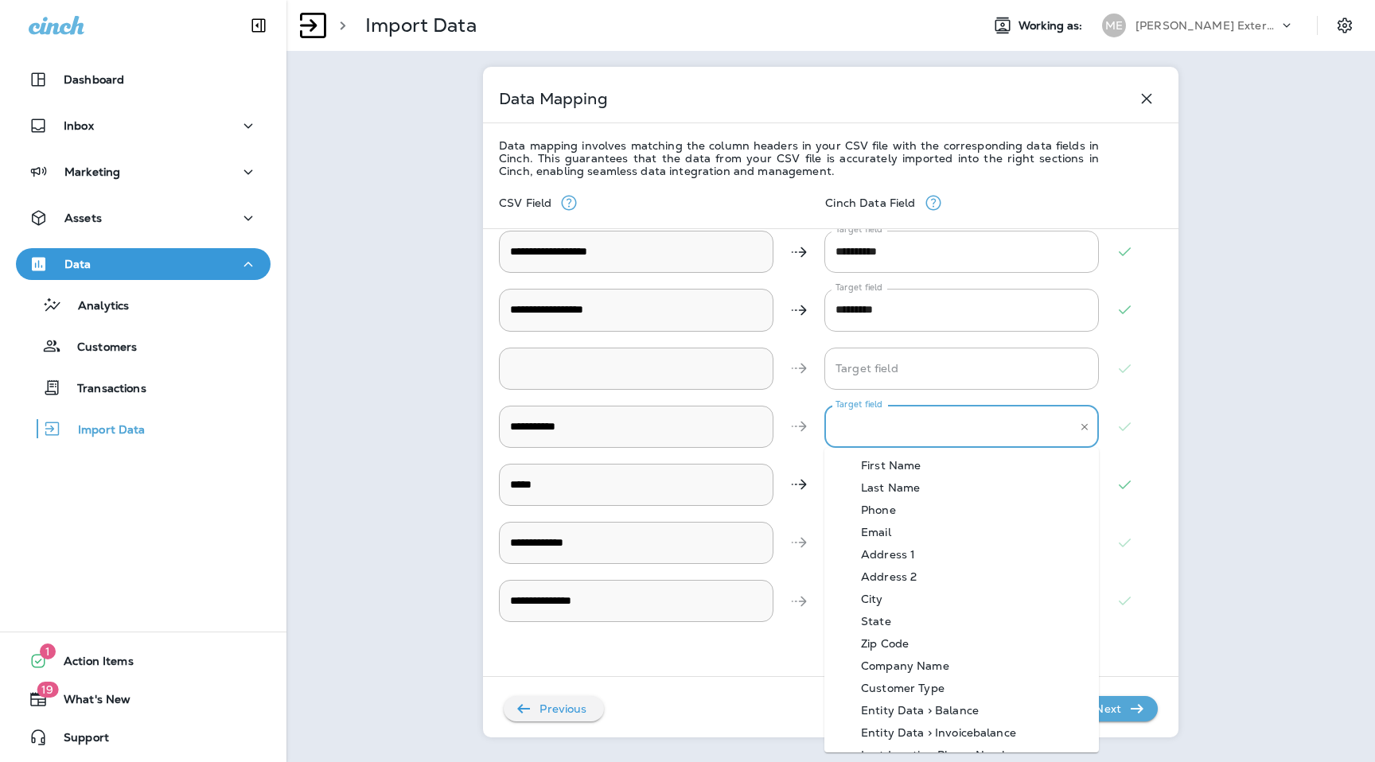
click at [900, 639] on div "Zip Code" at bounding box center [884, 643] width 95 height 13
type Zip "********"
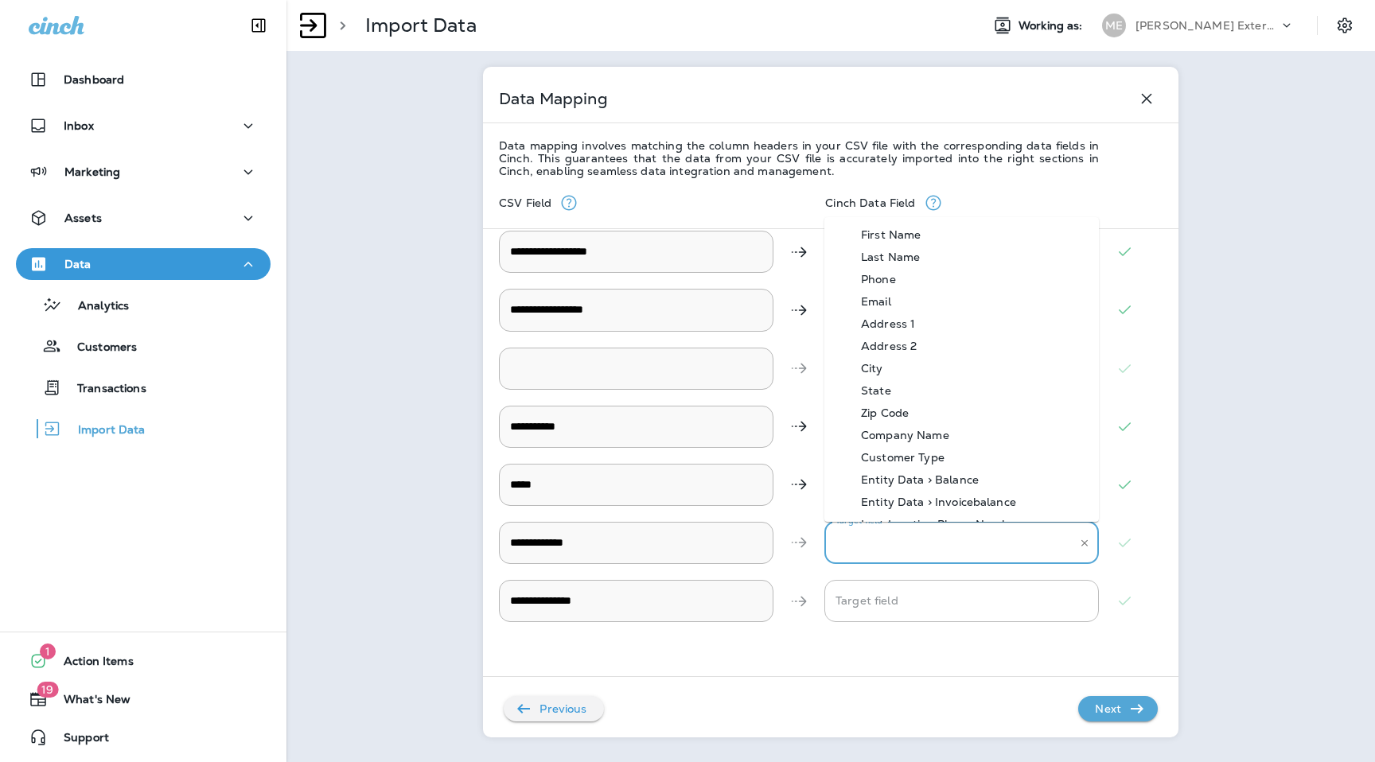
click at [910, 545] on Email "Target field" at bounding box center [949, 543] width 236 height 28
click at [916, 296] on Email-option-3 "Email" at bounding box center [961, 301] width 274 height 22
type Email "*****"
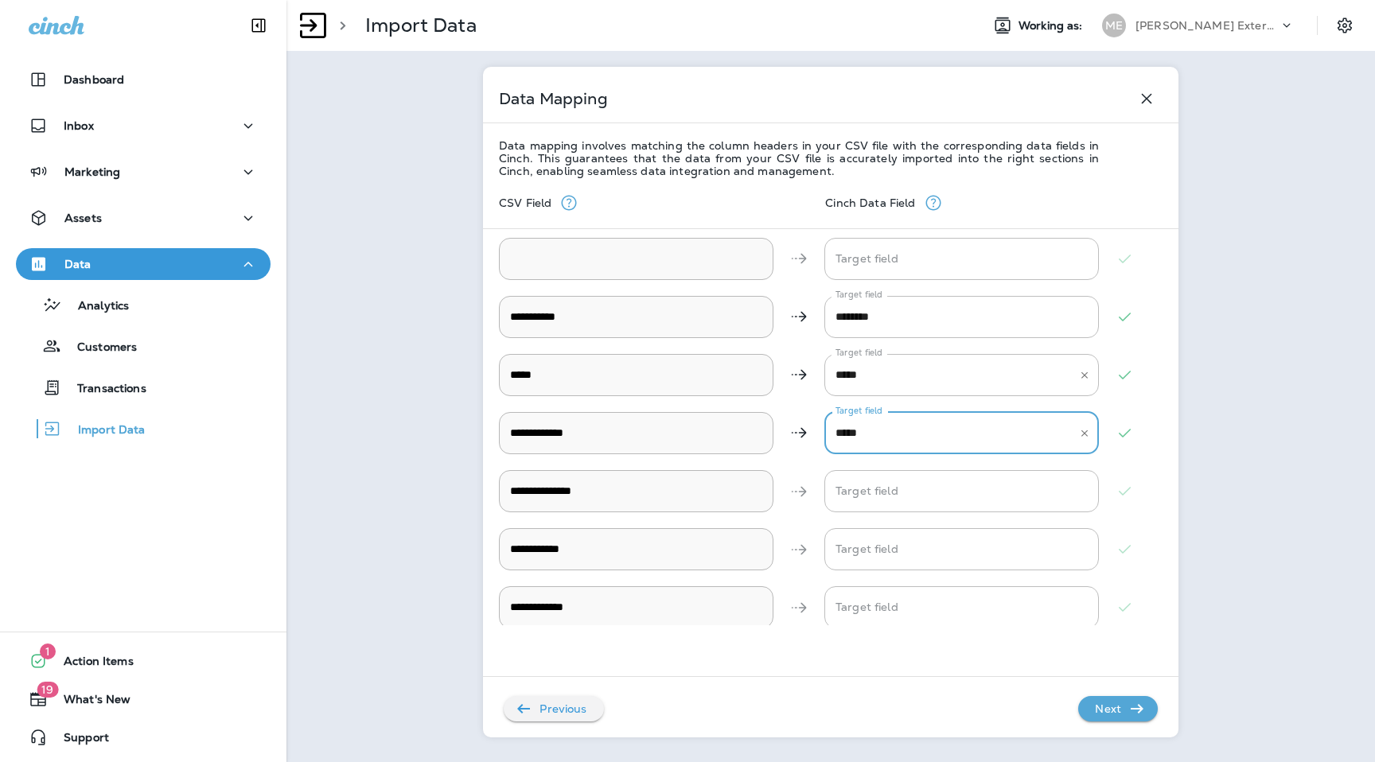
scroll to position [241, 0]
click at [891, 489] on Address "Target field" at bounding box center [949, 490] width 236 height 28
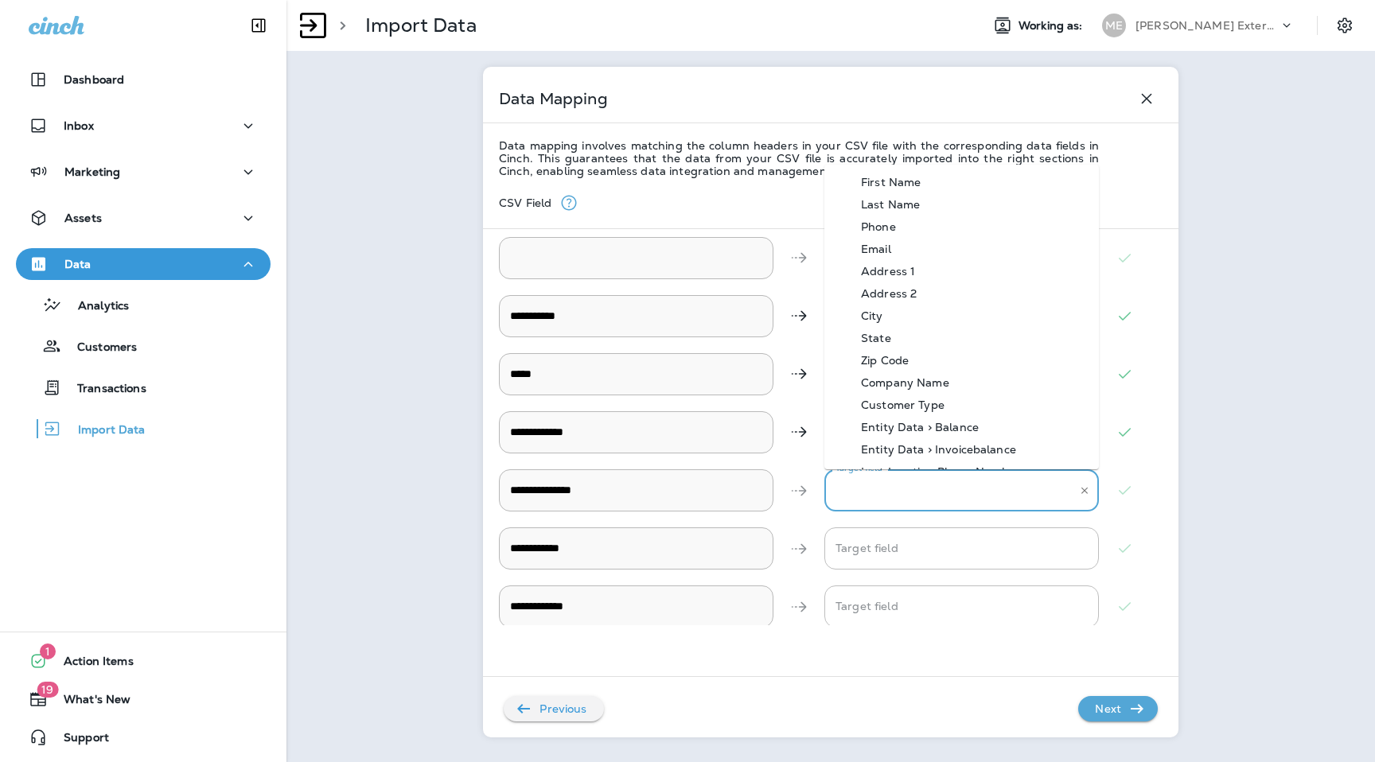
click at [896, 272] on div "Address 1" at bounding box center [888, 271] width 102 height 13
type Address "*********"
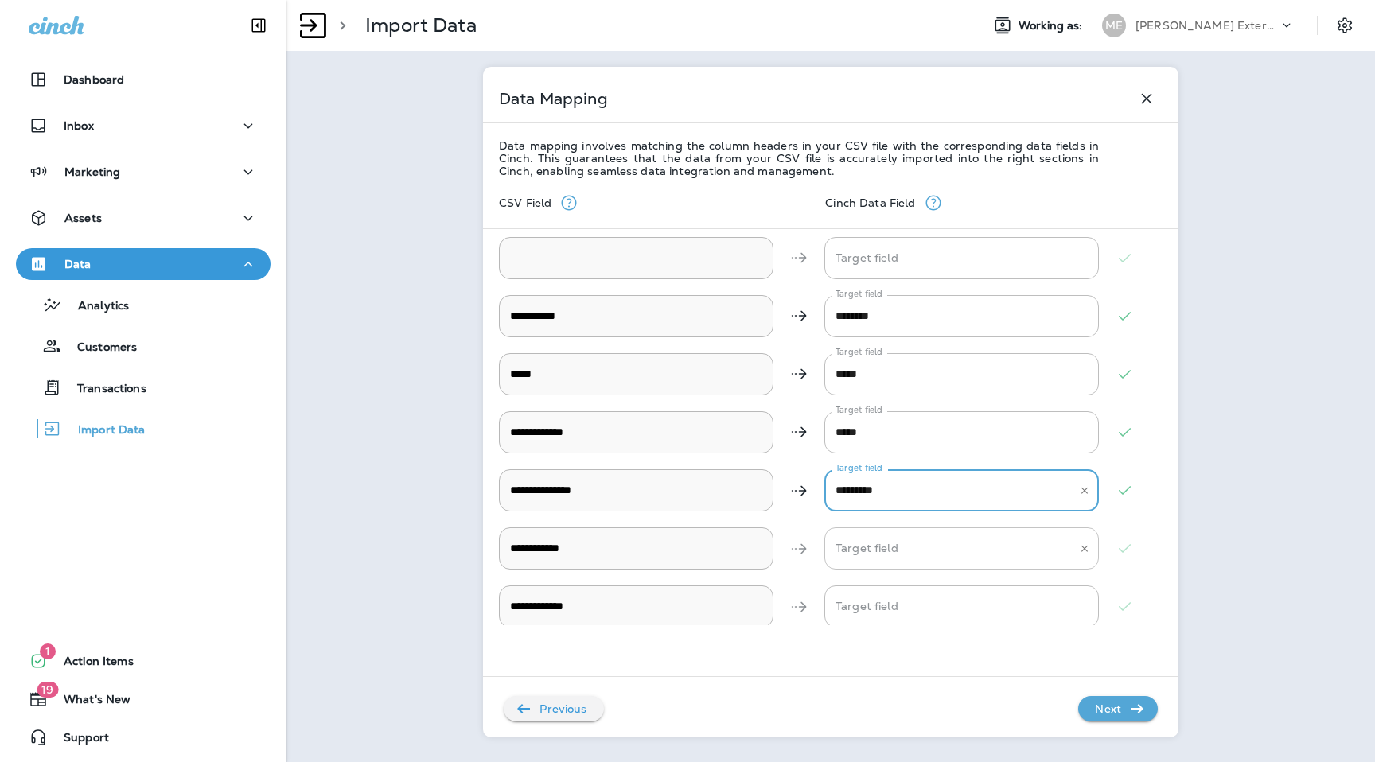
click at [899, 561] on City "Target field" at bounding box center [949, 549] width 236 height 28
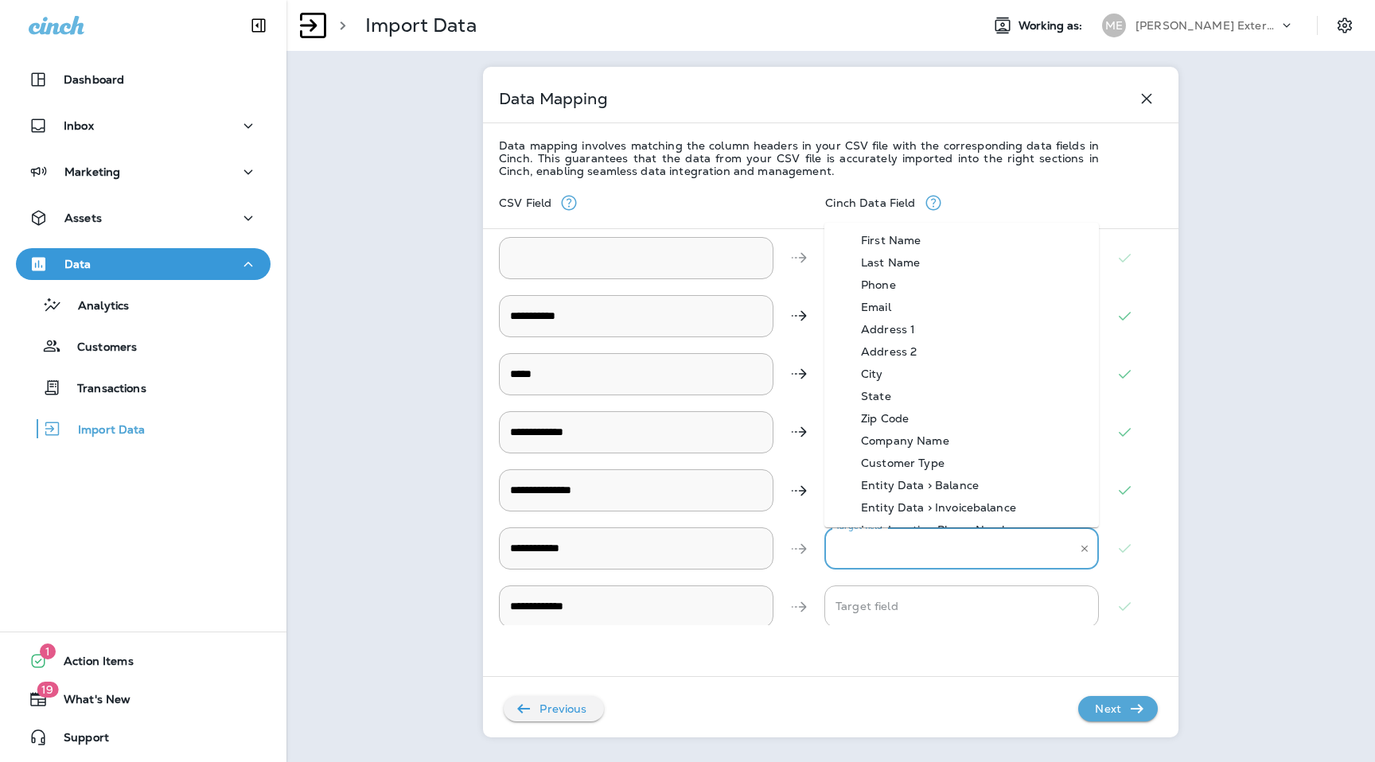
click at [918, 373] on City-option-6 "City" at bounding box center [961, 374] width 274 height 22
type City "****"
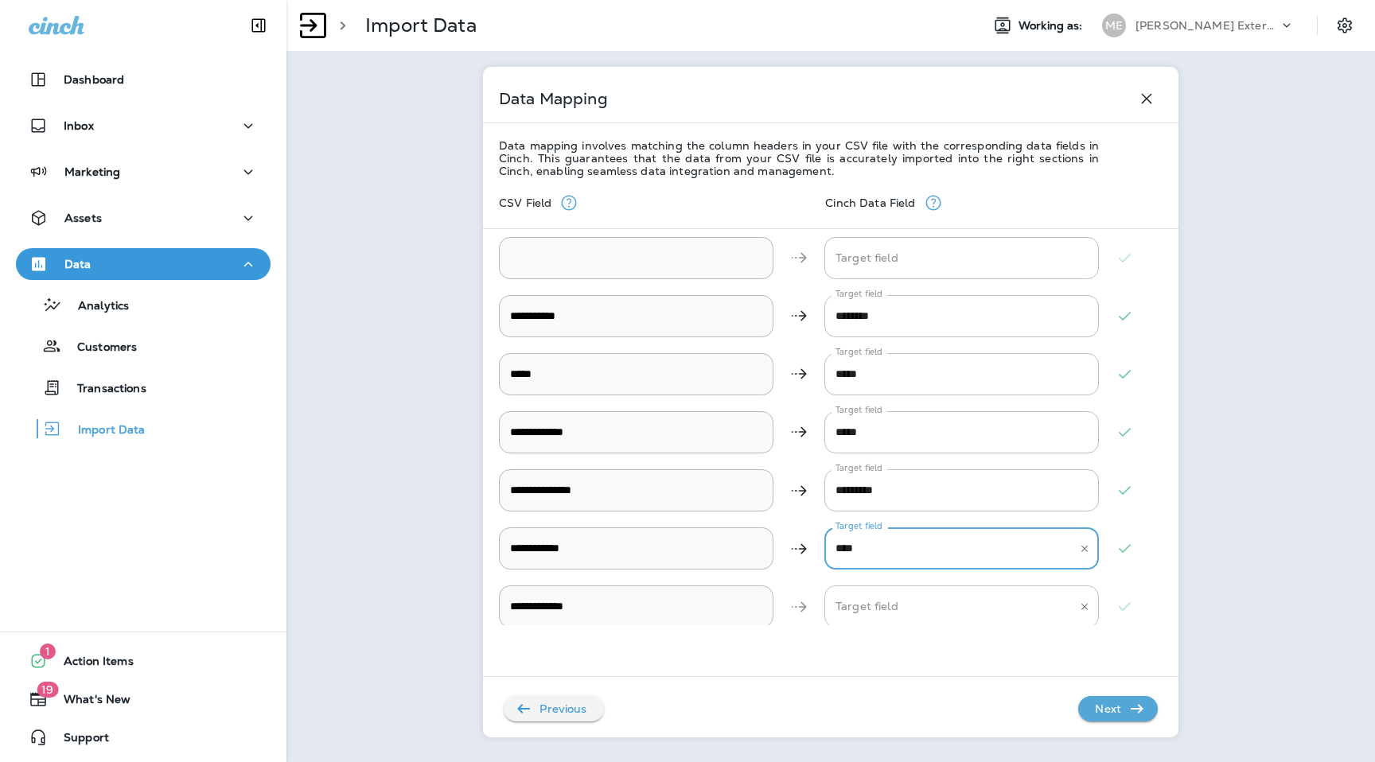
click at [874, 593] on div "Target field Target field" at bounding box center [961, 606] width 274 height 42
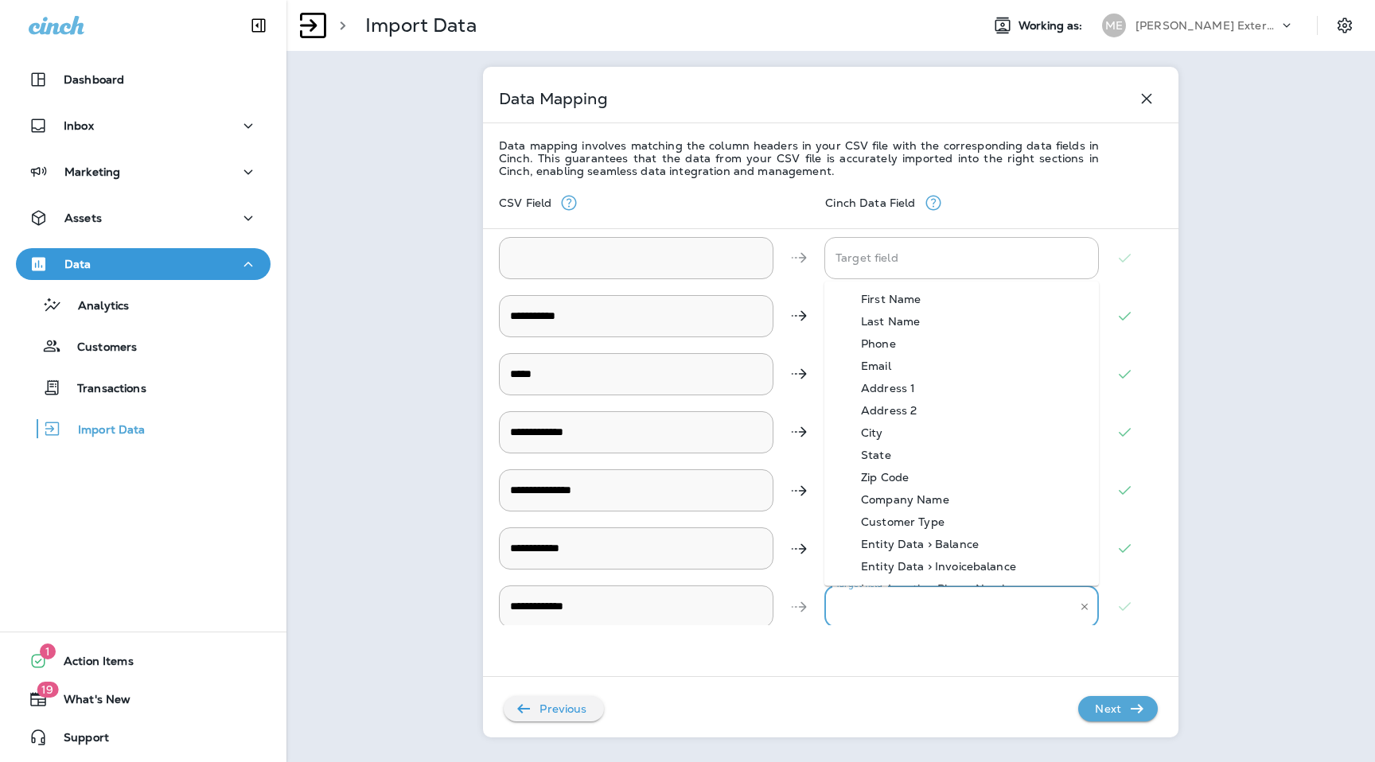
click at [907, 457] on div "State" at bounding box center [876, 454] width 78 height 13
type State "*****"
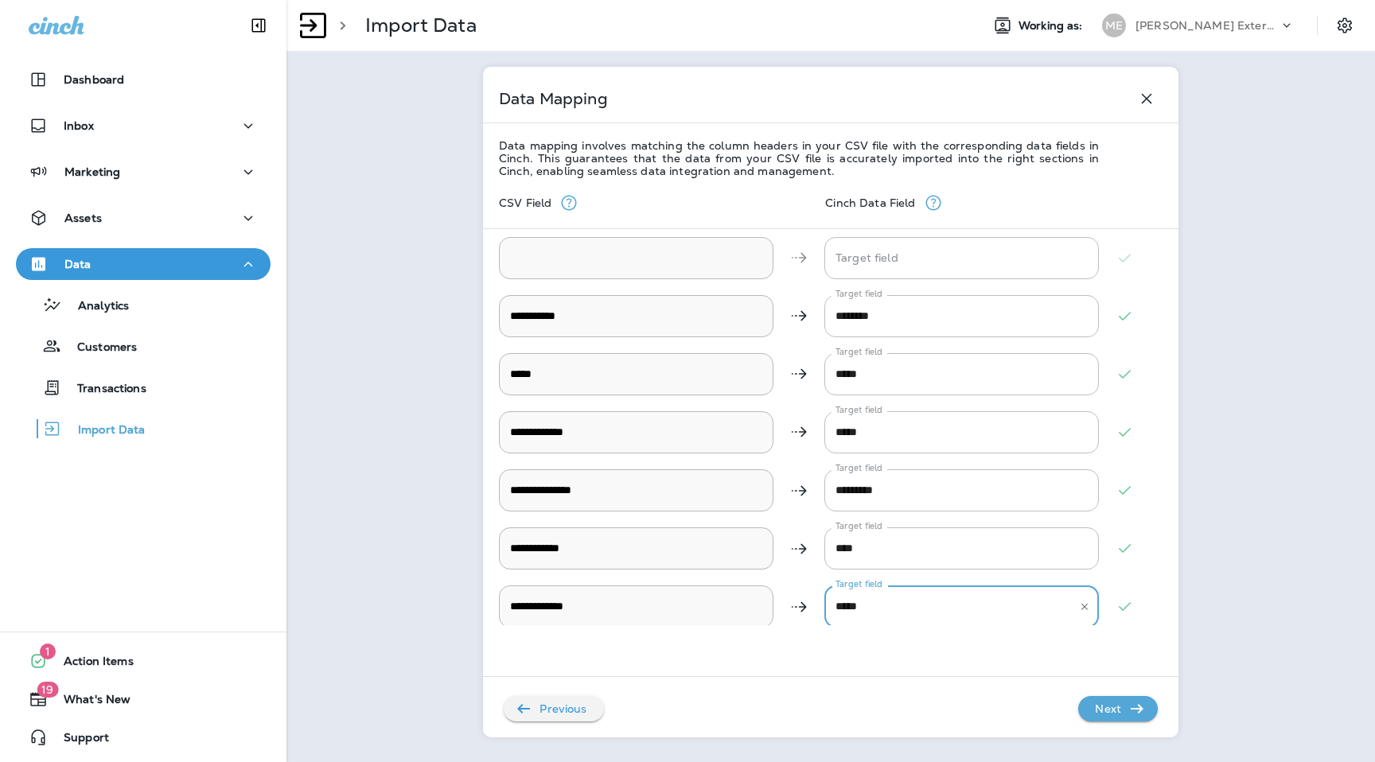
scroll to position [309, 0]
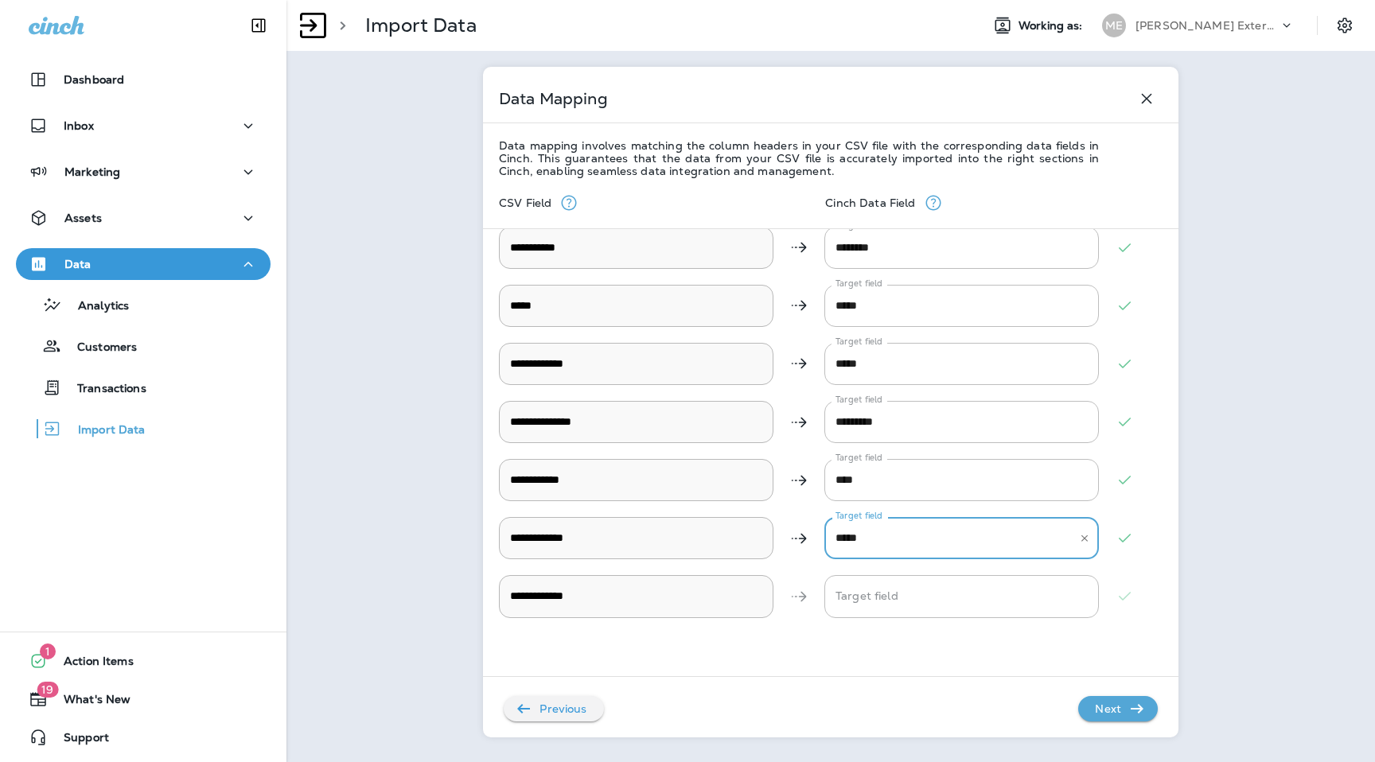
click at [916, 671] on div "**********" at bounding box center [830, 452] width 663 height 550
click at [1118, 698] on p "Next" at bounding box center [1107, 708] width 39 height 25
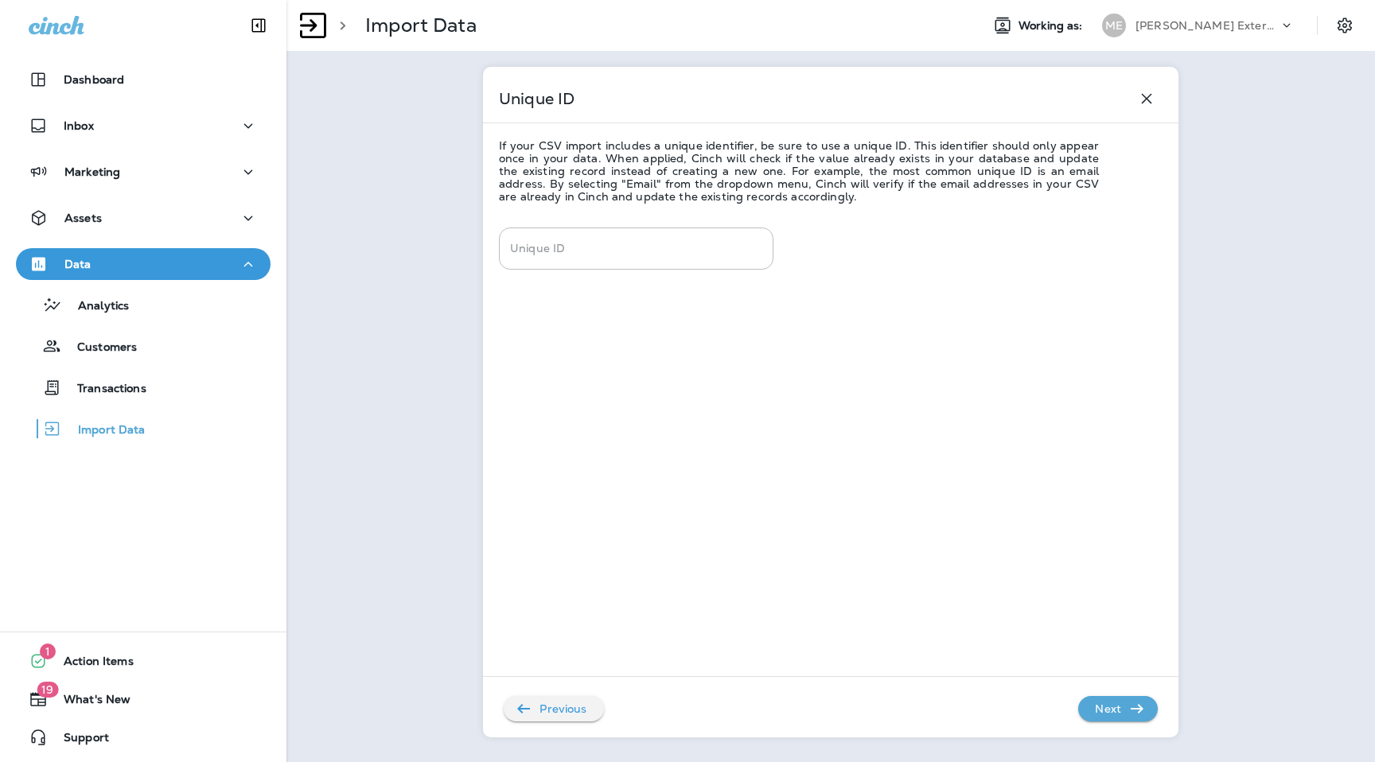
click at [1118, 698] on p "Next" at bounding box center [1107, 708] width 39 height 25
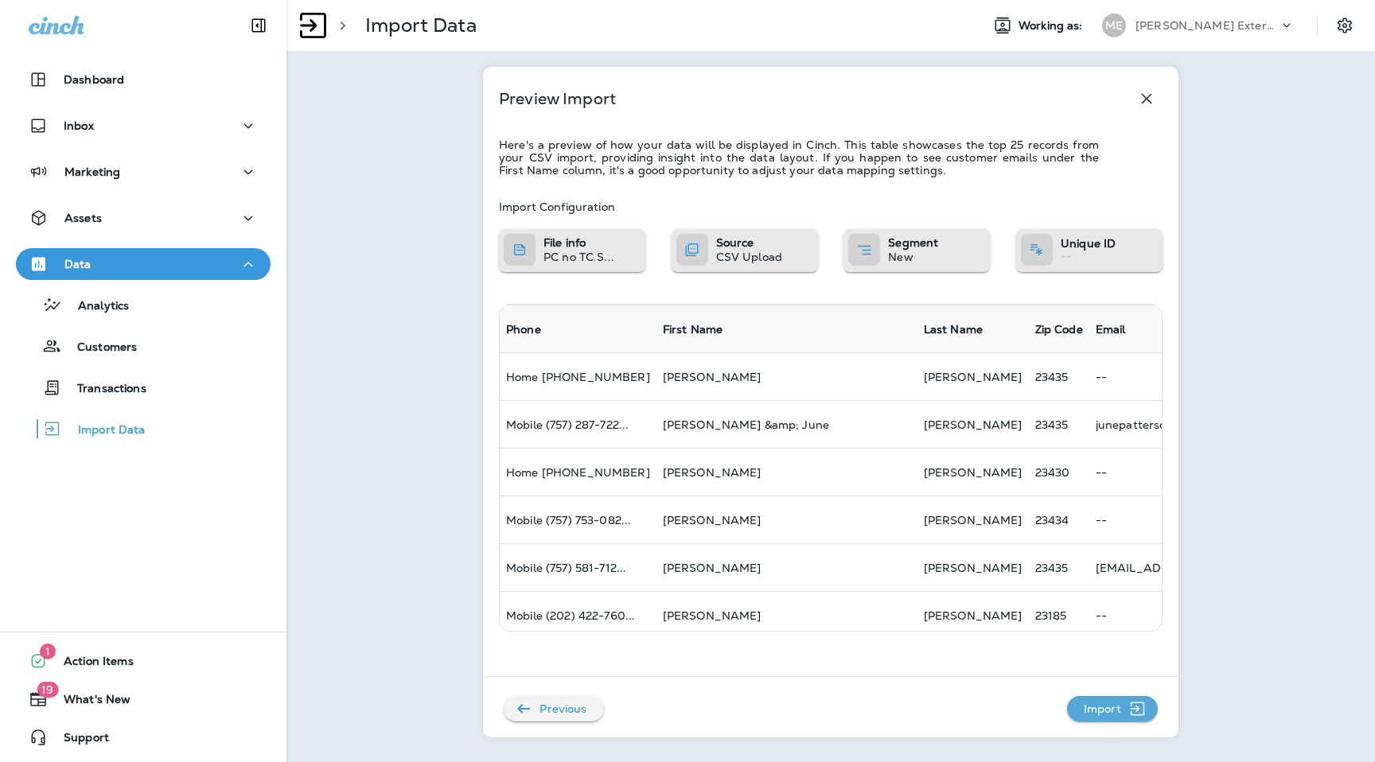
click at [1118, 699] on p "Import" at bounding box center [1102, 708] width 50 height 25
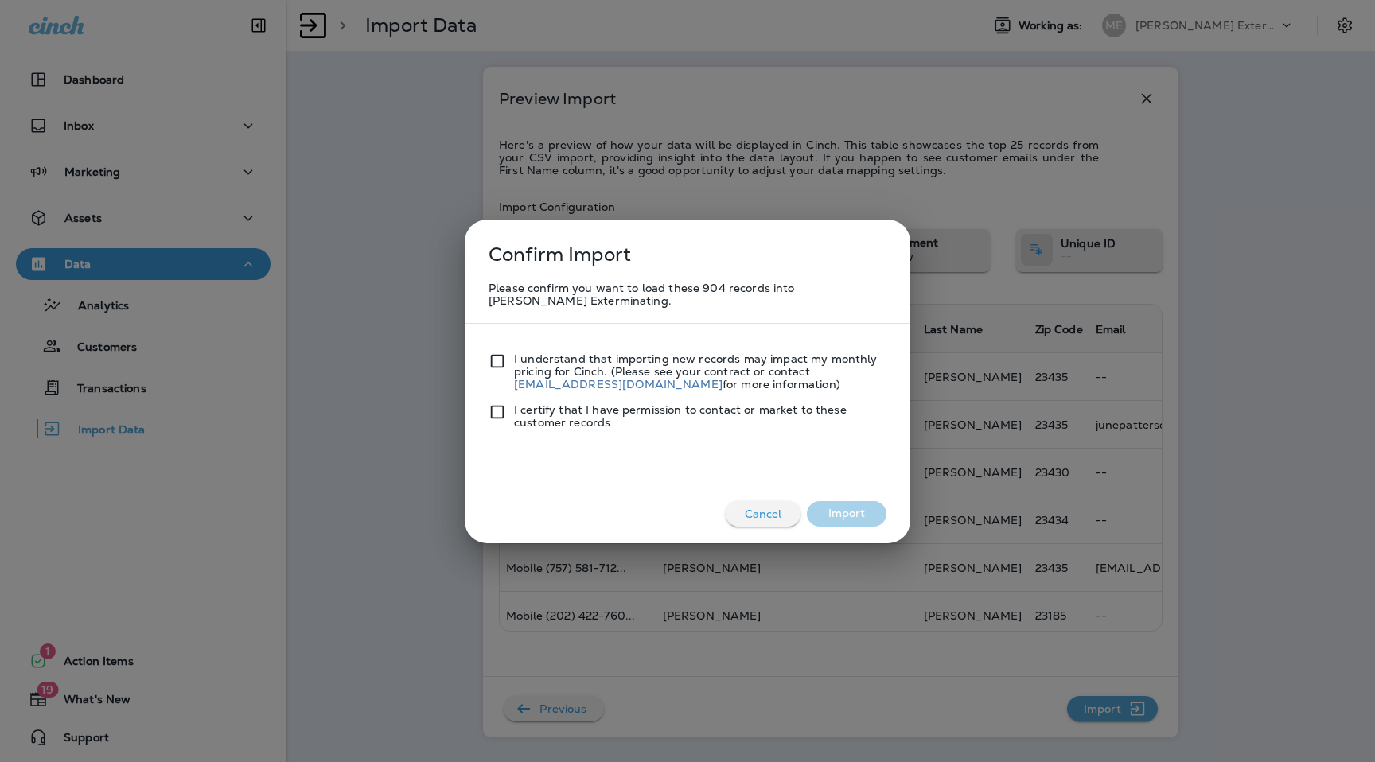
click at [506, 364] on div at bounding box center [500, 371] width 25 height 38
click at [499, 399] on div "I certify that I have permission to contact or market to these customer records" at bounding box center [687, 410] width 398 height 38
click at [865, 512] on button "Import" at bounding box center [847, 513] width 80 height 25
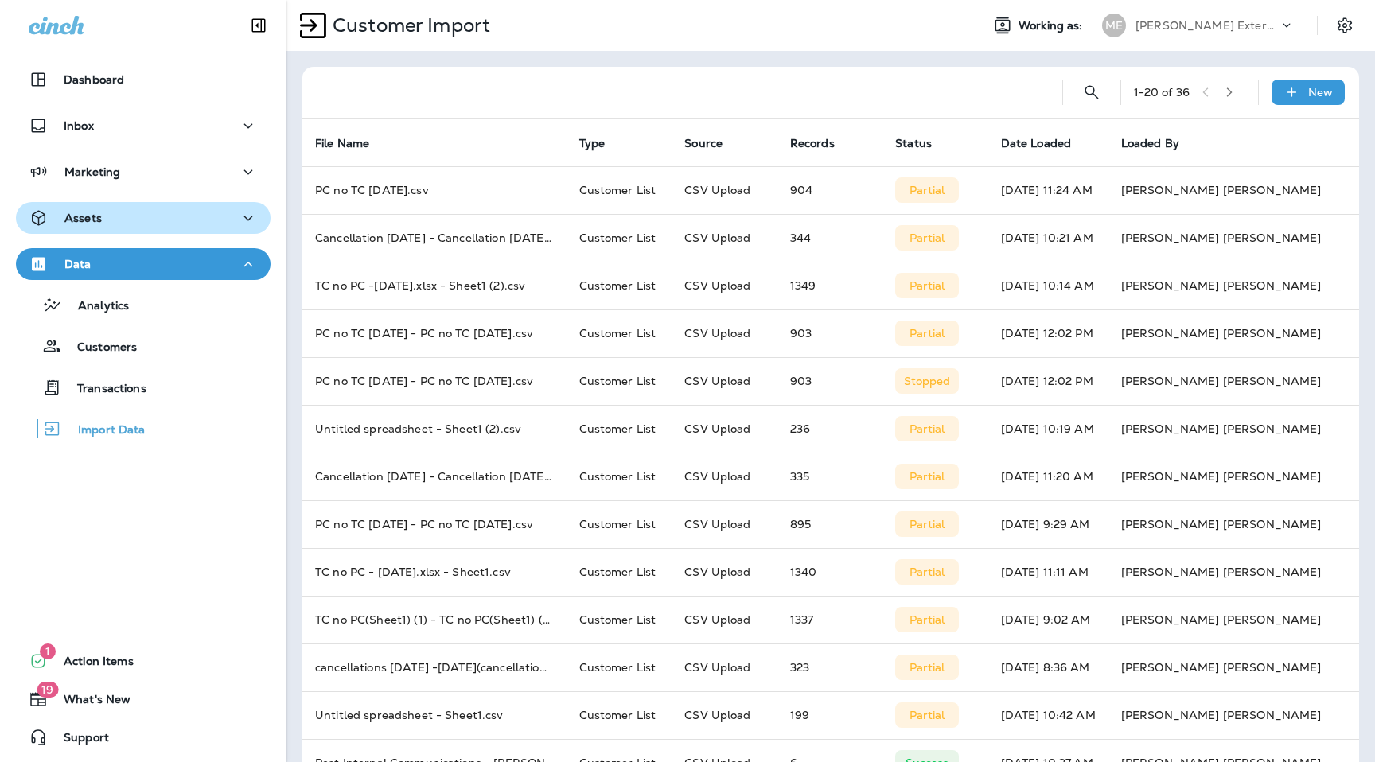
click at [157, 226] on div "Assets" at bounding box center [143, 218] width 229 height 20
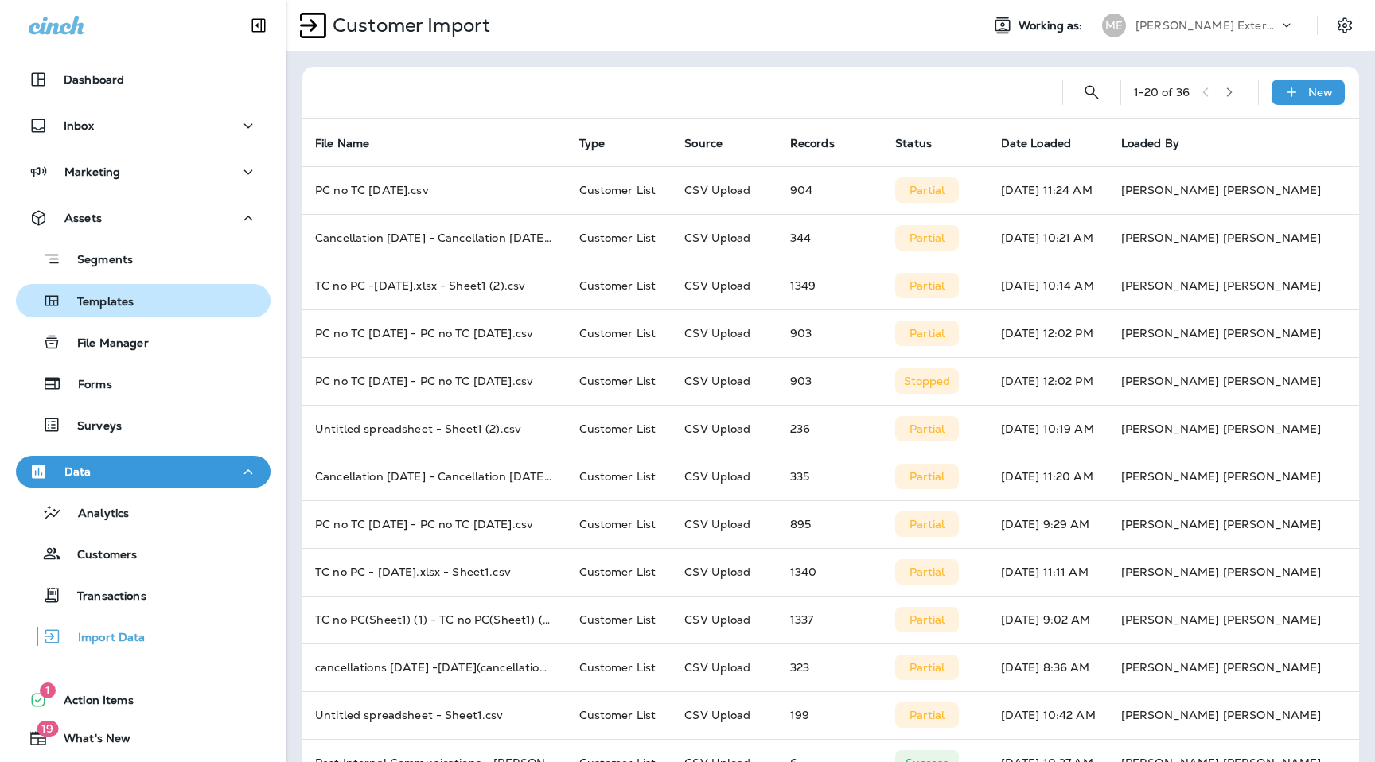
click at [148, 303] on div "Templates" at bounding box center [143, 301] width 242 height 24
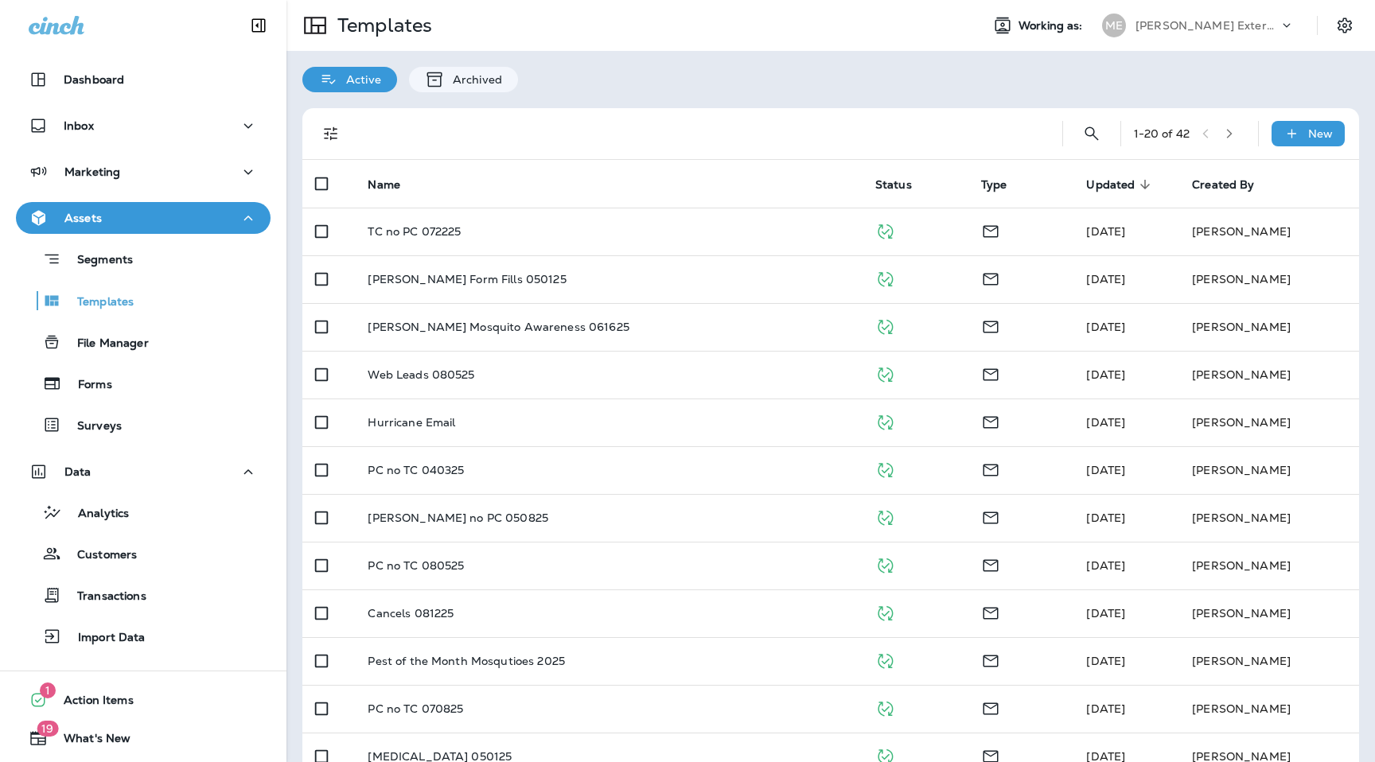
click at [1141, 181] on icon at bounding box center [1145, 184] width 14 height 14
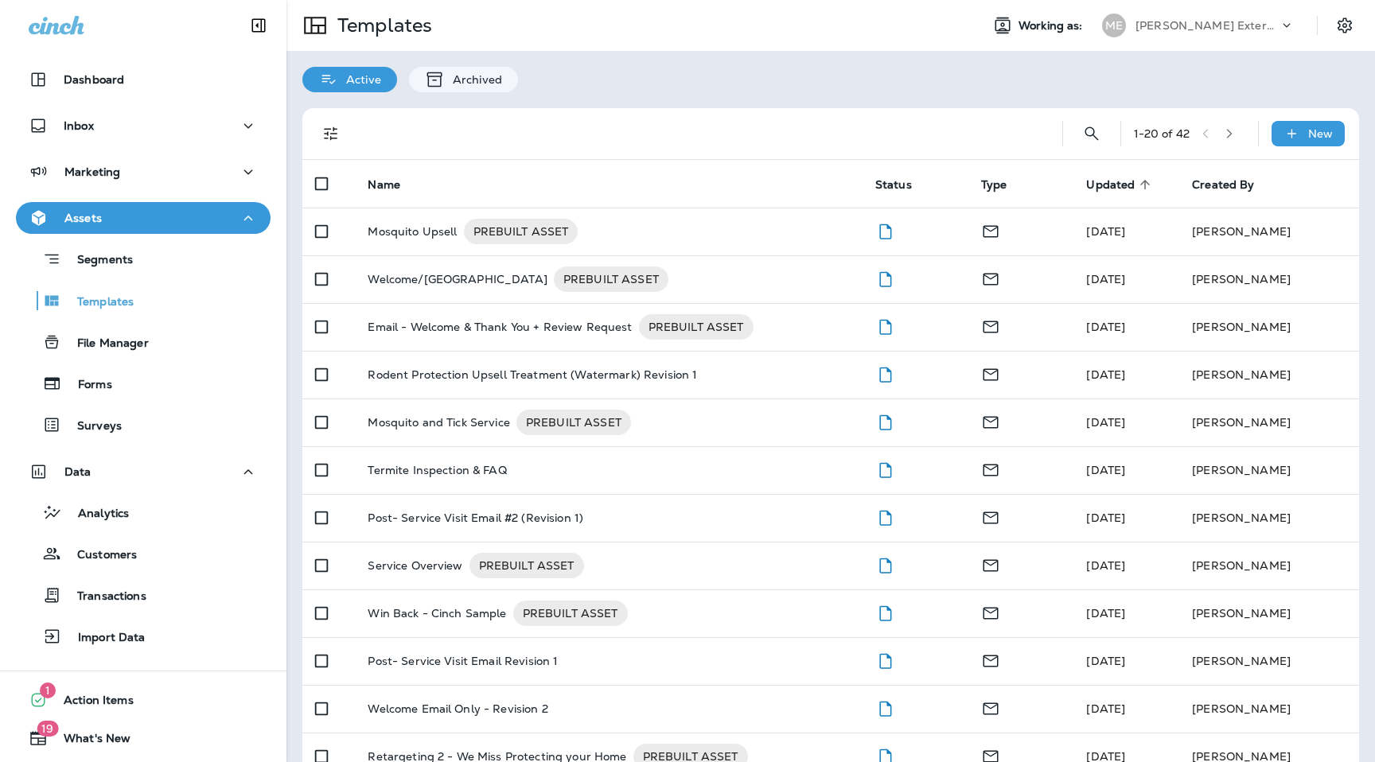
click at [1138, 179] on icon at bounding box center [1145, 184] width 14 height 14
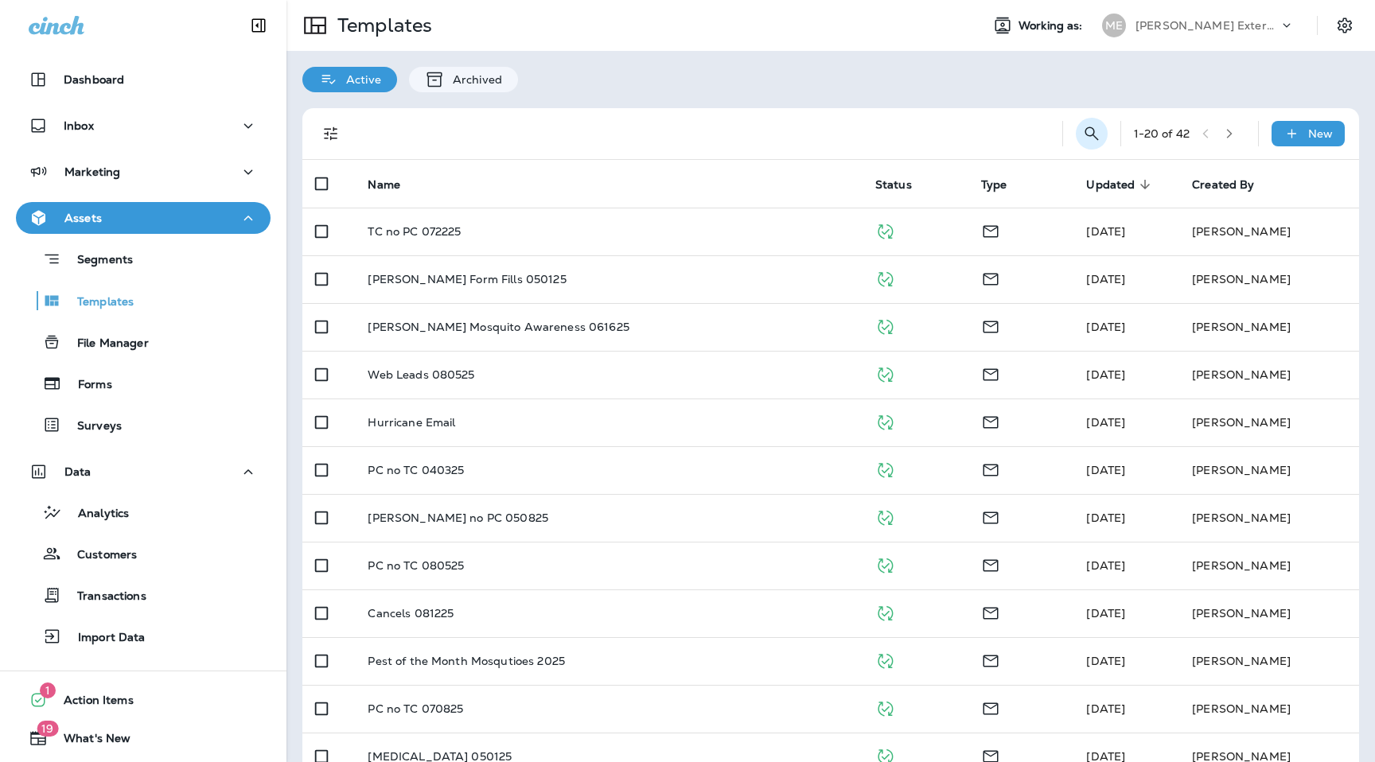
click at [1101, 137] on button "Search Templates" at bounding box center [1091, 134] width 32 height 32
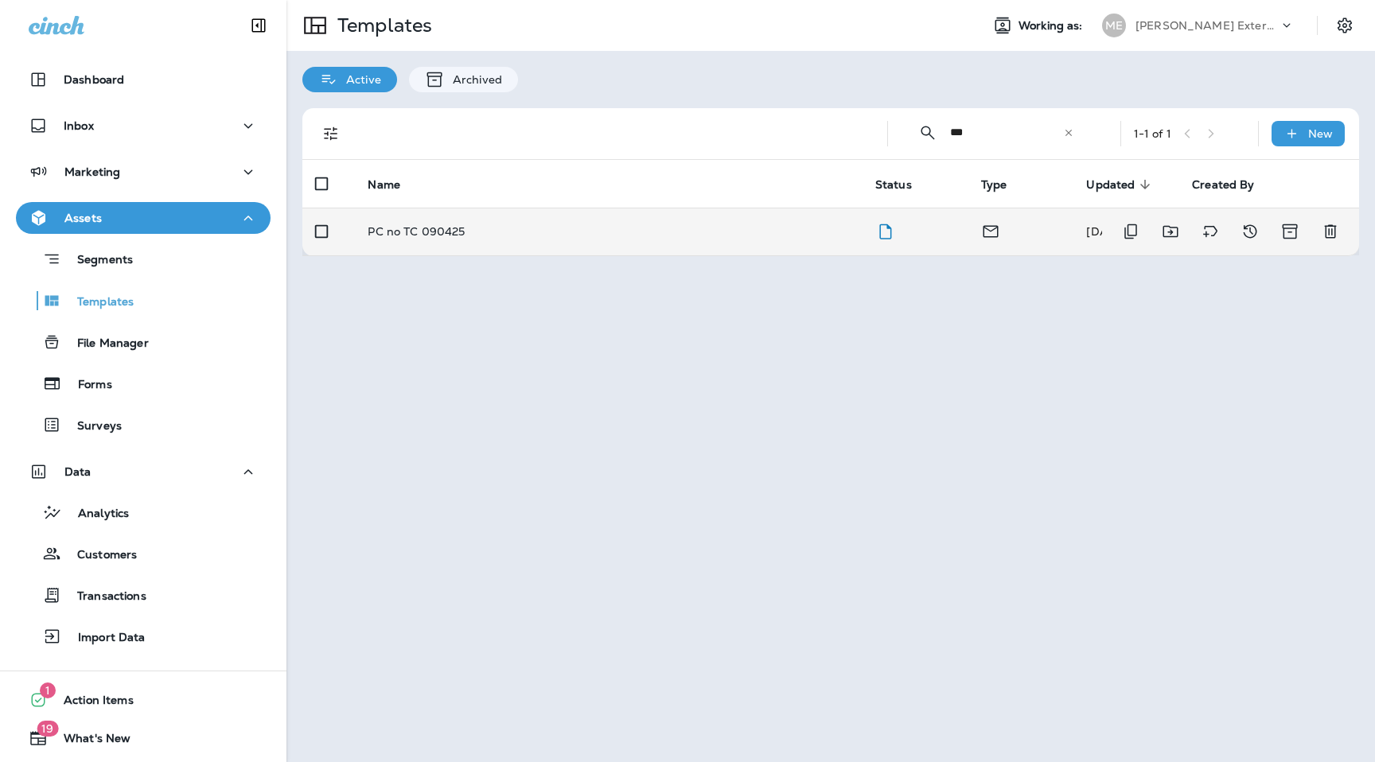
type input "***"
click at [478, 231] on div "PC no TC 090425" at bounding box center [608, 231] width 481 height 13
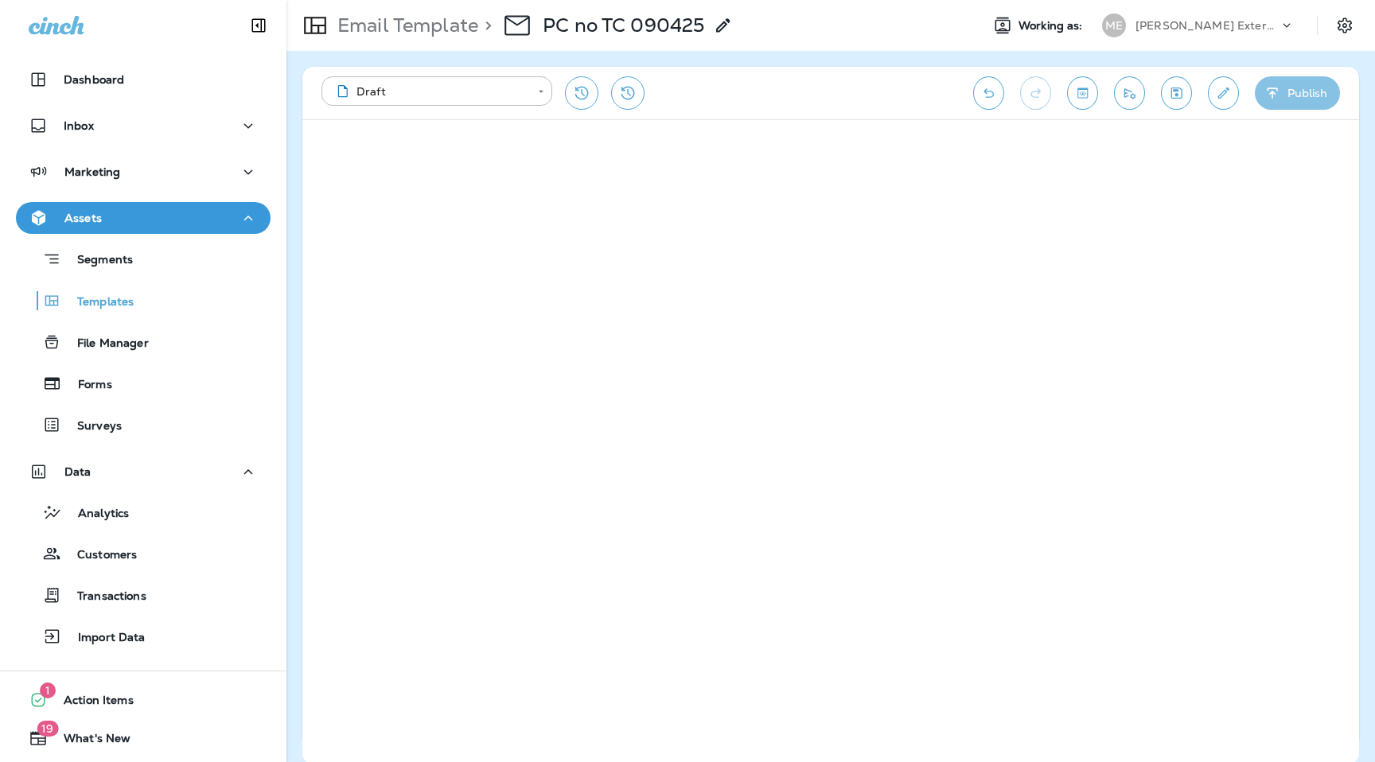
click at [1291, 95] on button "Publish" at bounding box center [1296, 92] width 85 height 33
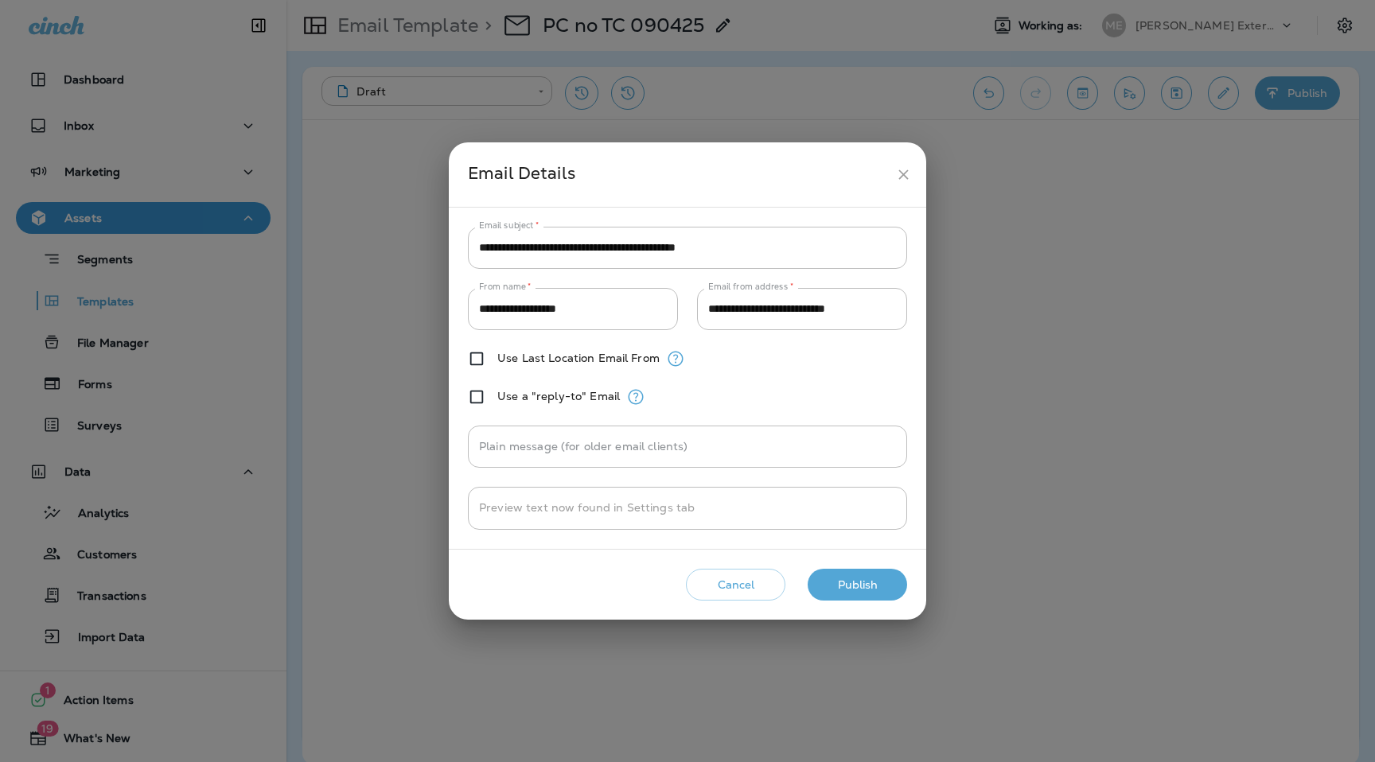
click at [858, 590] on button "Publish" at bounding box center [856, 585] width 99 height 33
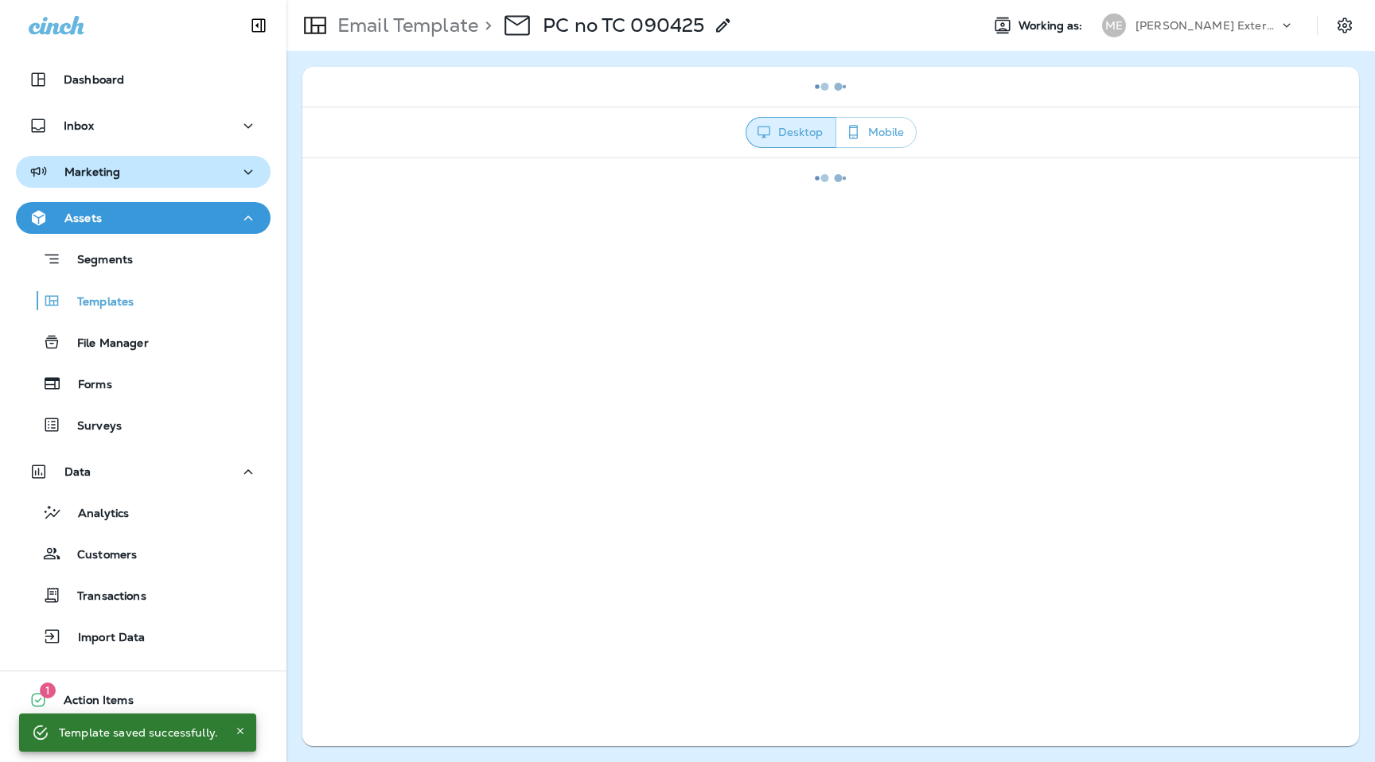
click at [204, 173] on div "Marketing" at bounding box center [143, 172] width 229 height 20
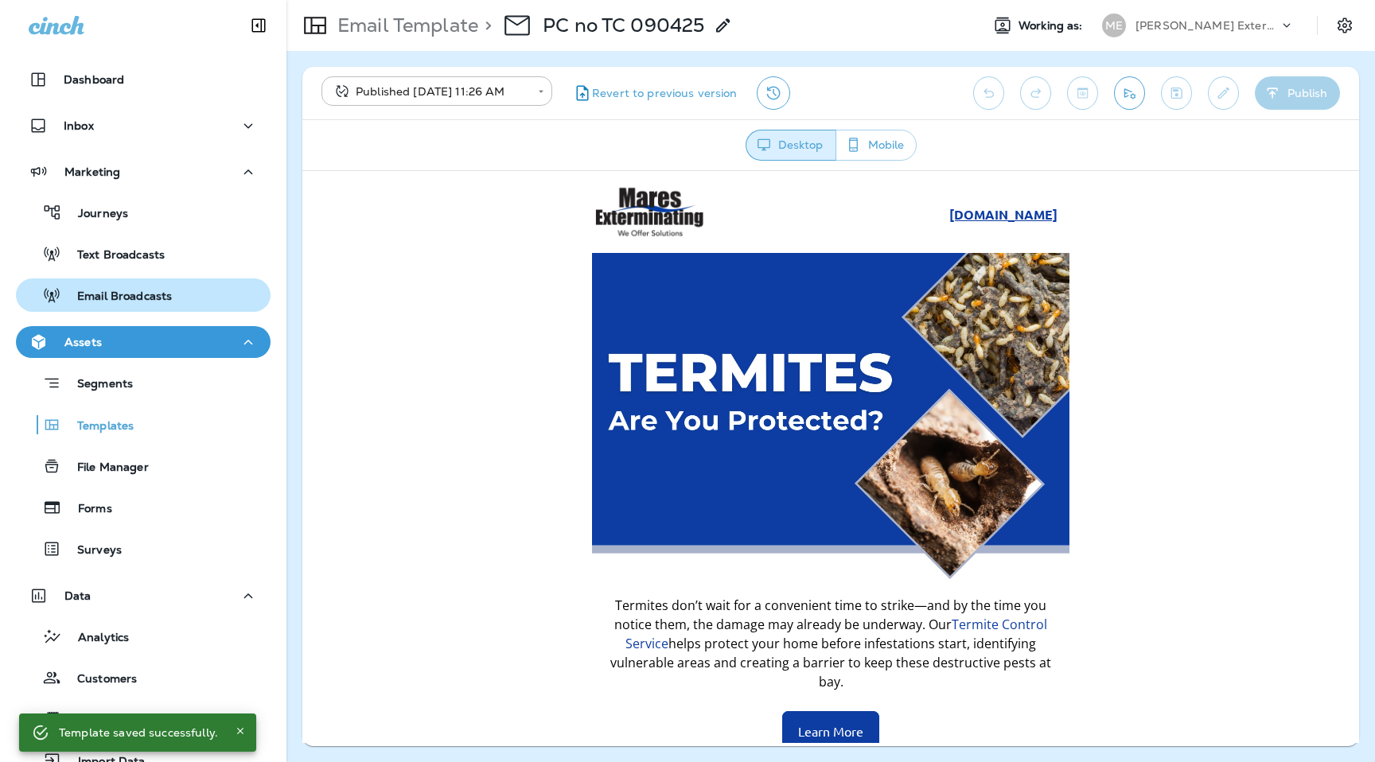
click at [177, 298] on div "Email Broadcasts" at bounding box center [143, 295] width 242 height 24
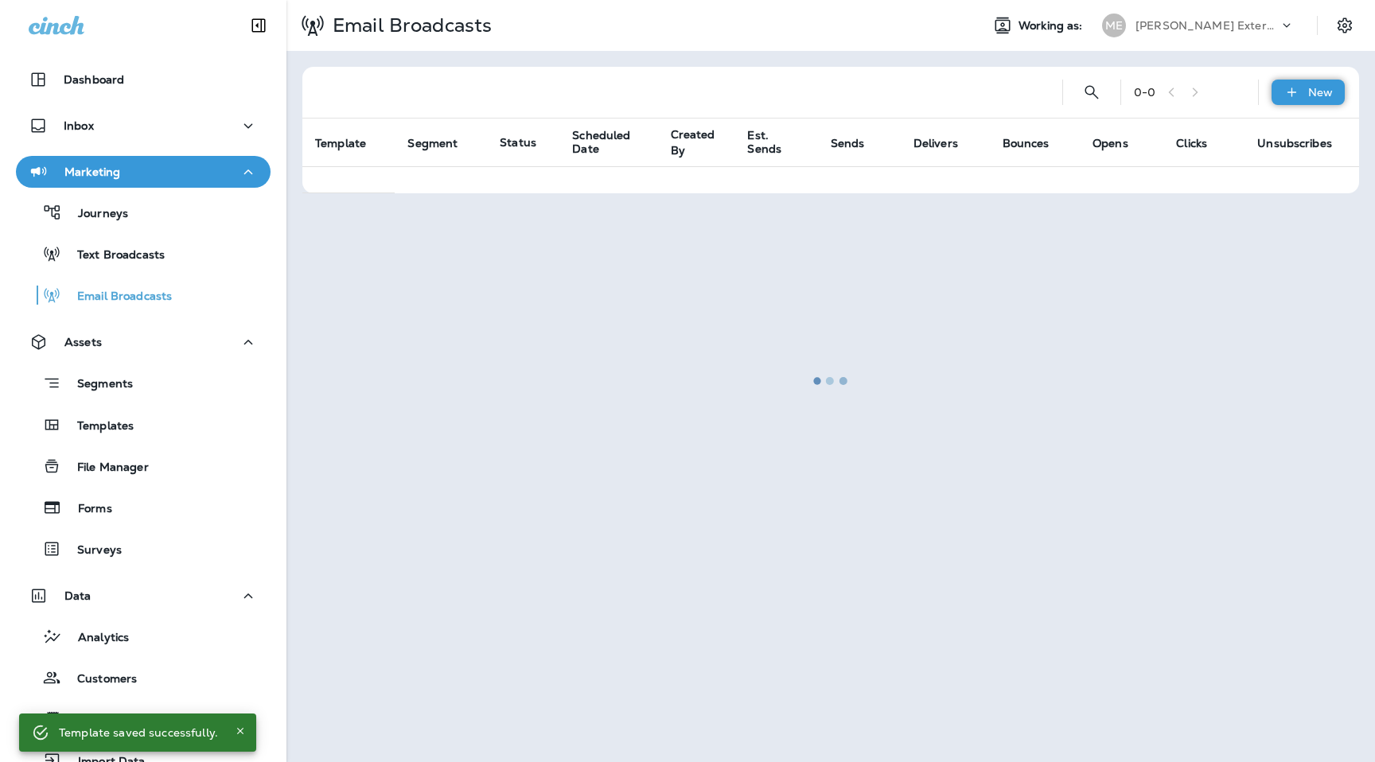
click at [1323, 92] on p "New" at bounding box center [1320, 92] width 25 height 13
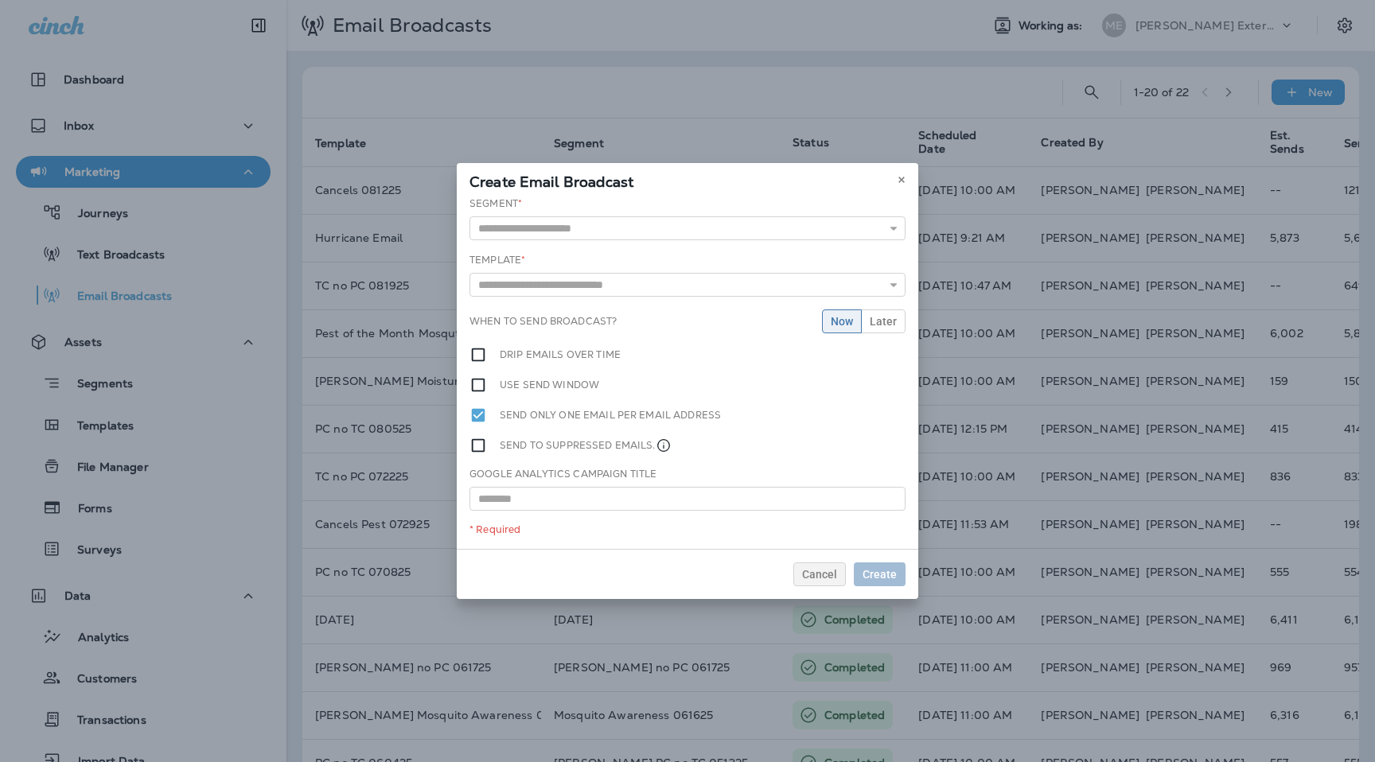
click at [715, 243] on div "Segment * 4th July 2025 All Contacts Bounced CANCELLATIONS FROM 1_1_2023 WITH C…" at bounding box center [687, 372] width 461 height 352
click at [715, 236] on input "text" at bounding box center [687, 228] width 436 height 24
type input "*"
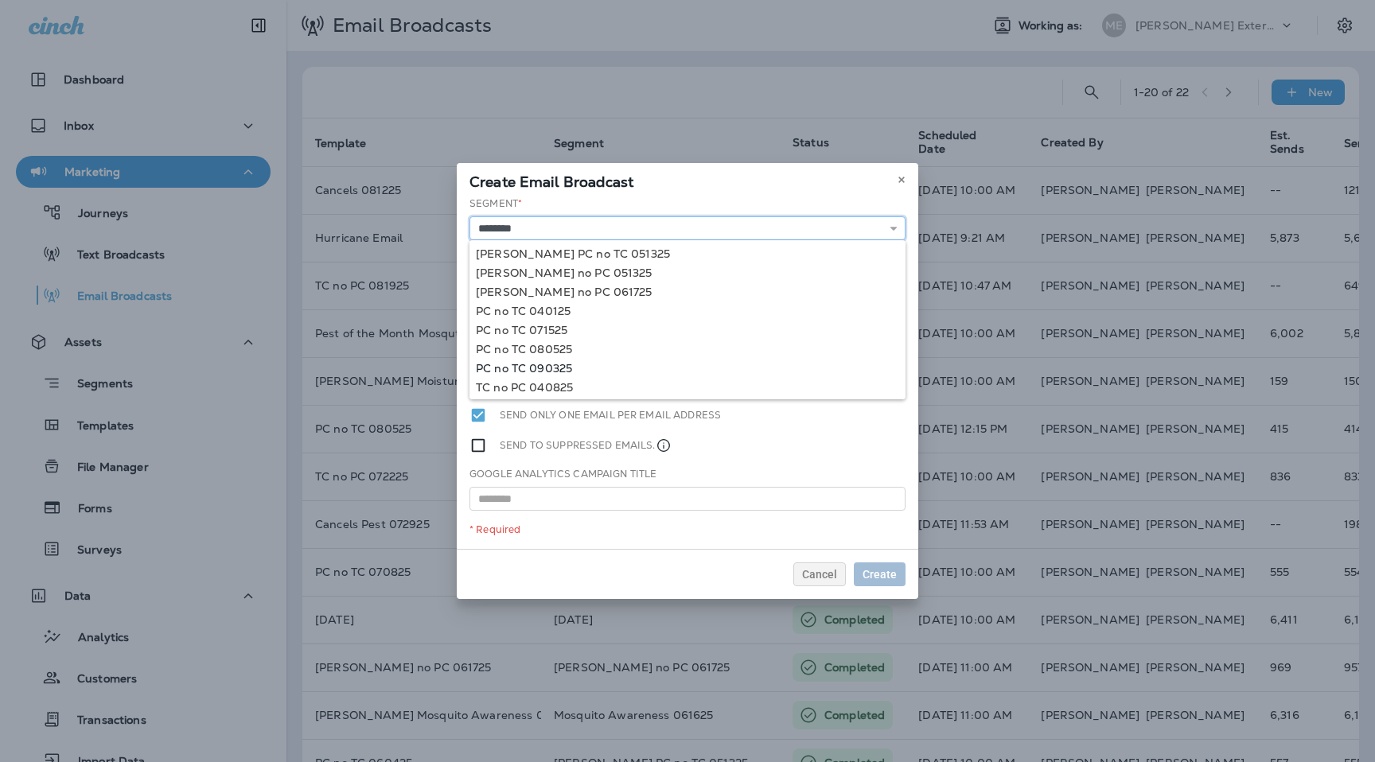
type input "**********"
click at [538, 368] on div "**********" at bounding box center [687, 372] width 461 height 352
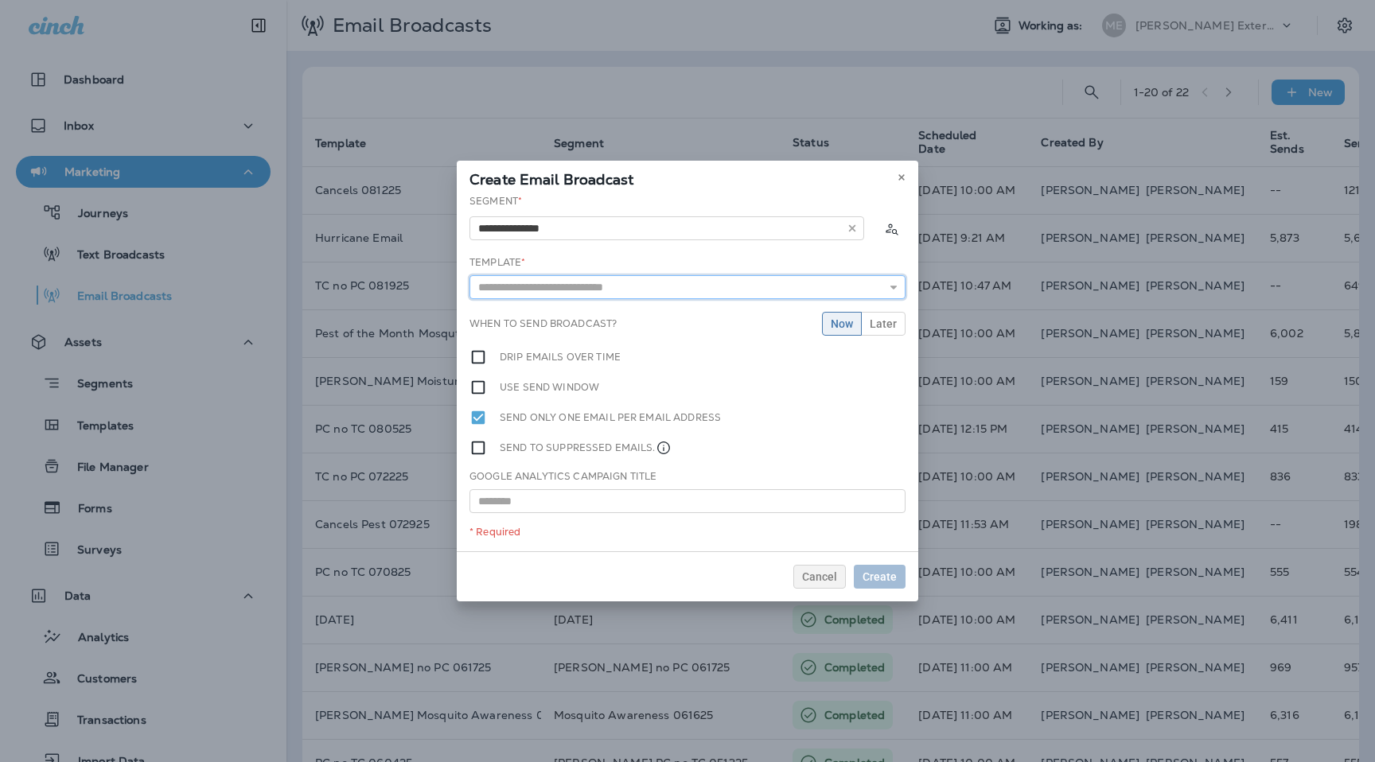
click at [554, 282] on input "text" at bounding box center [687, 287] width 436 height 24
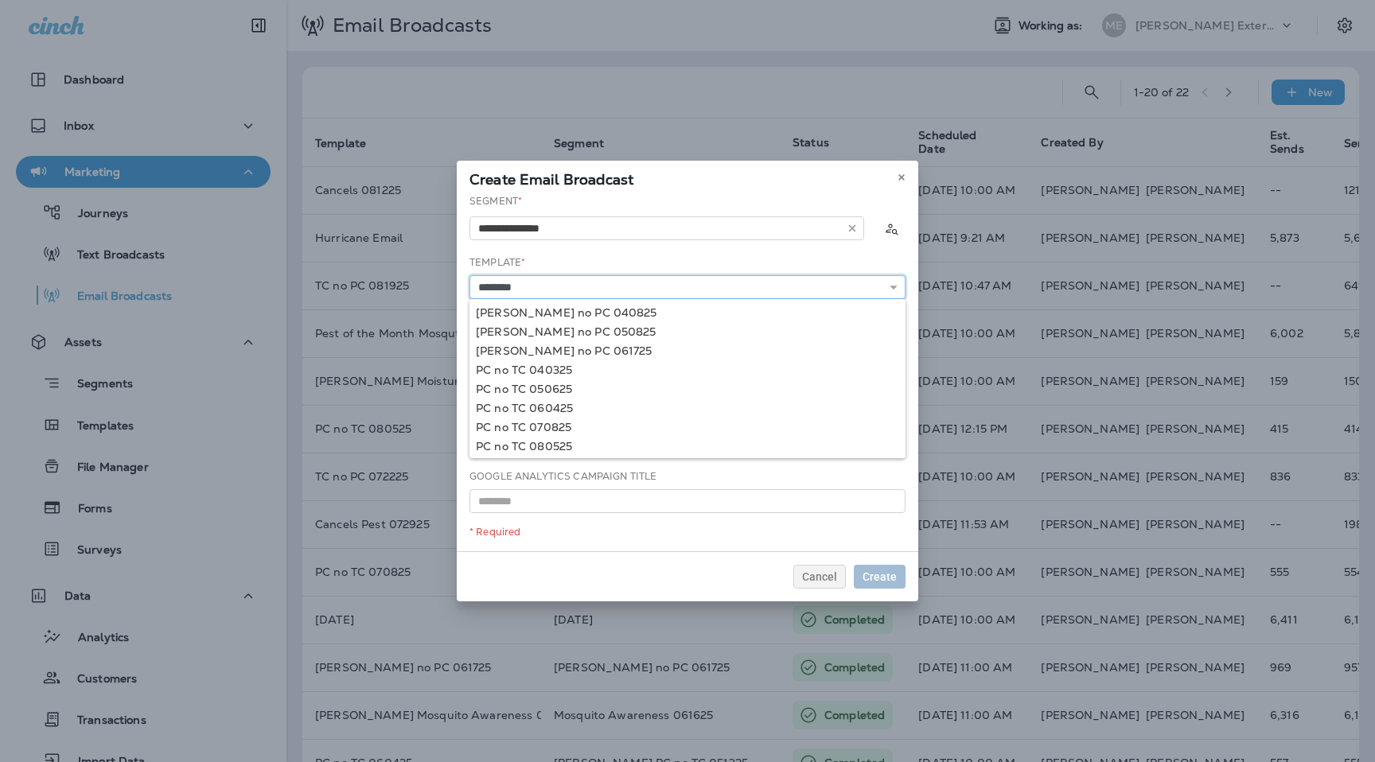
click at [544, 291] on input "********" at bounding box center [687, 287] width 436 height 24
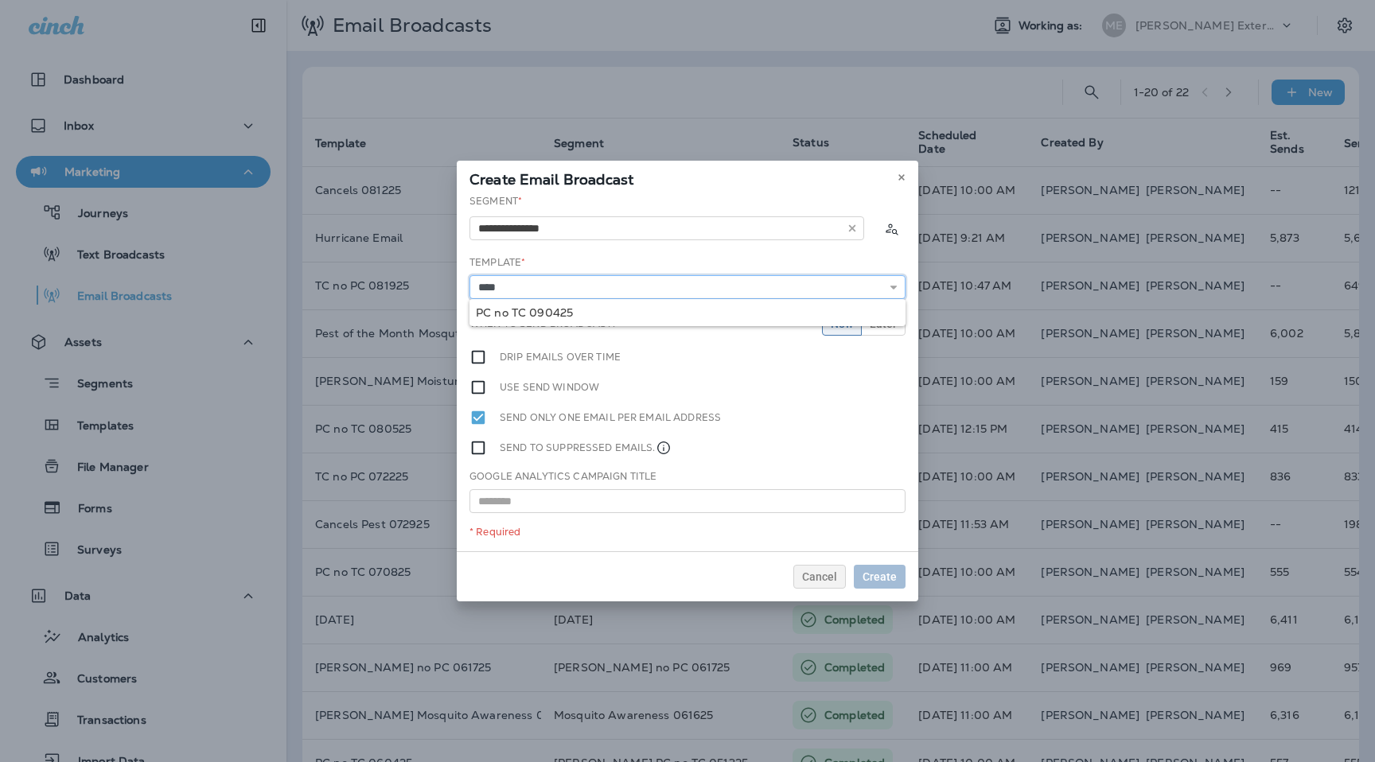
type input "**********"
click at [531, 309] on div "**********" at bounding box center [687, 372] width 461 height 357
click at [893, 574] on span "Create" at bounding box center [879, 576] width 34 height 11
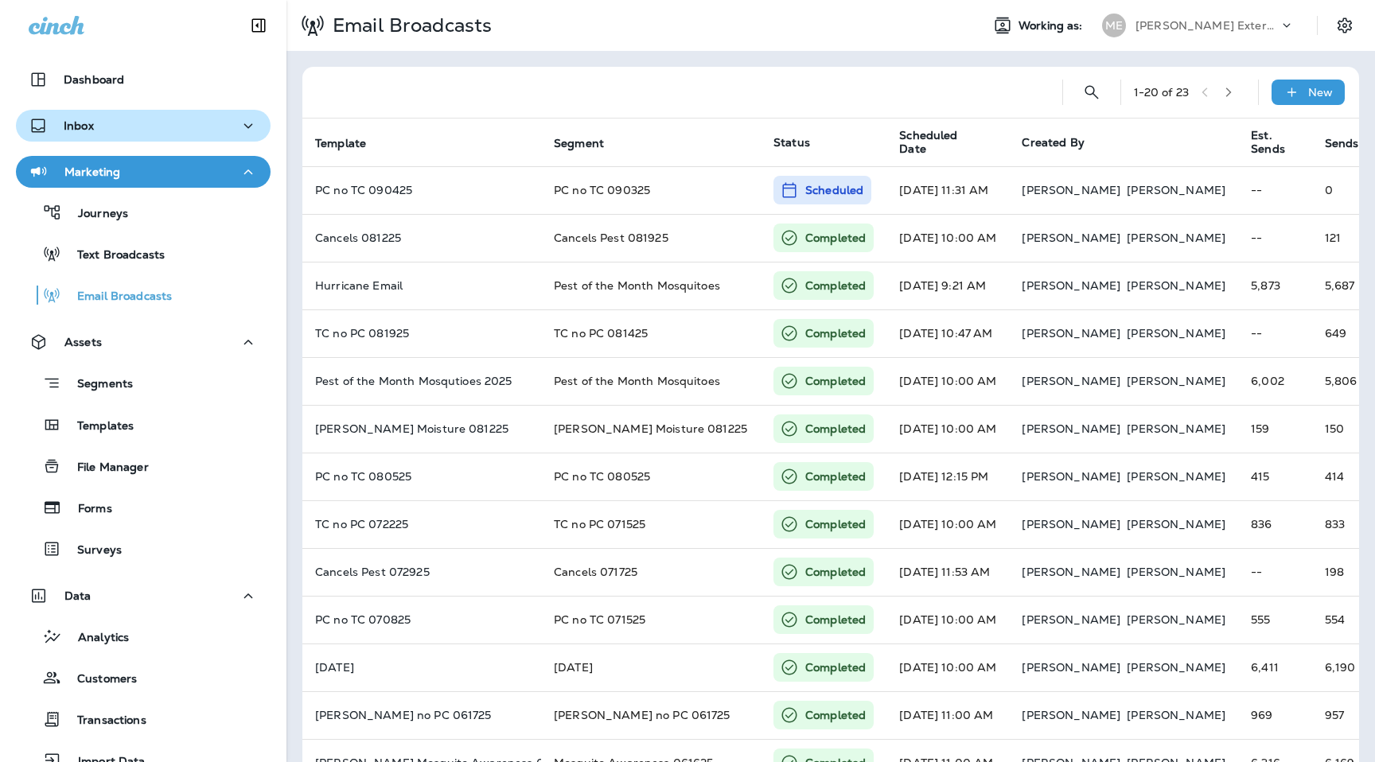
click at [150, 134] on div "Inbox" at bounding box center [143, 126] width 229 height 20
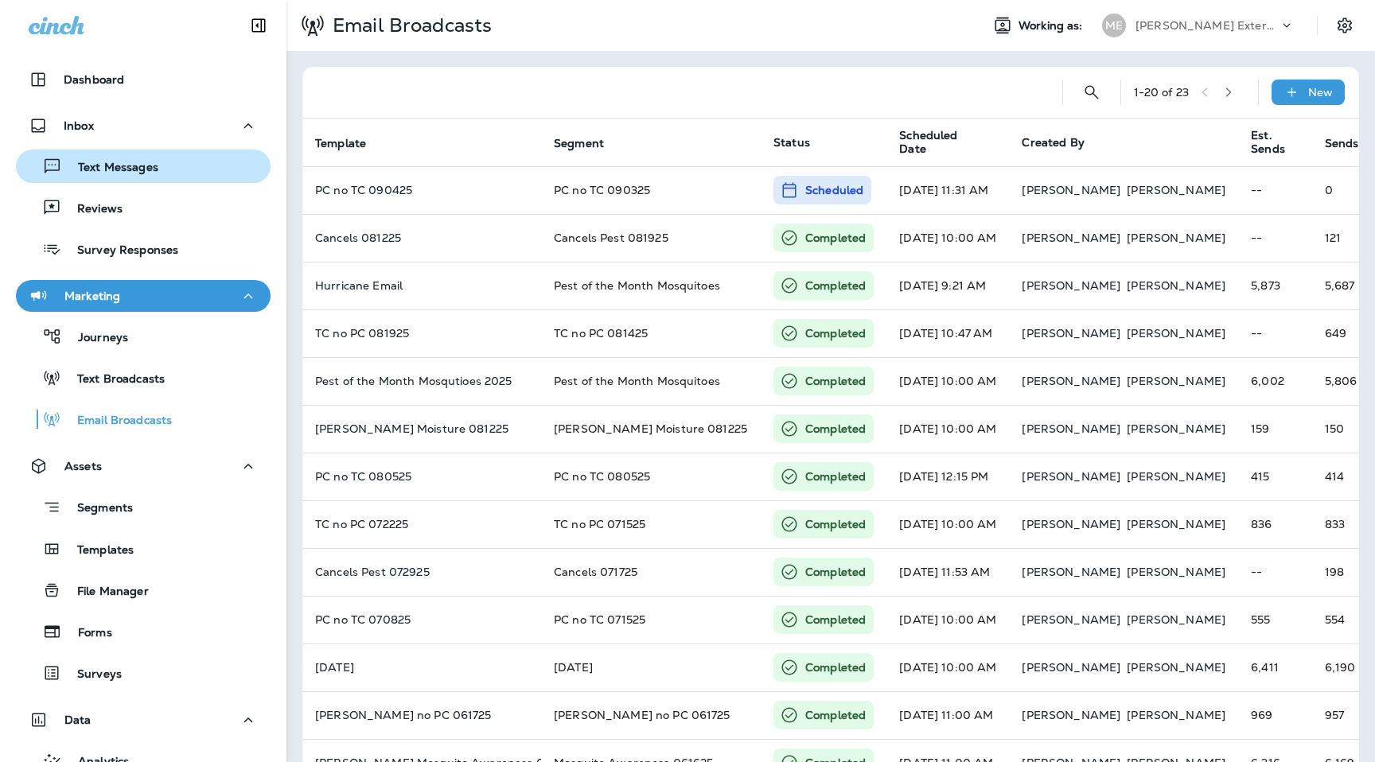
click at [145, 167] on p "Text Messages" at bounding box center [110, 168] width 96 height 15
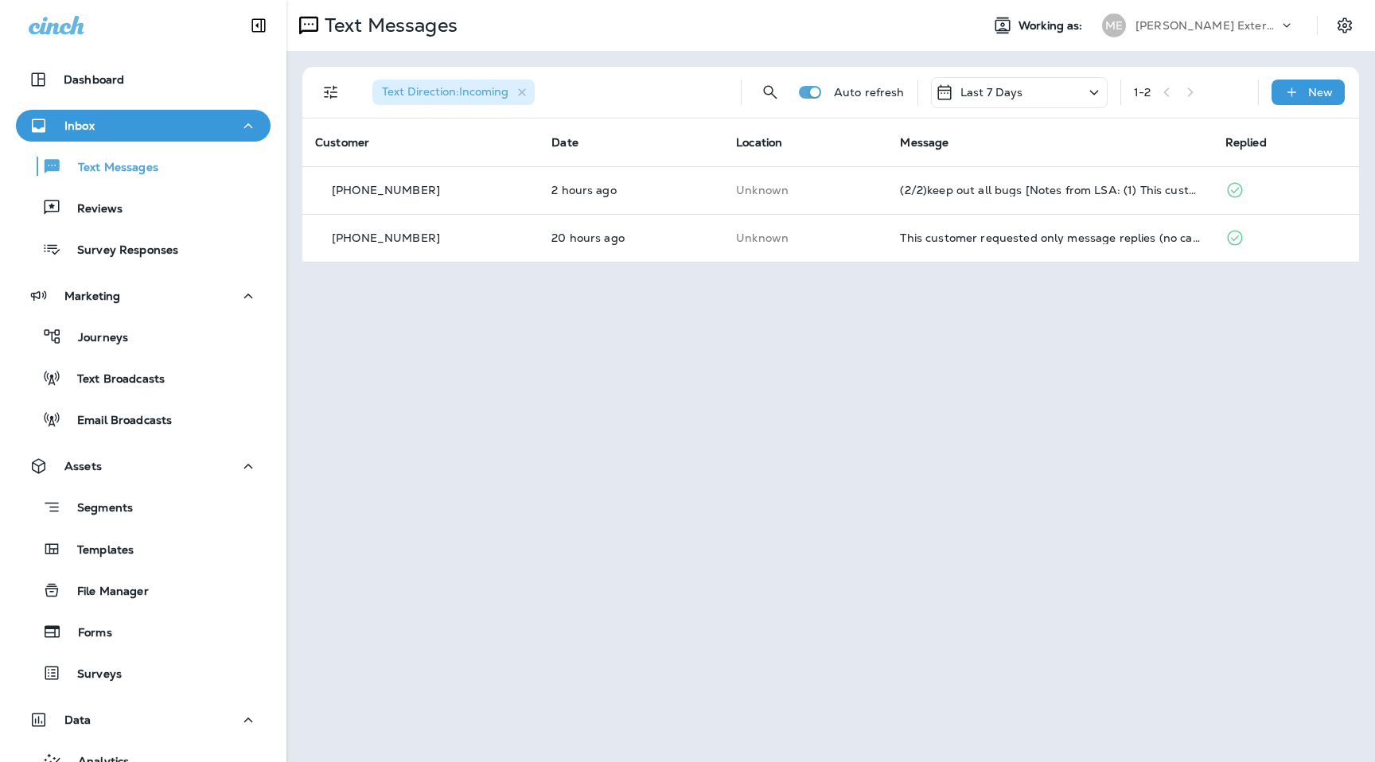
click at [1237, 17] on div "[PERSON_NAME] Exterminating" at bounding box center [1206, 26] width 143 height 24
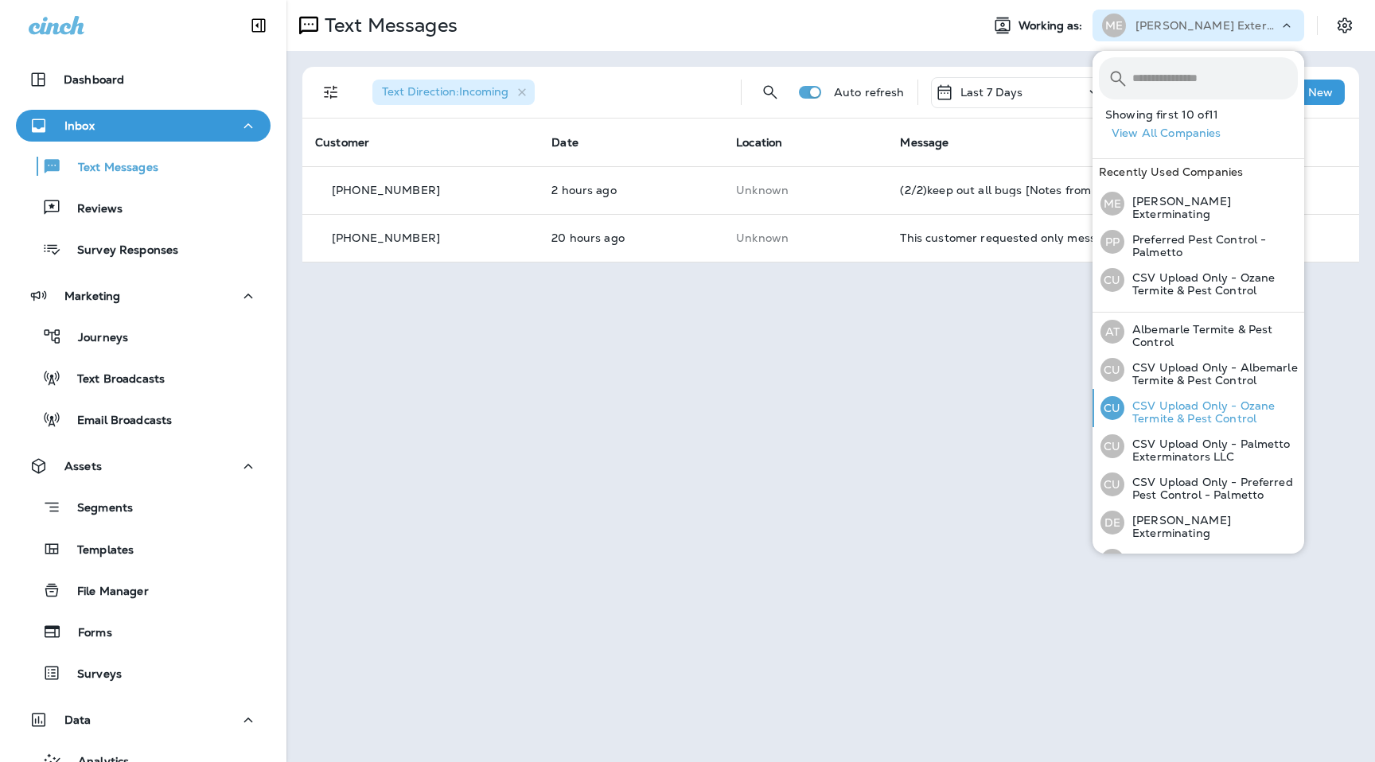
scroll to position [175, 0]
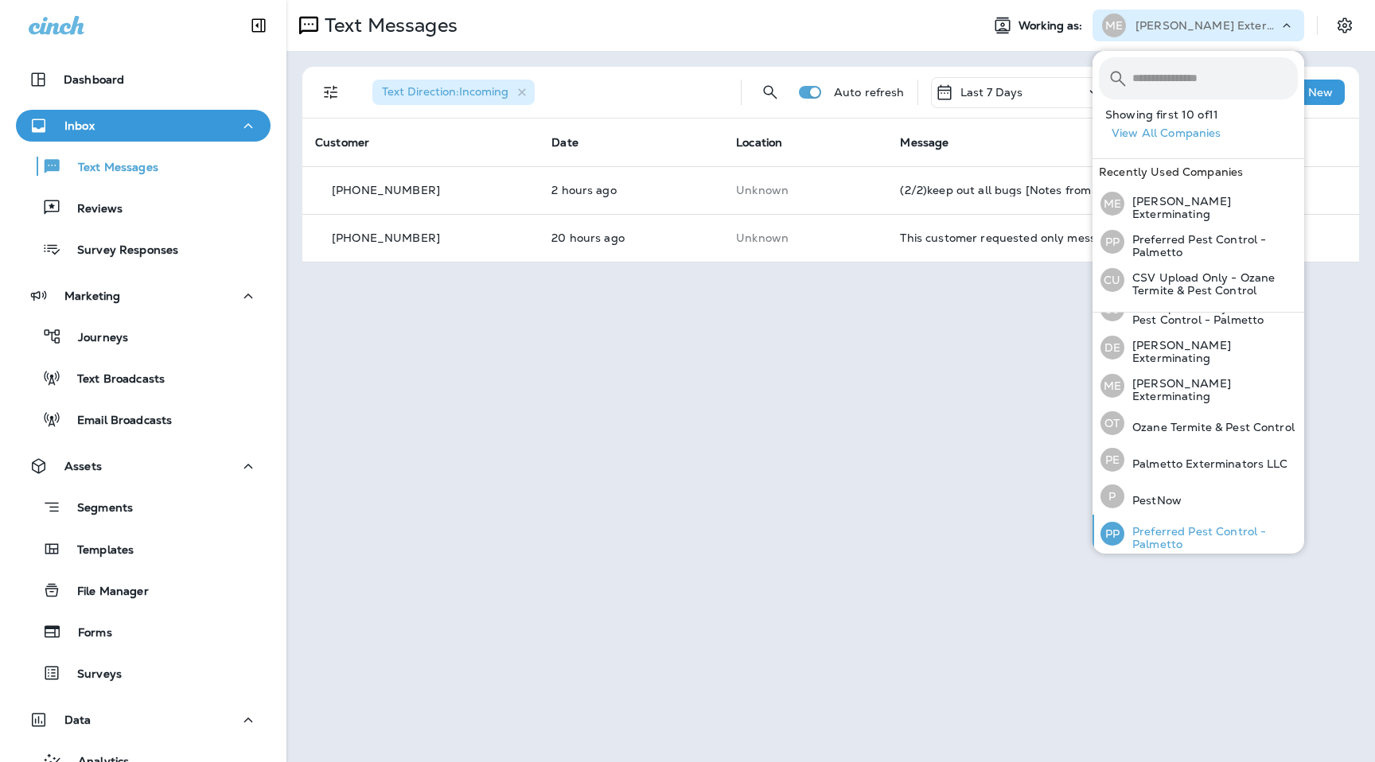
click at [1182, 525] on p "Preferred Pest Control - Palmetto" at bounding box center [1210, 537] width 173 height 25
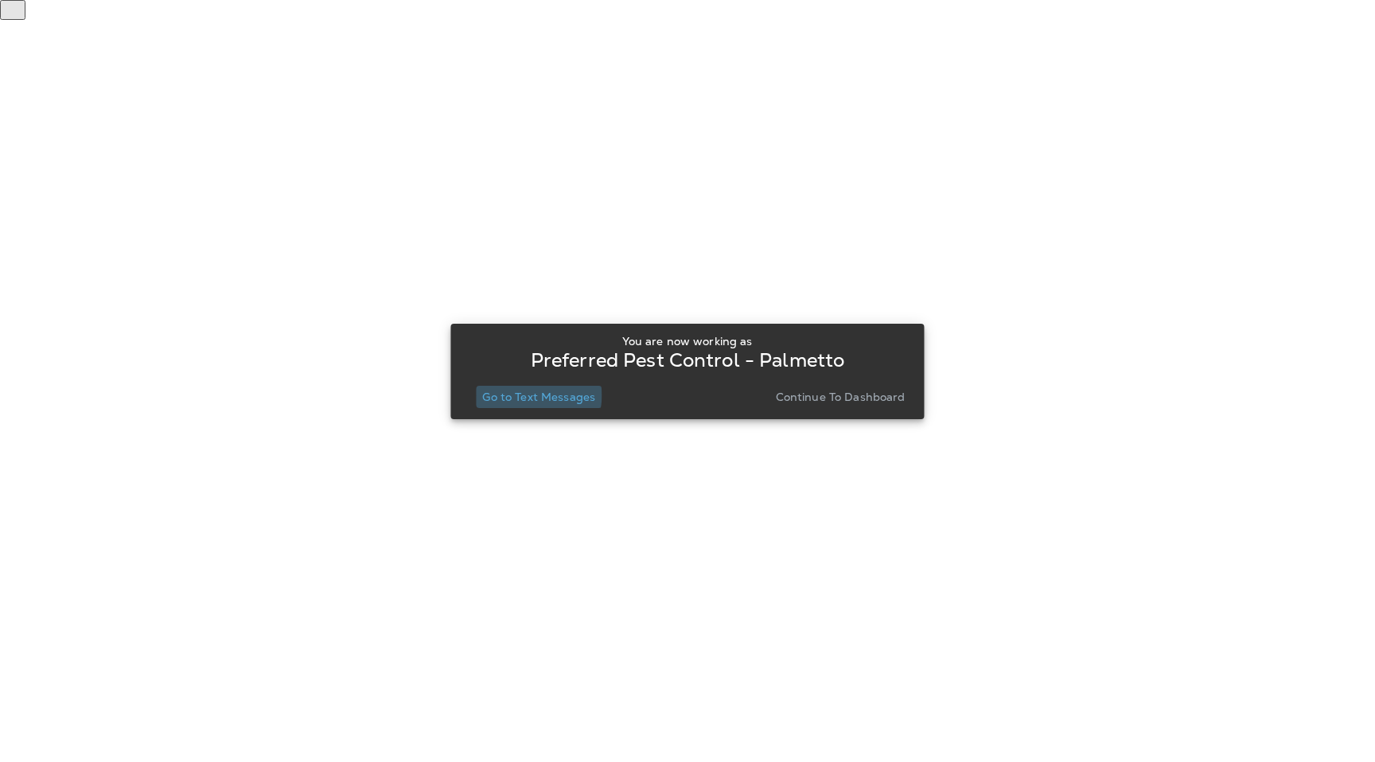
click at [537, 395] on p "Go to Text Messages" at bounding box center [538, 397] width 113 height 13
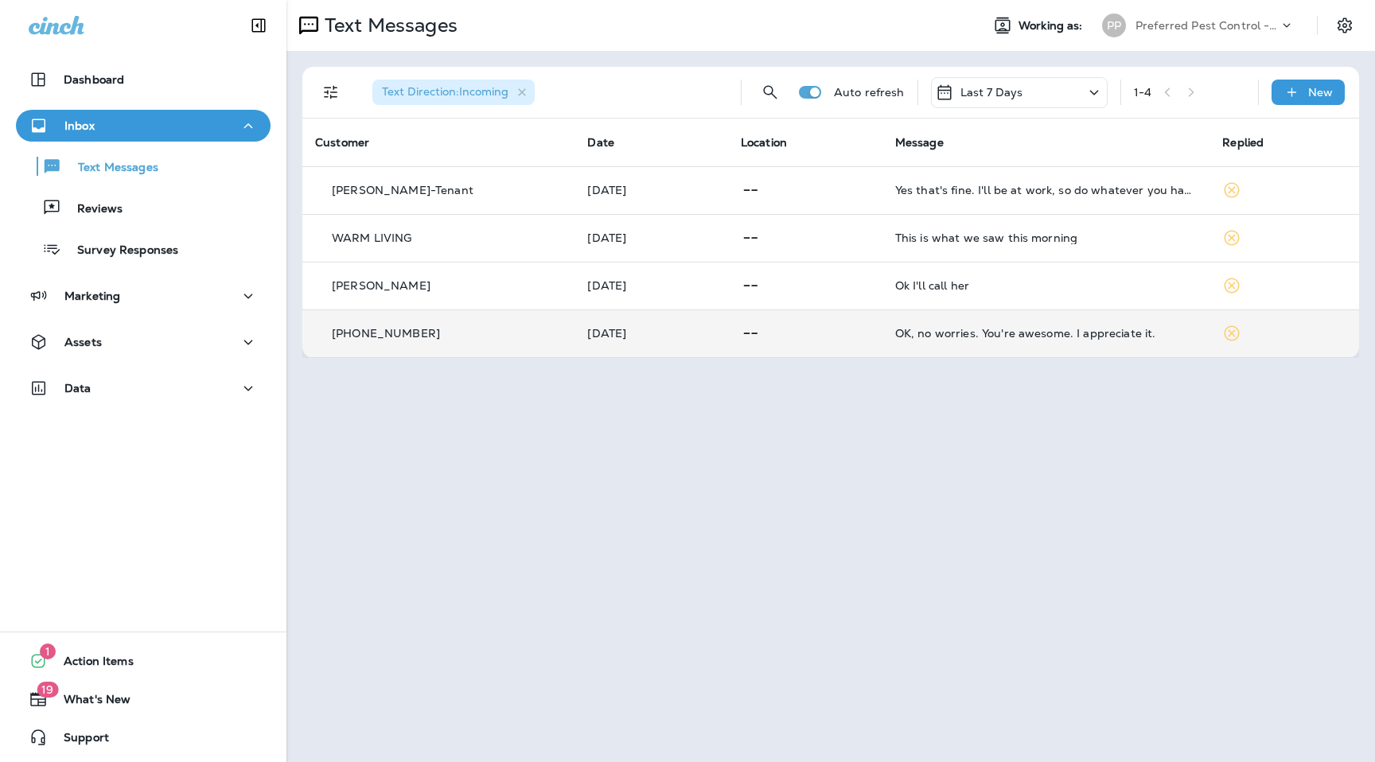
click at [943, 322] on td "OK, no worries. You're awesome. I appreciate it." at bounding box center [1046, 333] width 328 height 48
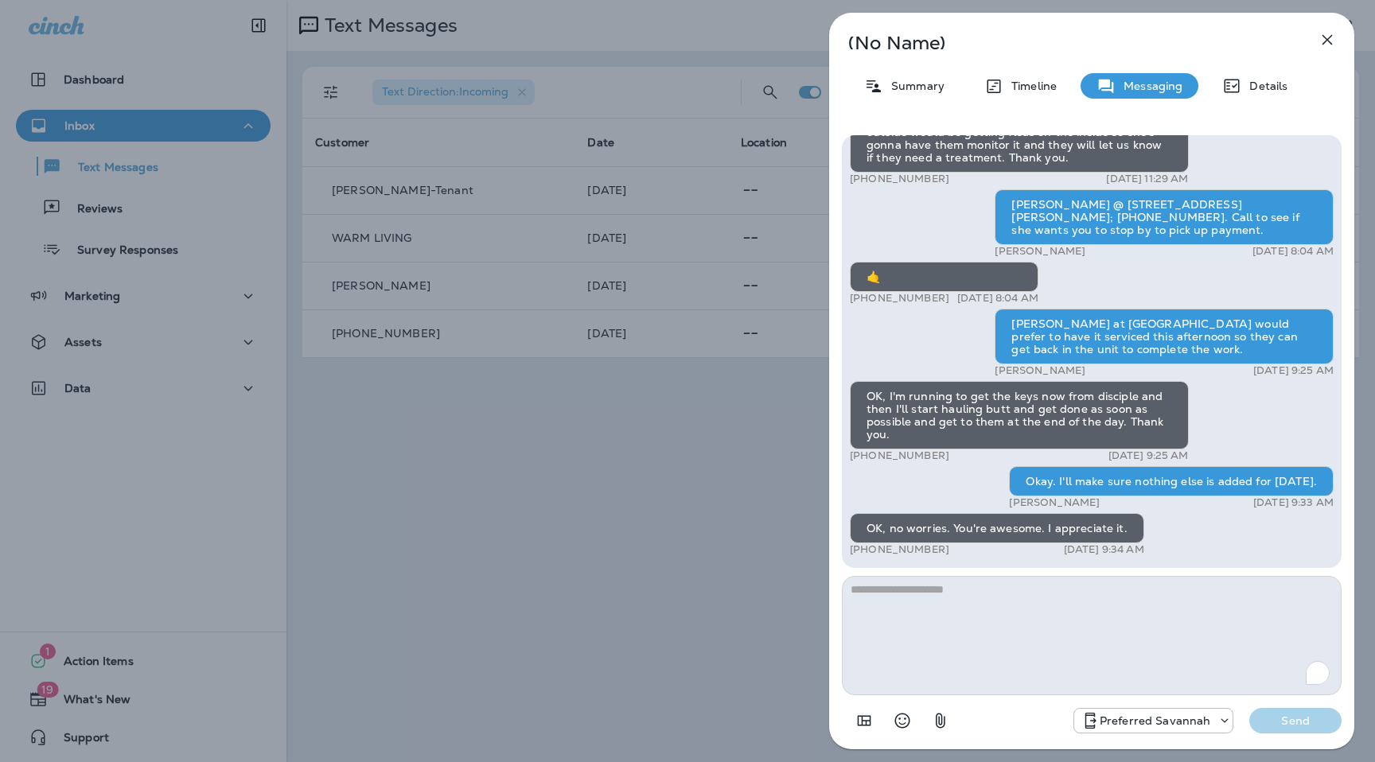
click at [1324, 39] on icon "button" at bounding box center [1326, 39] width 19 height 19
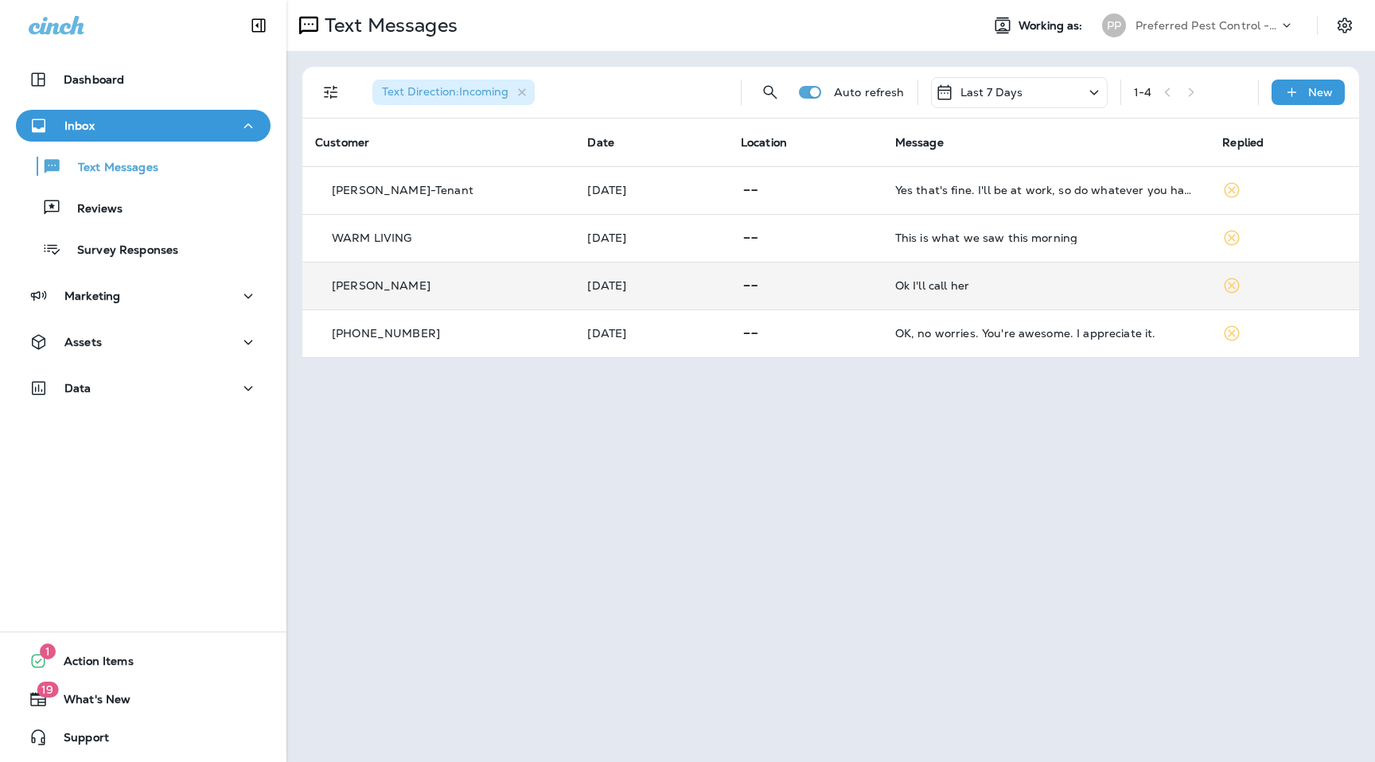
click at [654, 293] on td "[DATE]" at bounding box center [650, 286] width 153 height 48
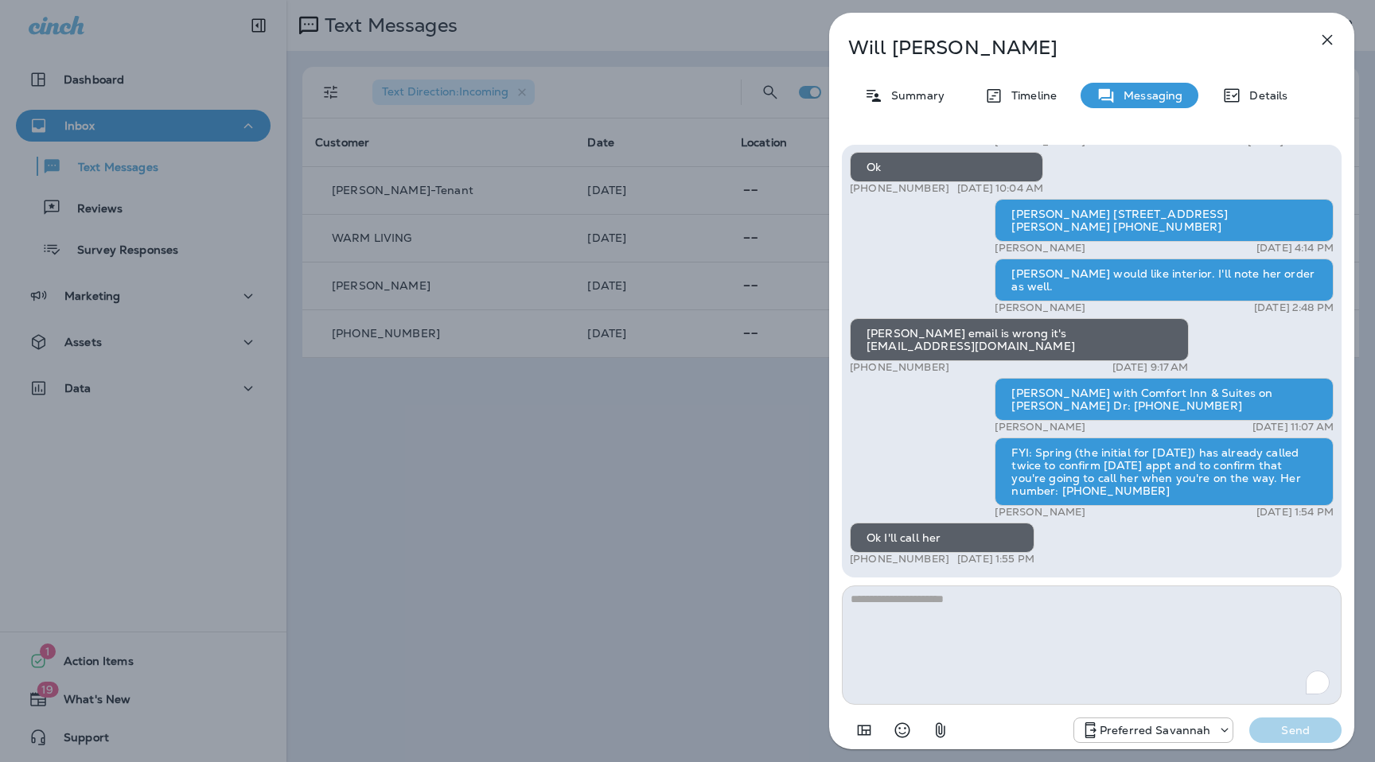
click at [1332, 30] on icon "button" at bounding box center [1326, 39] width 19 height 19
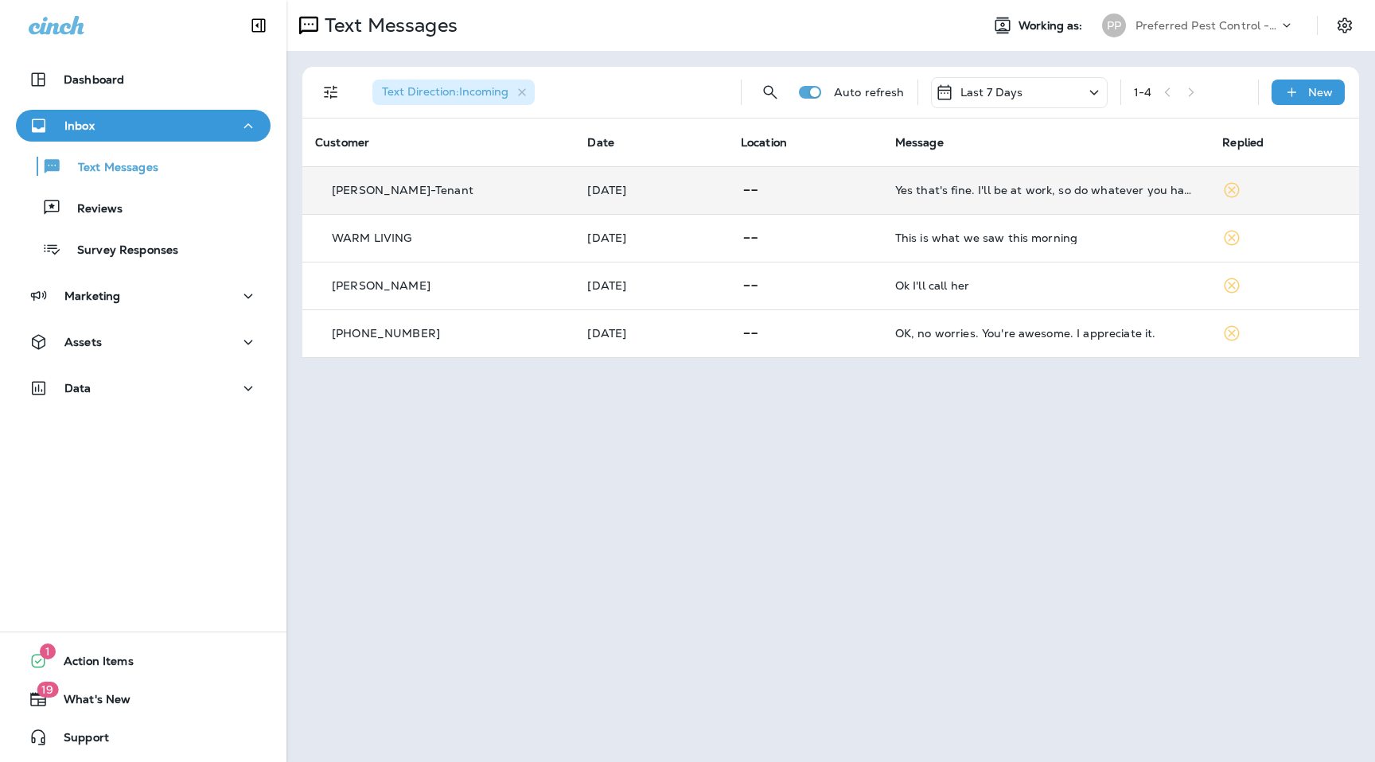
click at [858, 189] on p at bounding box center [805, 191] width 129 height 20
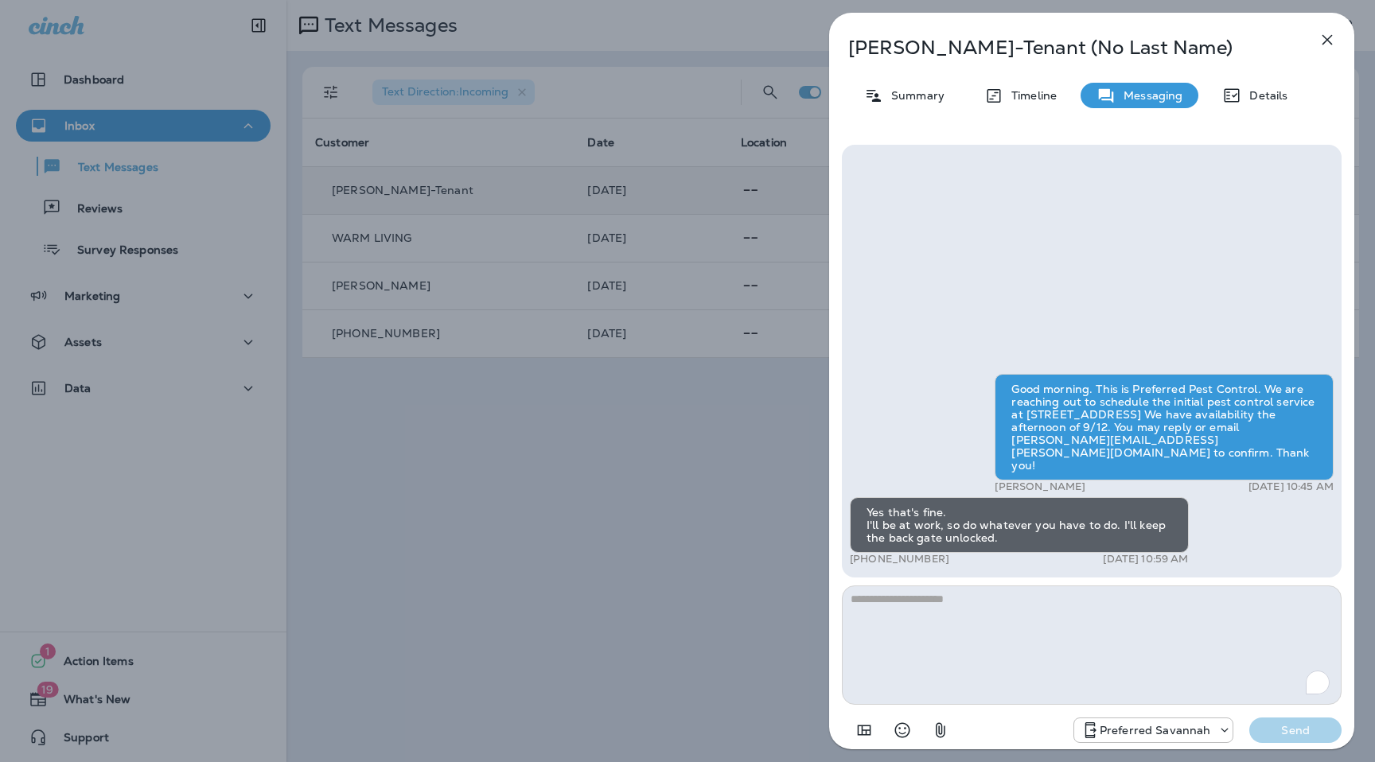
click at [1320, 41] on icon "button" at bounding box center [1326, 39] width 19 height 19
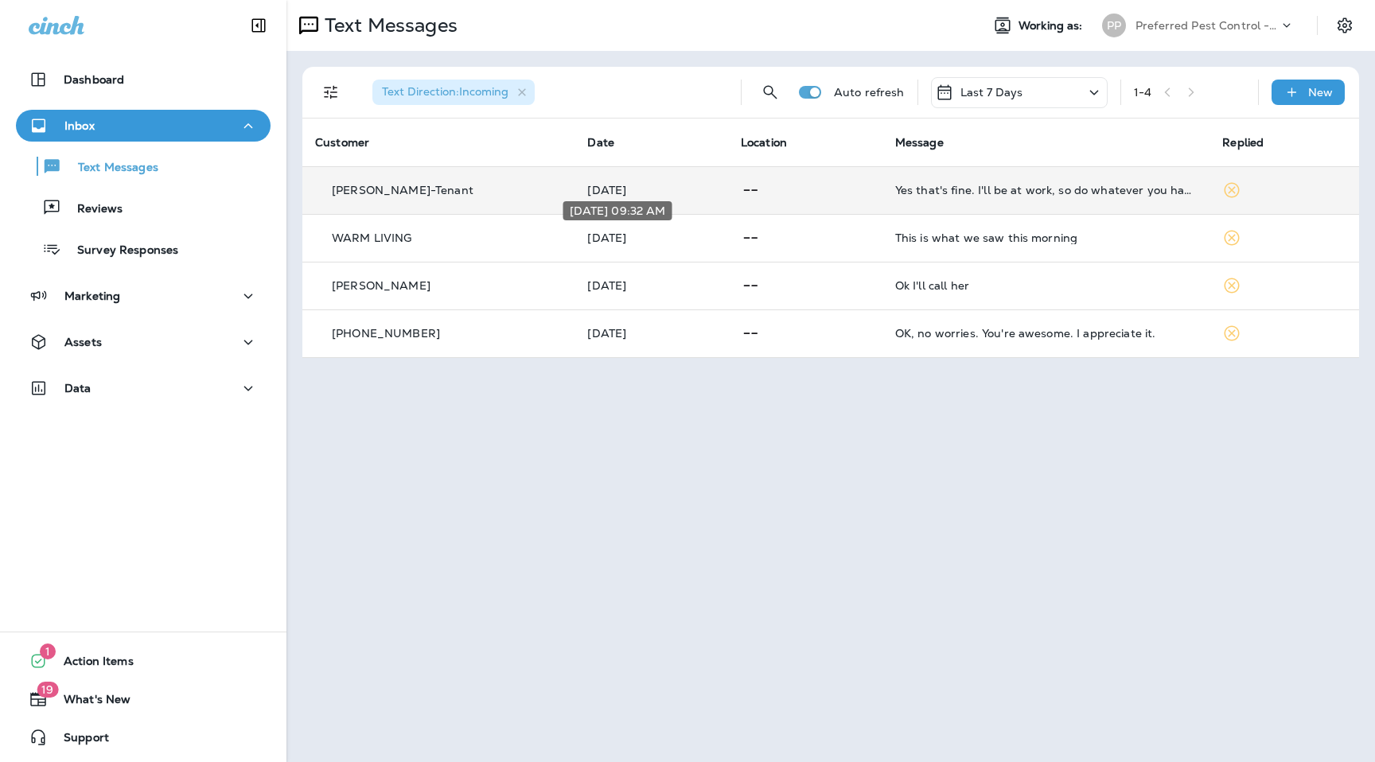
click at [690, 242] on p "[DATE]" at bounding box center [650, 237] width 127 height 13
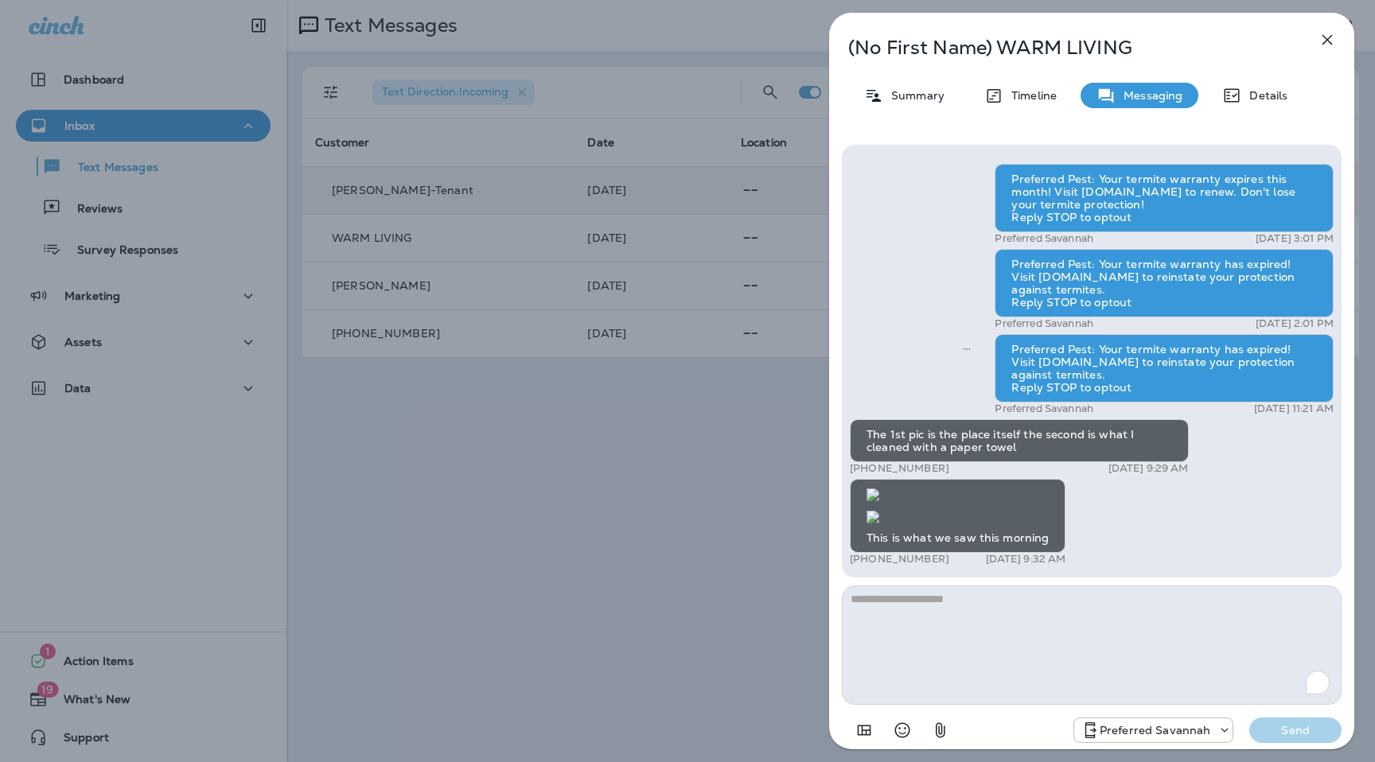
click at [1328, 41] on icon "button" at bounding box center [1326, 39] width 19 height 19
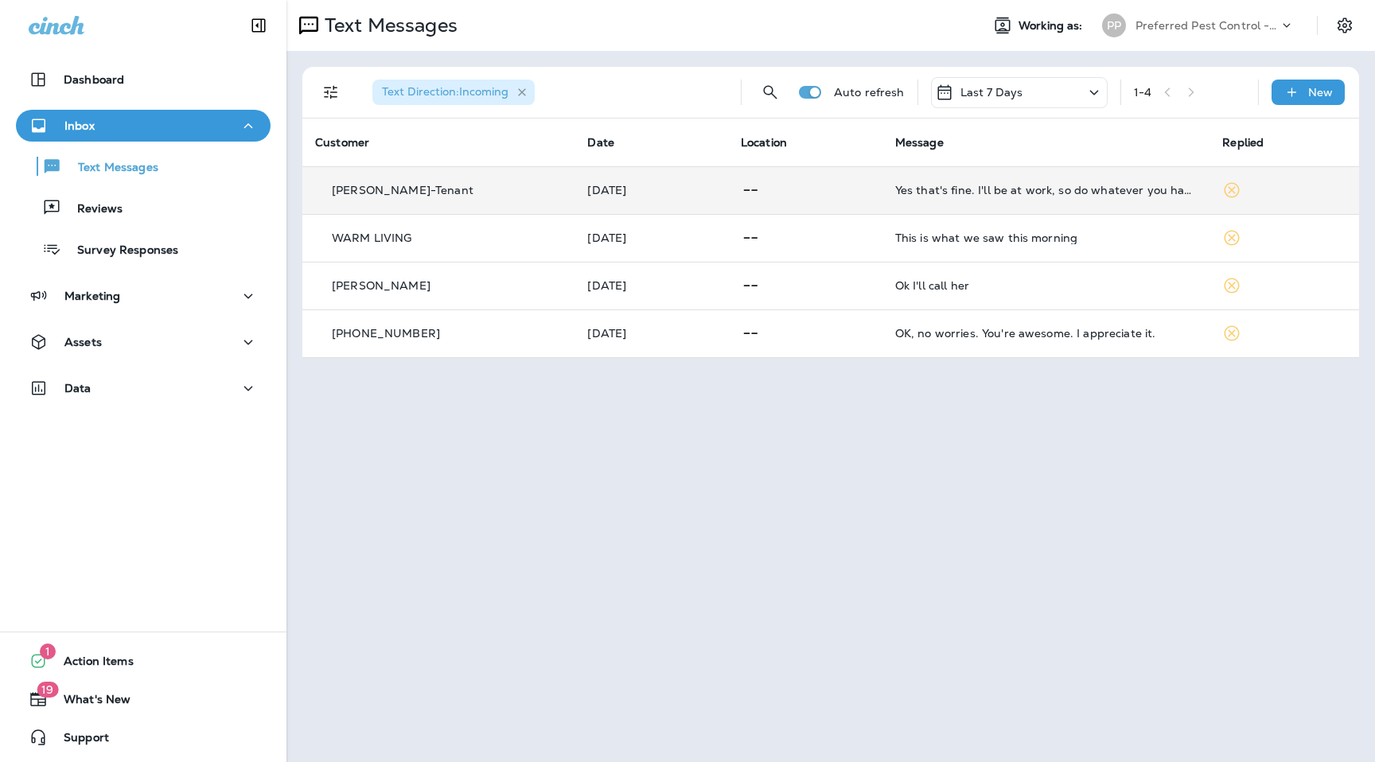
click at [526, 91] on icon "button" at bounding box center [522, 93] width 14 height 14
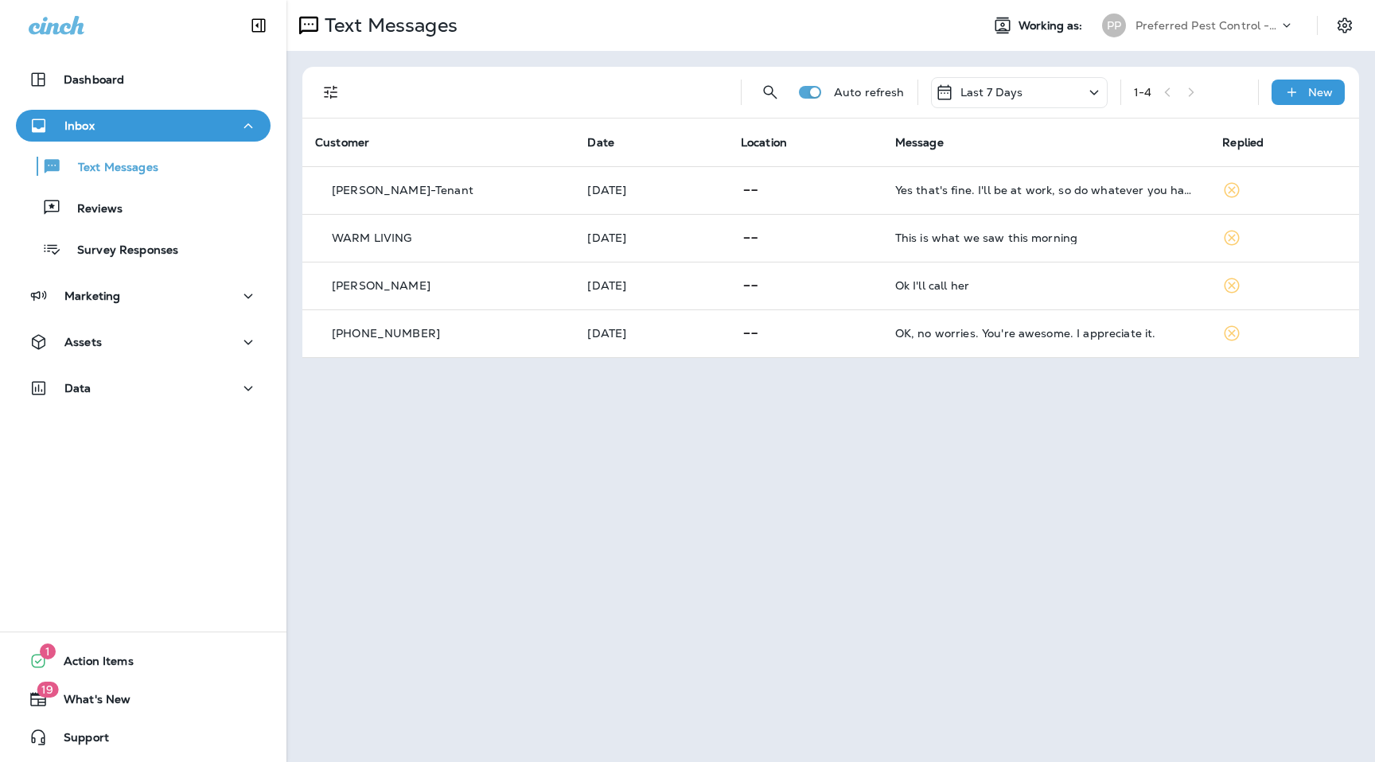
click at [1199, 21] on p "Preferred Pest Control - Palmetto" at bounding box center [1206, 25] width 143 height 13
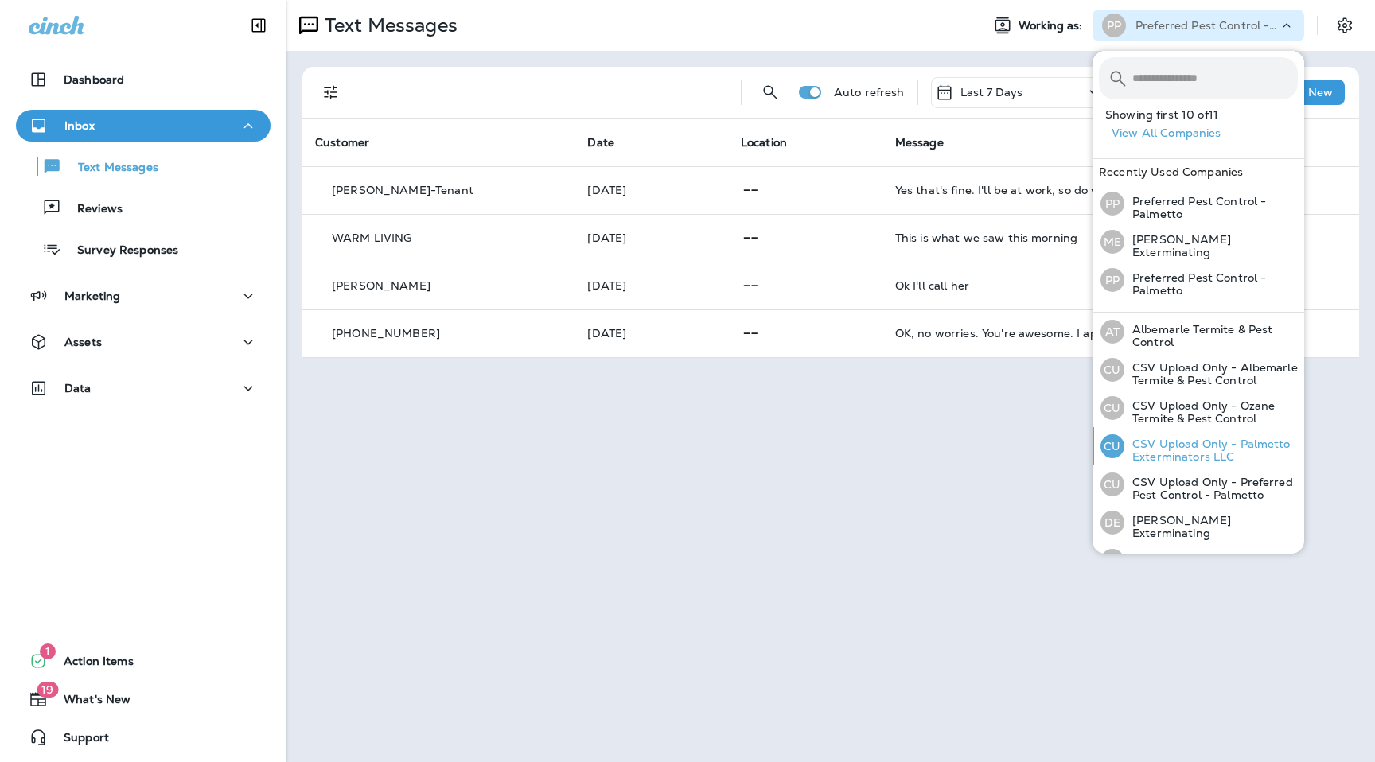
scroll to position [175, 0]
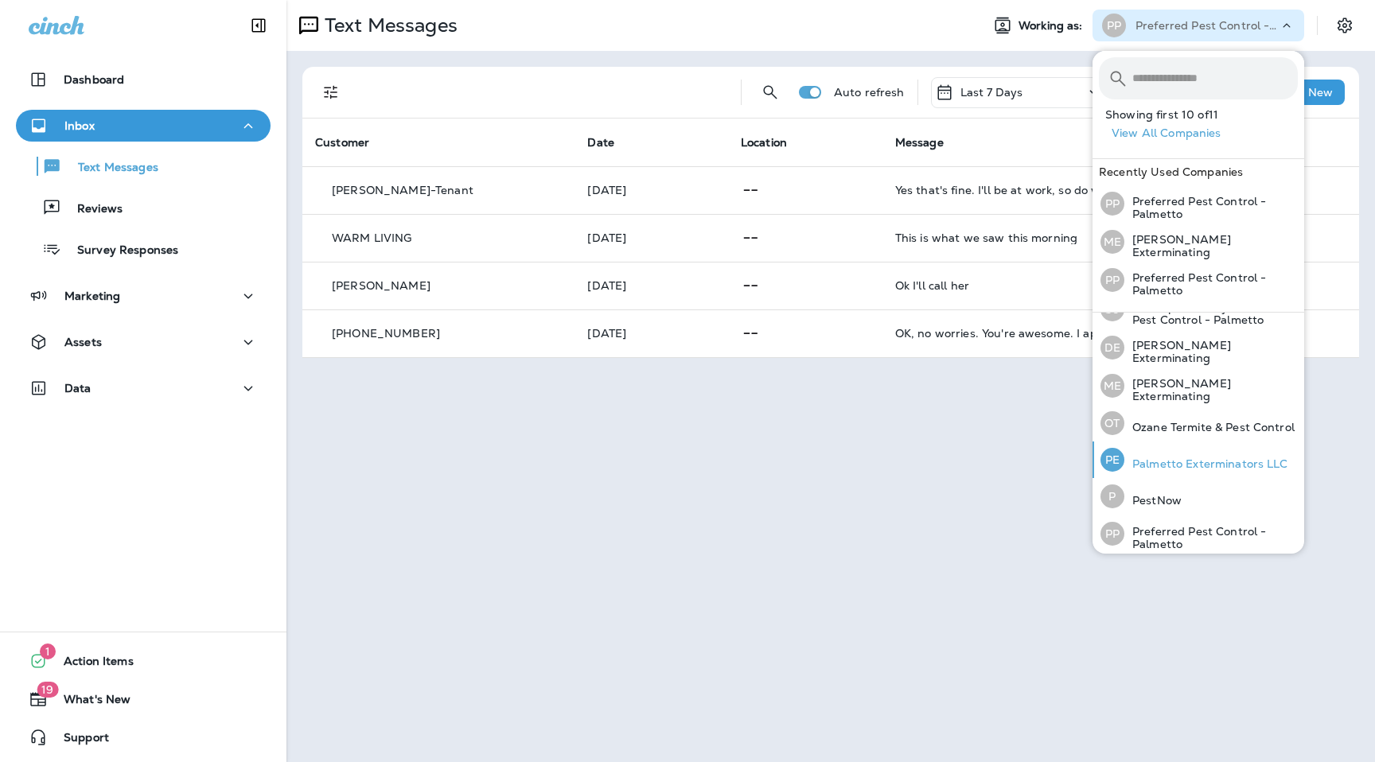
click at [1203, 465] on p "Palmetto Exterminators LLC" at bounding box center [1206, 463] width 164 height 13
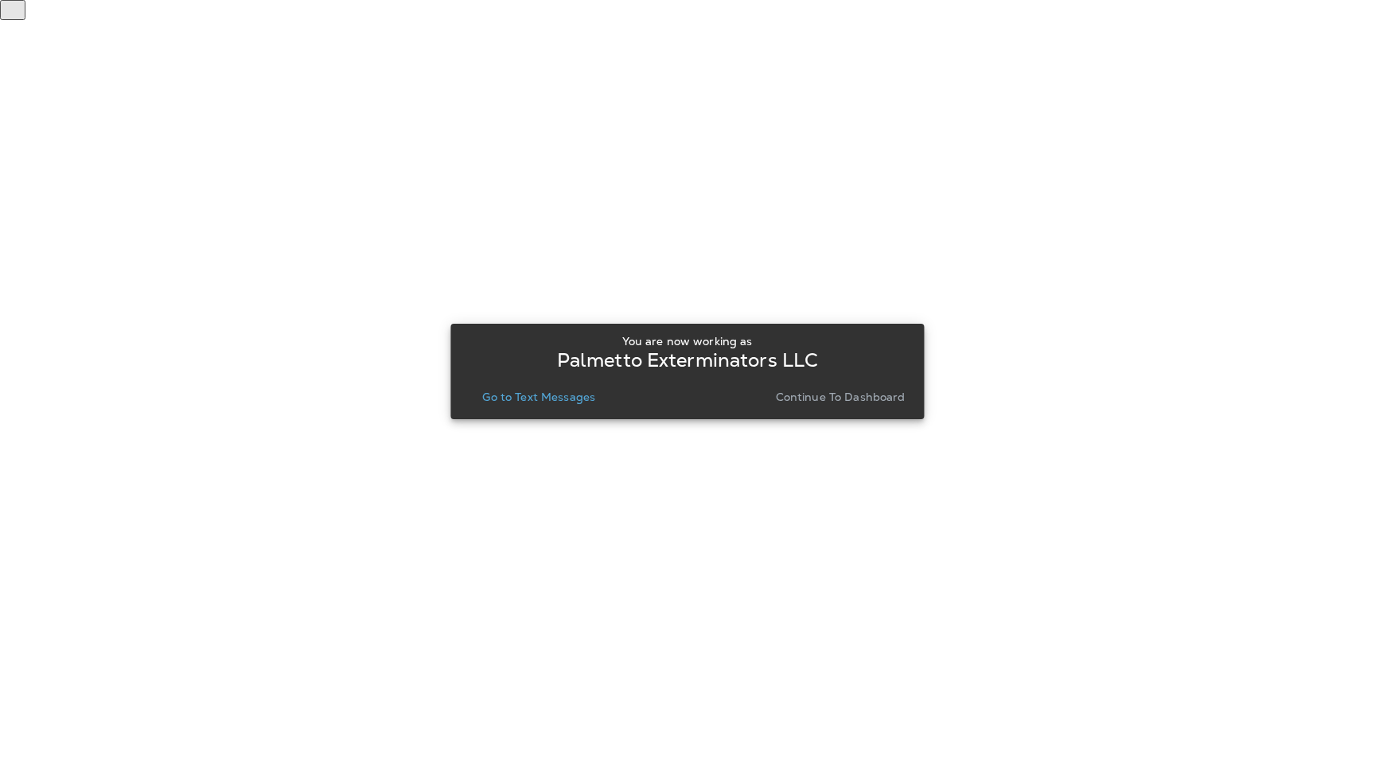
click at [552, 394] on p "Go to Text Messages" at bounding box center [538, 397] width 113 height 13
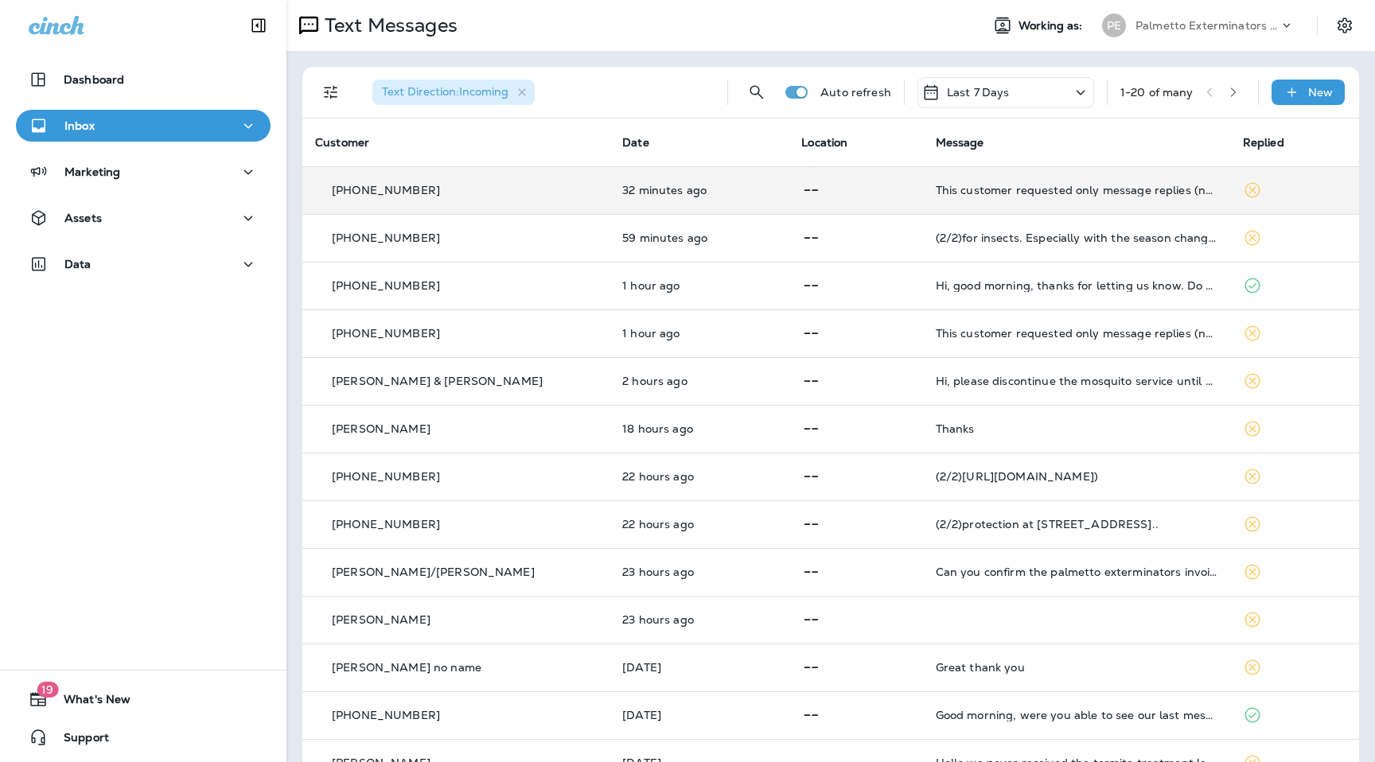
click at [843, 190] on p at bounding box center [855, 191] width 108 height 20
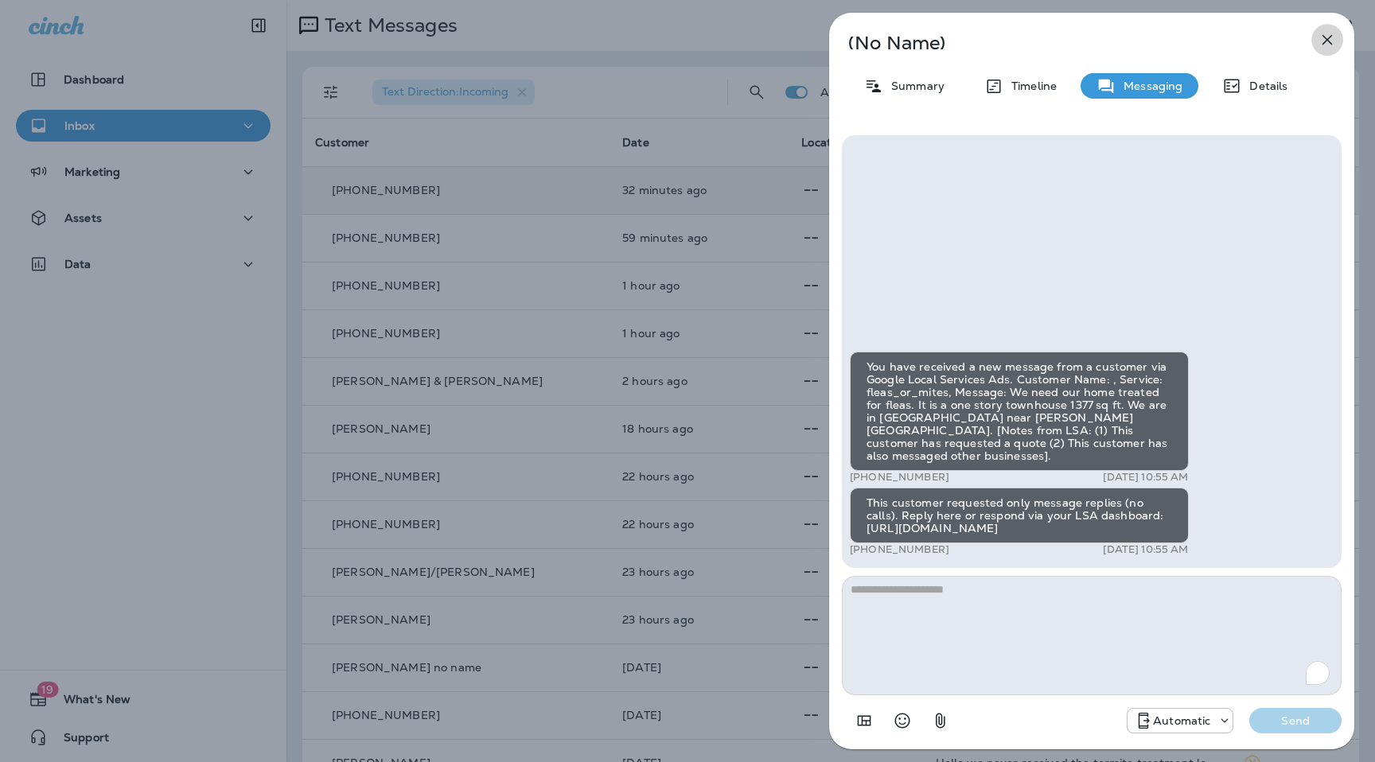
click at [1332, 46] on icon "button" at bounding box center [1326, 39] width 19 height 19
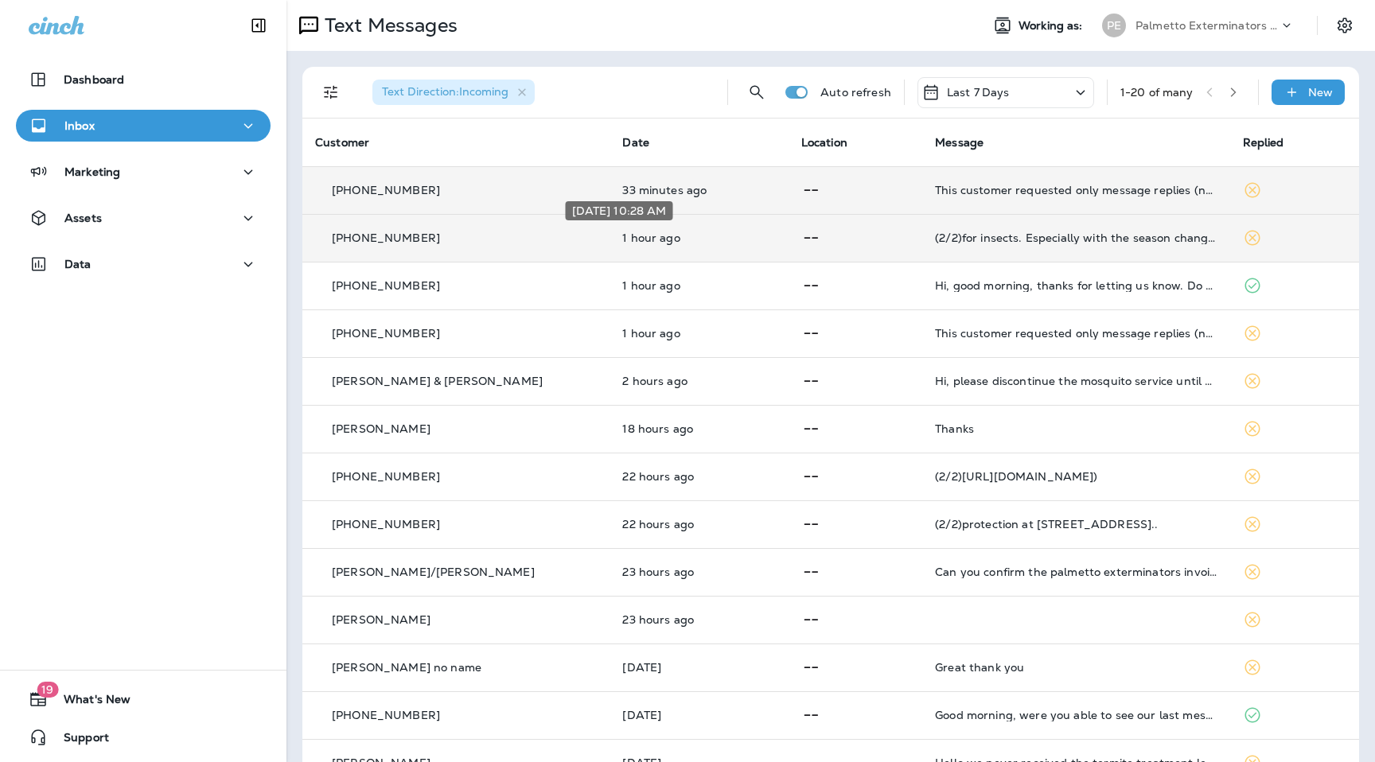
click at [682, 237] on p "1 hour ago" at bounding box center [698, 237] width 153 height 13
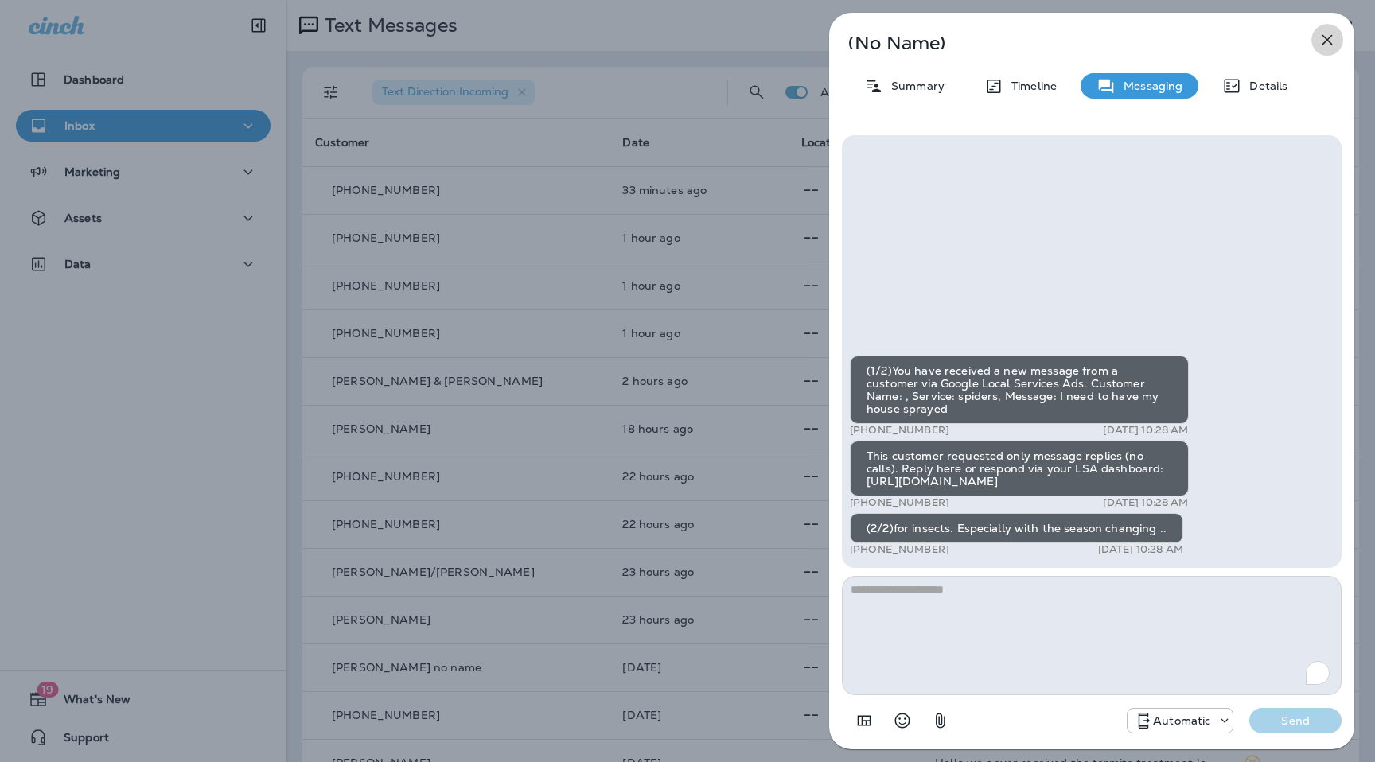
click at [1330, 42] on icon "button" at bounding box center [1327, 40] width 10 height 10
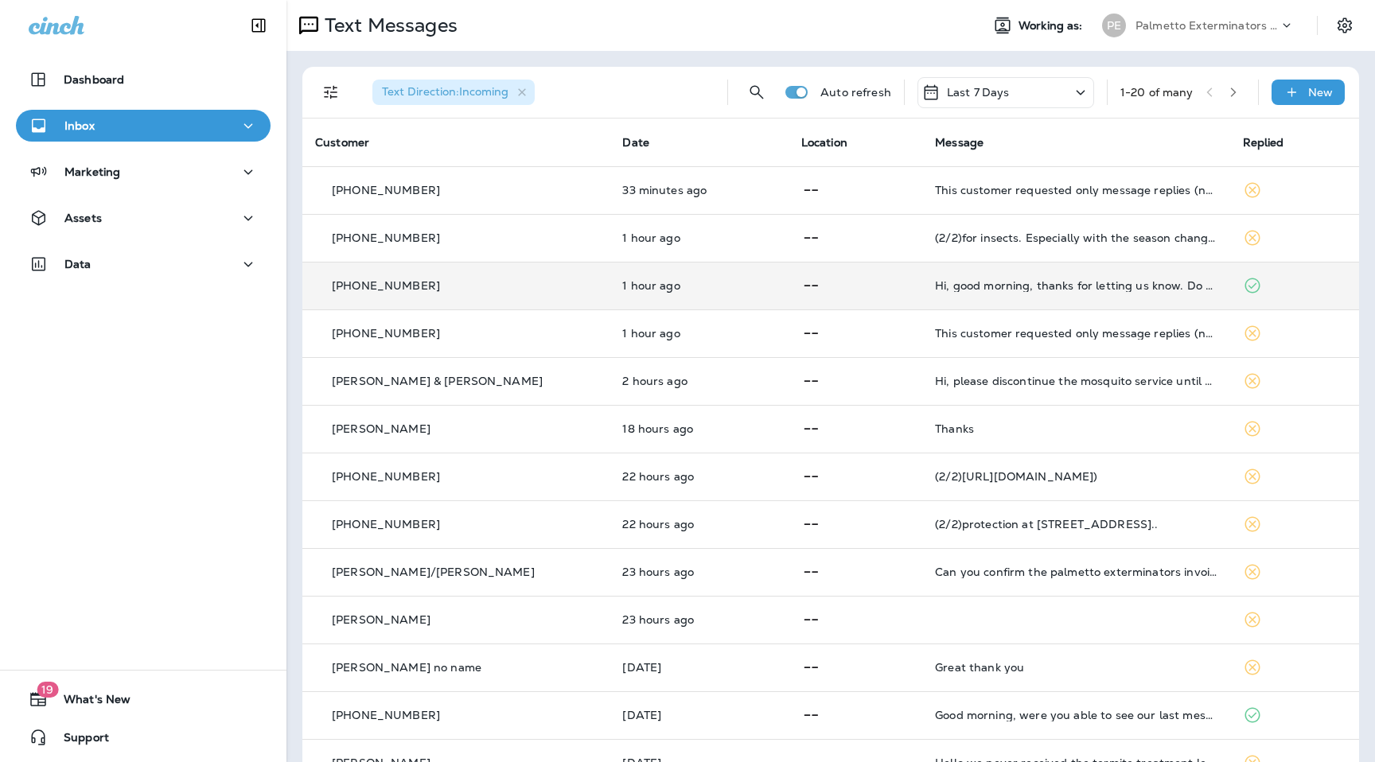
click at [652, 286] on p "1 hour ago" at bounding box center [698, 285] width 153 height 13
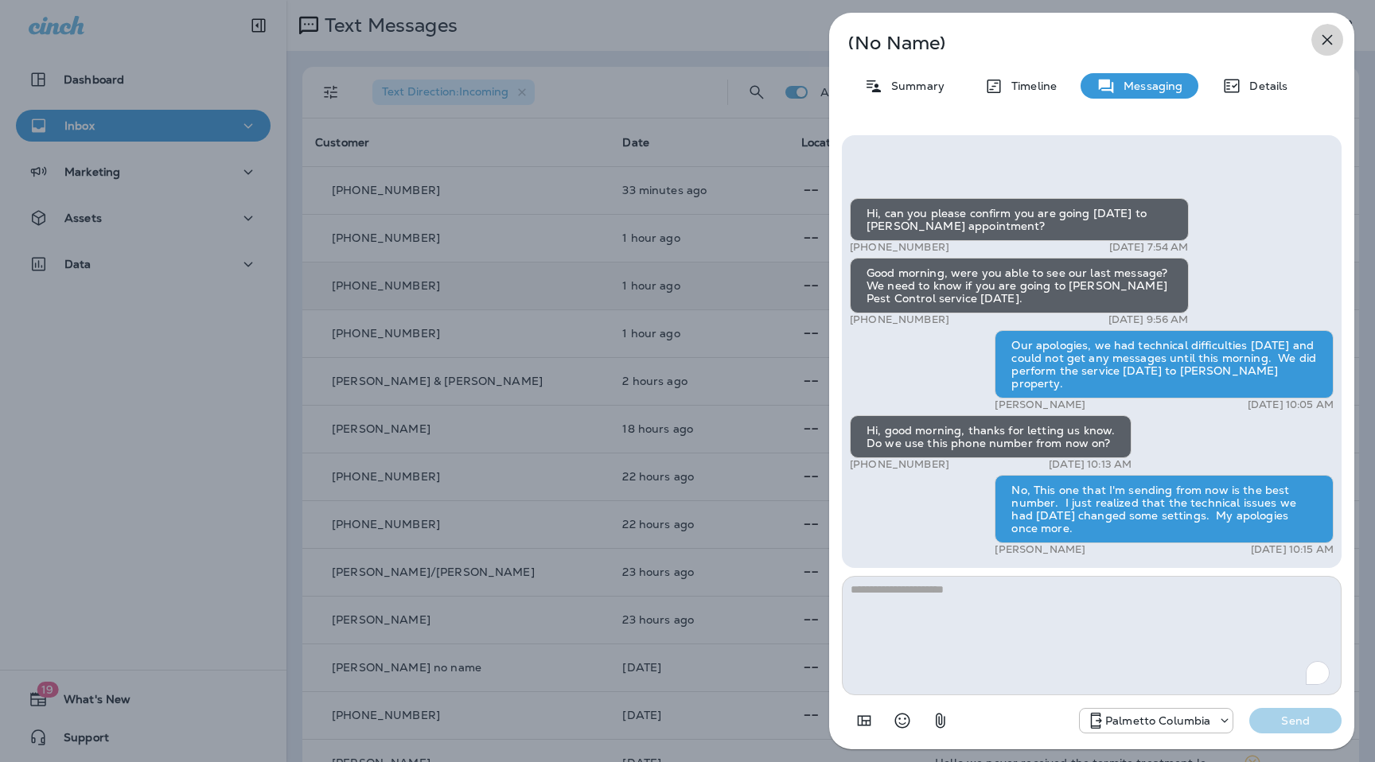
click at [1325, 35] on icon "button" at bounding box center [1326, 39] width 19 height 19
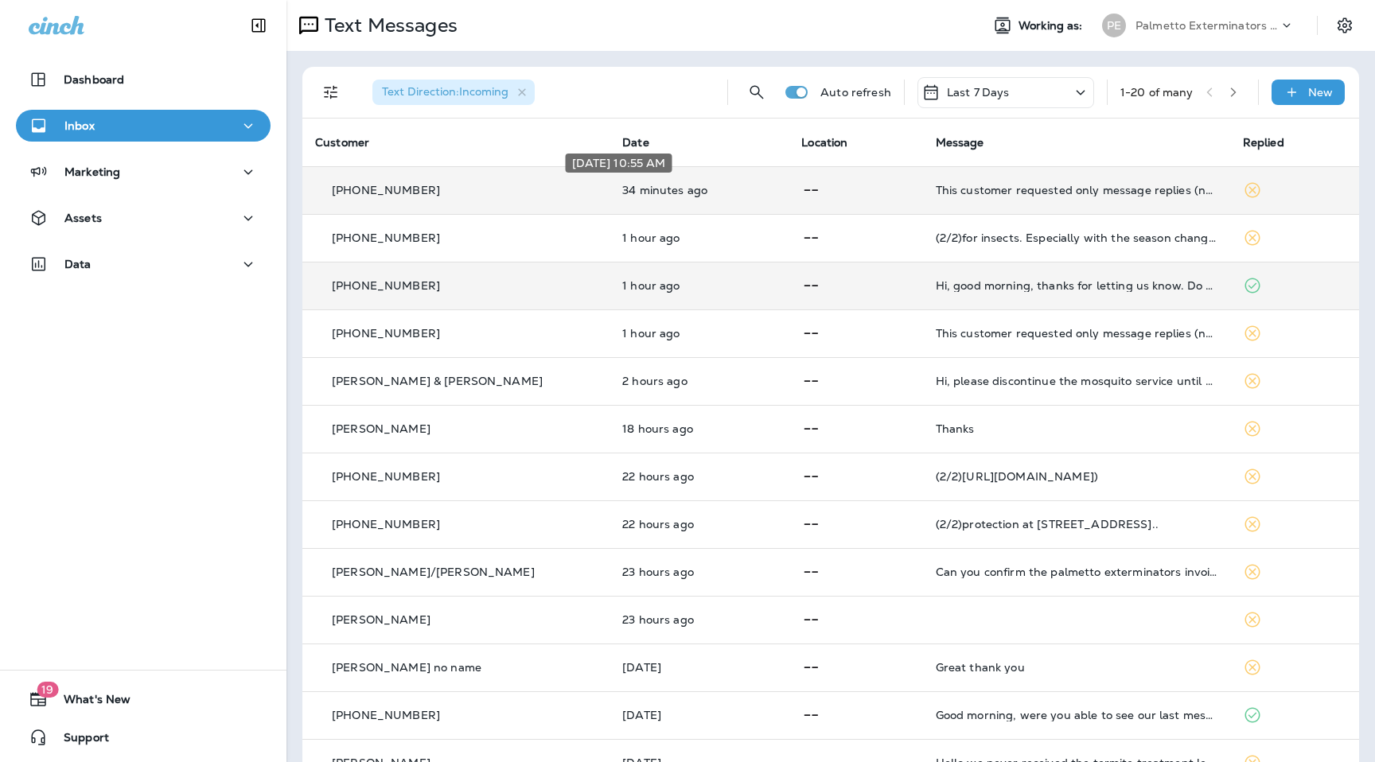
click at [622, 186] on p "34 minutes ago" at bounding box center [699, 190] width 154 height 13
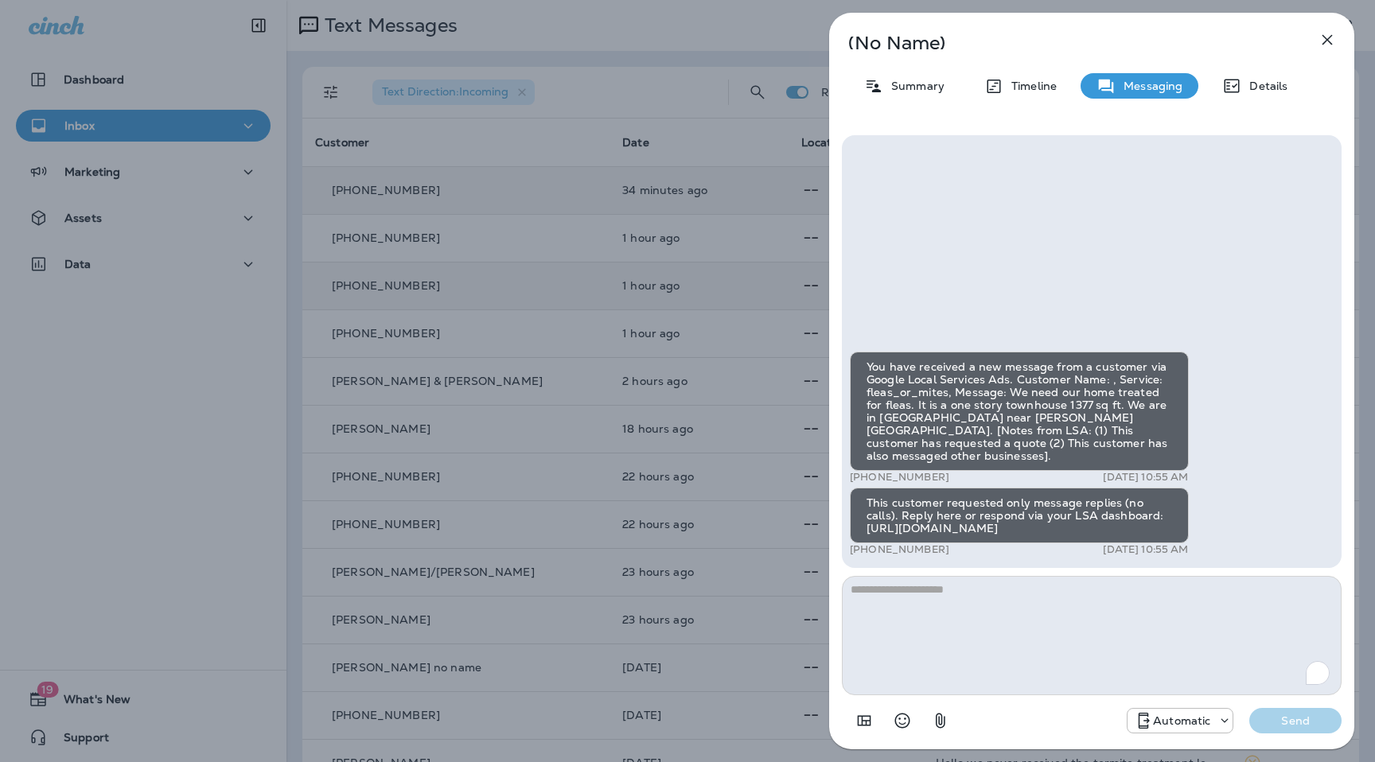
click at [983, 604] on textarea "To enrich screen reader interactions, please activate Accessibility in Grammarl…" at bounding box center [1092, 635] width 500 height 119
type textarea "**********"
click at [1281, 720] on p "Send" at bounding box center [1295, 721] width 67 height 14
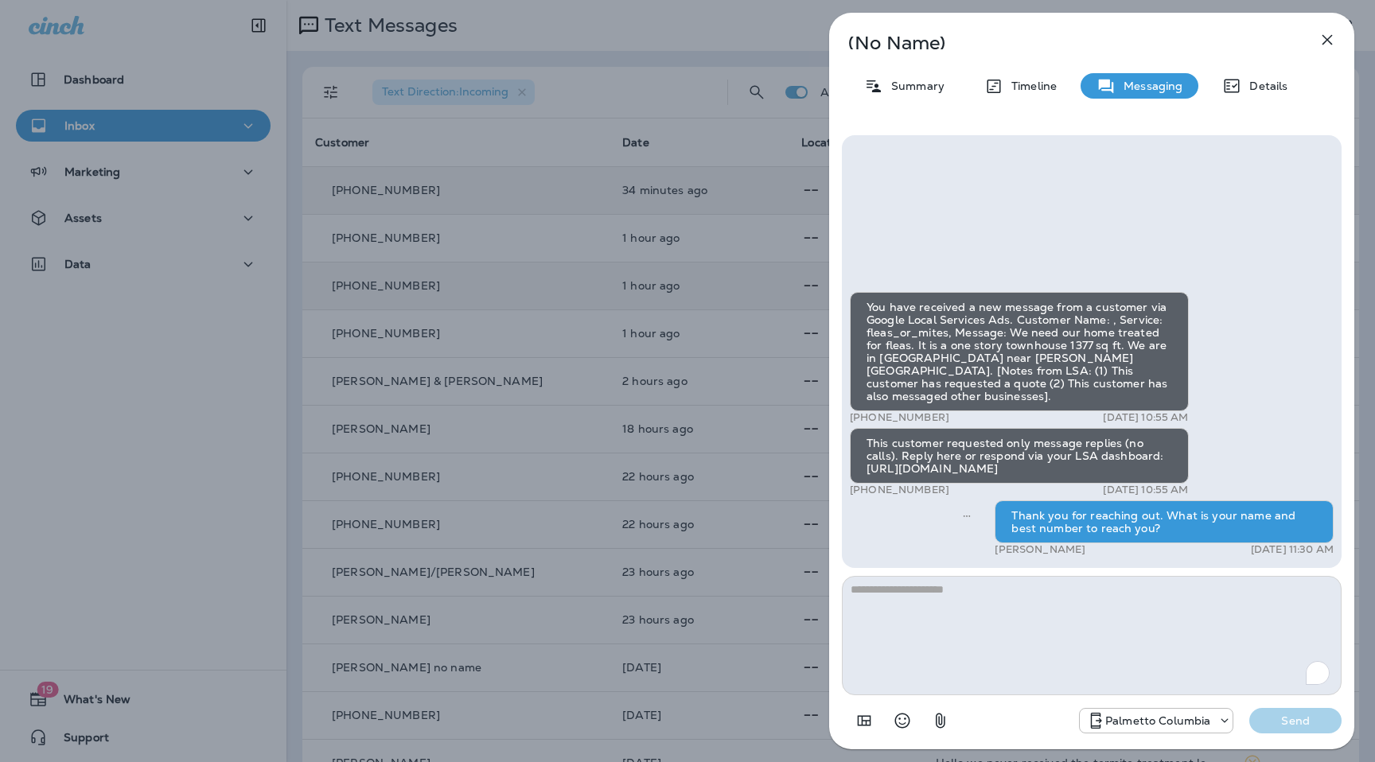
click at [1323, 42] on icon "button" at bounding box center [1327, 40] width 10 height 10
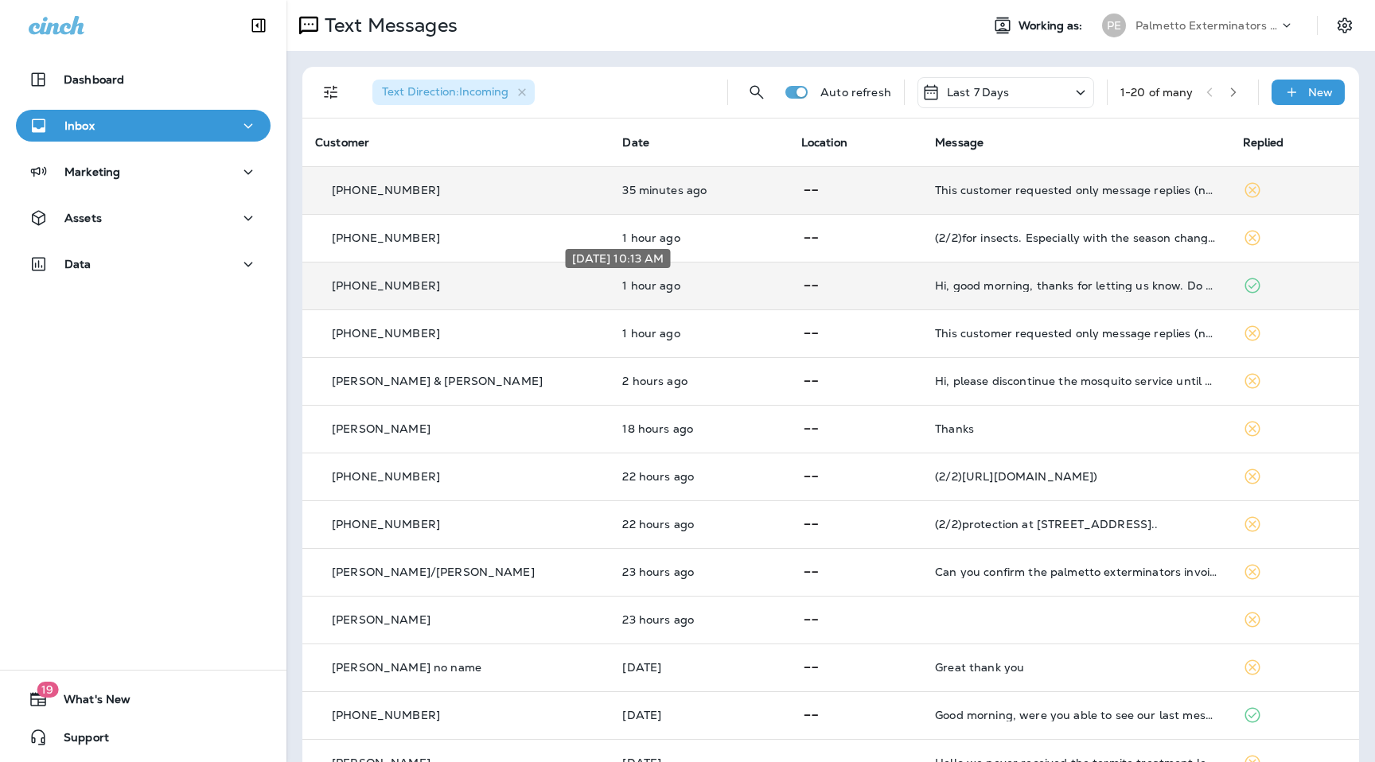
click at [700, 286] on p "1 hour ago" at bounding box center [698, 285] width 153 height 13
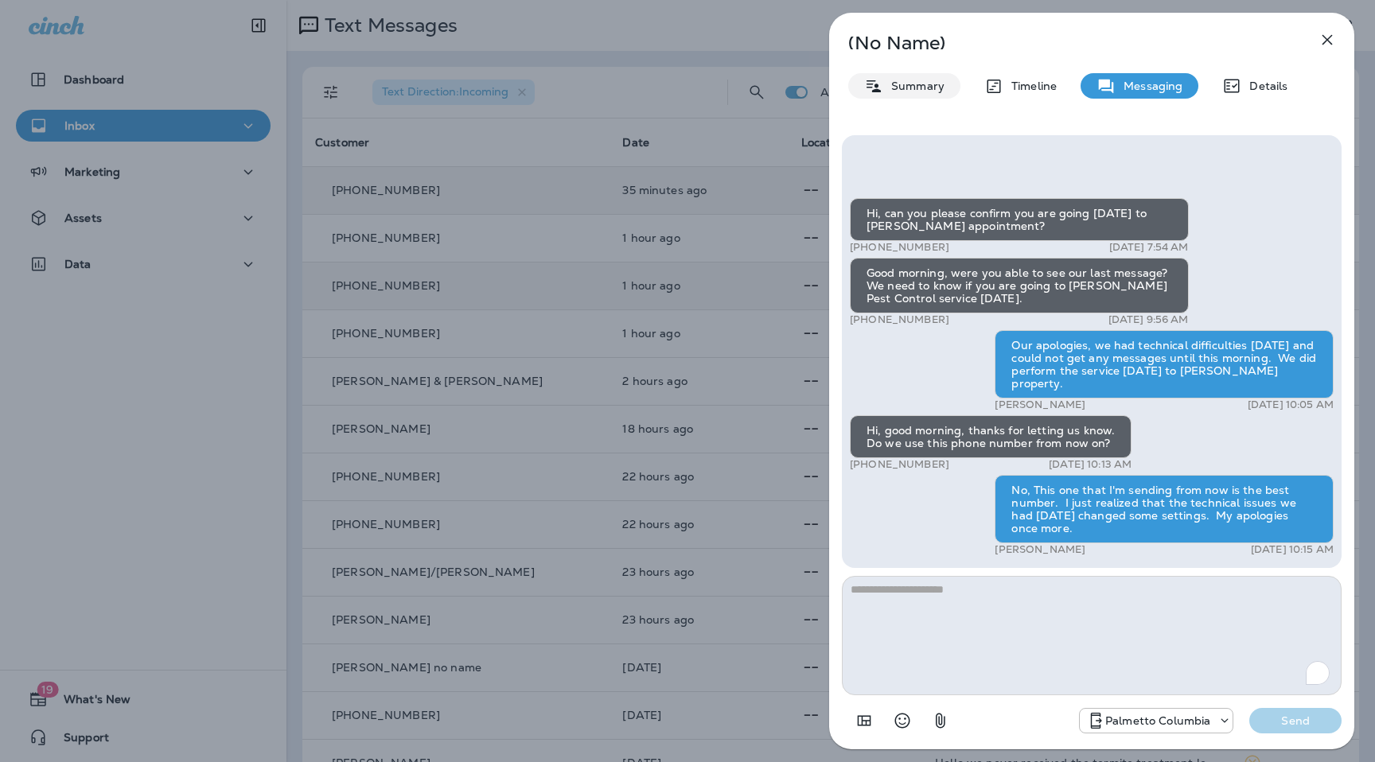
click at [913, 78] on div "Summary" at bounding box center [904, 85] width 112 height 25
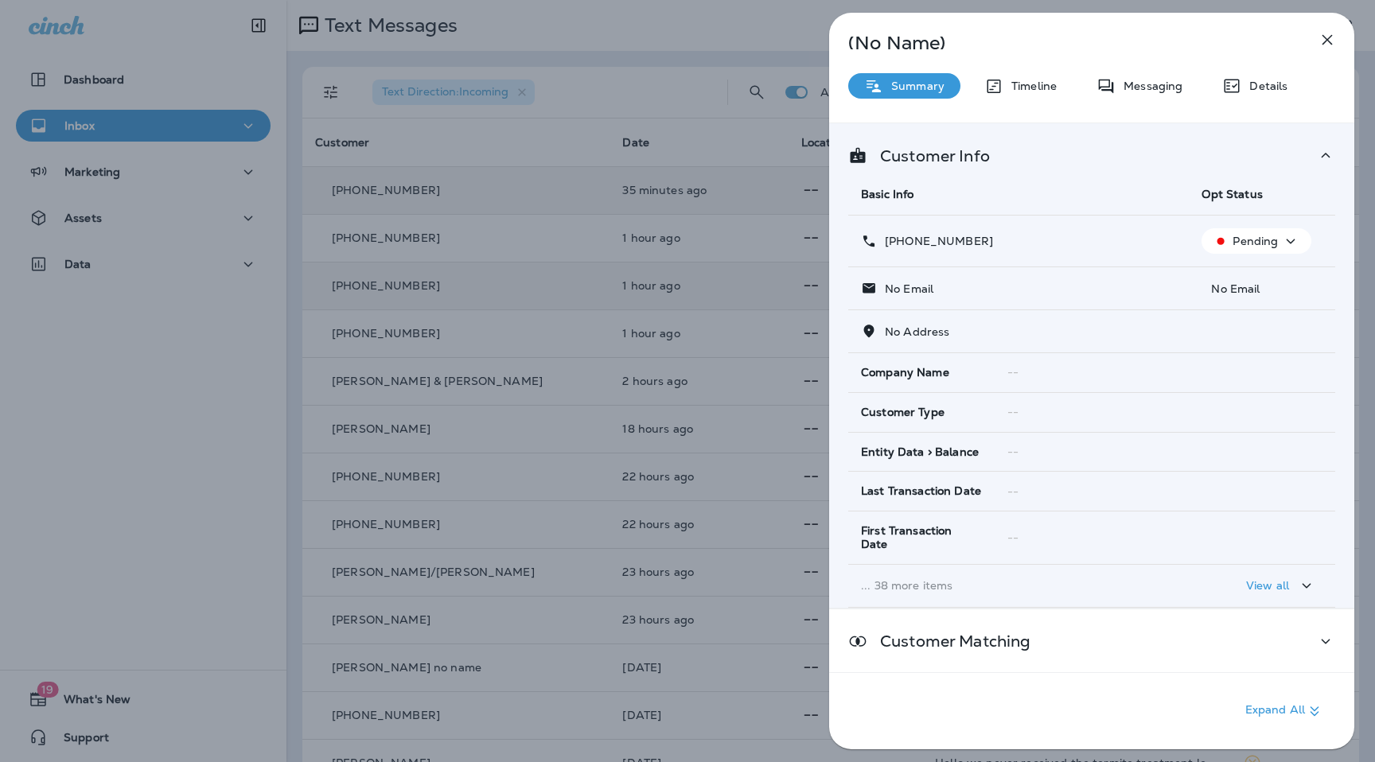
click at [1298, 576] on icon "button" at bounding box center [1306, 586] width 19 height 20
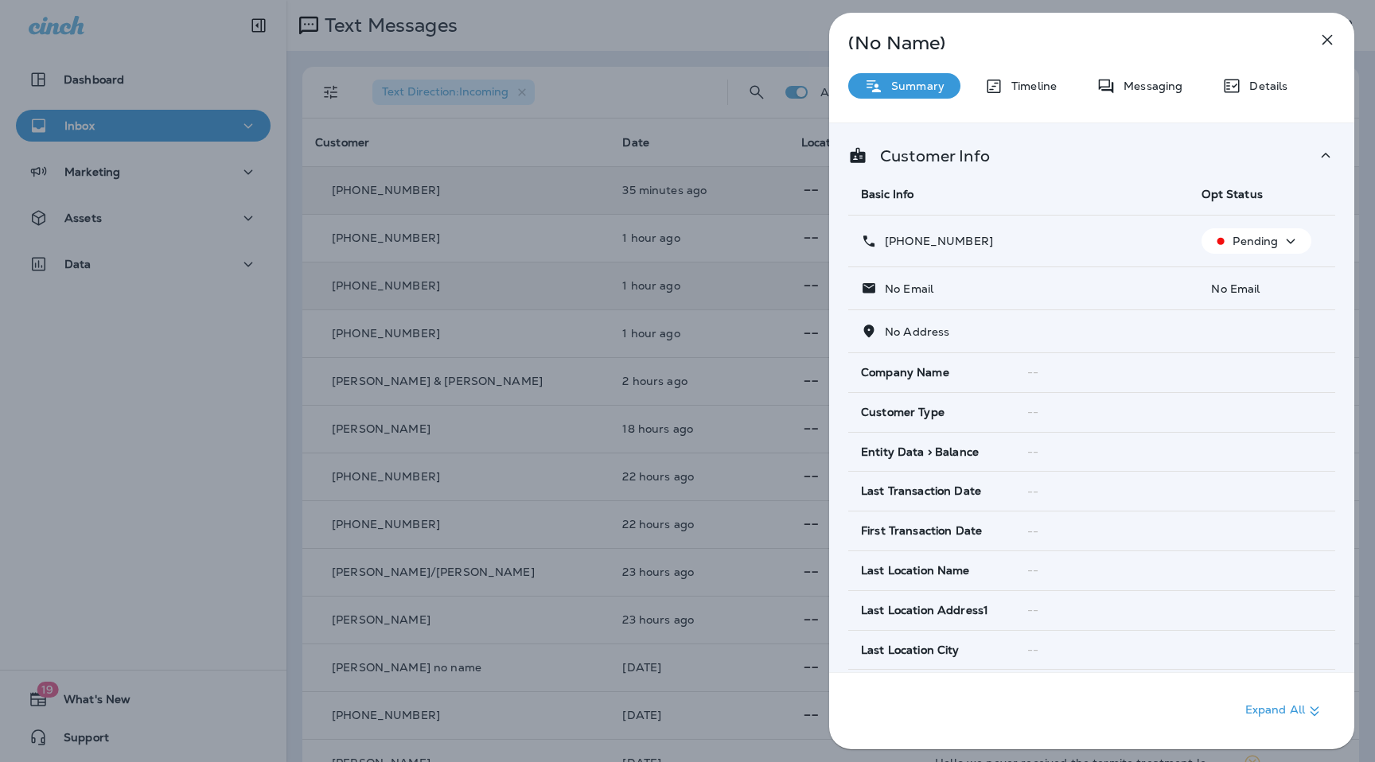
click at [1328, 42] on icon "button" at bounding box center [1326, 39] width 19 height 19
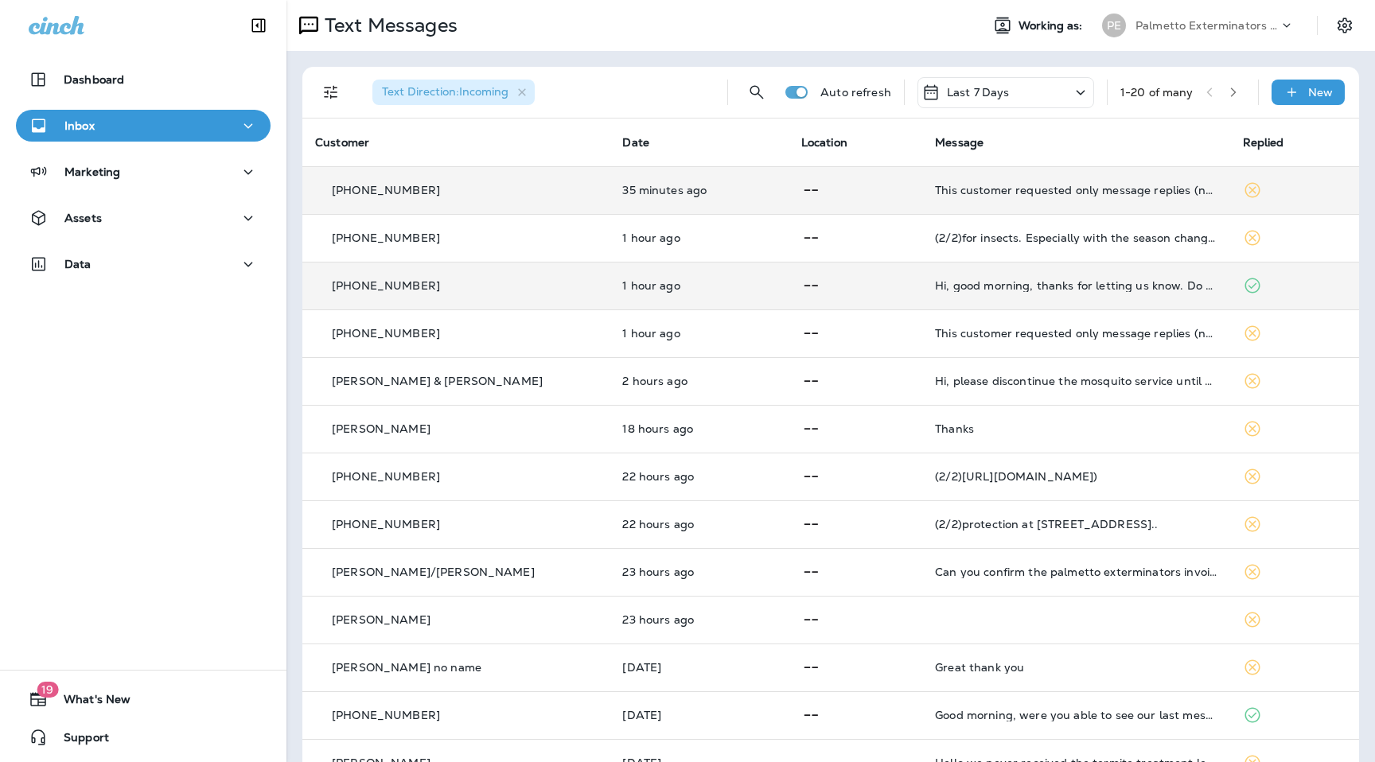
click at [609, 273] on td "1 hour ago" at bounding box center [698, 286] width 178 height 48
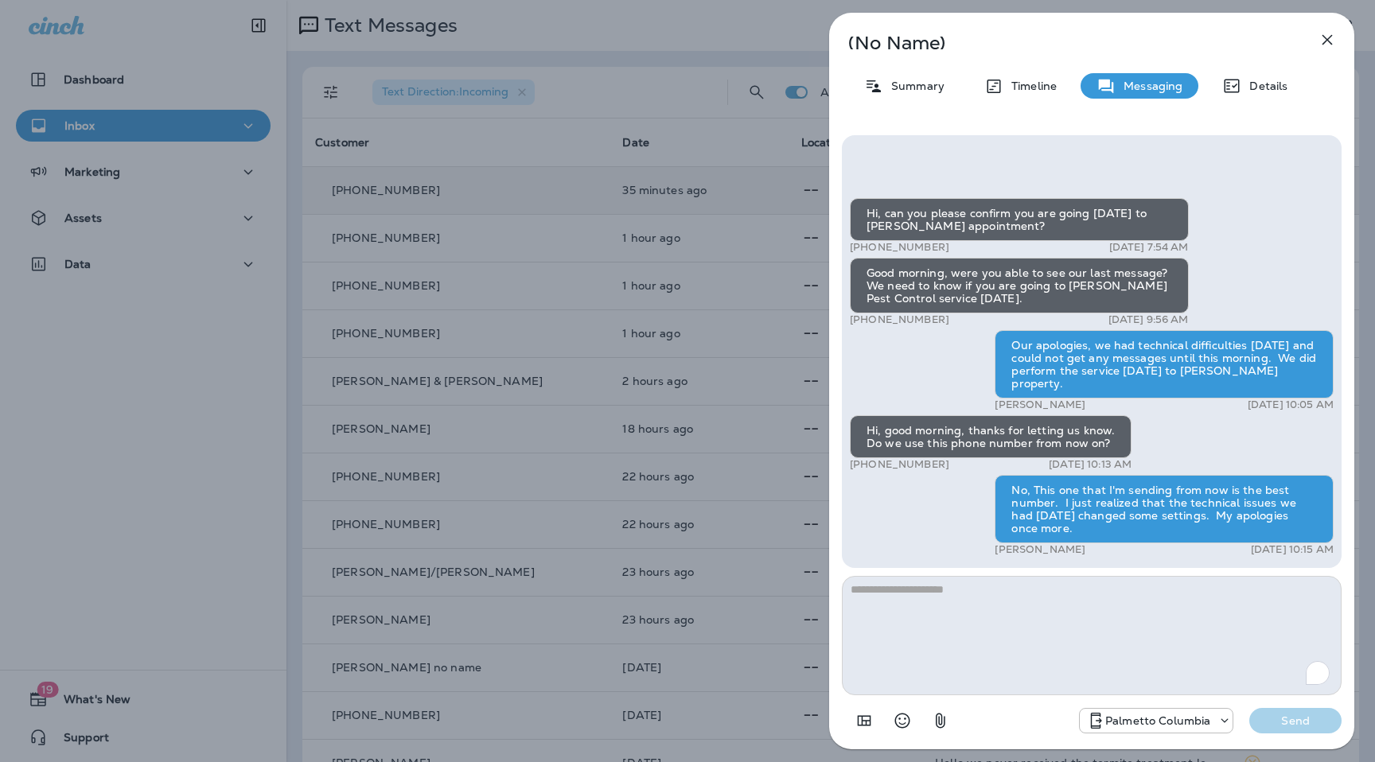
click at [1324, 41] on icon "button" at bounding box center [1327, 40] width 10 height 10
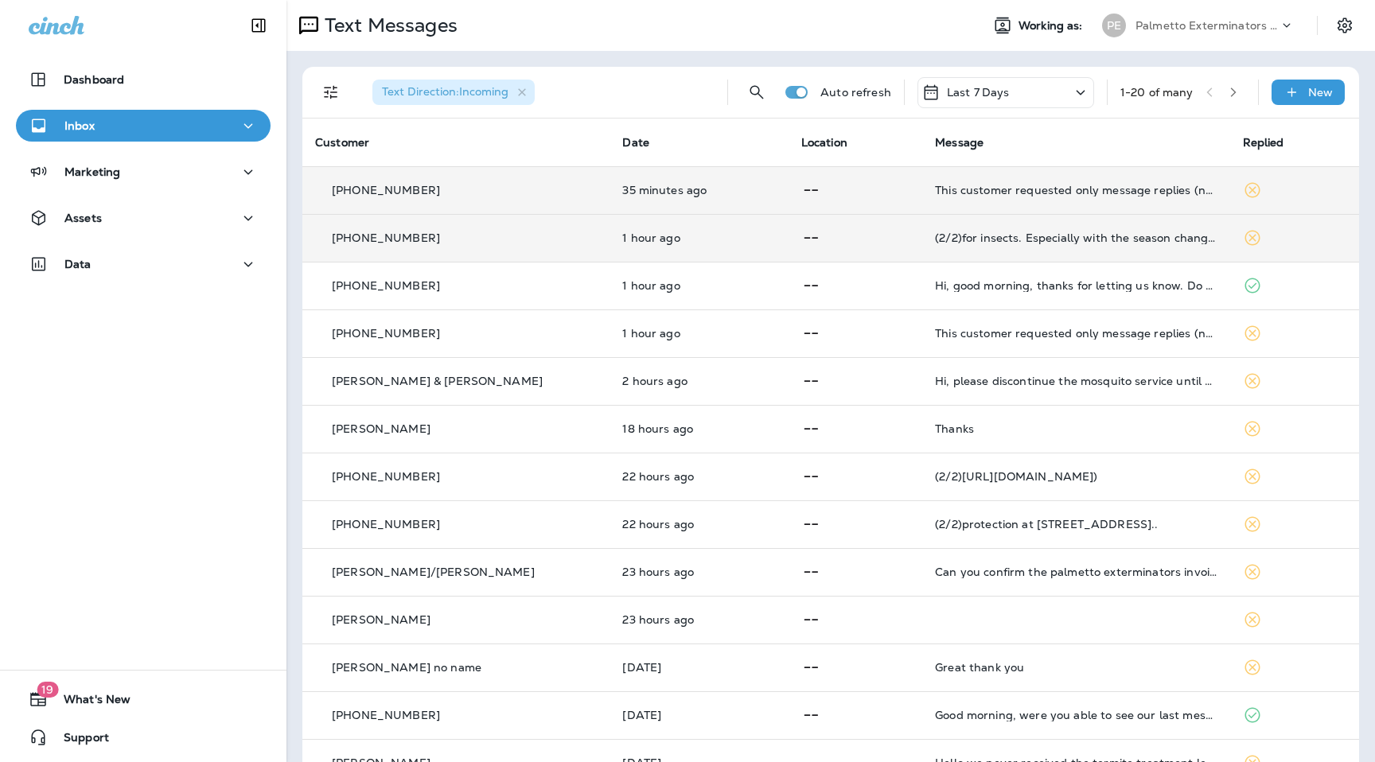
click at [715, 251] on td "1 hour ago" at bounding box center [698, 238] width 178 height 48
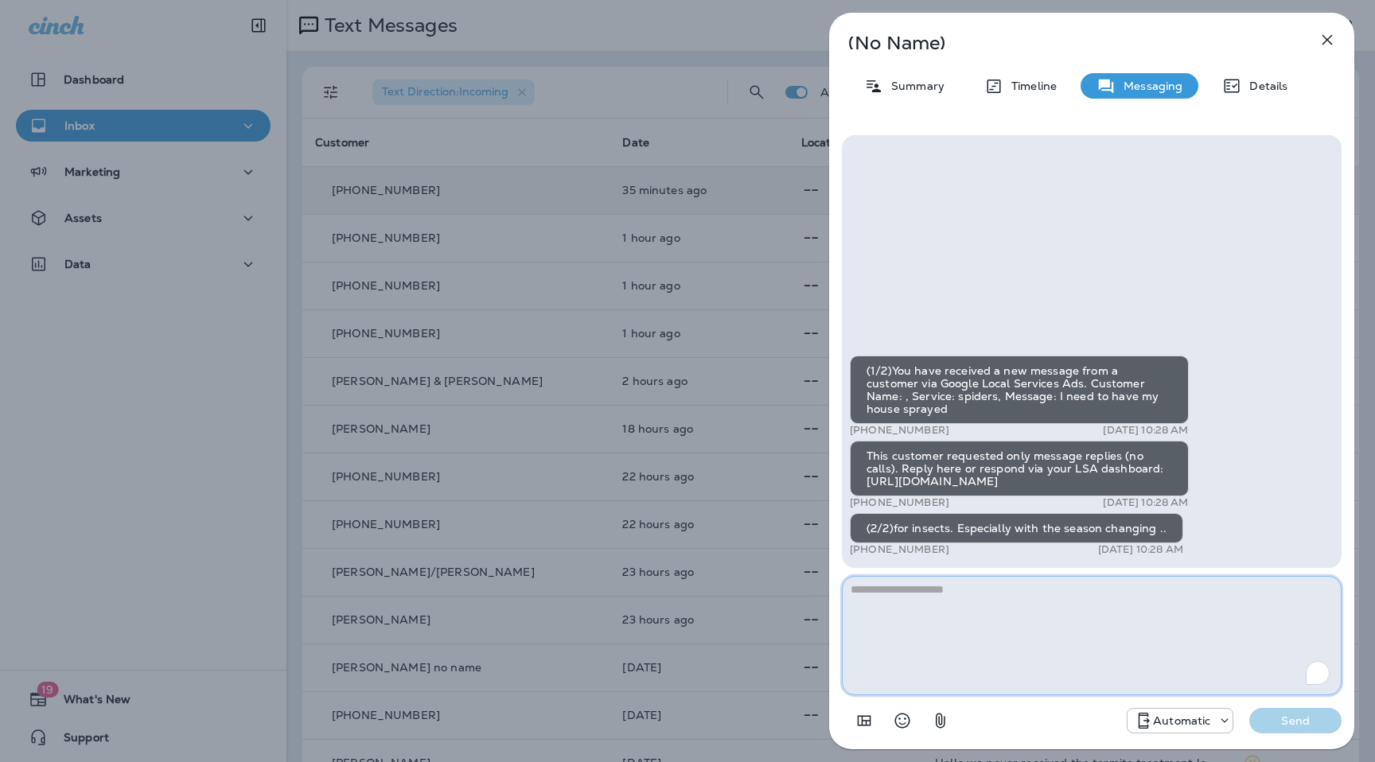
click at [943, 589] on textarea "To enrich screen reader interactions, please activate Accessibility in Grammarl…" at bounding box center [1092, 635] width 500 height 119
paste textarea "**********"
type textarea "**********"
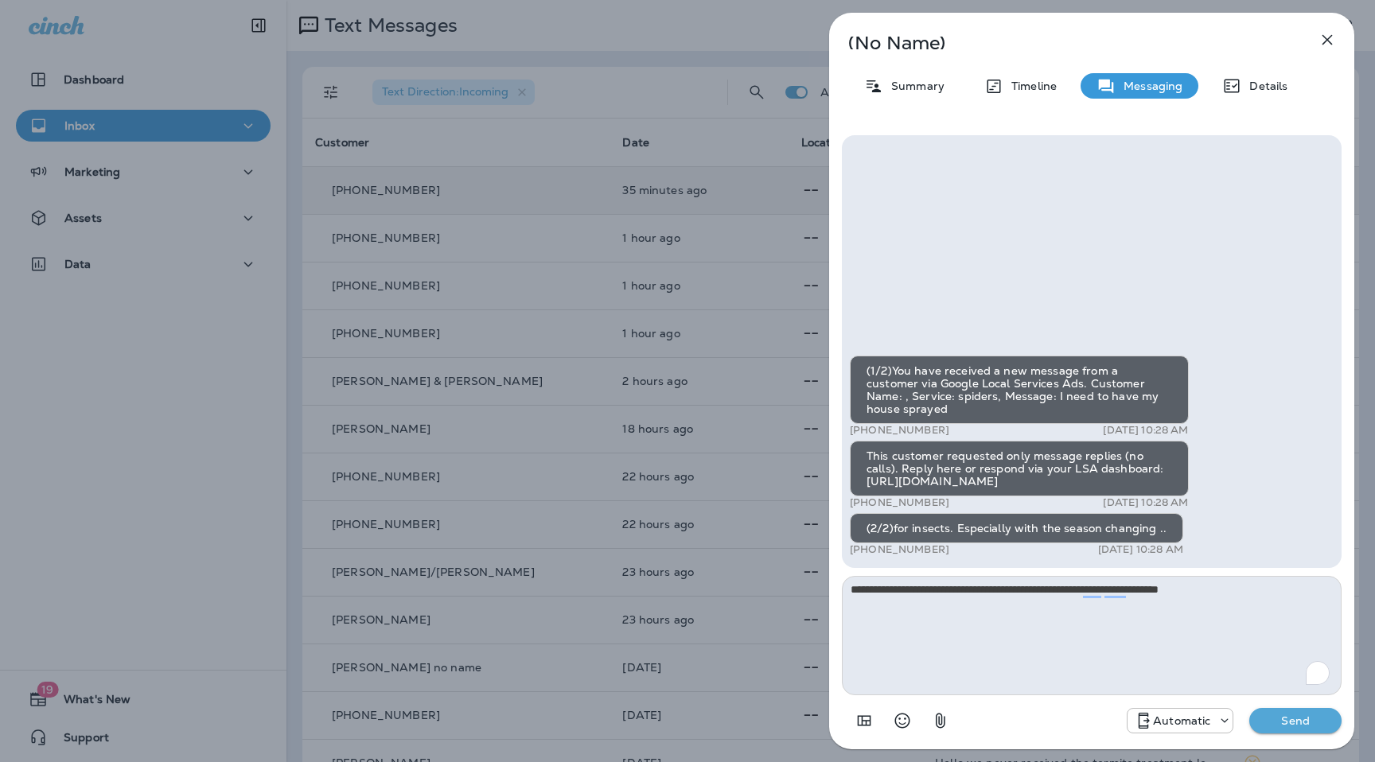
click at [1277, 718] on p "Send" at bounding box center [1295, 721] width 67 height 14
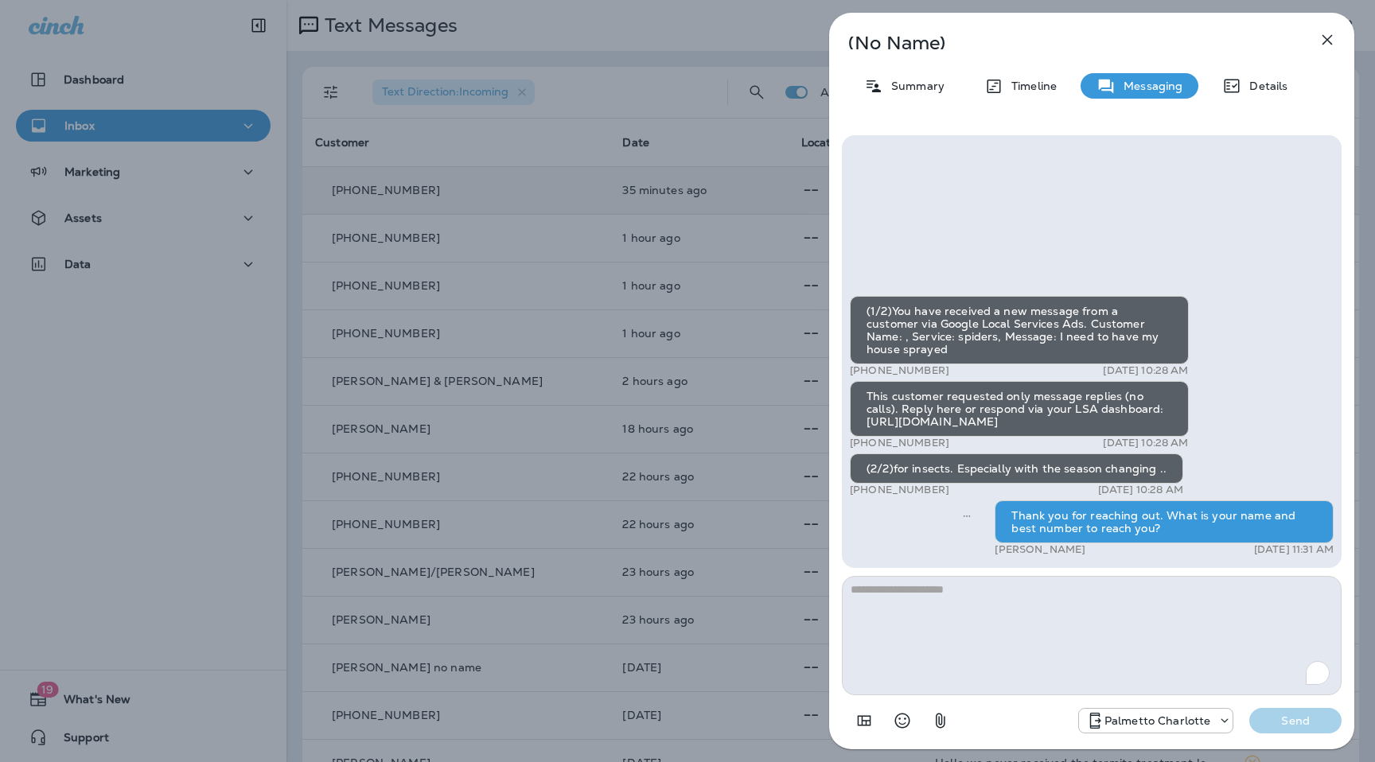
click at [1326, 46] on icon "button" at bounding box center [1326, 39] width 19 height 19
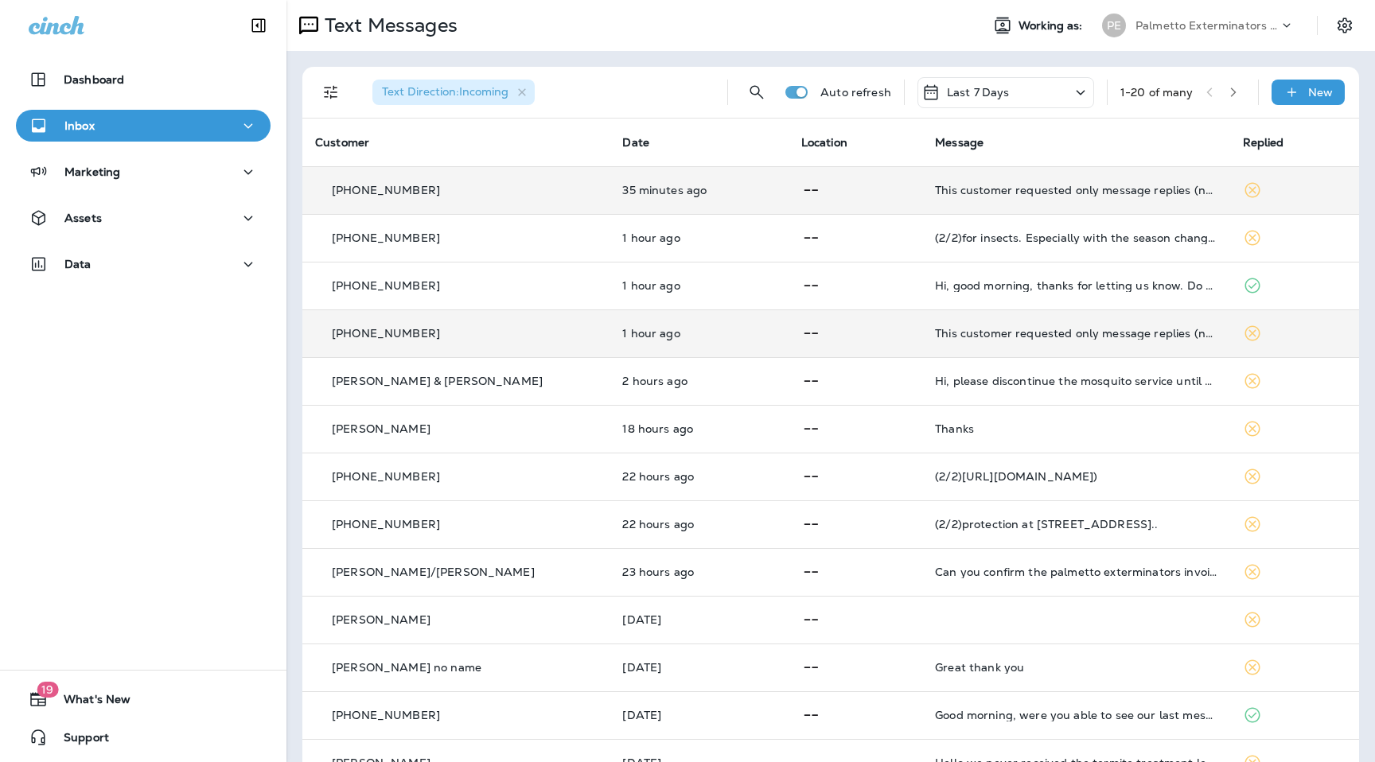
click at [788, 345] on td at bounding box center [855, 333] width 134 height 48
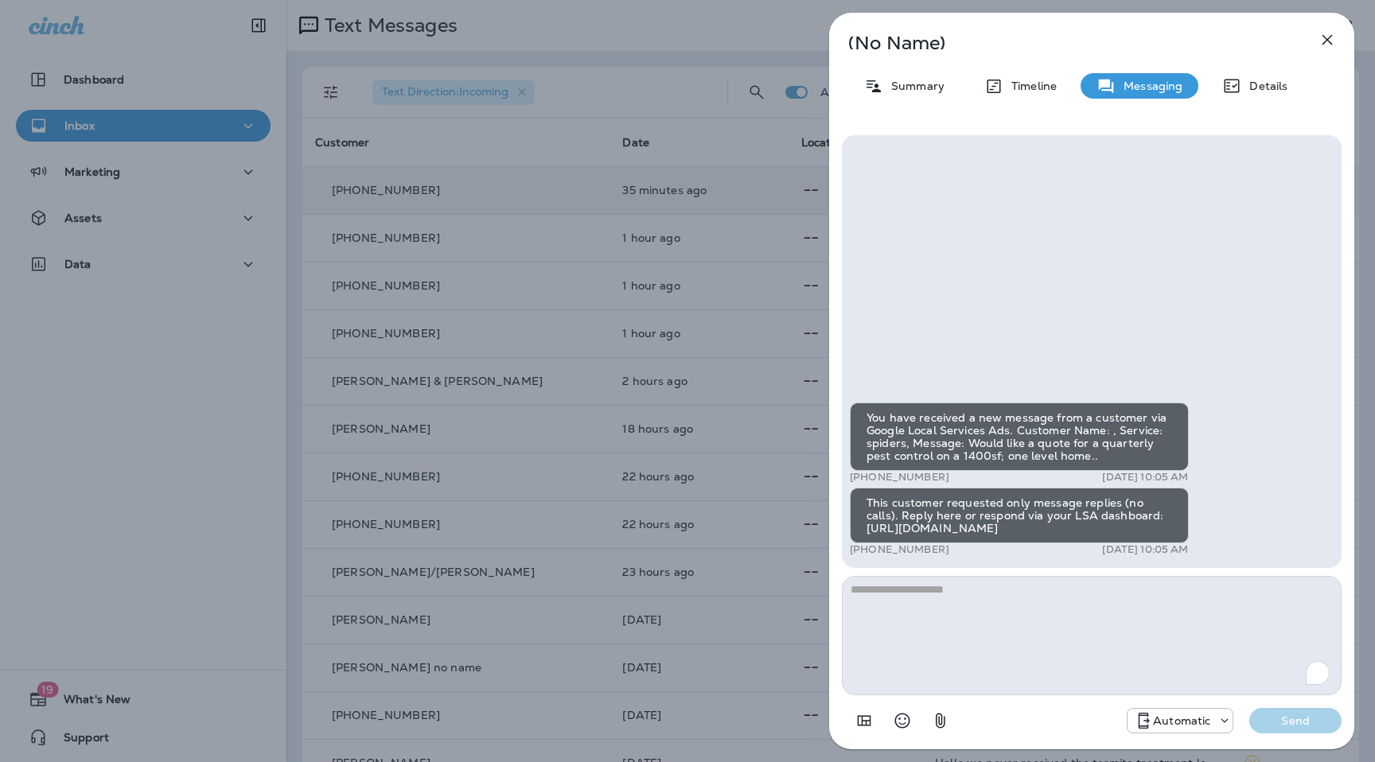
click at [992, 601] on textarea "To enrich screen reader interactions, please activate Accessibility in Grammarl…" at bounding box center [1092, 635] width 500 height 119
type textarea "**********"
click at [1305, 717] on p "Send" at bounding box center [1295, 721] width 67 height 14
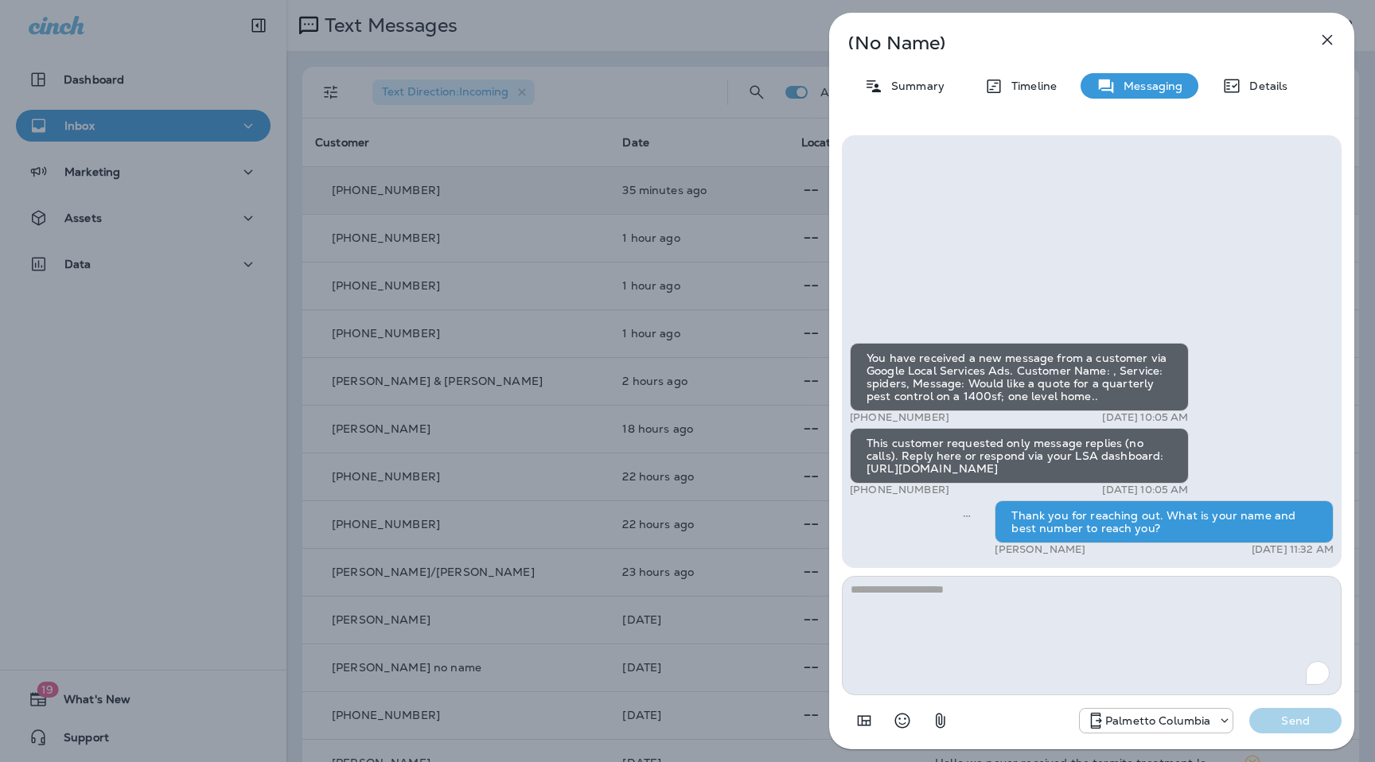
click at [1330, 40] on icon "button" at bounding box center [1326, 39] width 19 height 19
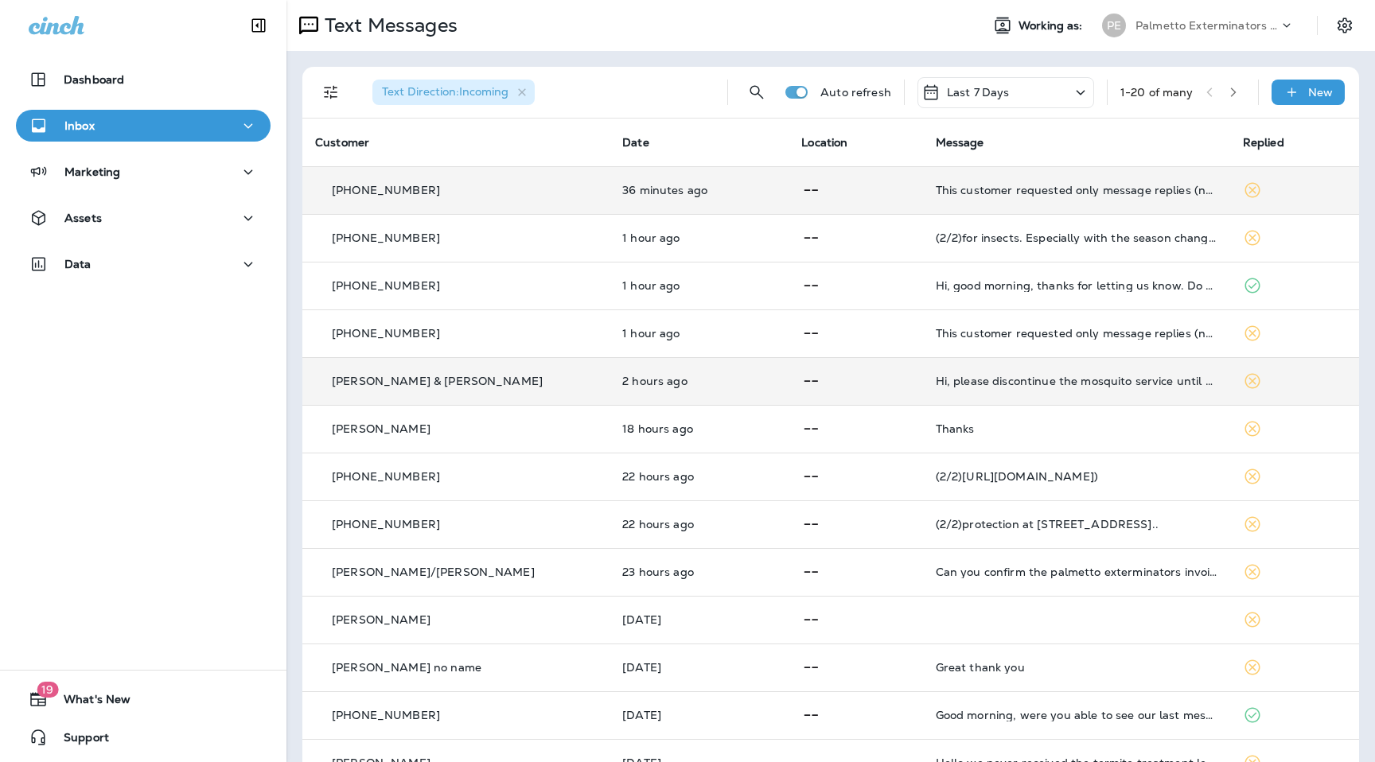
click at [659, 395] on td "2 hours ago" at bounding box center [698, 381] width 179 height 48
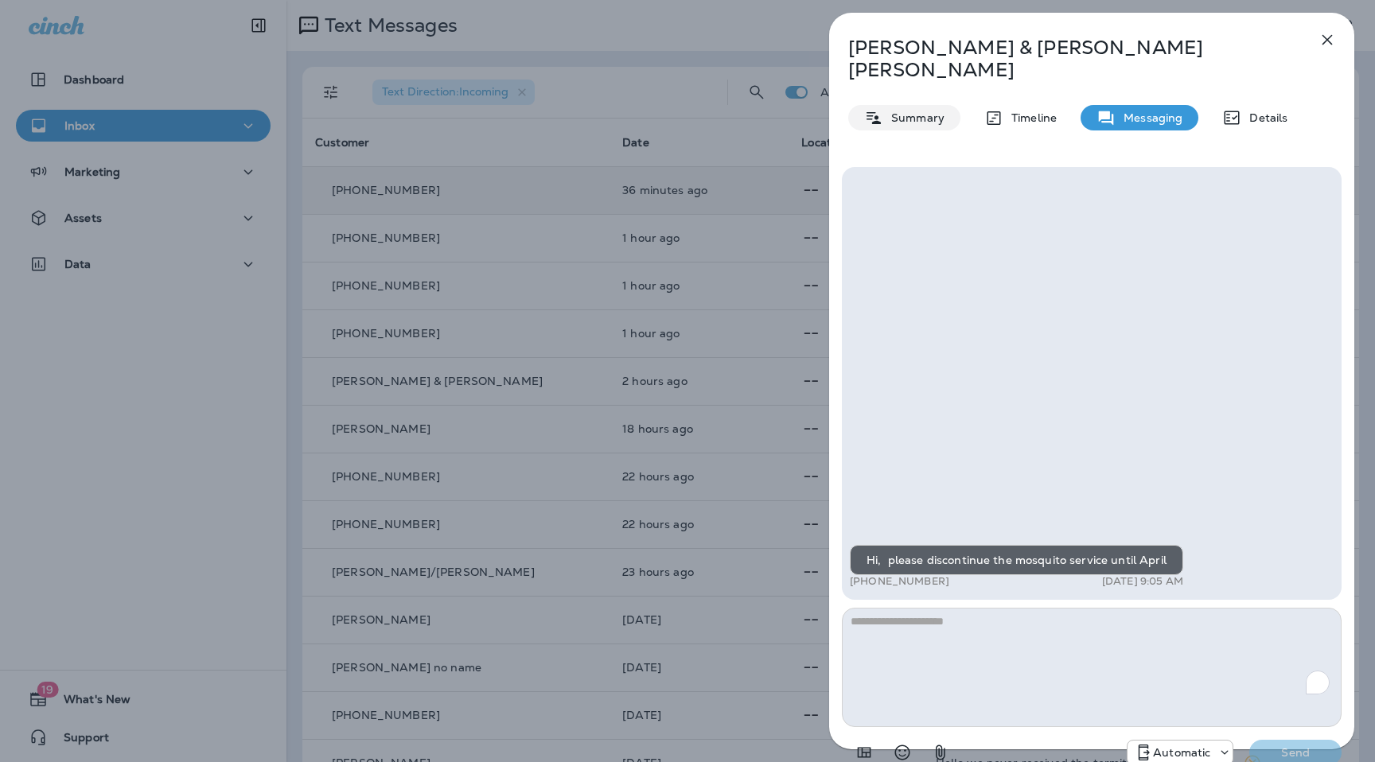
click at [909, 111] on p "Summary" at bounding box center [913, 117] width 61 height 13
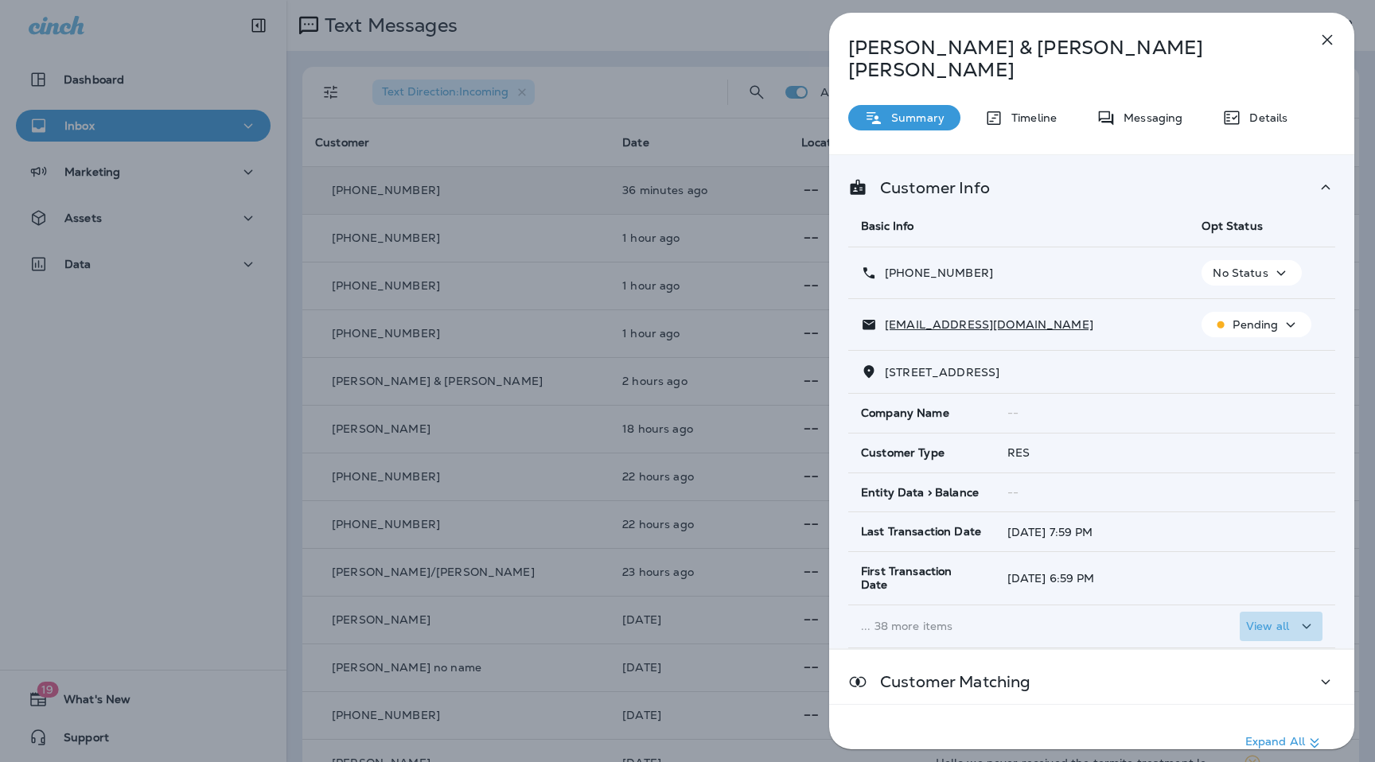
click at [1288, 616] on div "View all" at bounding box center [1281, 626] width 70 height 20
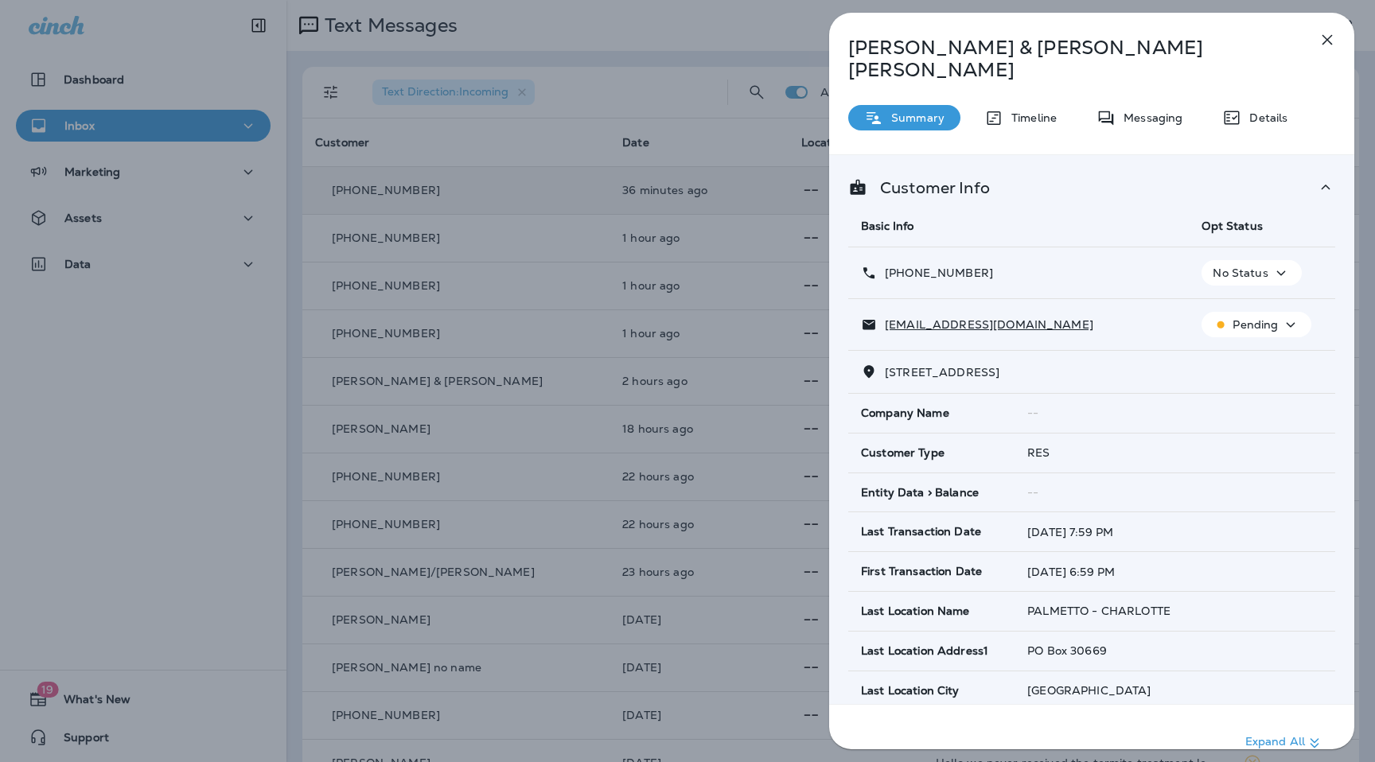
scroll to position [10, 0]
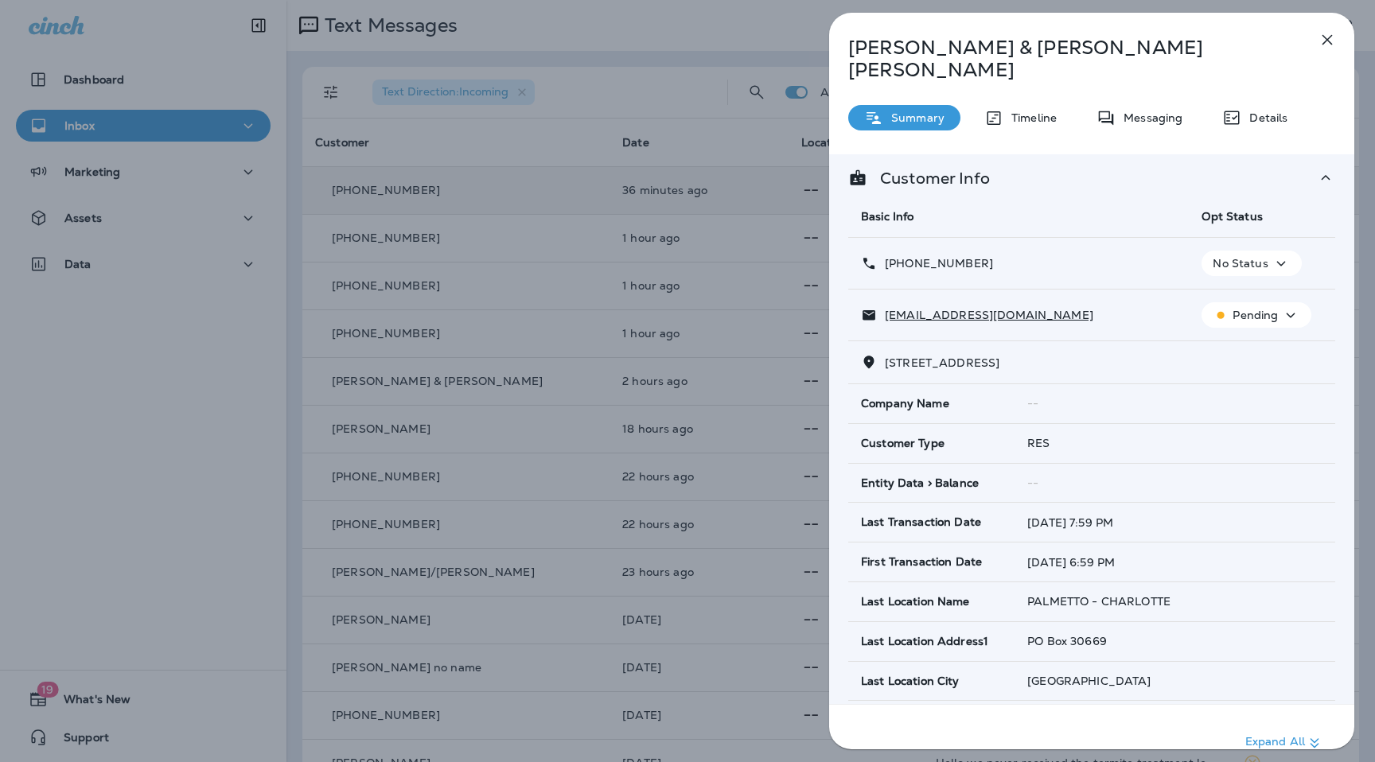
click at [1335, 43] on icon "button" at bounding box center [1326, 39] width 19 height 19
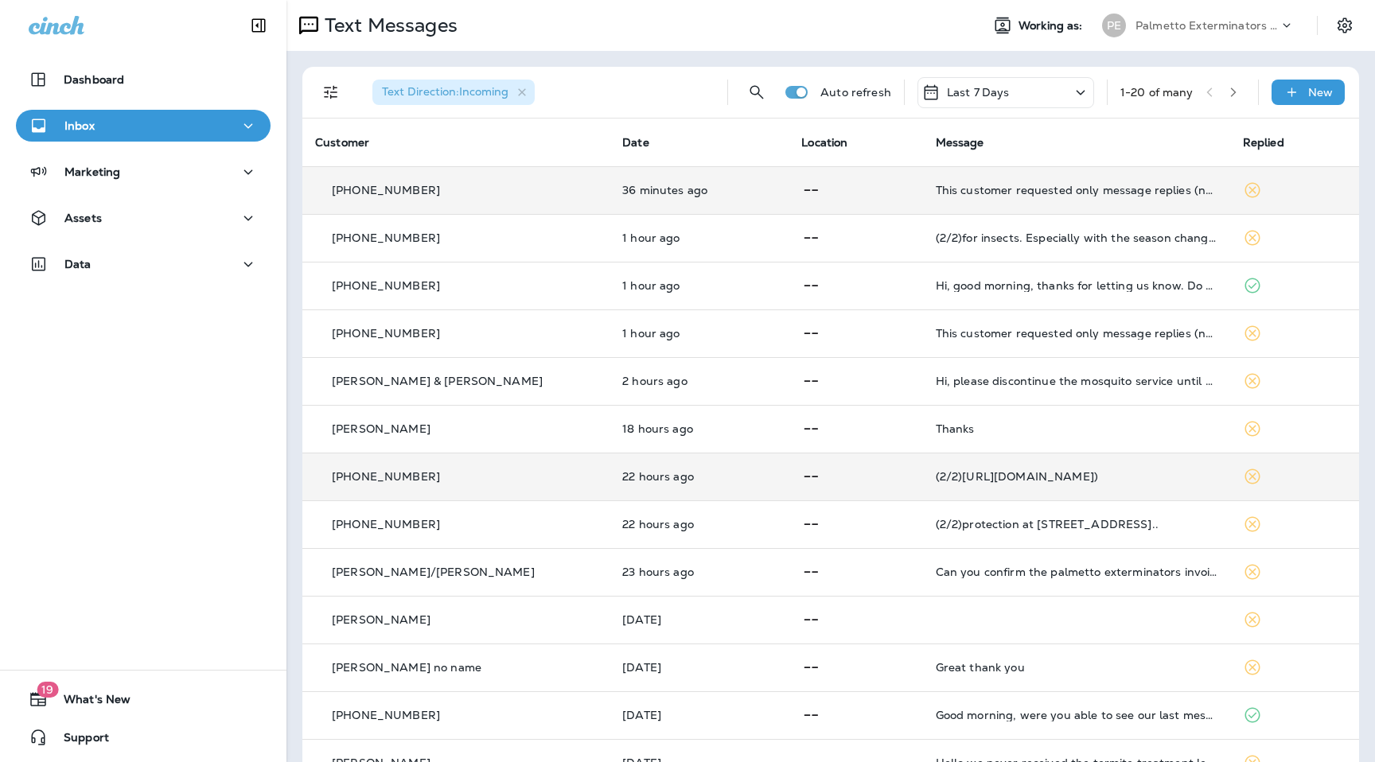
click at [815, 476] on p at bounding box center [855, 477] width 108 height 20
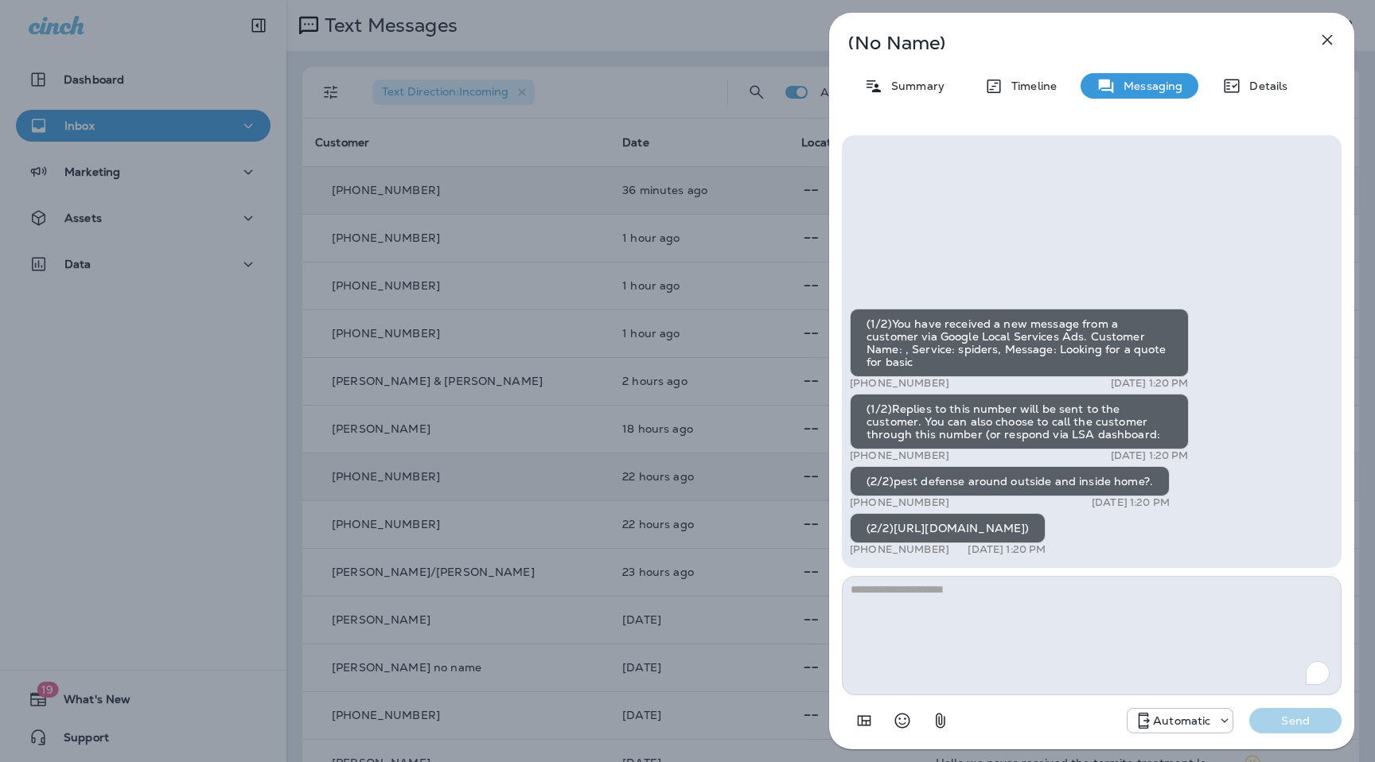
click at [964, 613] on textarea "To enrich screen reader interactions, please activate Accessibility in Grammarl…" at bounding box center [1092, 635] width 500 height 119
type textarea "**********"
click at [1300, 720] on p "Send" at bounding box center [1295, 721] width 67 height 14
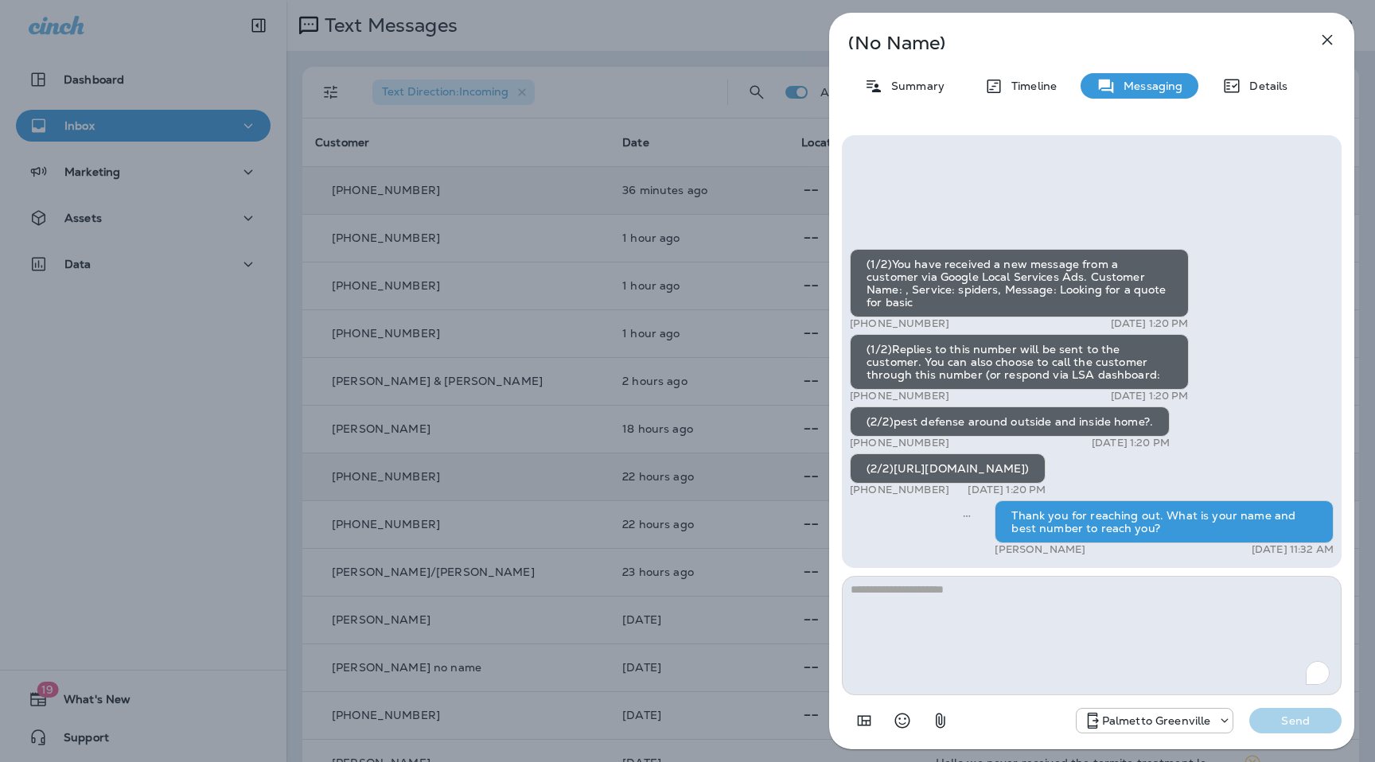
click at [1330, 41] on icon "button" at bounding box center [1326, 39] width 19 height 19
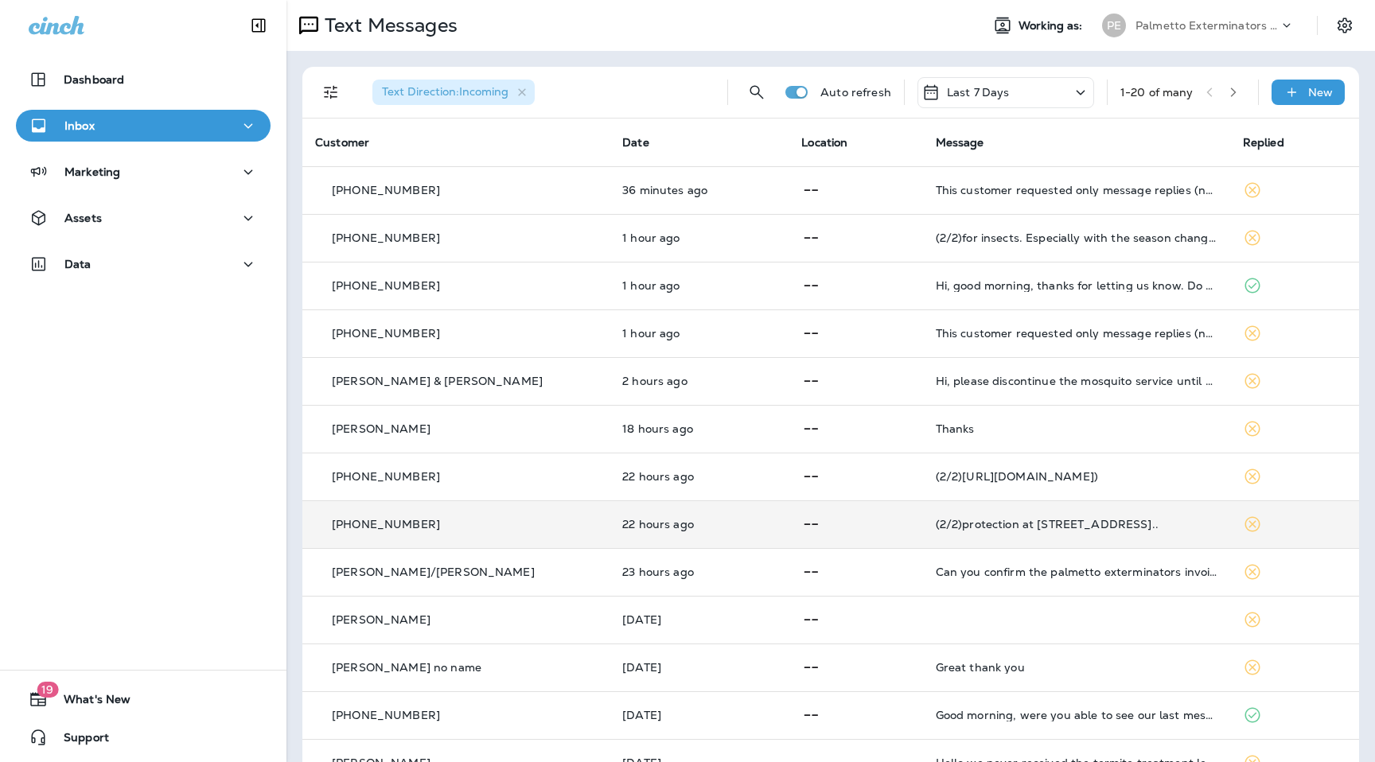
click at [701, 534] on td "22 hours ago" at bounding box center [698, 524] width 179 height 48
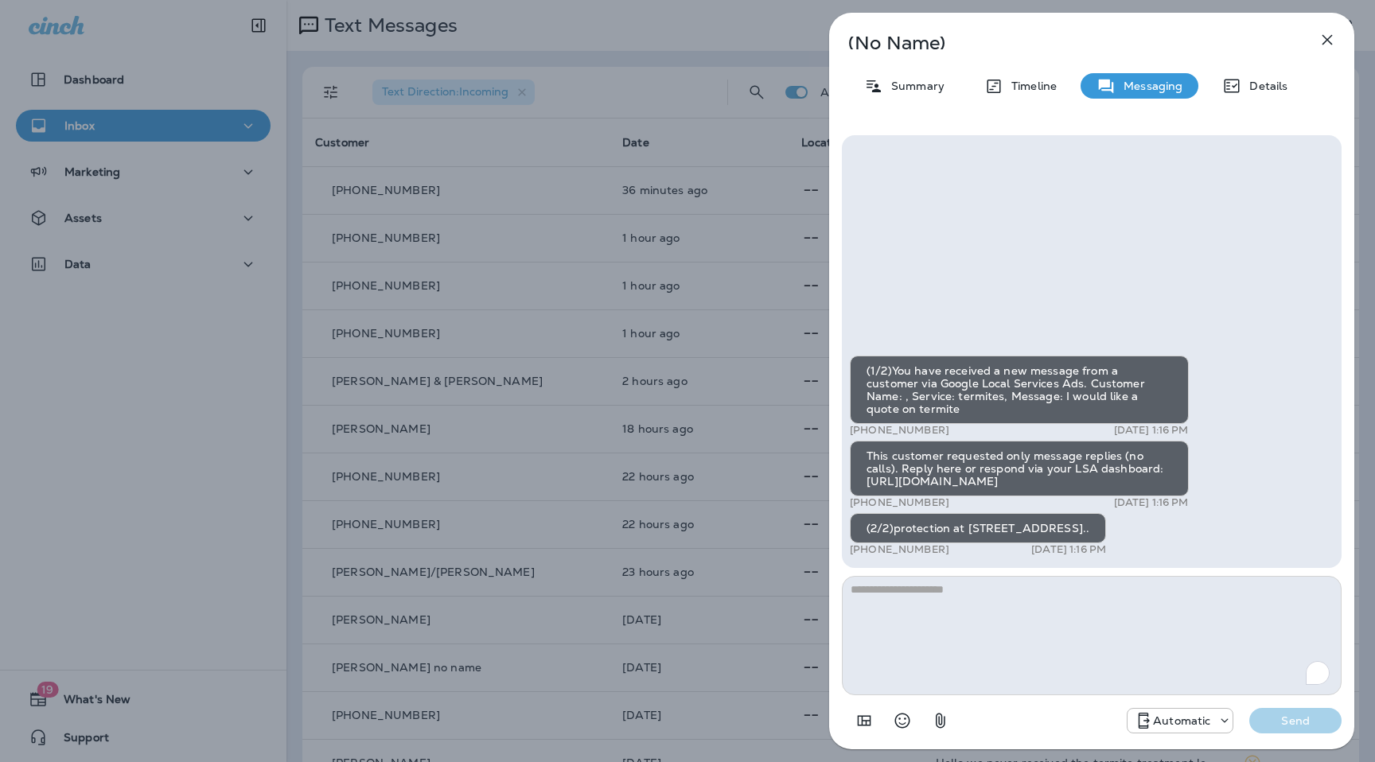
click at [982, 601] on textarea "To enrich screen reader interactions, please activate Accessibility in Grammarl…" at bounding box center [1092, 635] width 500 height 119
type textarea "**********"
click at [1288, 724] on p "Send" at bounding box center [1295, 721] width 67 height 14
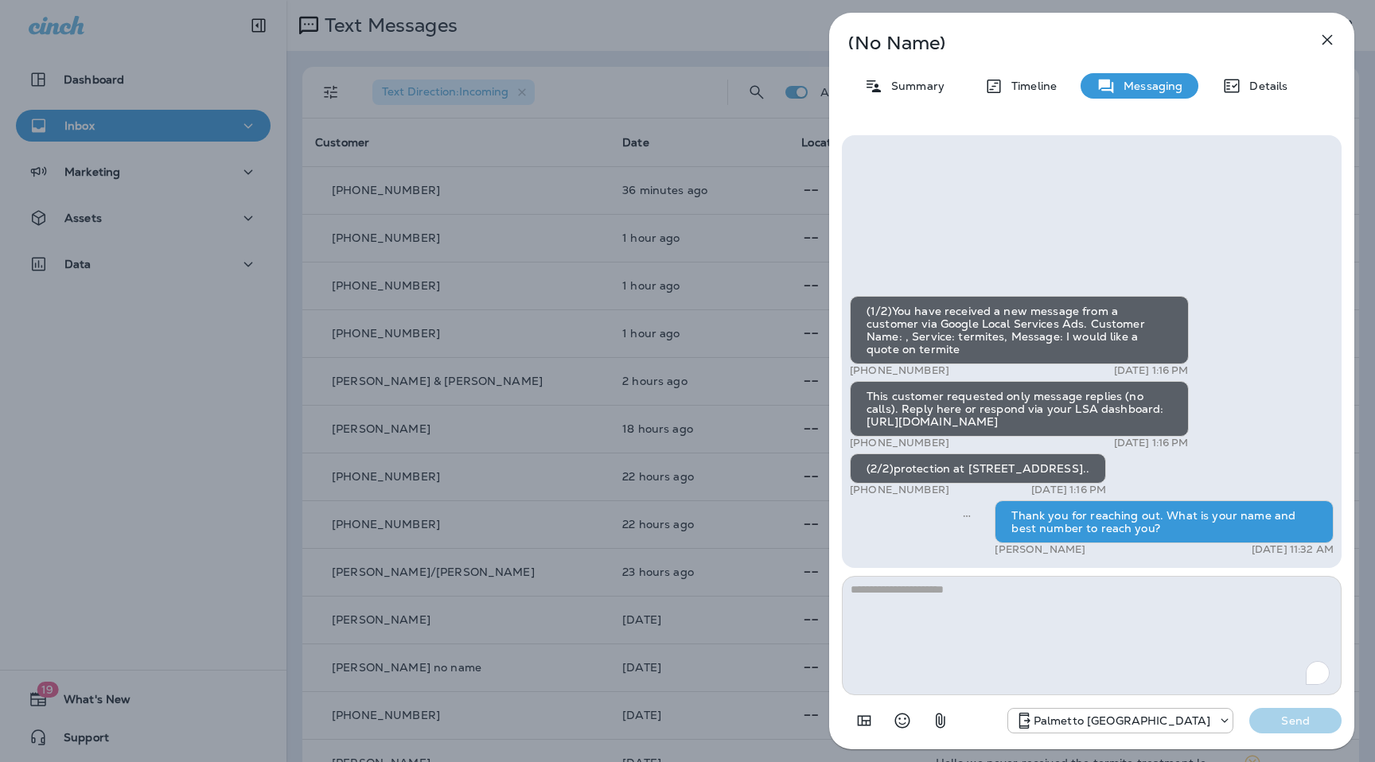
click at [1325, 42] on icon "button" at bounding box center [1326, 39] width 19 height 19
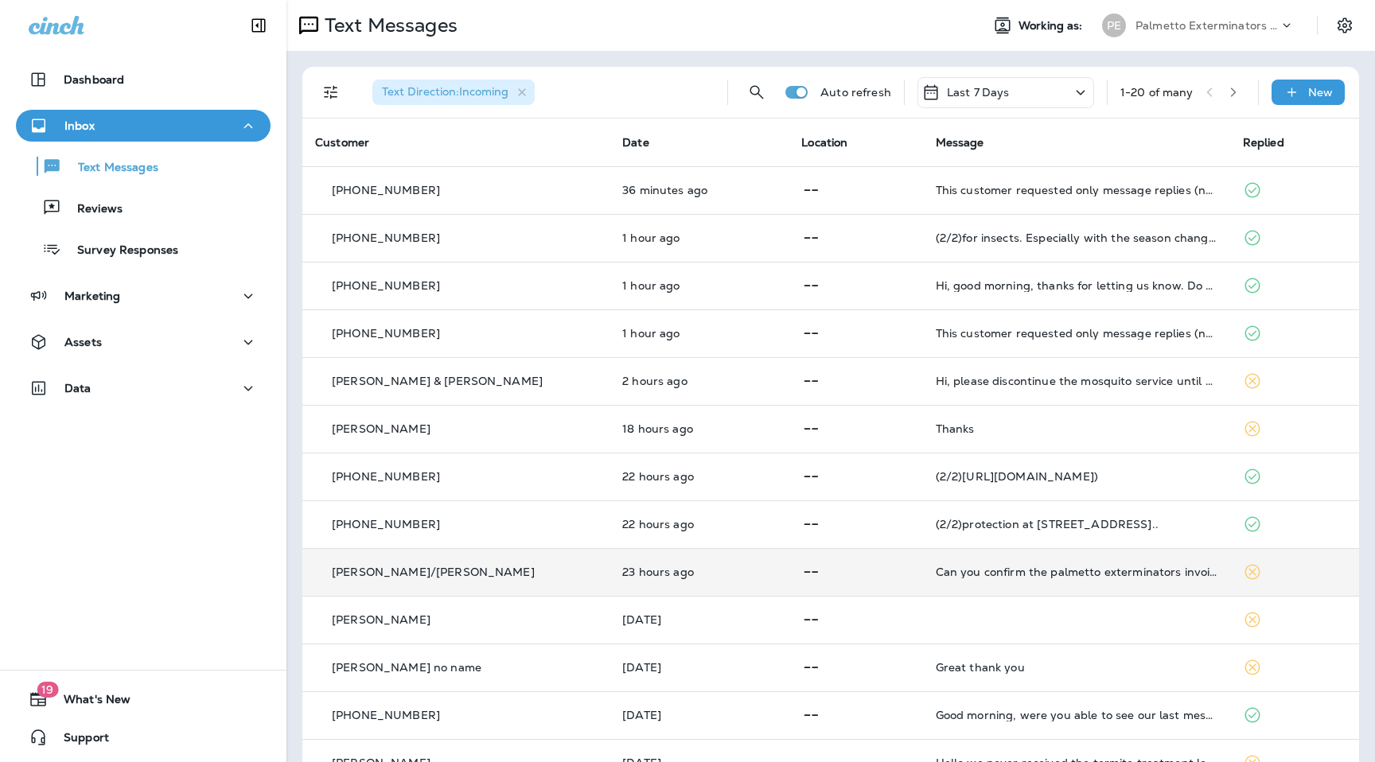
click at [813, 566] on p at bounding box center [855, 572] width 108 height 20
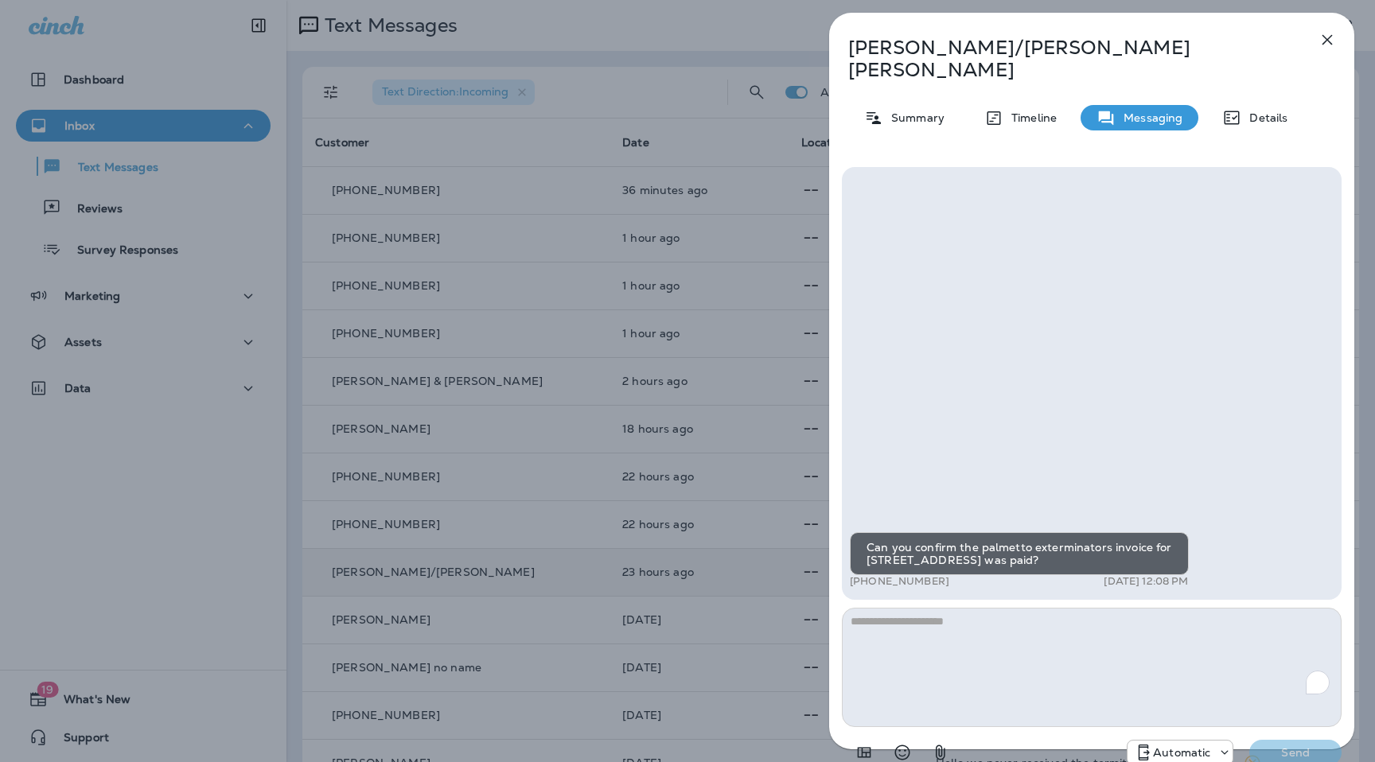
click at [1324, 40] on icon "button" at bounding box center [1326, 39] width 19 height 19
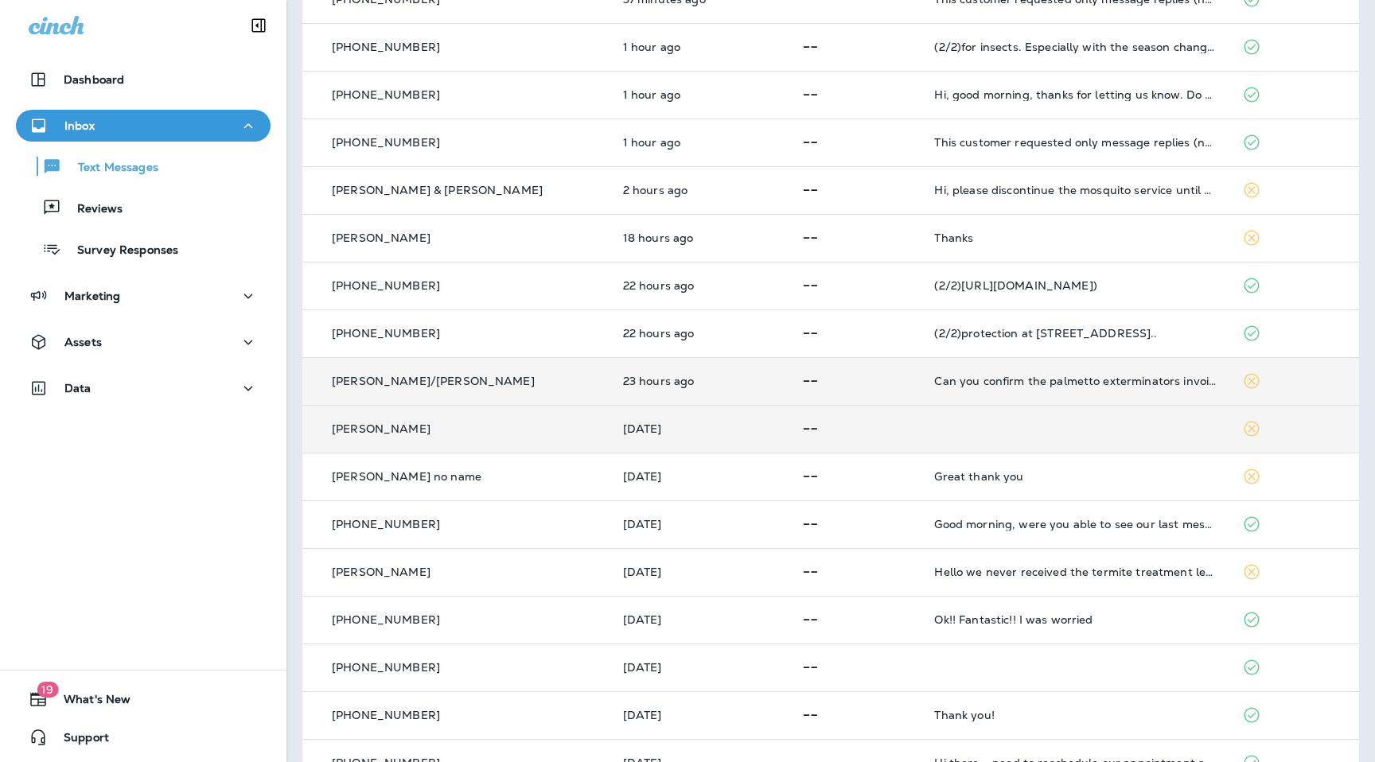
scroll to position [193, 0]
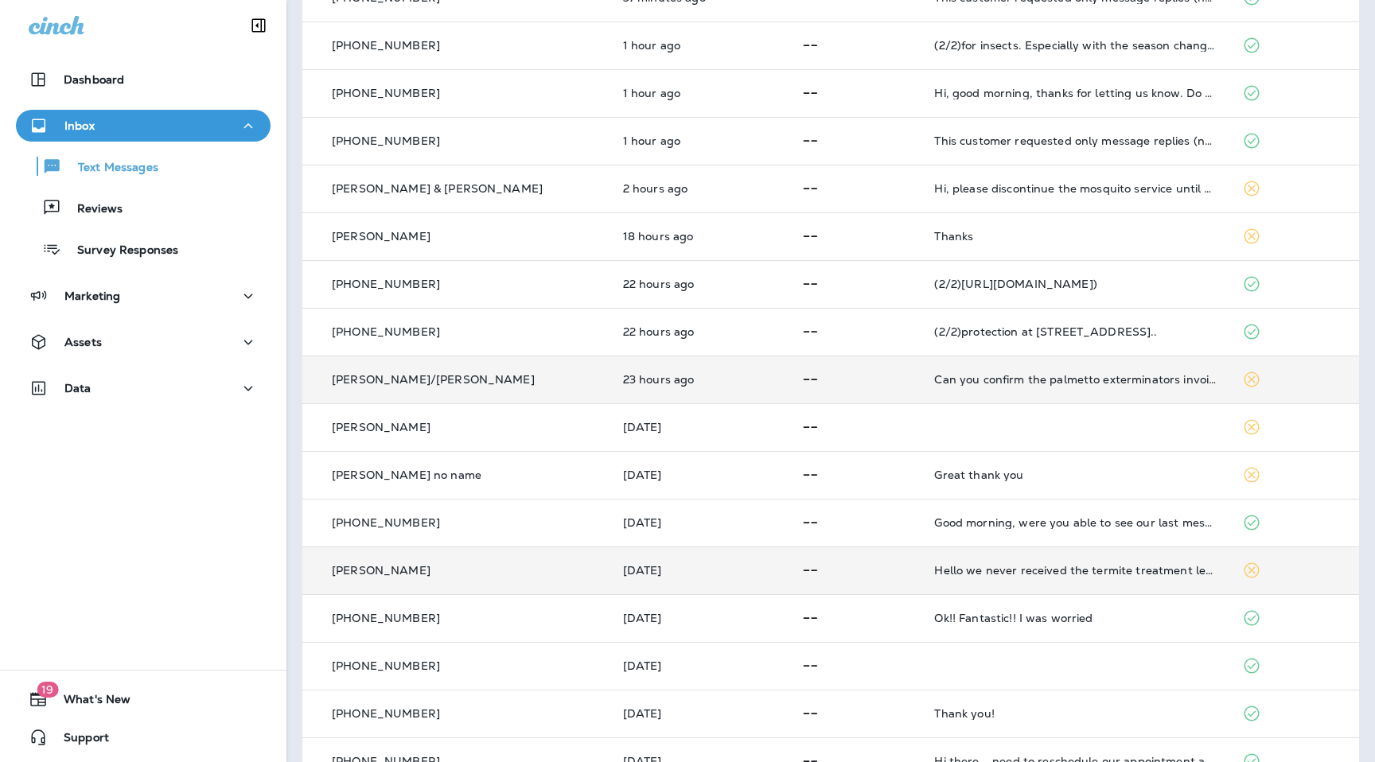
click at [826, 580] on p at bounding box center [854, 571] width 109 height 20
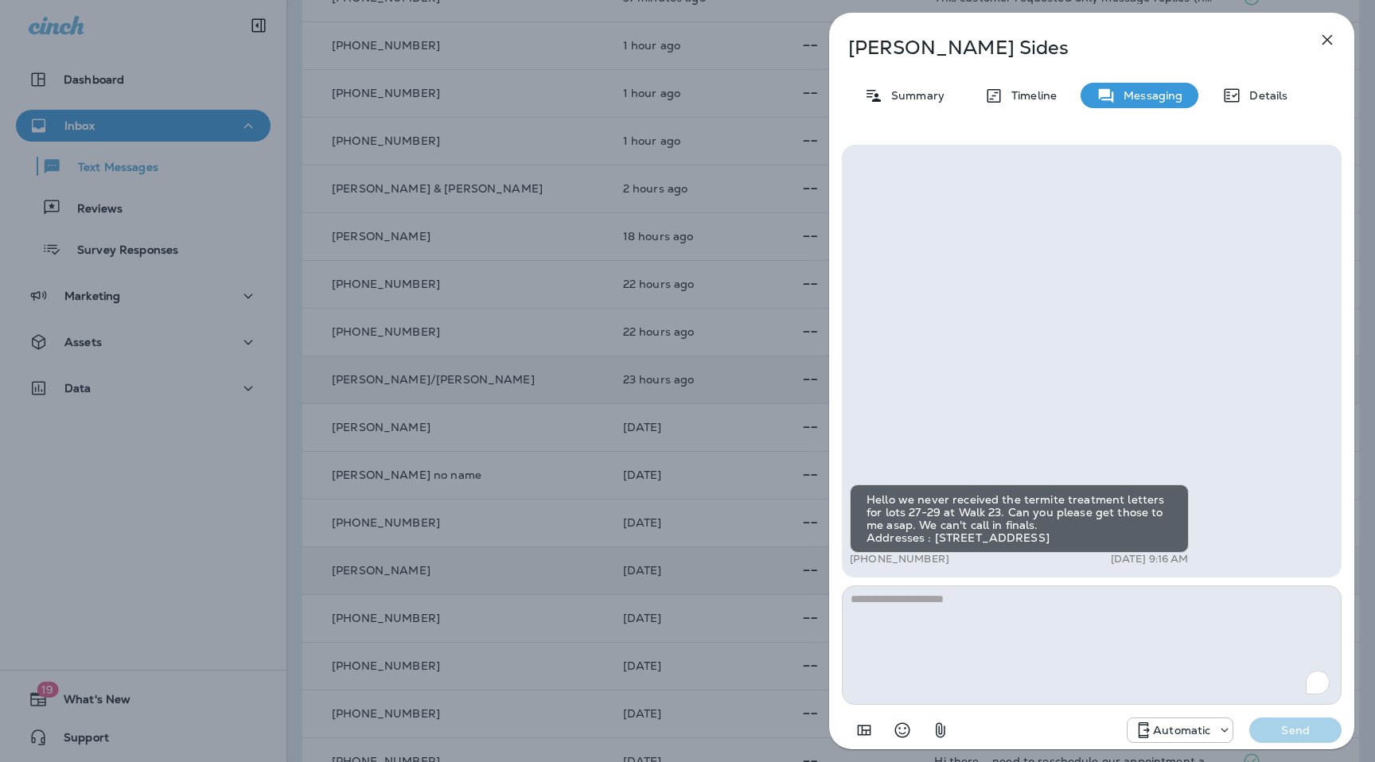
click at [1319, 41] on icon "button" at bounding box center [1326, 39] width 19 height 19
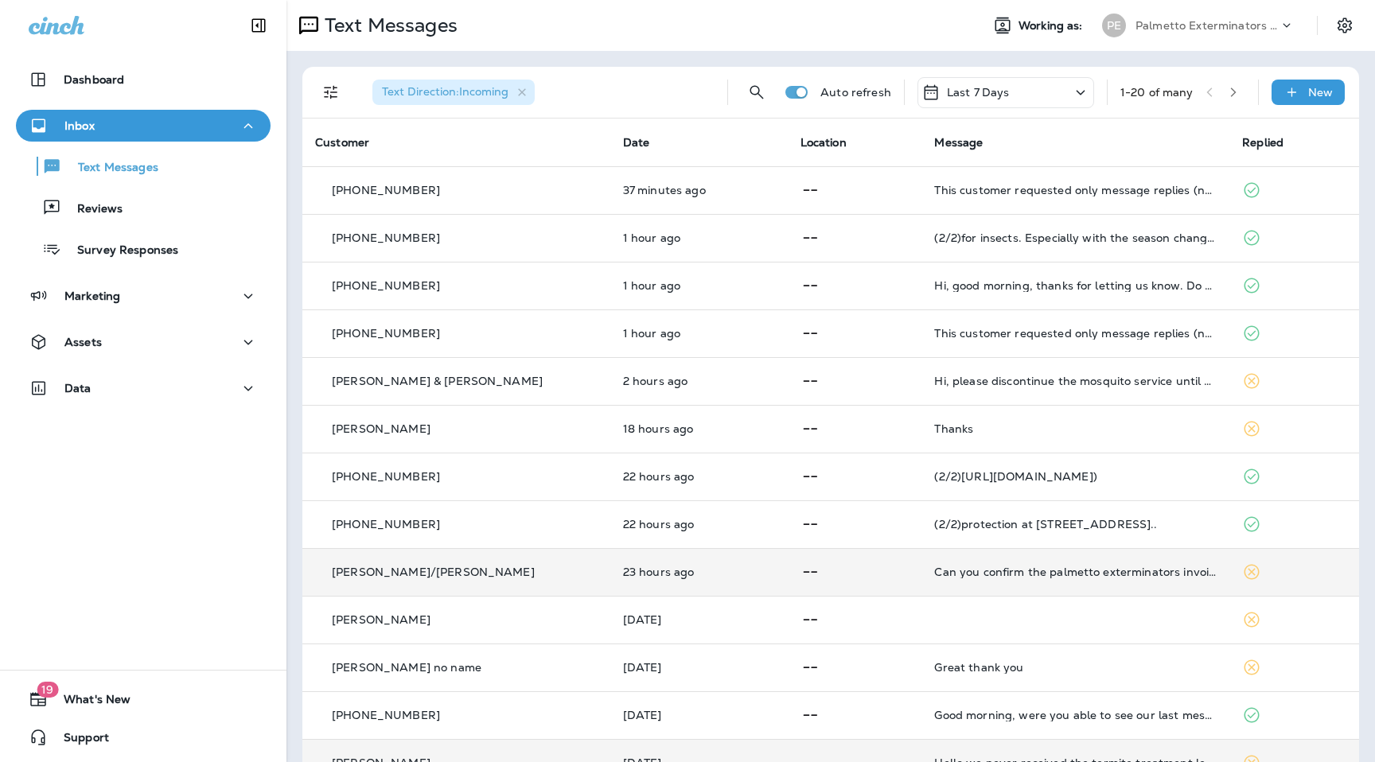
click at [1243, 7] on div "Text Messages Working as: PE Palmetto Exterminators LLC" at bounding box center [830, 25] width 1088 height 51
click at [1243, 22] on p "Palmetto Exterminators LLC" at bounding box center [1206, 25] width 143 height 13
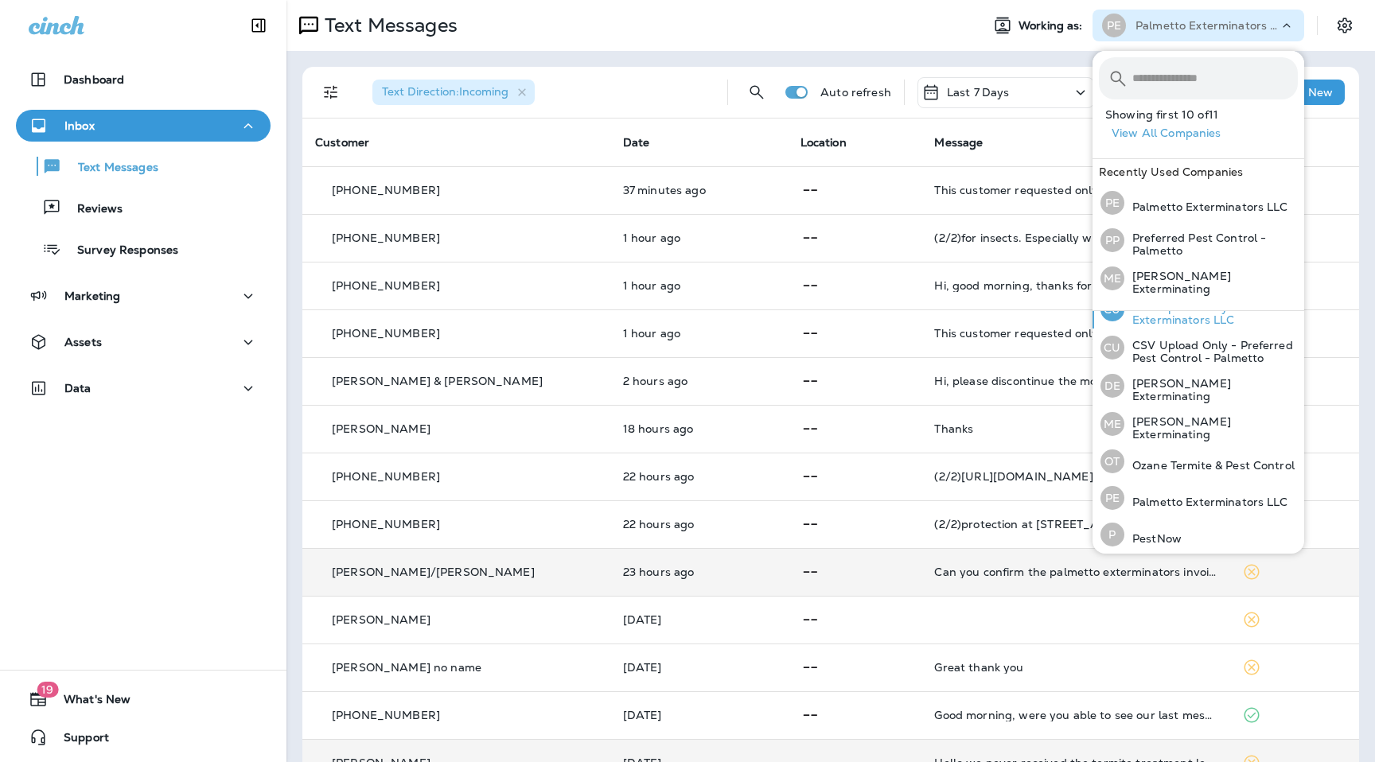
scroll to position [173, 0]
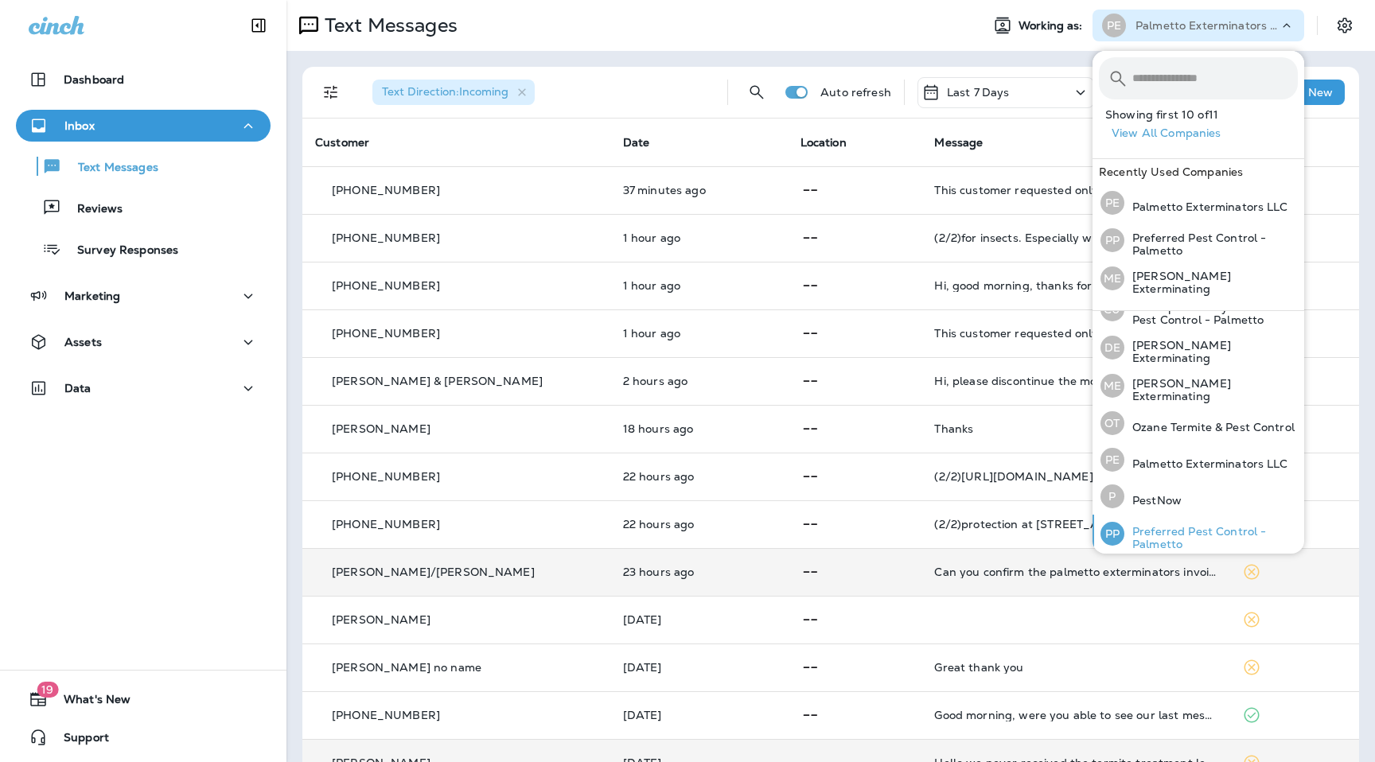
click at [1175, 531] on p "Preferred Pest Control - Palmetto" at bounding box center [1210, 537] width 173 height 25
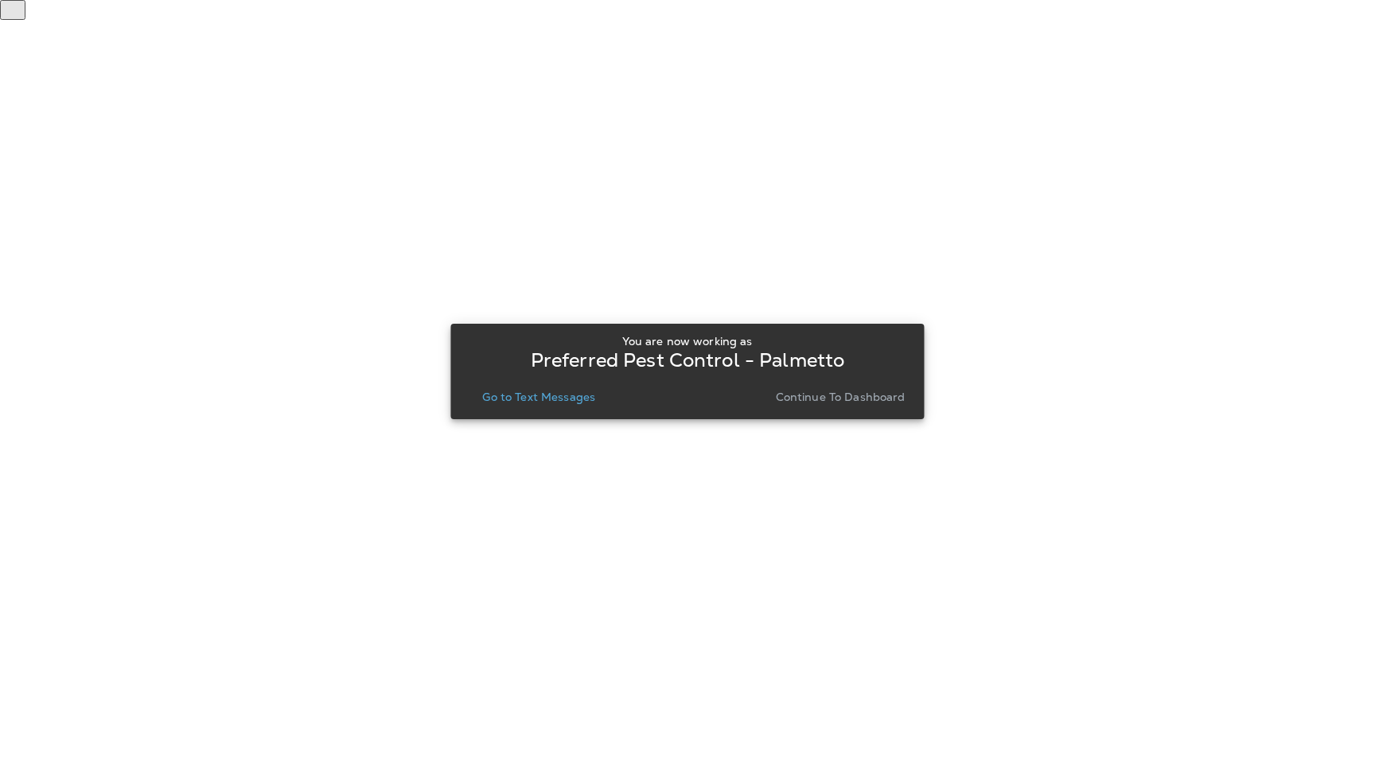
click at [537, 404] on button "Go to Text Messages" at bounding box center [539, 397] width 126 height 22
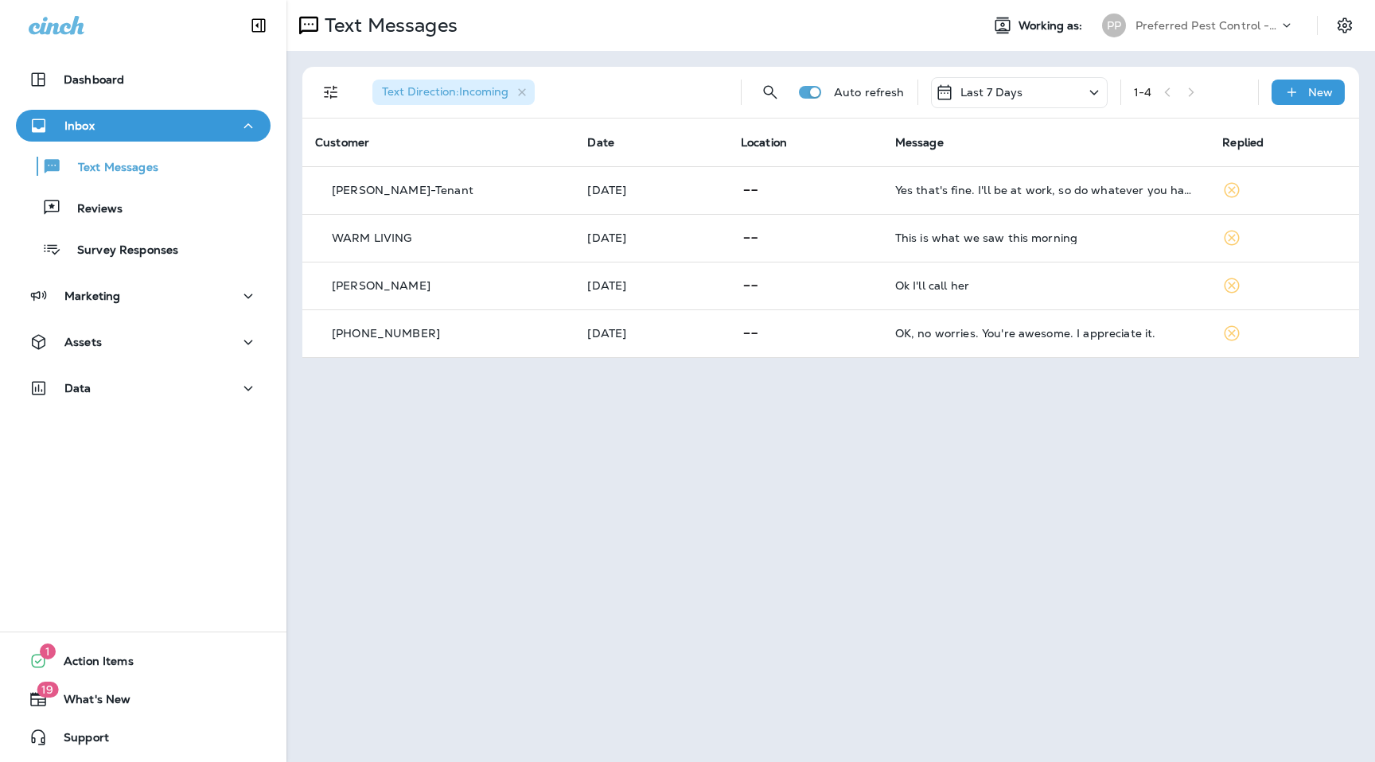
click at [1277, 24] on p "Preferred Pest Control - Palmetto" at bounding box center [1206, 25] width 143 height 13
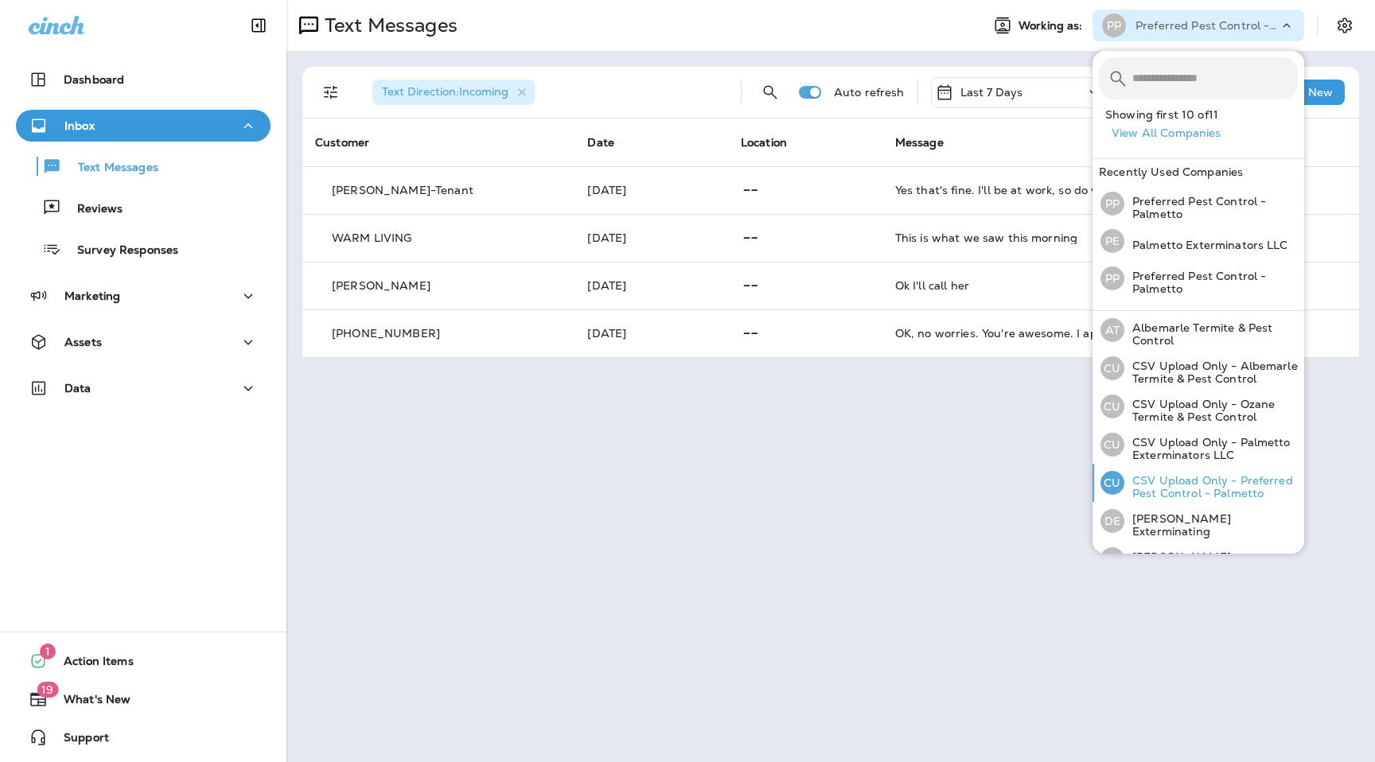
scroll to position [175, 0]
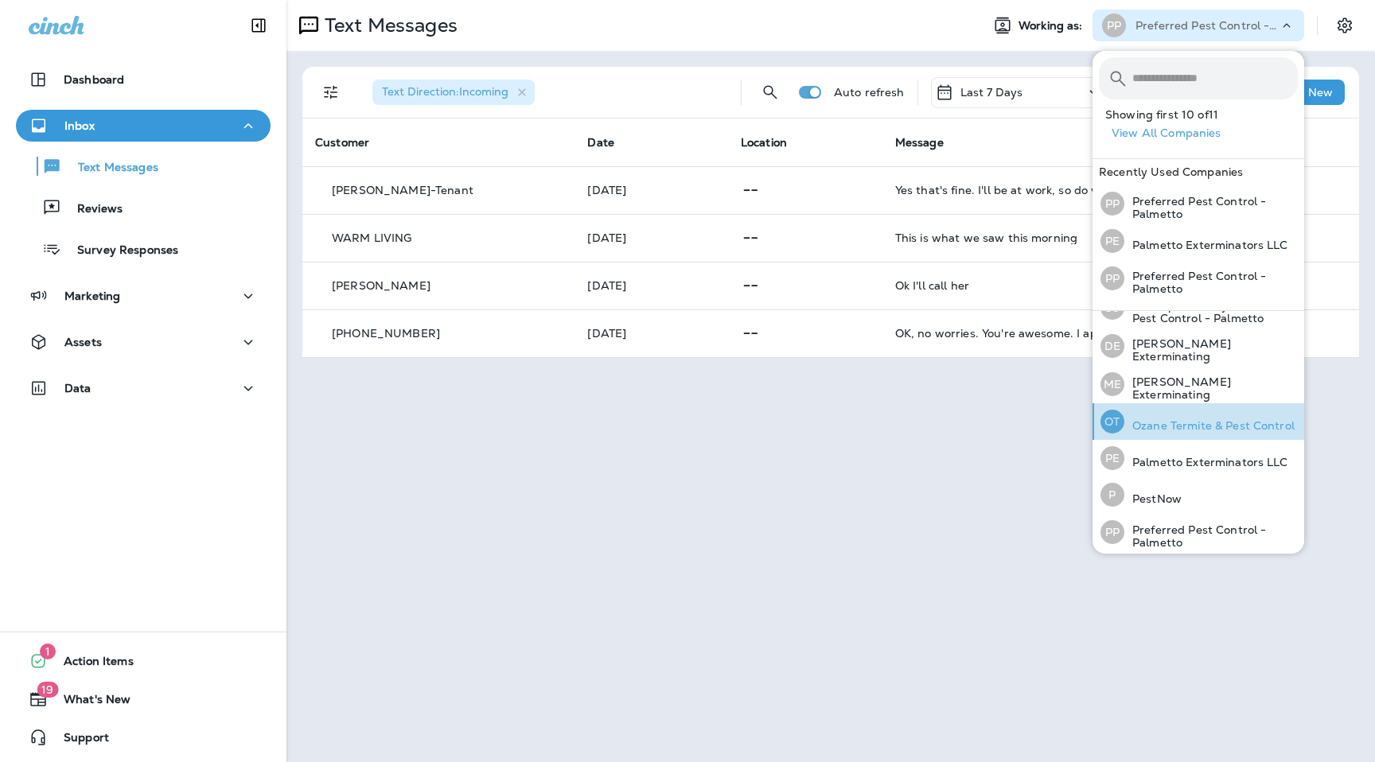
click at [1191, 419] on p "Ozane Termite & Pest Control" at bounding box center [1209, 425] width 170 height 13
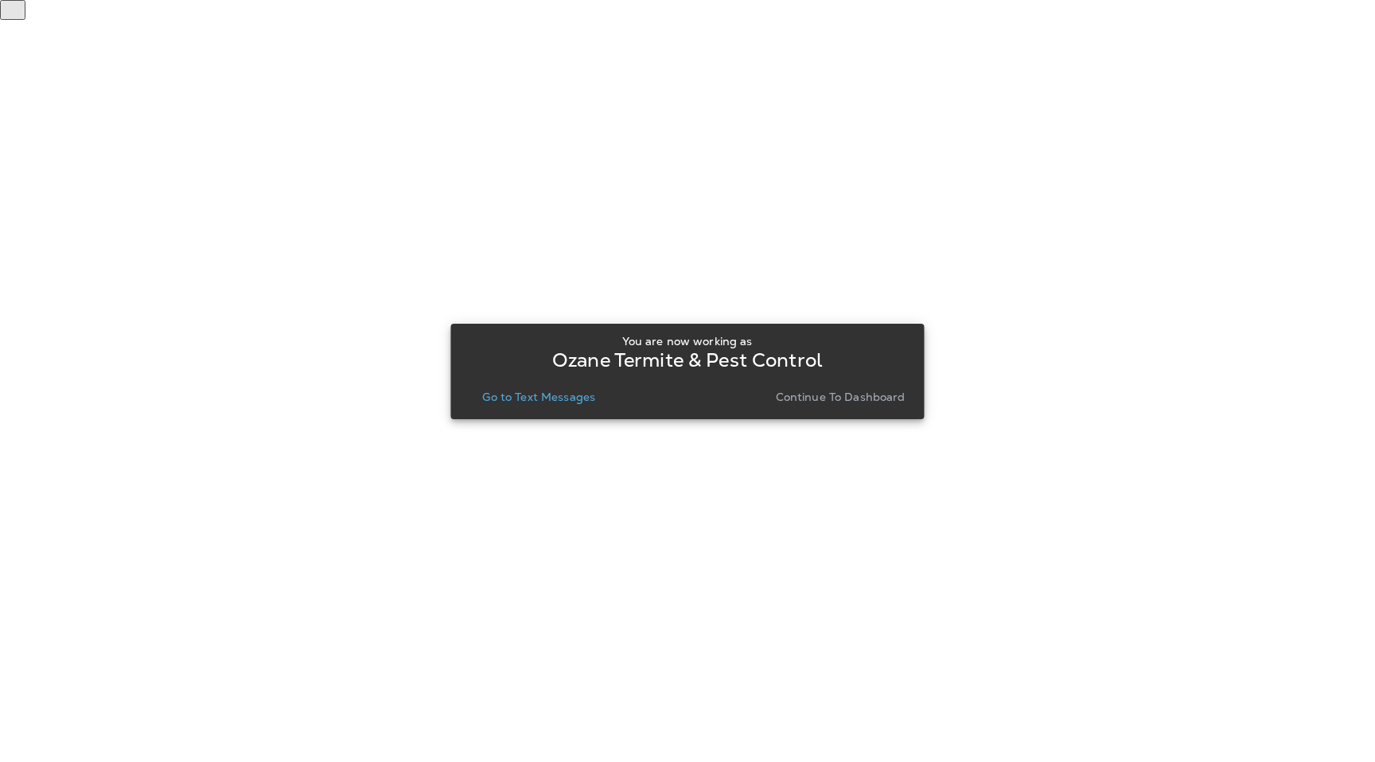
click at [573, 408] on div "You are now working as [PERSON_NAME] & Pest Control Go to Text Messages Continu…" at bounding box center [687, 372] width 448 height 86
click at [573, 395] on p "Go to Text Messages" at bounding box center [538, 397] width 113 height 13
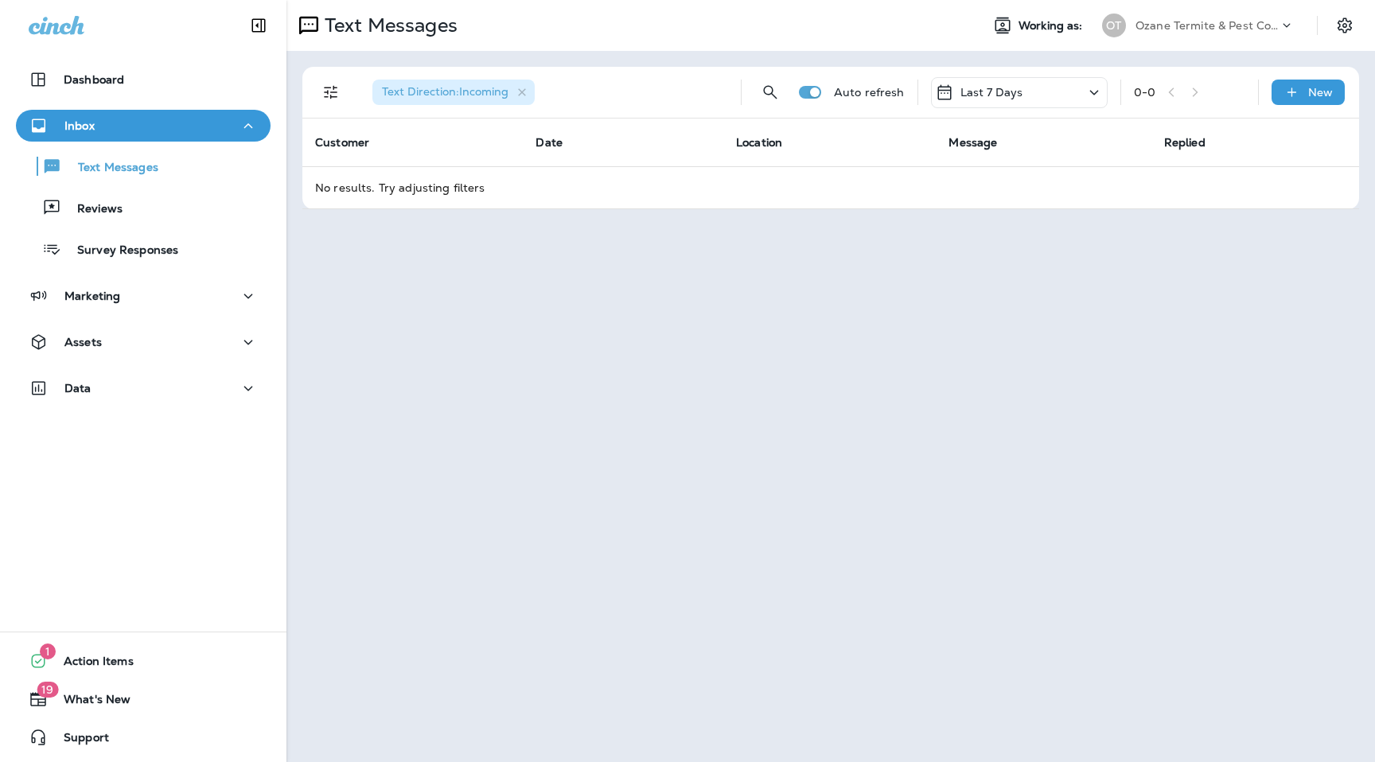
click at [1284, 27] on icon at bounding box center [1286, 26] width 16 height 16
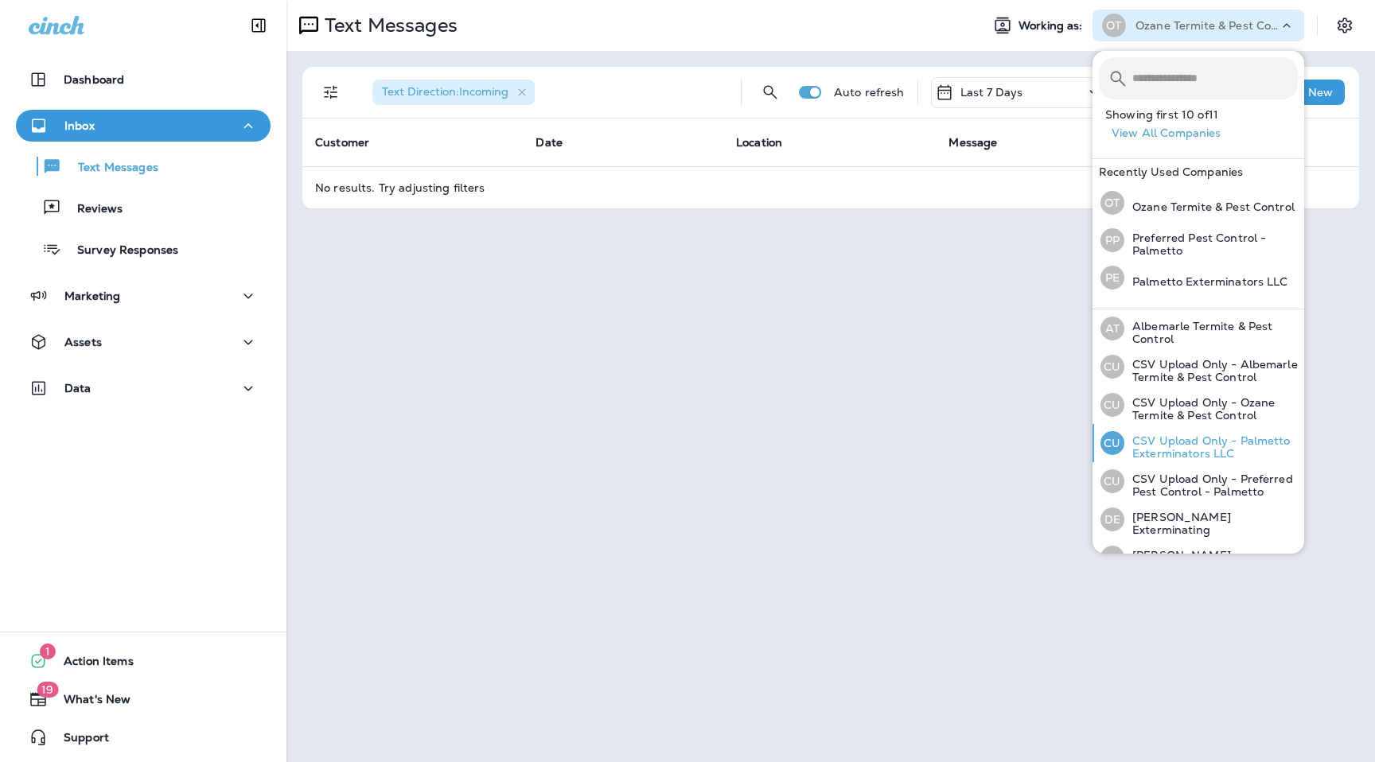
scroll to position [173, 0]
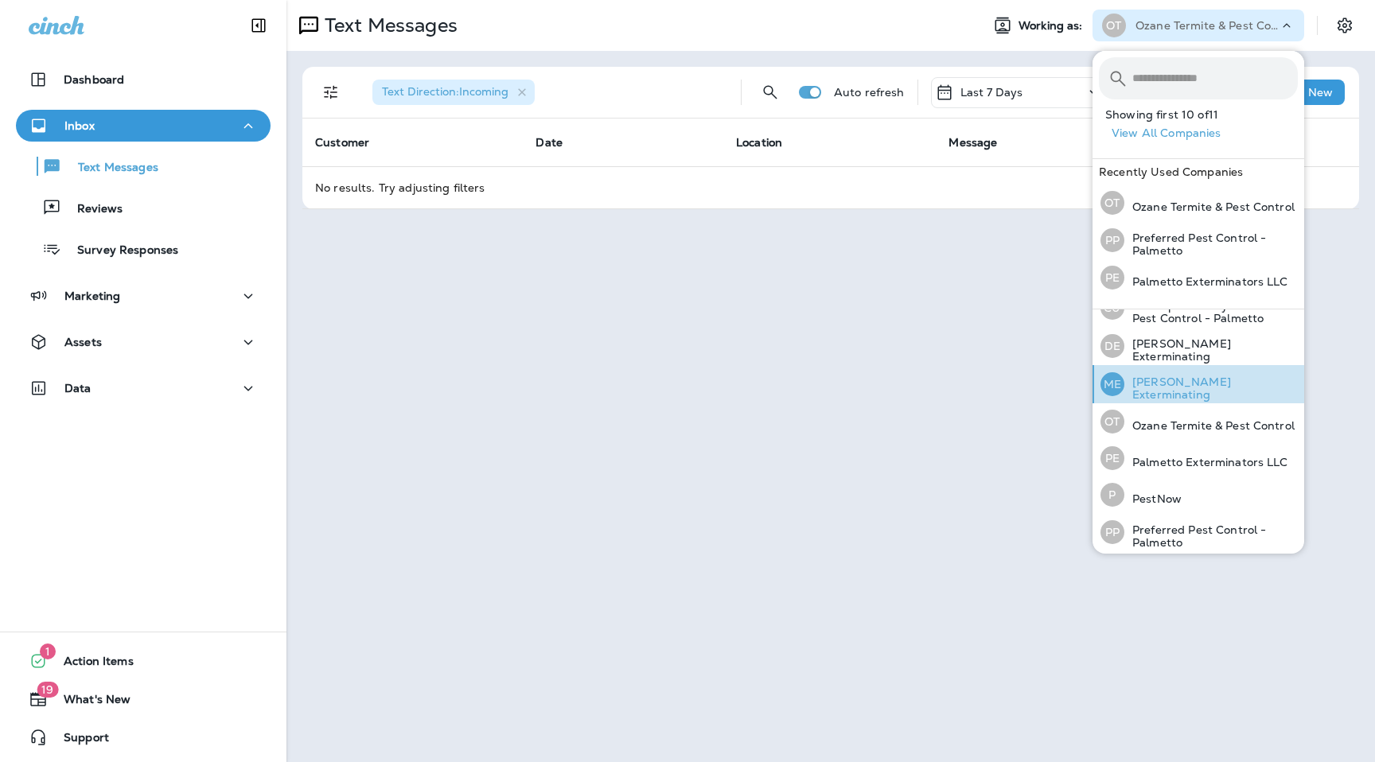
click at [1181, 387] on p "[PERSON_NAME] Exterminating" at bounding box center [1210, 387] width 173 height 25
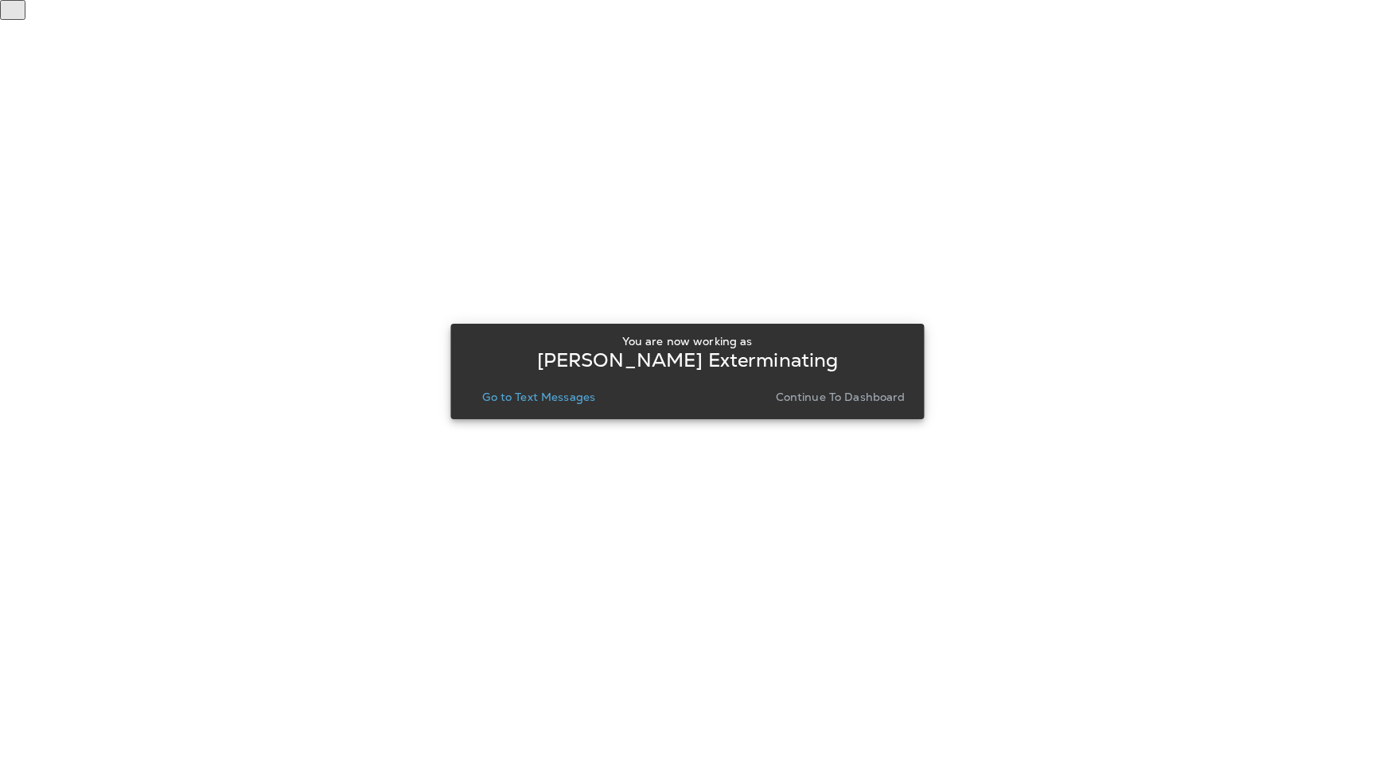
click at [556, 389] on button "Go to Text Messages" at bounding box center [539, 397] width 126 height 22
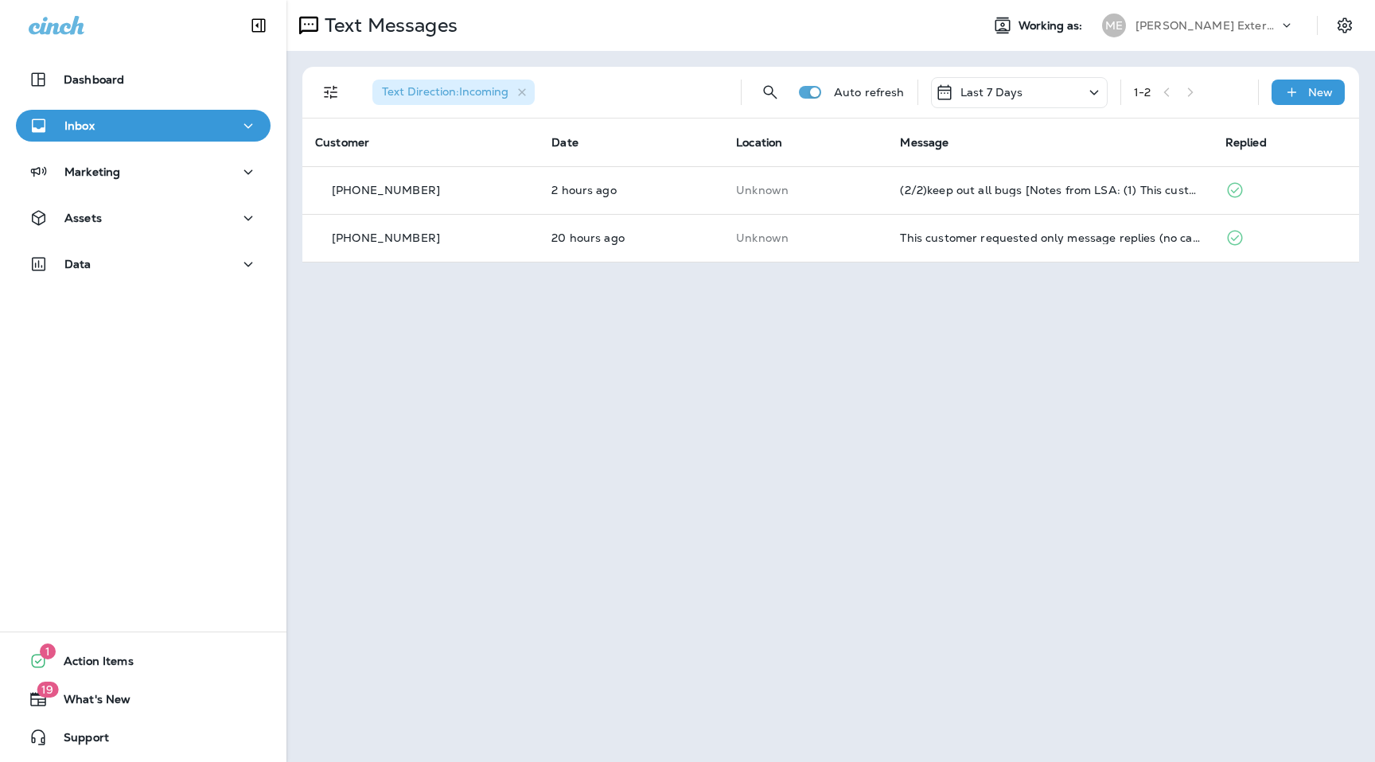
click at [1234, 30] on p "[PERSON_NAME] Exterminating" at bounding box center [1206, 25] width 143 height 13
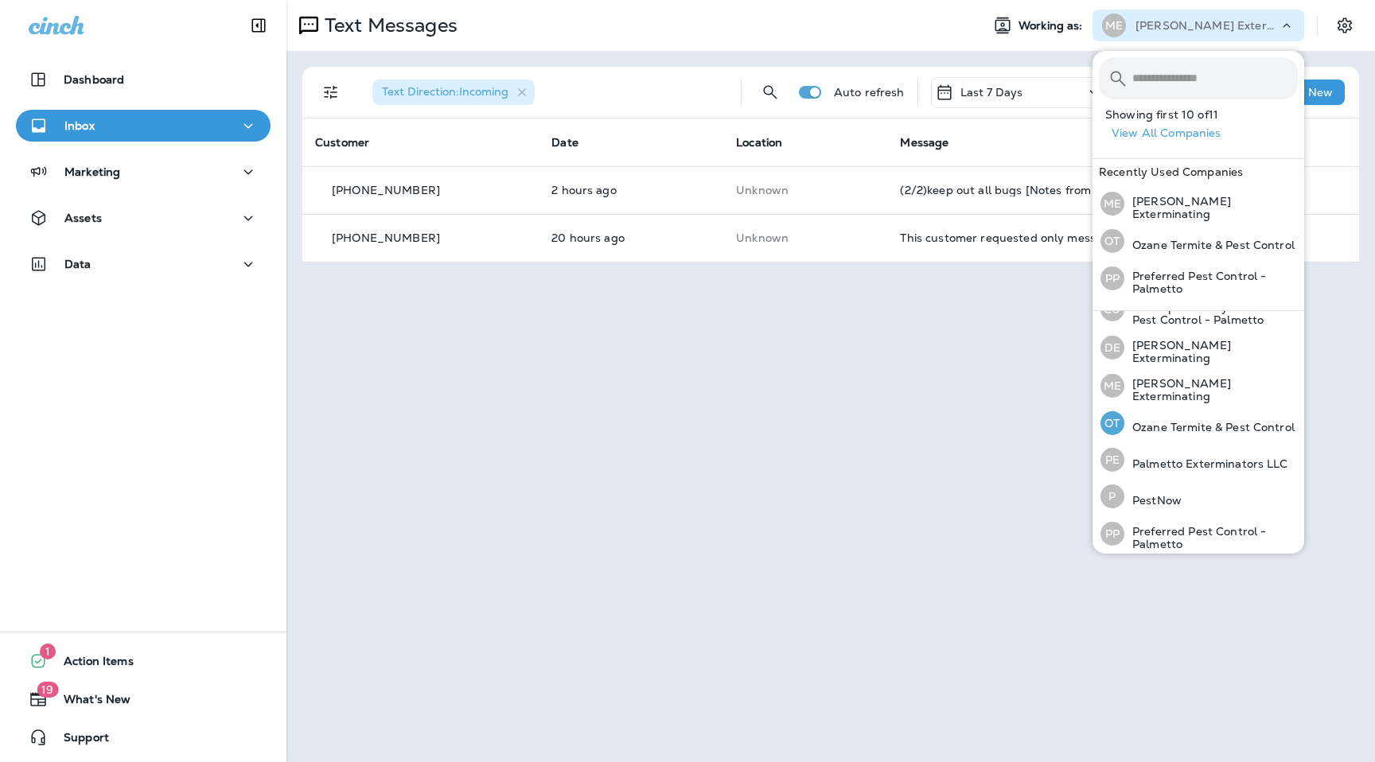
scroll to position [130, 0]
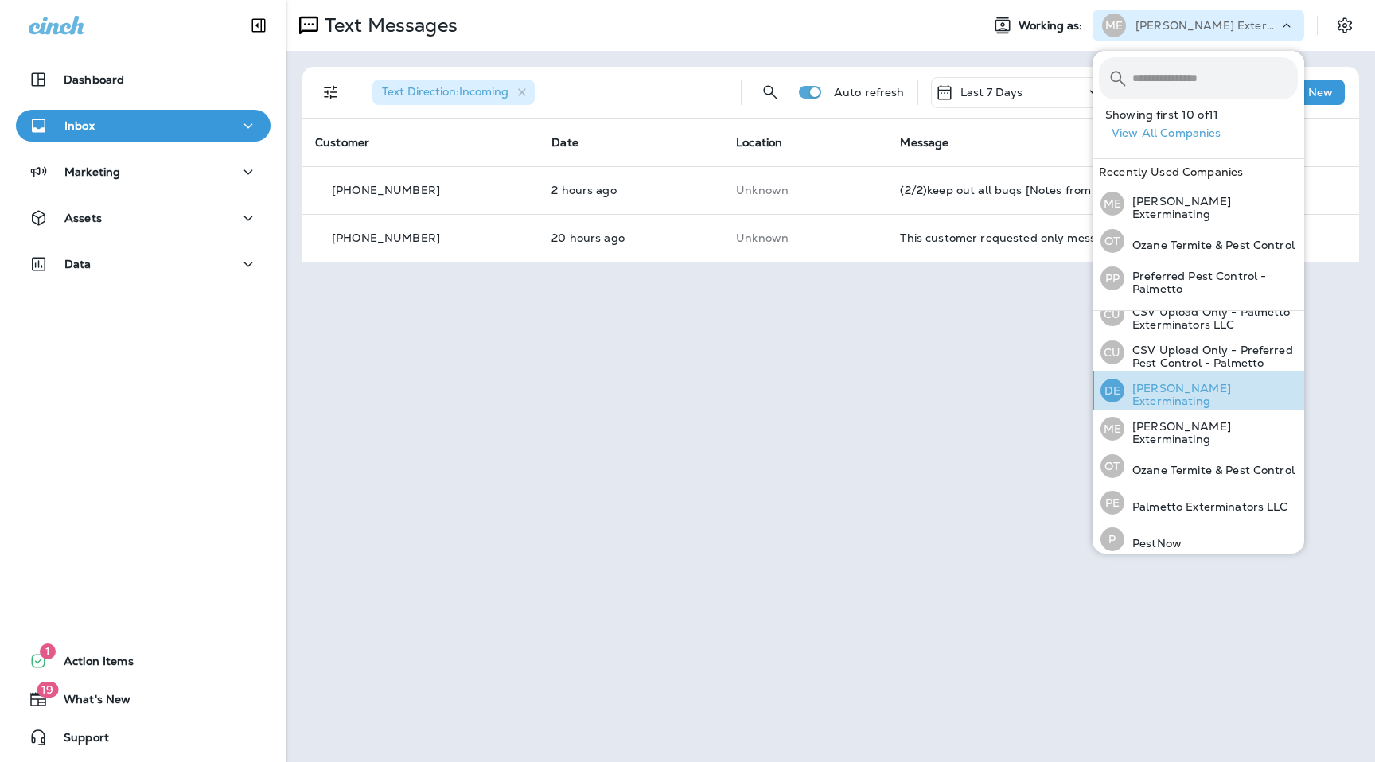
click at [1172, 387] on p "[PERSON_NAME] Exterminating" at bounding box center [1210, 394] width 173 height 25
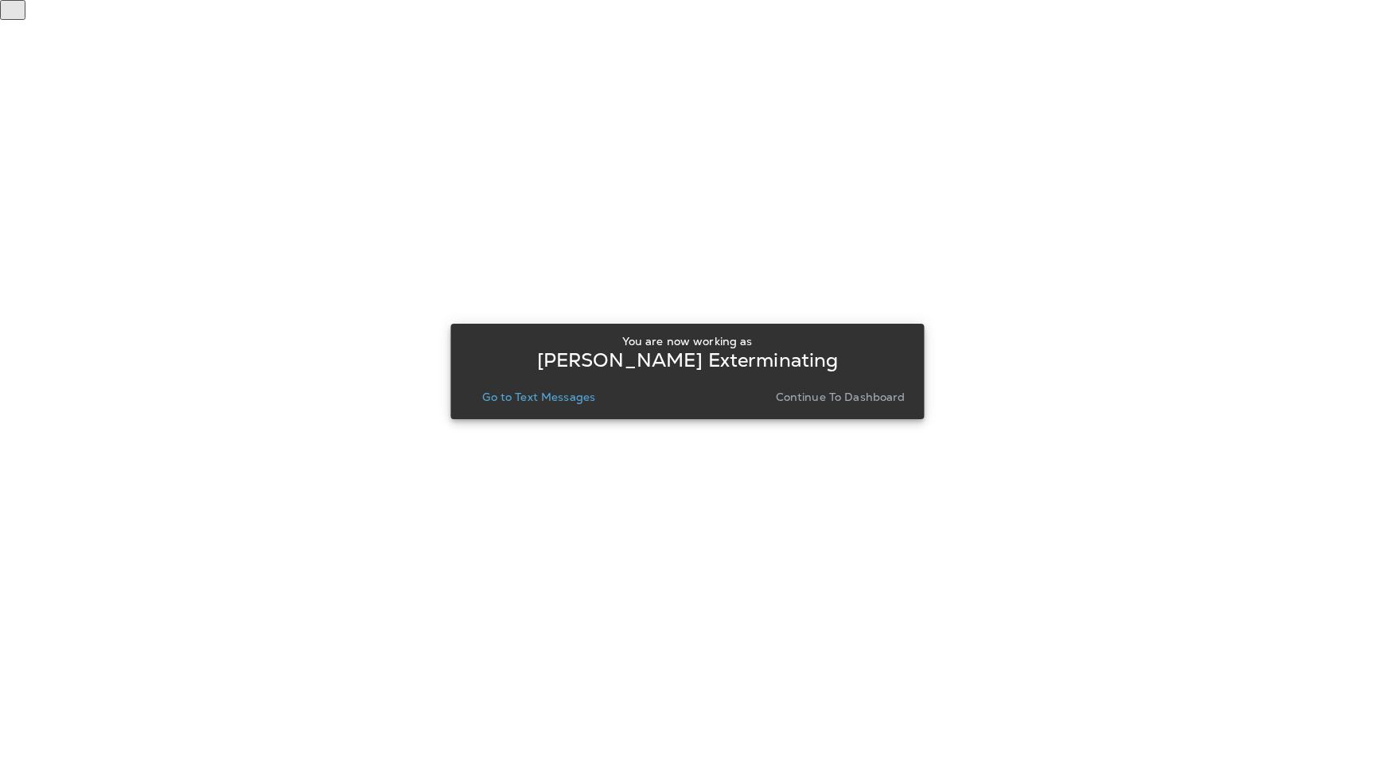
click at [554, 395] on p "Go to Text Messages" at bounding box center [538, 397] width 113 height 13
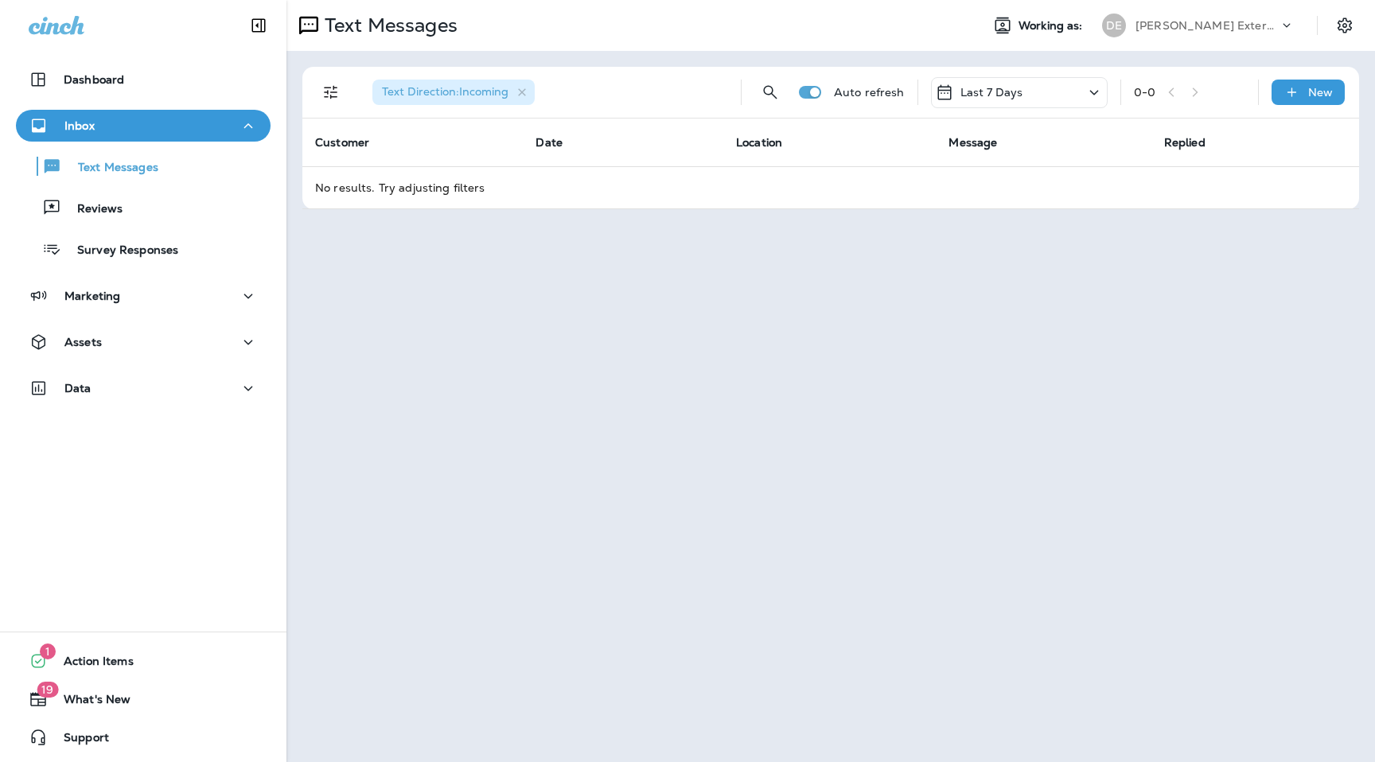
click at [1254, 37] on div "[PERSON_NAME] Exterminating" at bounding box center [1198, 26] width 212 height 32
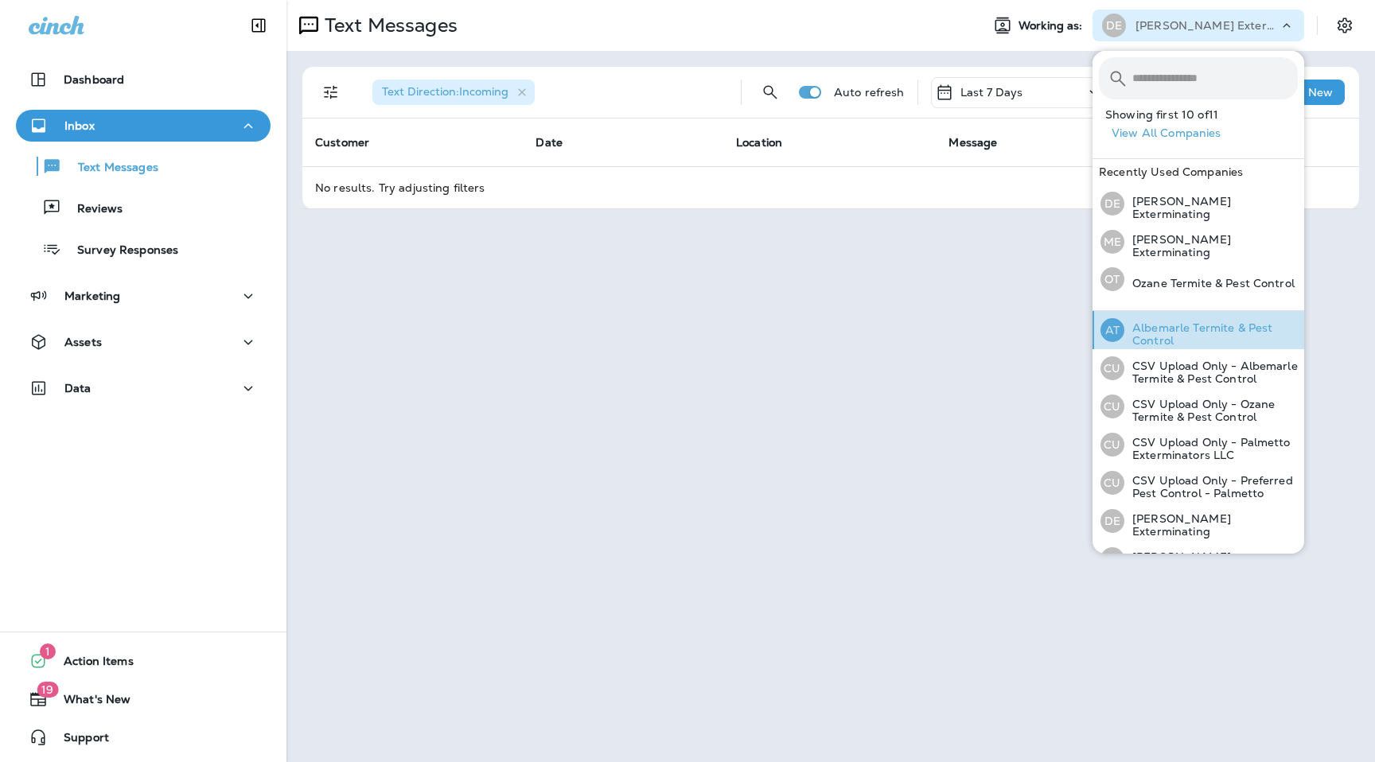
click at [1188, 339] on p "Albemarle Termite & Pest Control" at bounding box center [1210, 333] width 173 height 25
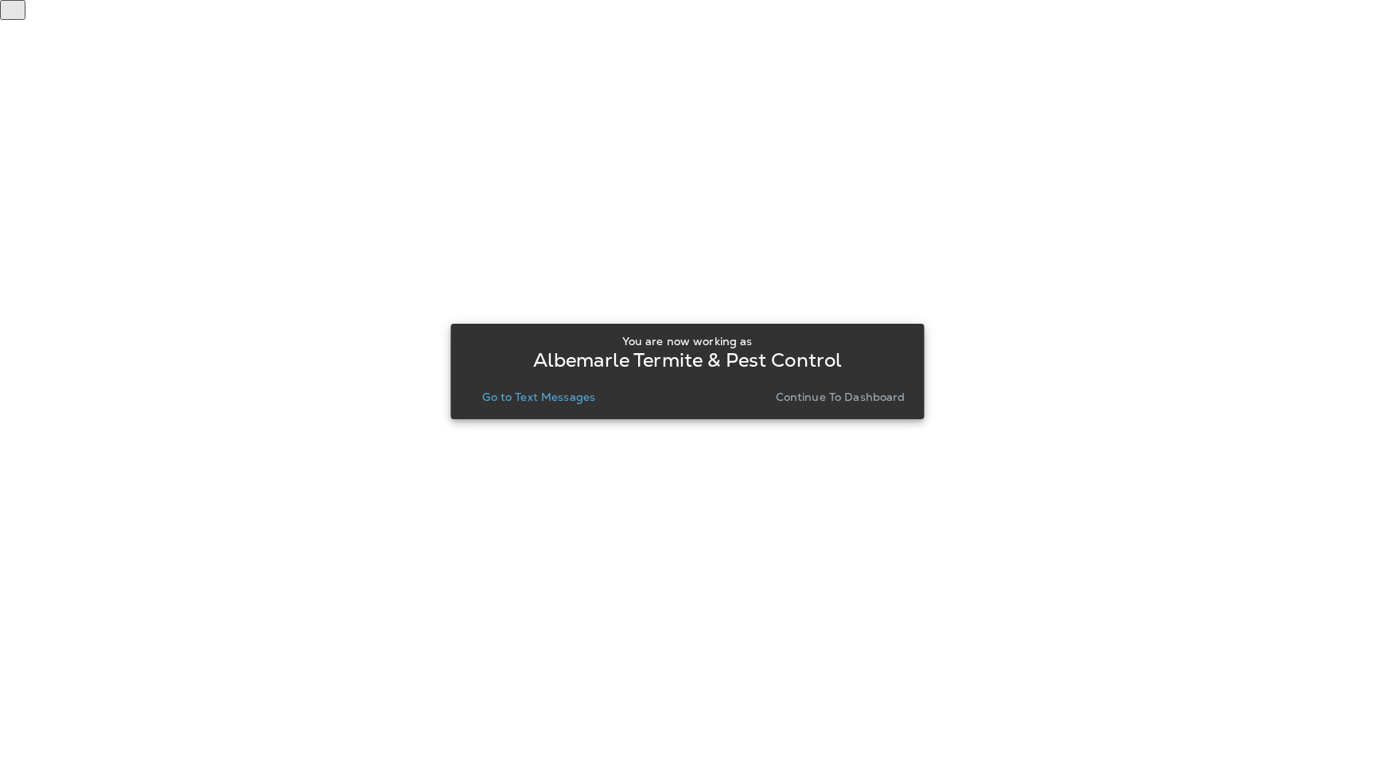
click at [532, 403] on p "Go to Text Messages" at bounding box center [538, 397] width 113 height 13
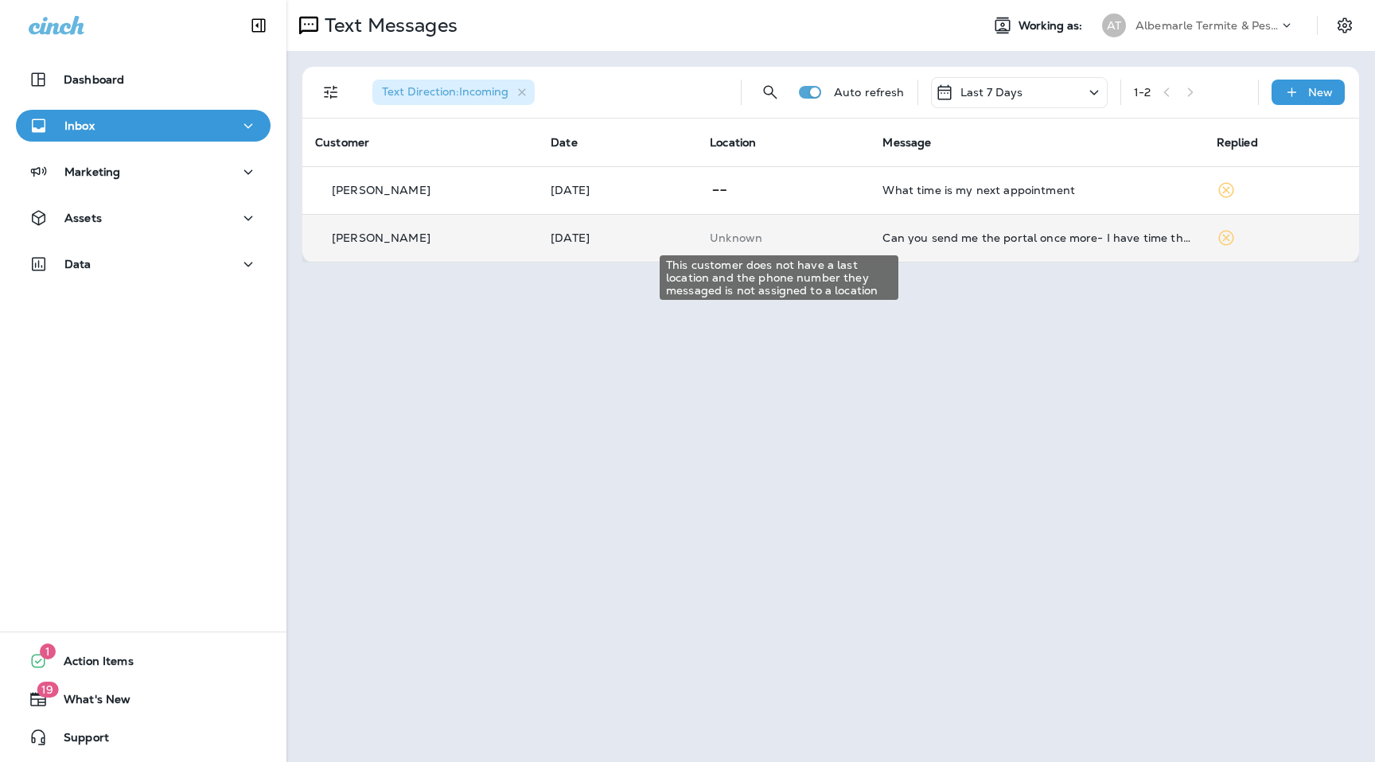
click at [834, 239] on p "Unknown" at bounding box center [783, 237] width 147 height 13
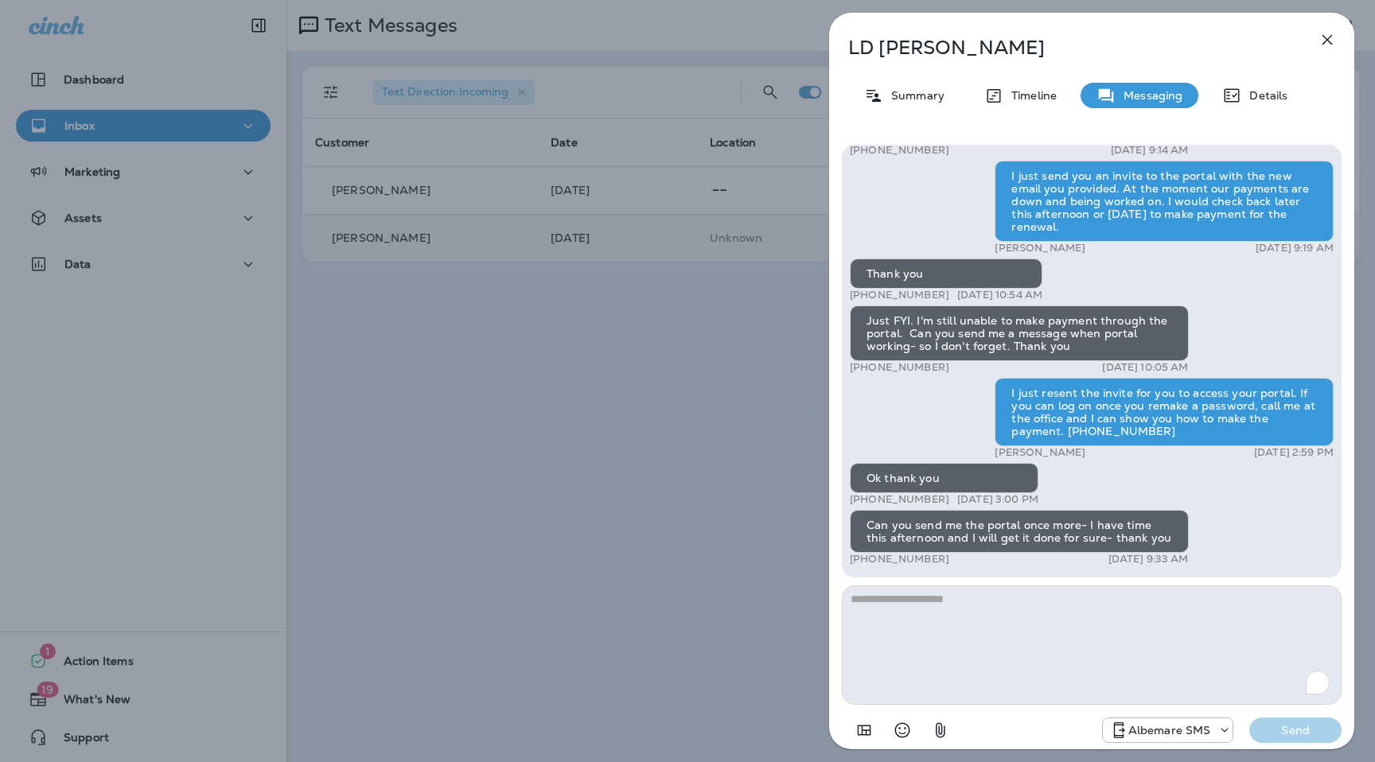
click at [1012, 627] on textarea "To enrich screen reader interactions, please activate Accessibility in Grammarl…" at bounding box center [1092, 644] width 500 height 119
click at [1032, 621] on textarea "To enrich screen reader interactions, please activate Accessibility in Grammarl…" at bounding box center [1092, 644] width 500 height 119
click at [1130, 473] on div "Albemarle Pest: It's time to renew your Termite Warranty. Renew online: [DOMAIN…" at bounding box center [1092, 213] width 484 height 711
click at [1333, 47] on icon "button" at bounding box center [1326, 39] width 19 height 19
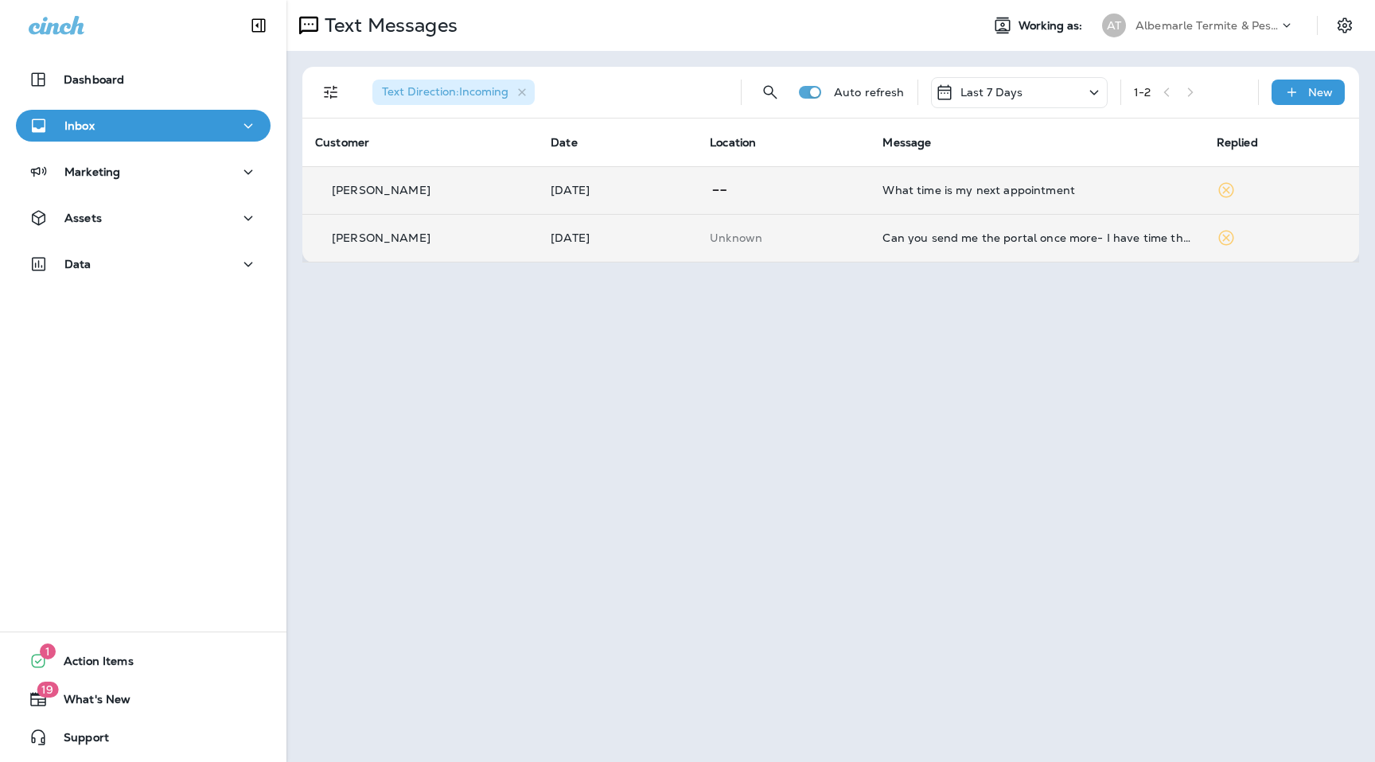
click at [776, 205] on td at bounding box center [783, 190] width 173 height 48
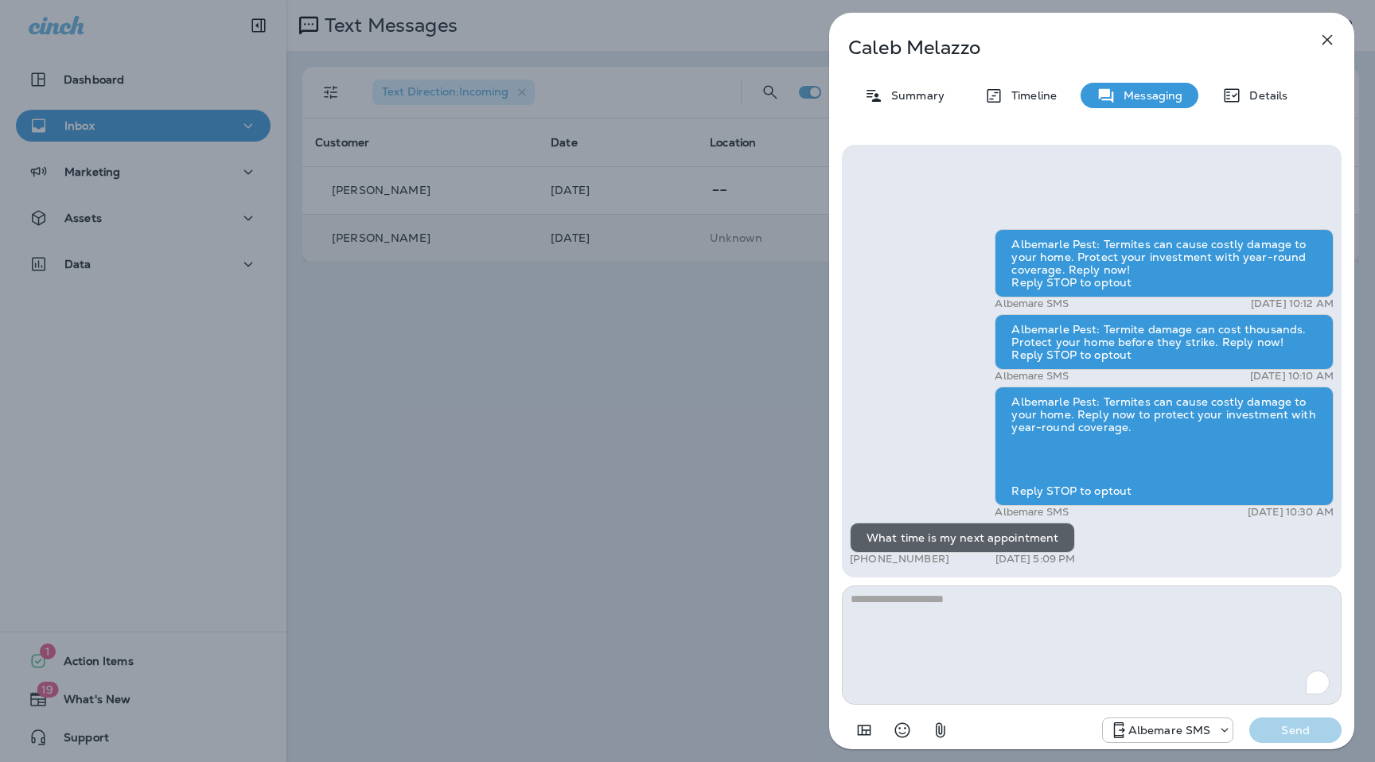
click at [950, 463] on div "Albemarle Pest: Termites can cause costly damage to your home. Protect your inv…" at bounding box center [1092, 399] width 484 height 340
click at [1324, 44] on icon "button" at bounding box center [1326, 39] width 19 height 19
